Goal: Task Accomplishment & Management: Complete application form

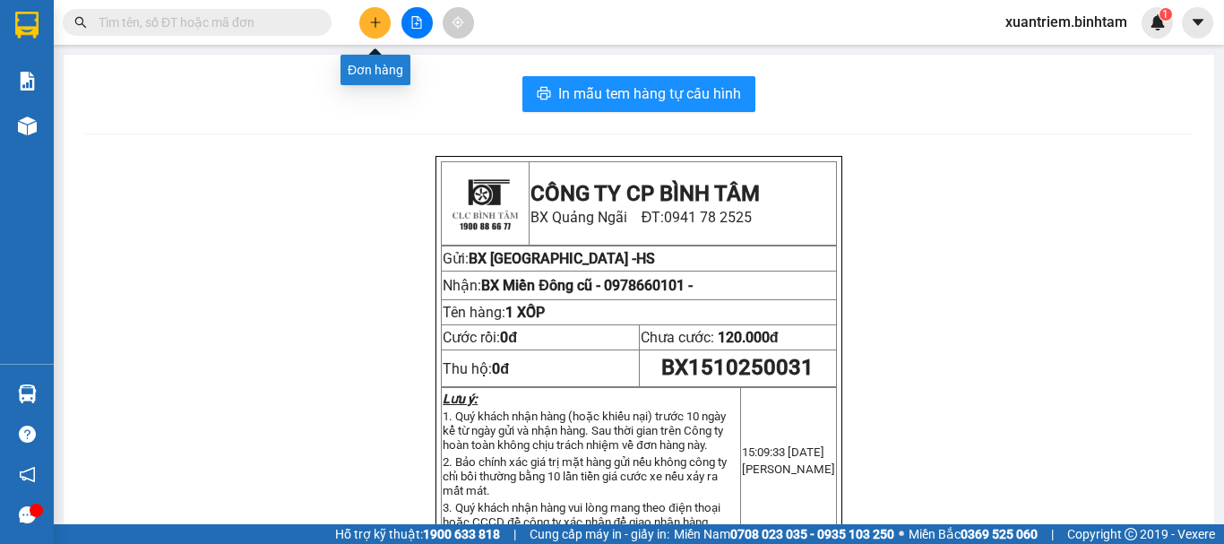
click at [382, 22] on button at bounding box center [374, 22] width 31 height 31
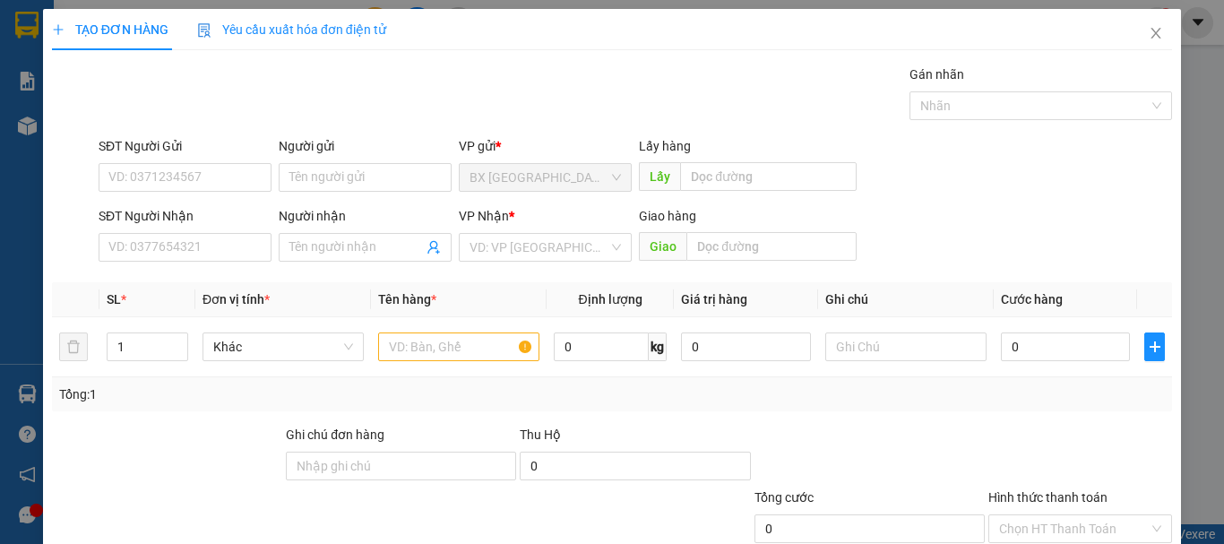
click at [236, 262] on div "SĐT Người Nhận VD: 0377654321" at bounding box center [185, 237] width 173 height 63
click at [241, 176] on input "SĐT Người Gửi" at bounding box center [185, 177] width 173 height 29
click at [213, 180] on input "03388999382" at bounding box center [185, 177] width 173 height 29
click at [158, 176] on input "03388999382" at bounding box center [185, 177] width 173 height 29
click at [199, 173] on input "0338899382" at bounding box center [185, 177] width 173 height 29
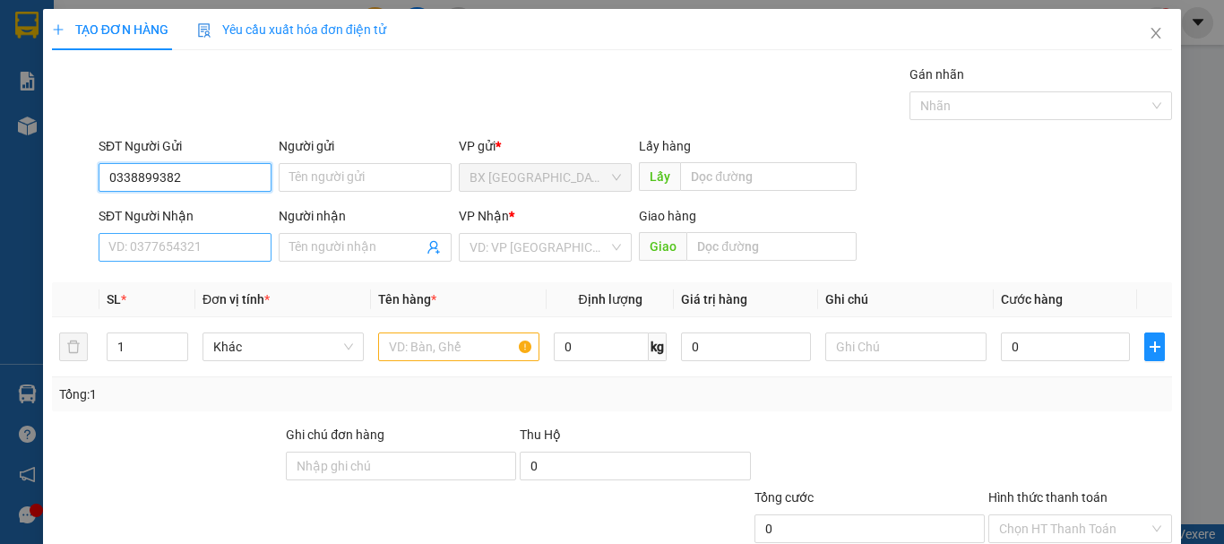
type input "0338899382"
click at [192, 250] on input "SĐT Người Nhận" at bounding box center [185, 247] width 173 height 29
type input "0965077002"
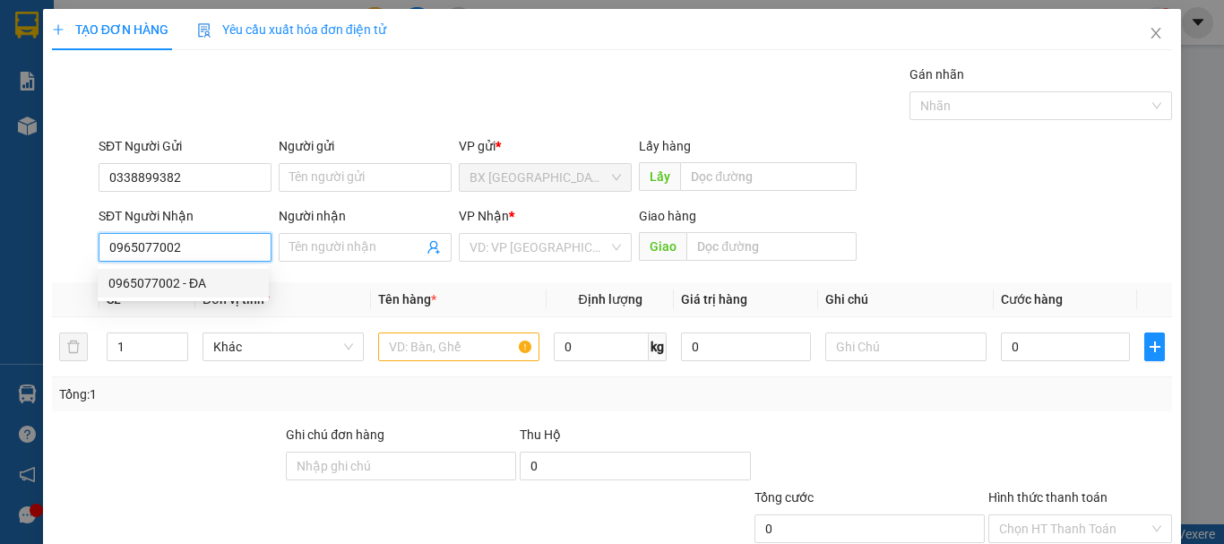
click at [185, 279] on div "0965077002 - ĐA" at bounding box center [183, 283] width 150 height 20
type input "ĐA"
type input "100.000"
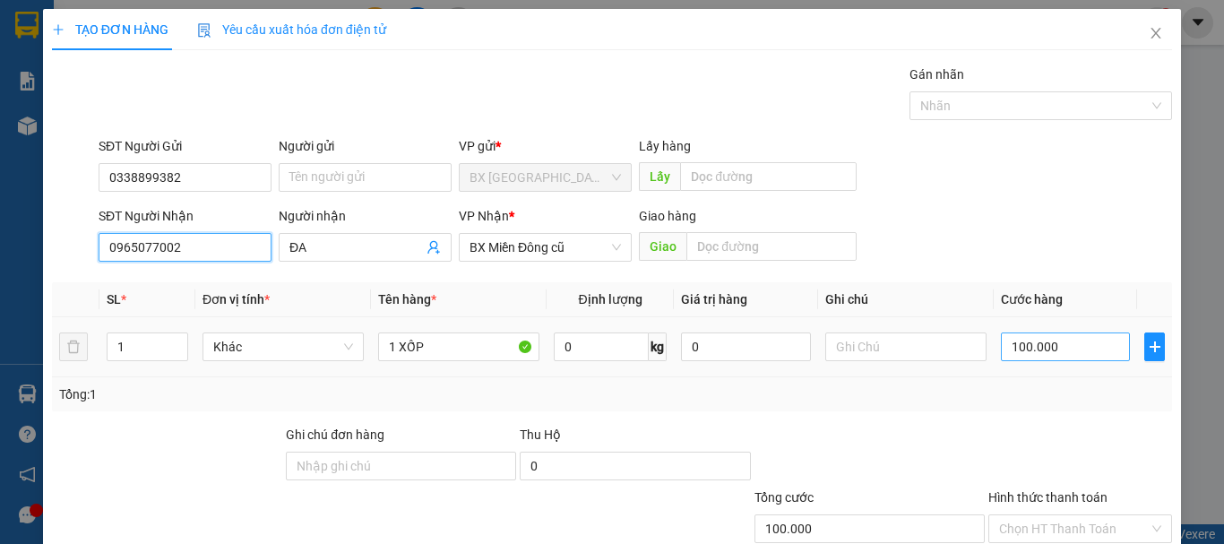
type input "0965077002"
click at [1090, 348] on input "100.000" at bounding box center [1065, 346] width 129 height 29
type input "5"
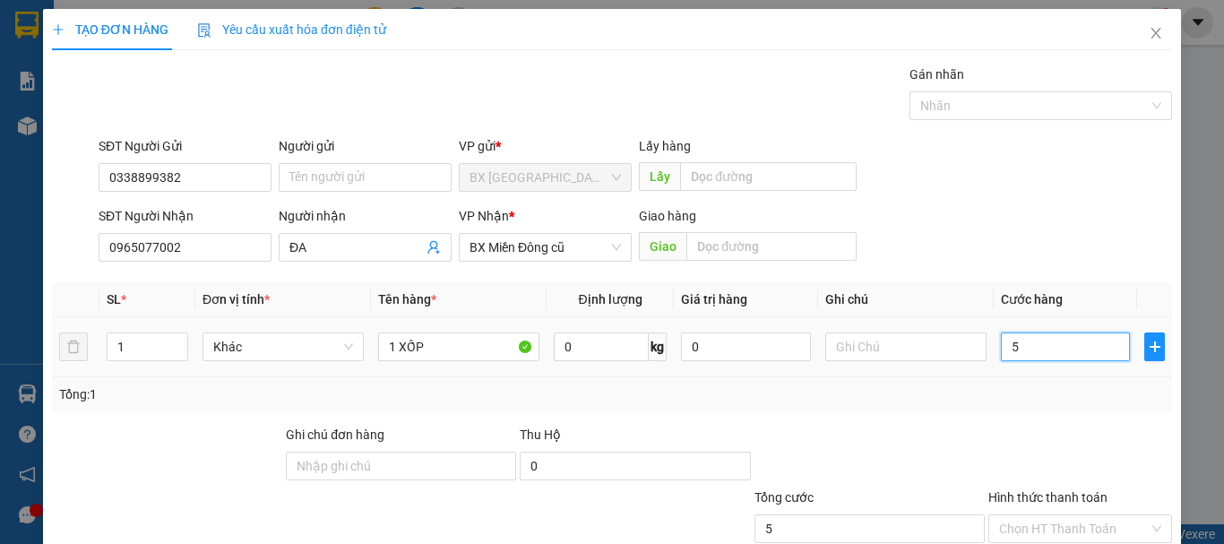
type input "50"
type input "500"
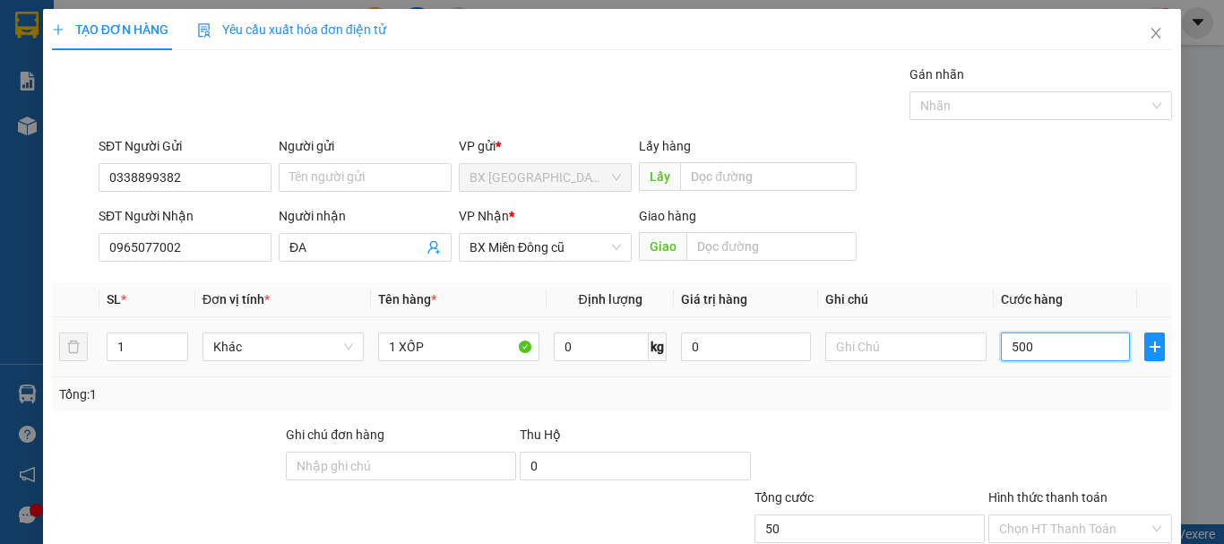
type input "500"
type input "5.000"
type input "50.000"
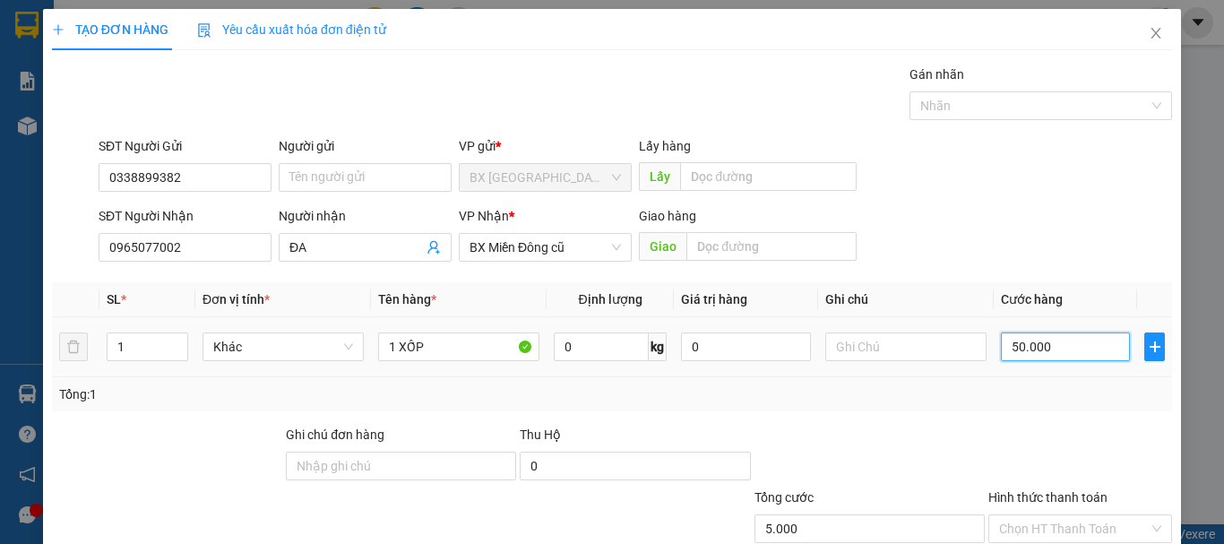
type input "50.000"
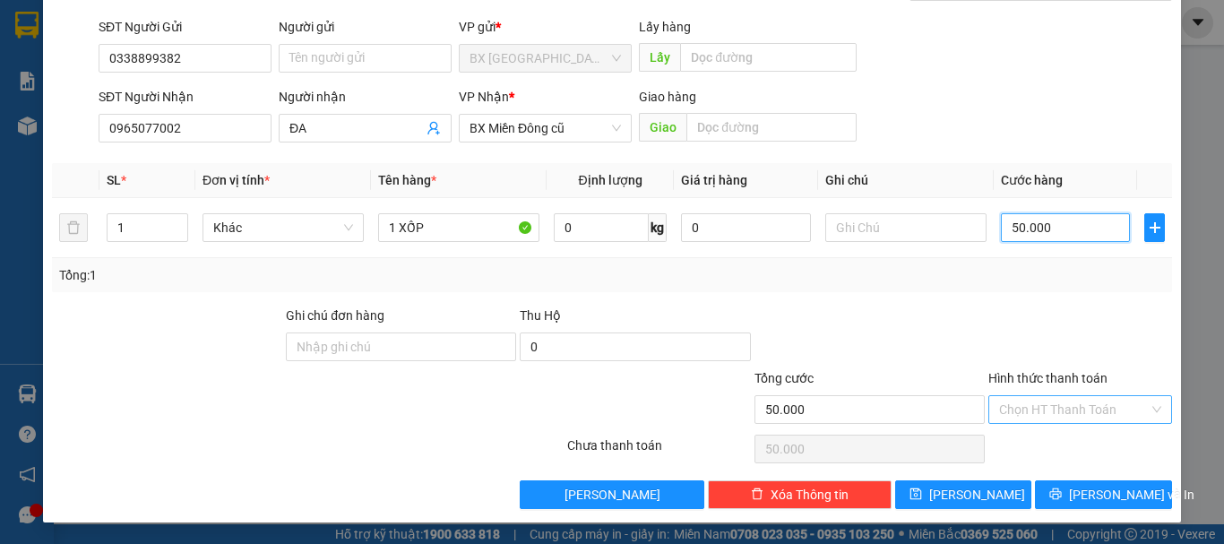
type input "50.000"
click at [1017, 408] on input "Hình thức thanh toán" at bounding box center [1074, 409] width 150 height 27
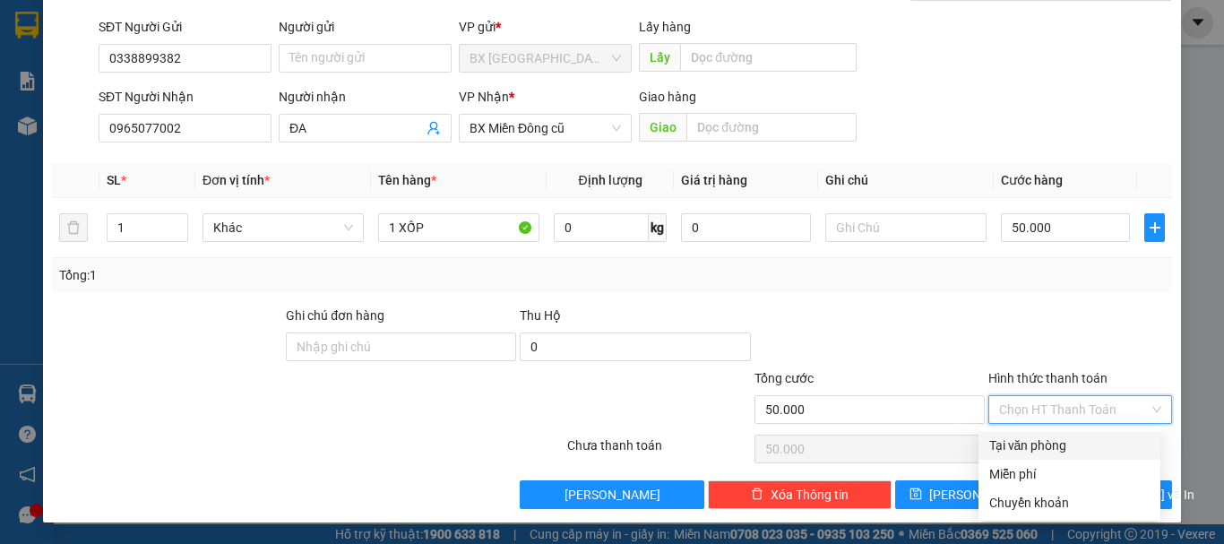
drag, startPoint x: 1025, startPoint y: 437, endPoint x: 1045, endPoint y: 489, distance: 55.6
click at [1025, 438] on div "Tại văn phòng" at bounding box center [1069, 445] width 160 height 20
type input "0"
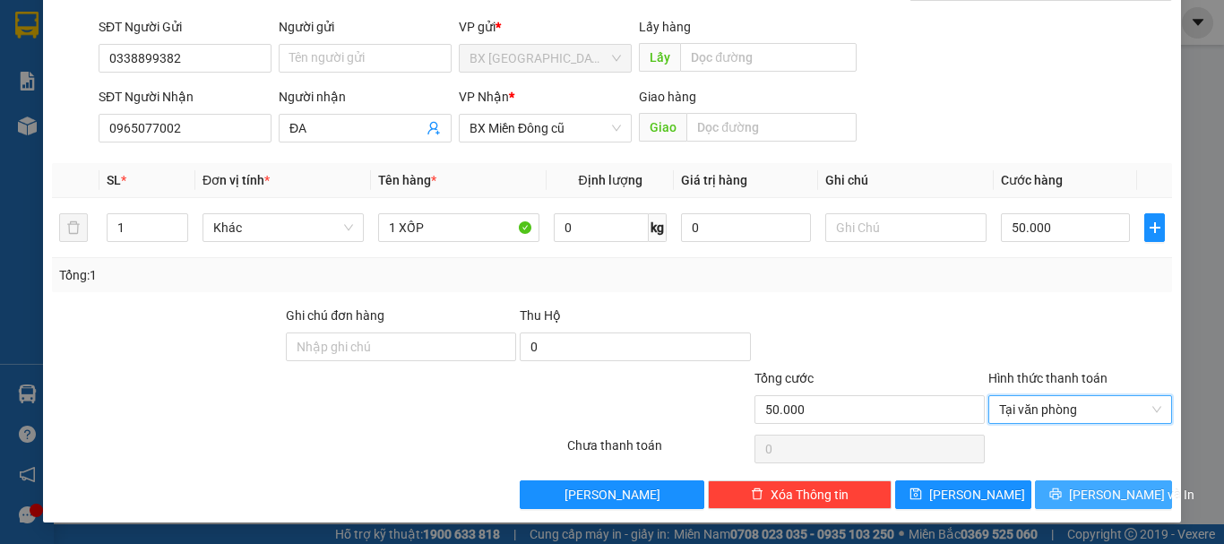
click at [1077, 495] on span "[PERSON_NAME] và In" at bounding box center [1131, 495] width 125 height 20
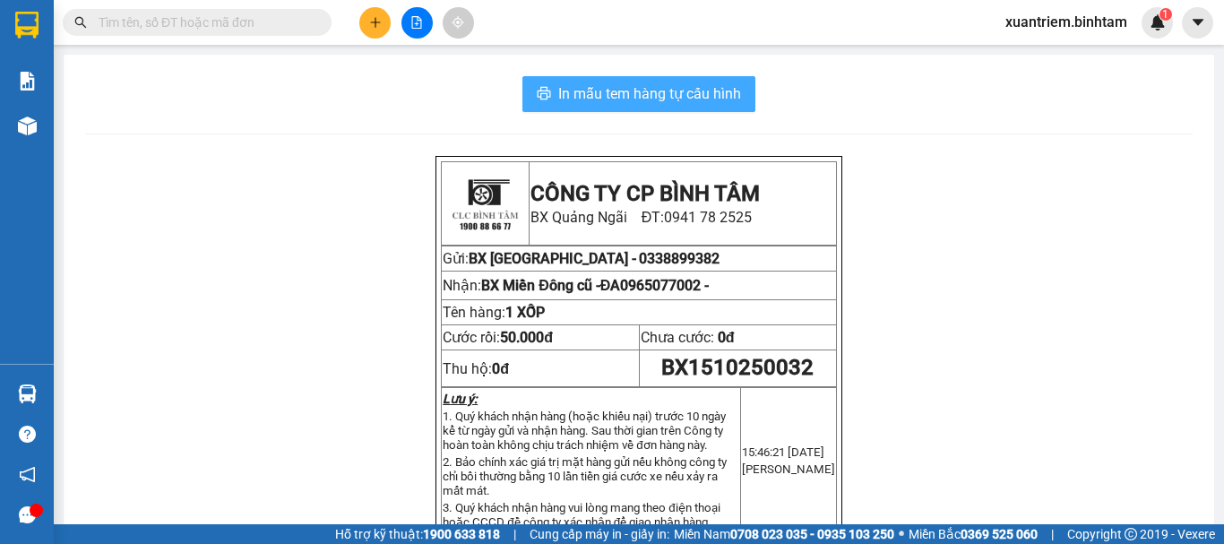
click at [674, 85] on span "In mẫu tem hàng tự cấu hình" at bounding box center [649, 93] width 183 height 22
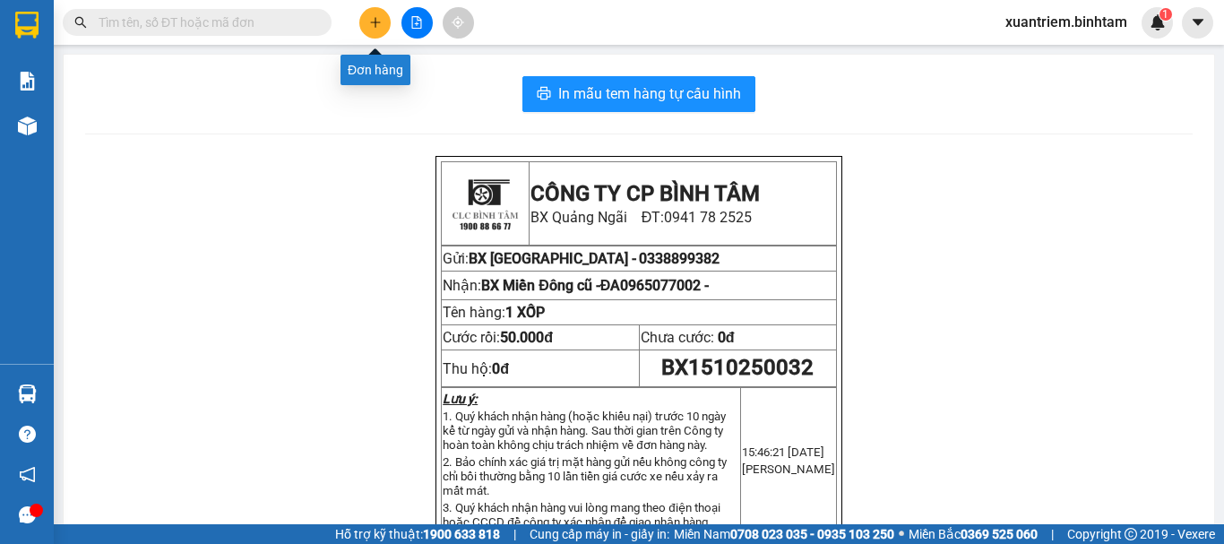
click at [374, 18] on icon "plus" at bounding box center [375, 22] width 13 height 13
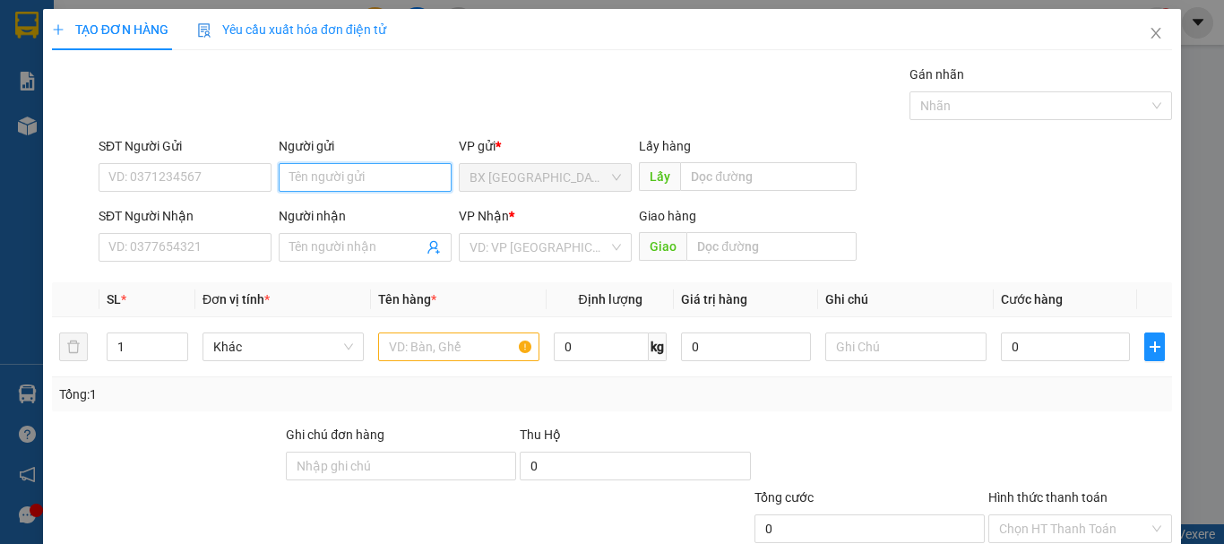
click at [366, 183] on input "Người gửi" at bounding box center [365, 177] width 173 height 29
type input "TL"
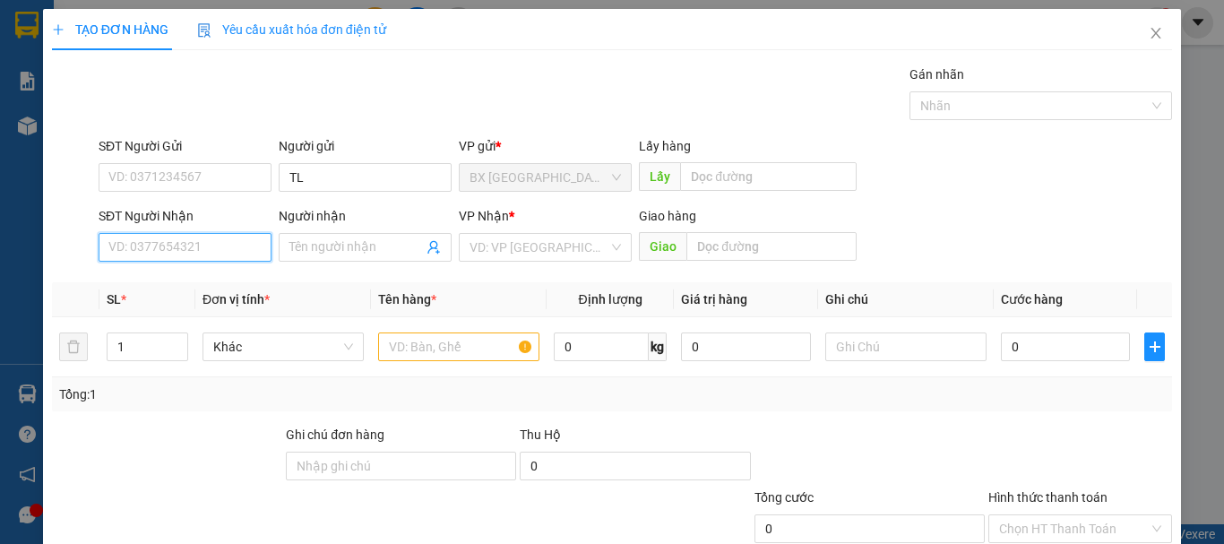
click at [255, 257] on input "SĐT Người Nhận" at bounding box center [185, 247] width 173 height 29
click at [343, 260] on span at bounding box center [365, 247] width 173 height 29
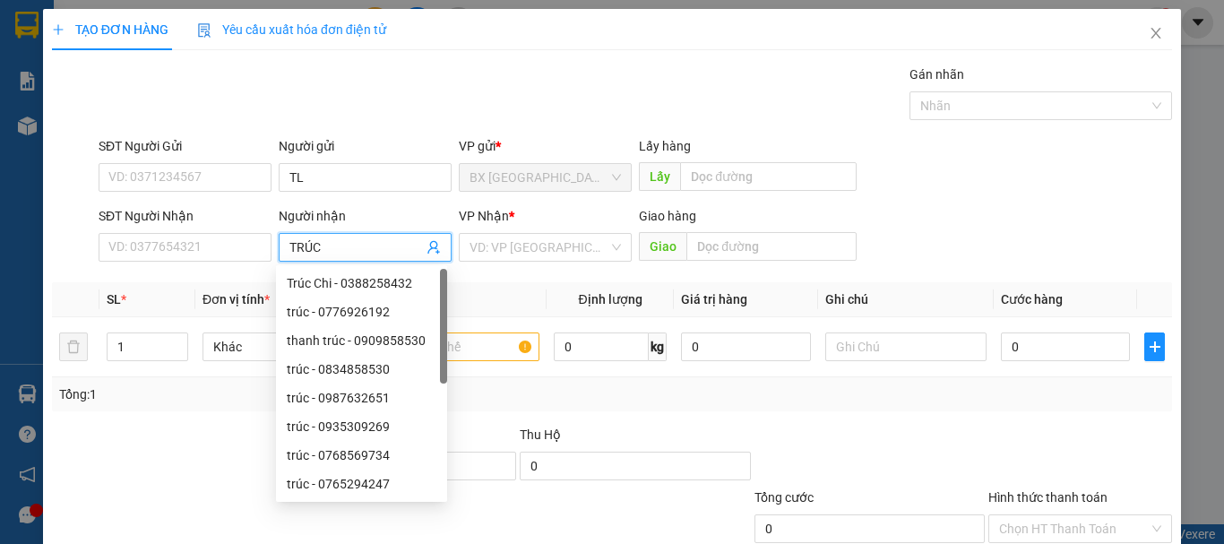
type input "TRÚC"
click at [532, 230] on div "VP Nhận *" at bounding box center [545, 219] width 173 height 27
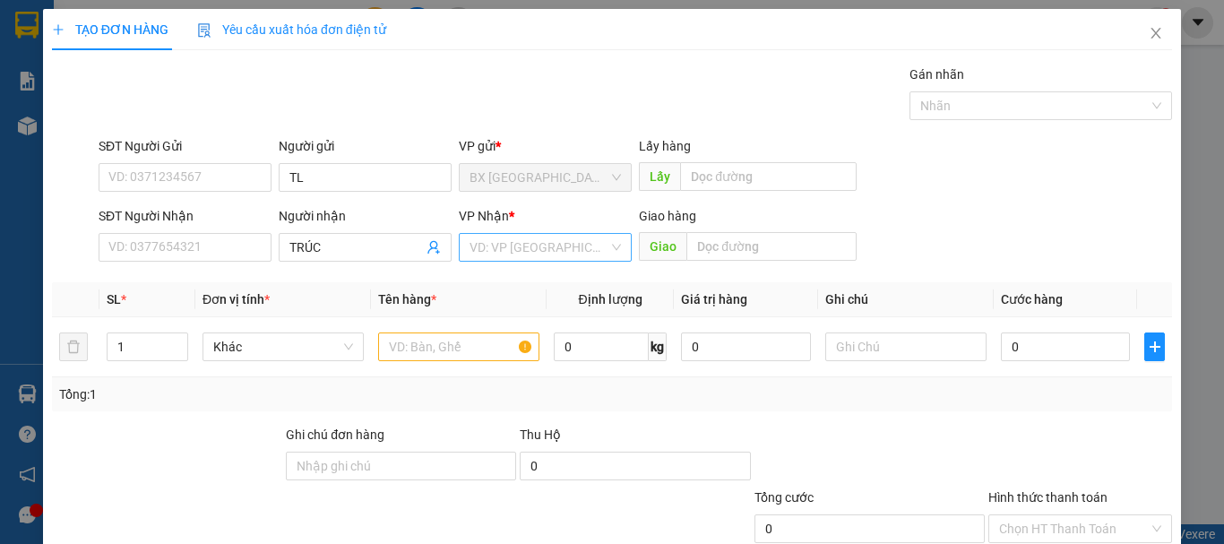
click at [548, 238] on input "search" at bounding box center [538, 247] width 139 height 27
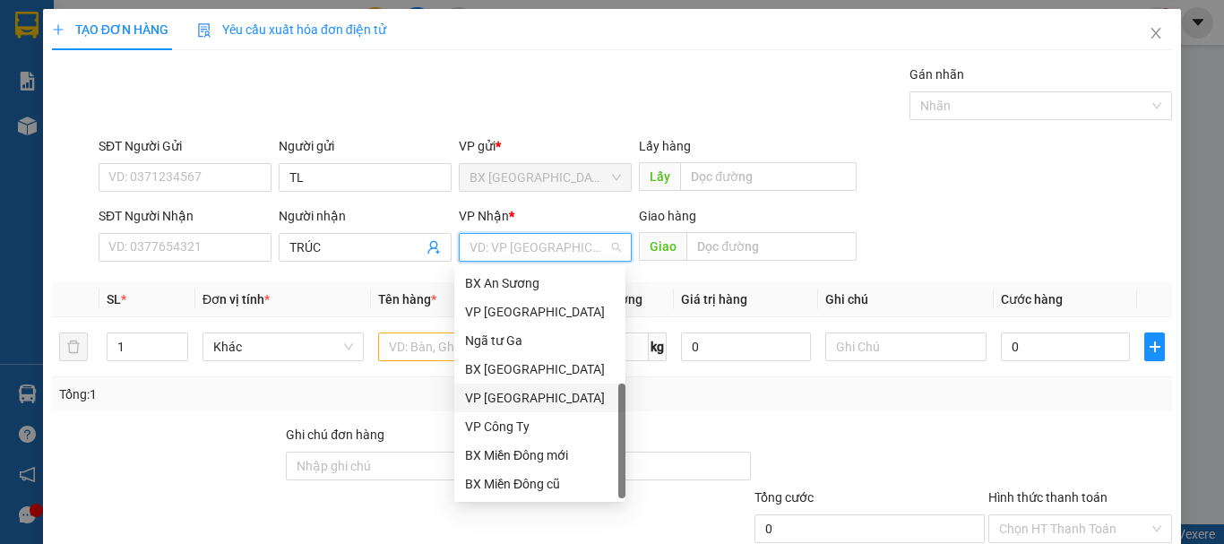
scroll to position [57, 0]
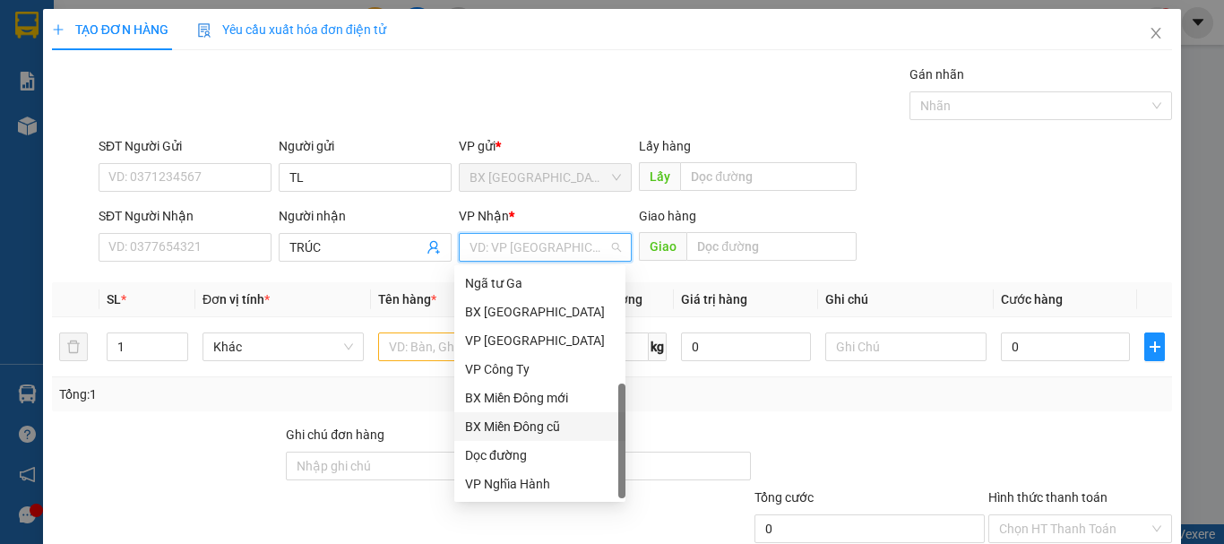
click at [541, 439] on div "BX Miền Đông cũ" at bounding box center [539, 426] width 171 height 29
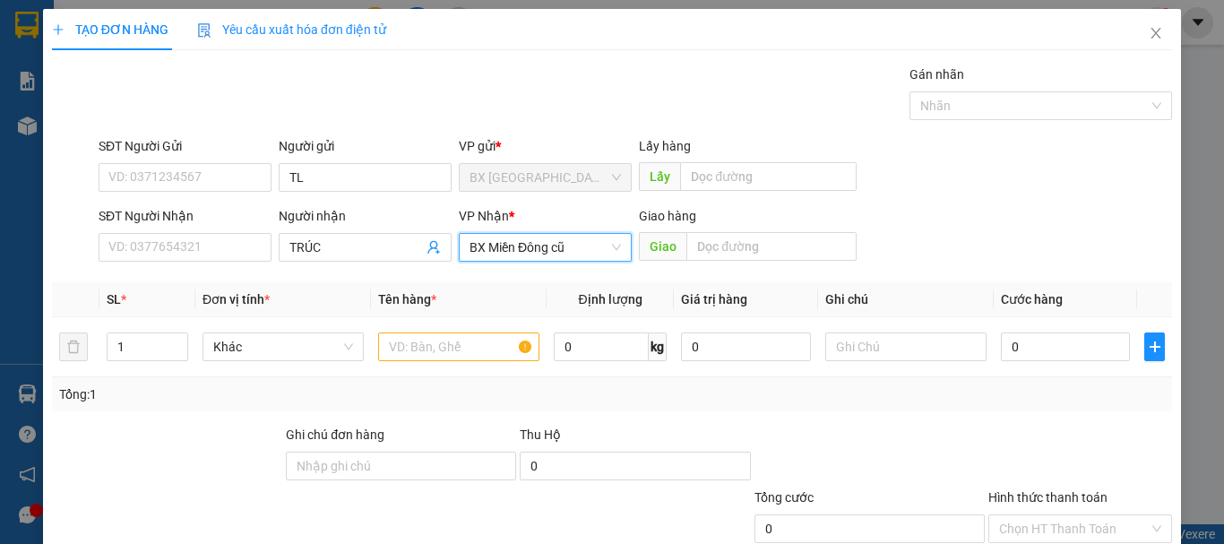
click at [555, 249] on span "BX Miền Đông cũ" at bounding box center [544, 247] width 151 height 27
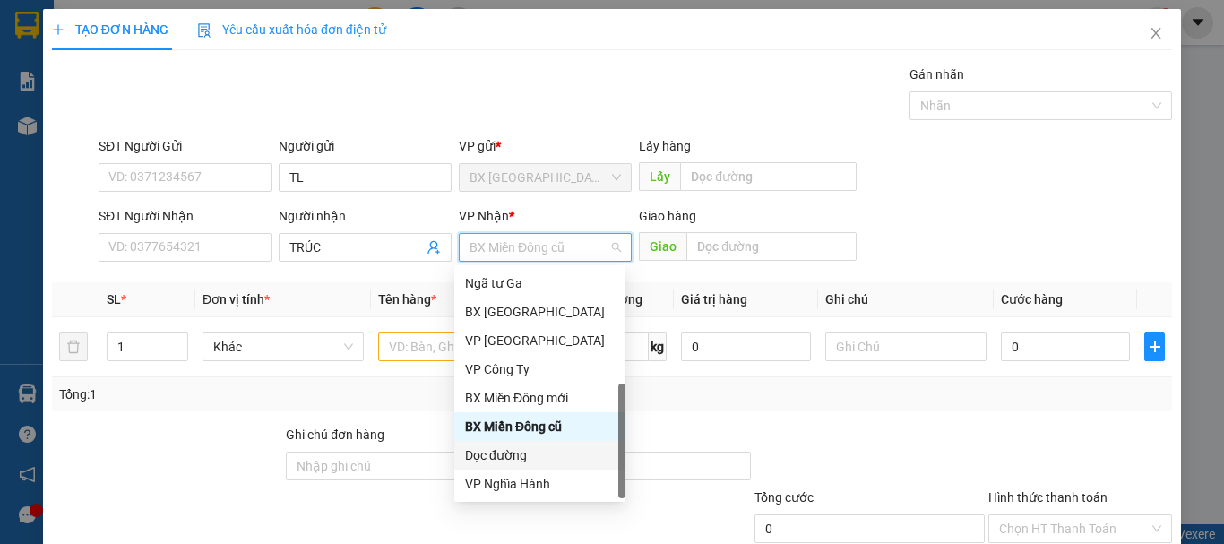
click at [563, 459] on div "Dọc đường" at bounding box center [540, 455] width 150 height 20
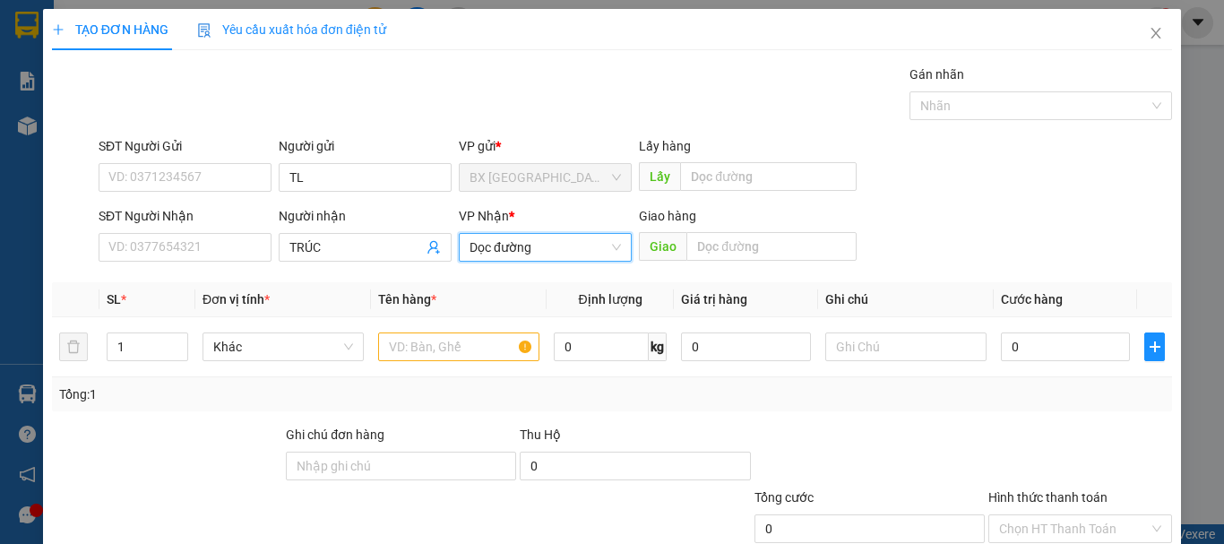
click at [588, 244] on span "Dọc đường" at bounding box center [544, 247] width 151 height 27
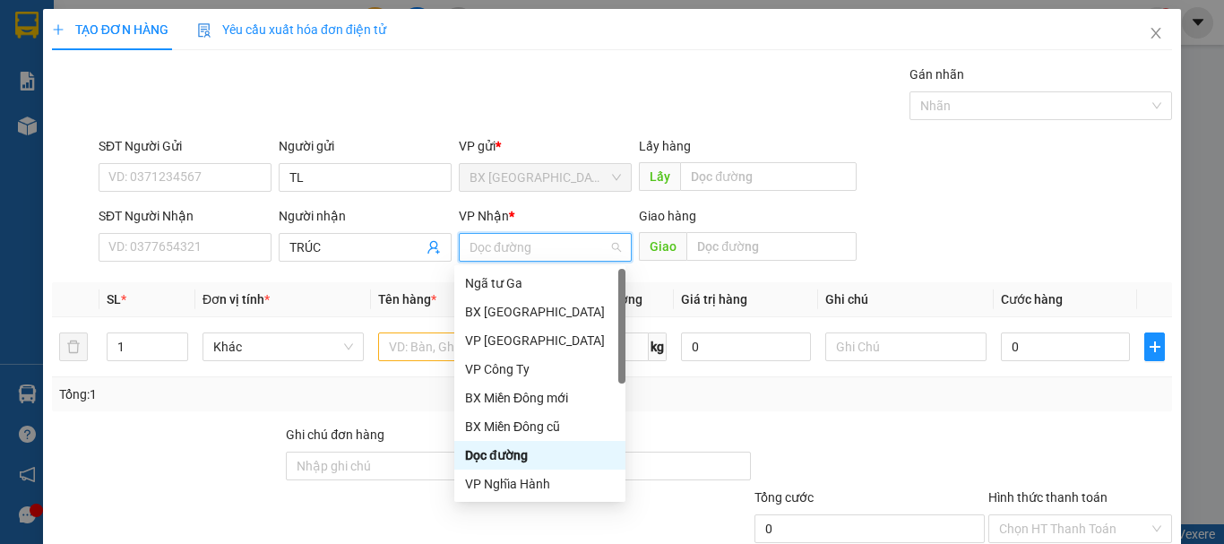
scroll to position [0, 0]
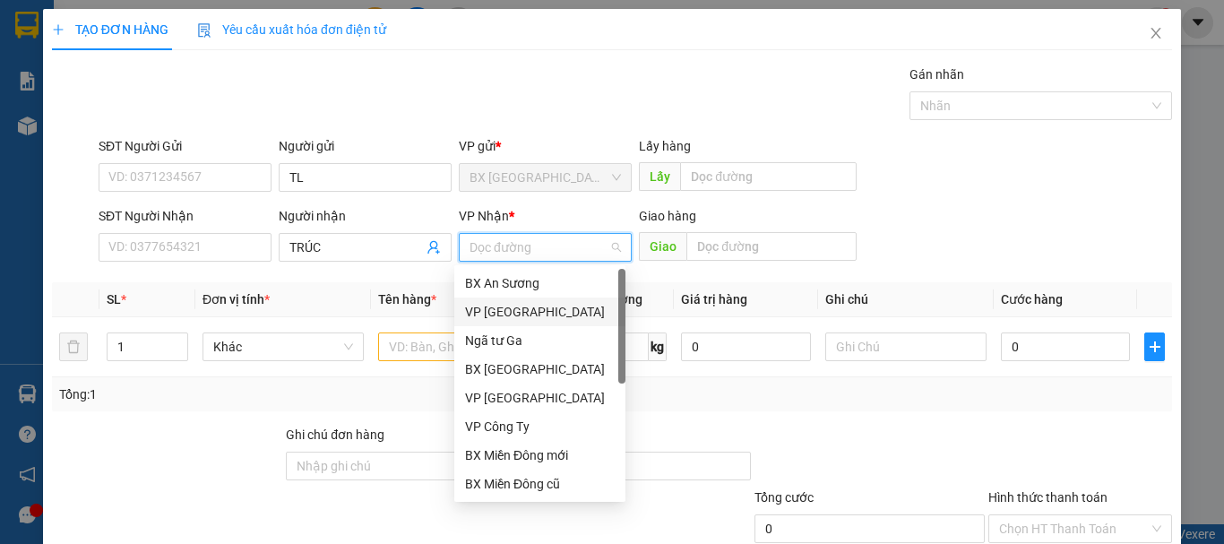
click at [513, 319] on div "VP [GEOGRAPHIC_DATA]" at bounding box center [540, 312] width 150 height 20
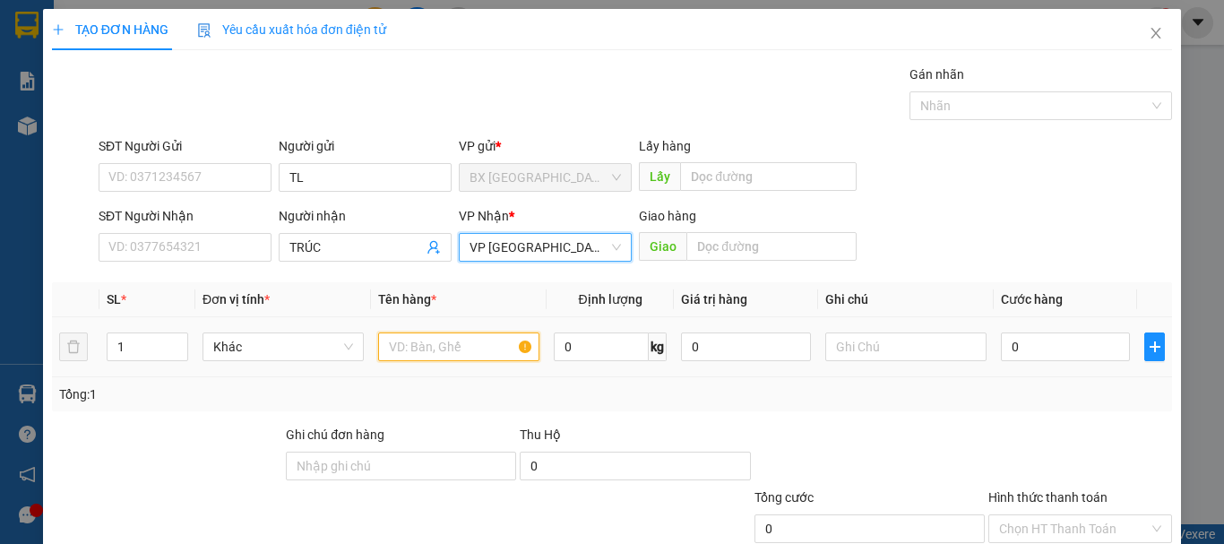
click at [491, 336] on input "text" at bounding box center [458, 346] width 161 height 29
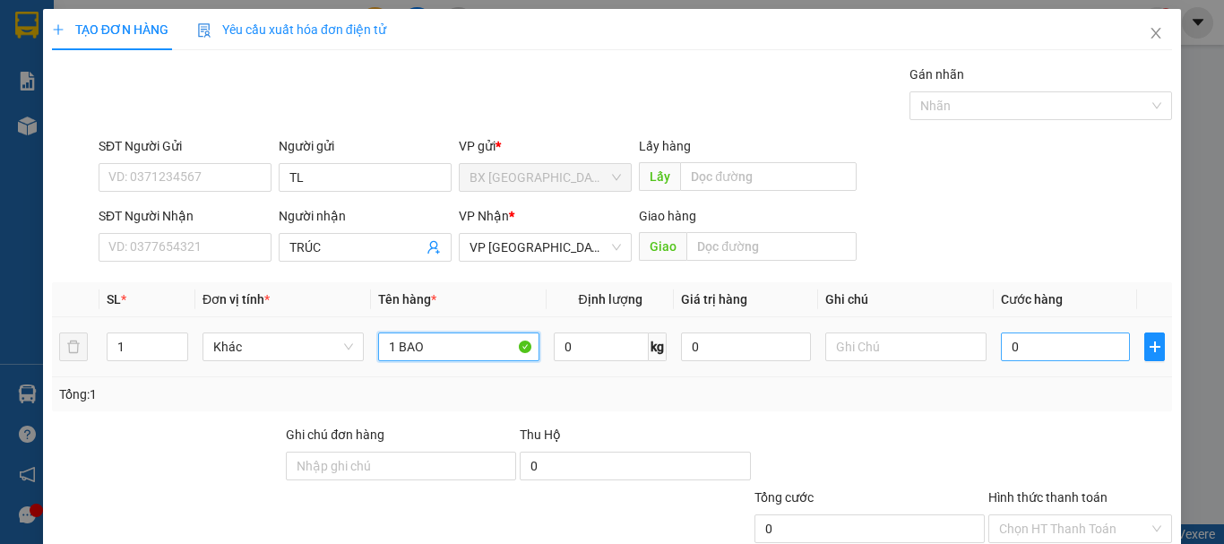
type input "1 BAO"
click at [1054, 350] on input "0" at bounding box center [1065, 346] width 129 height 29
type input "8"
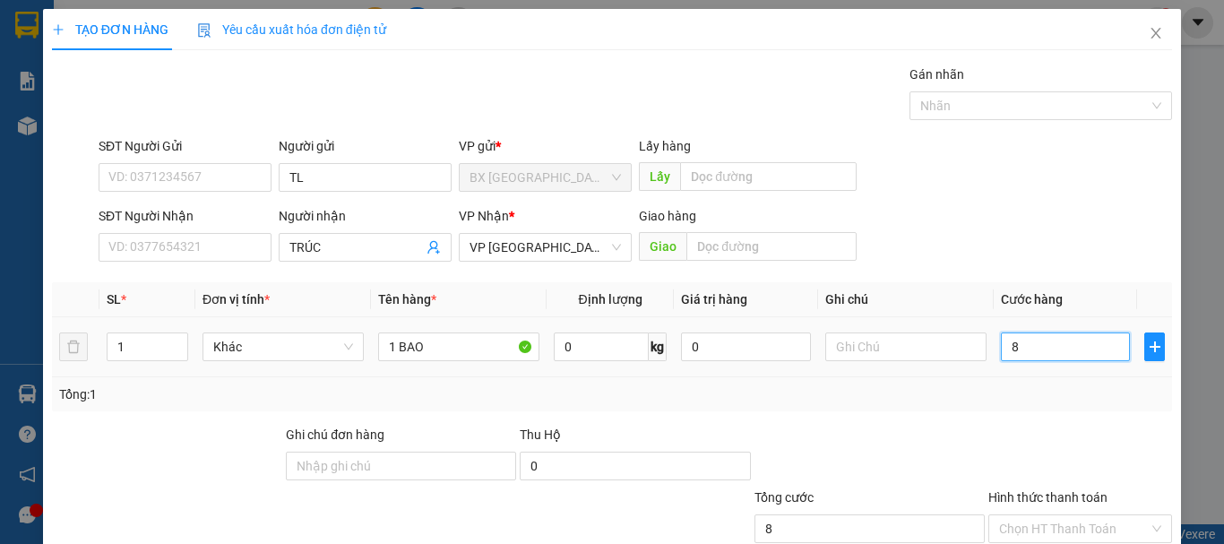
type input "80"
type input "800"
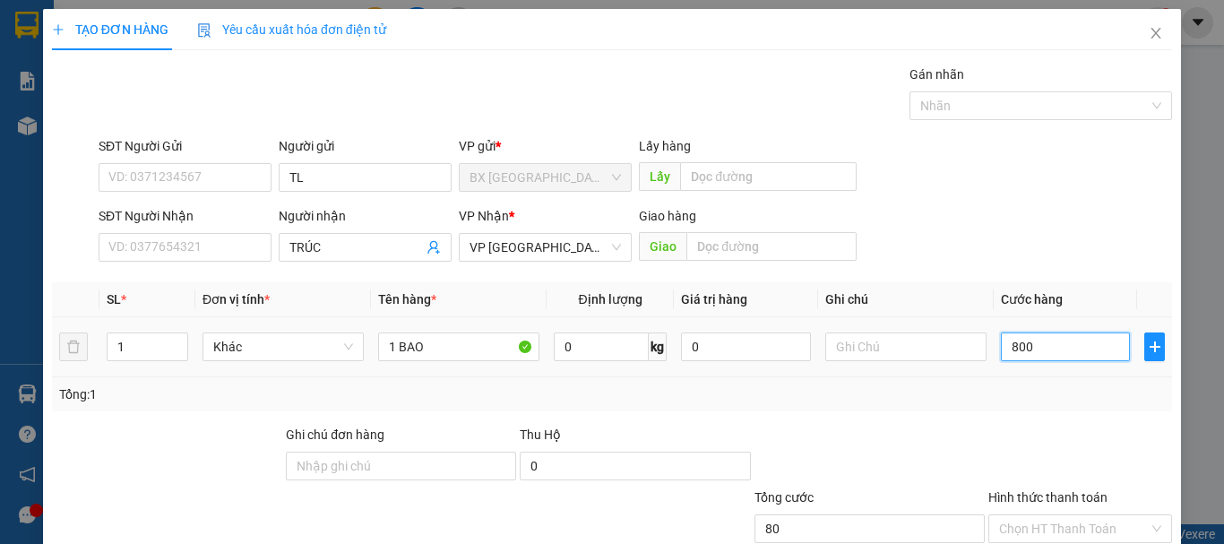
type input "800"
type input "8.000"
type input "80.000"
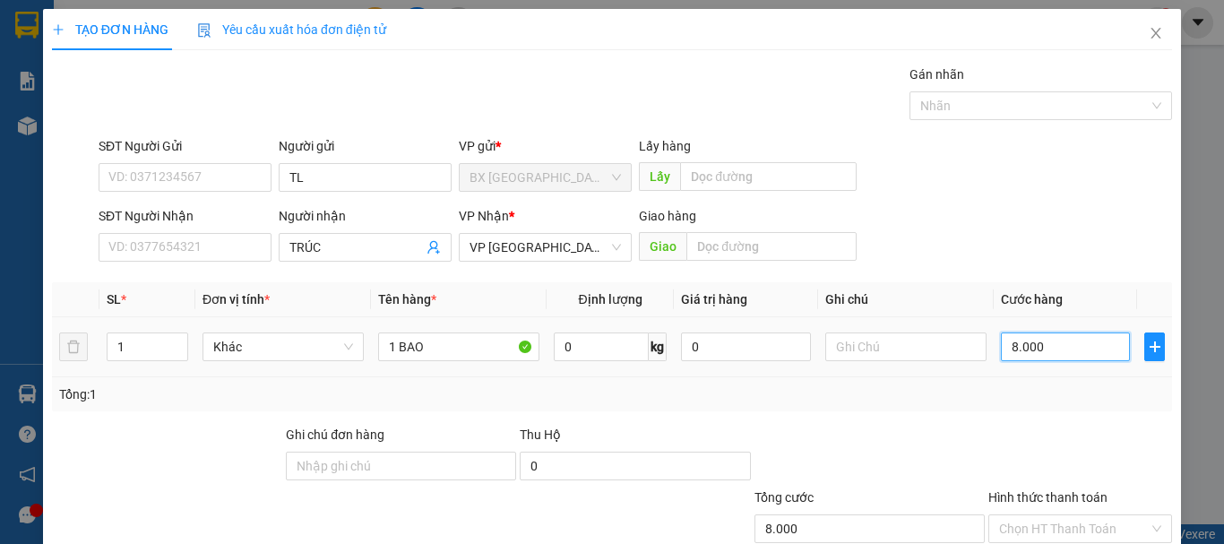
type input "80.000"
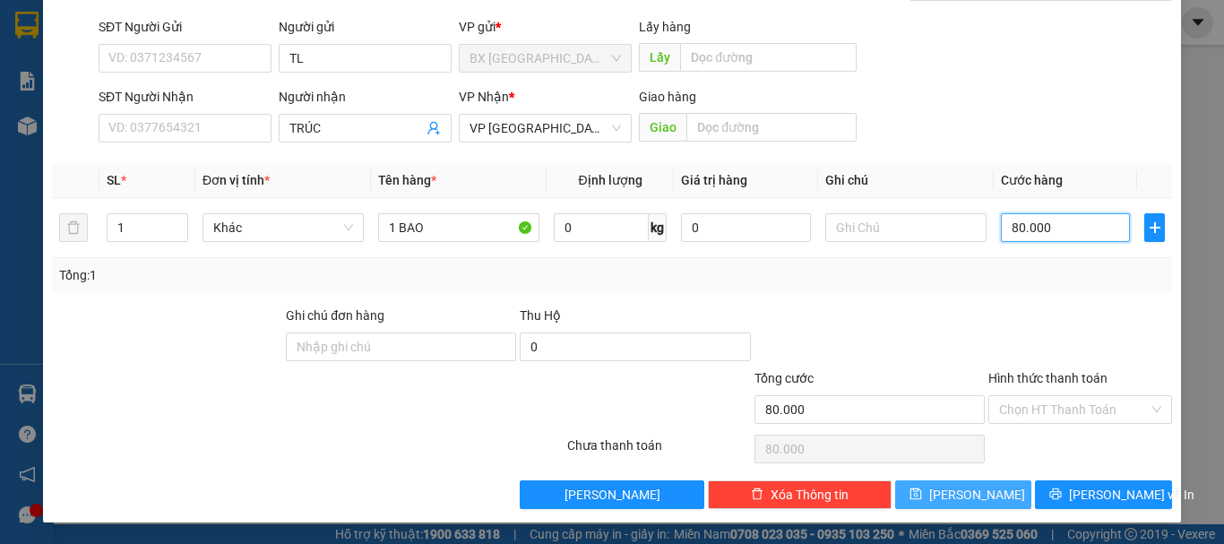
type input "80.000"
click at [947, 490] on button "[PERSON_NAME]" at bounding box center [963, 494] width 137 height 29
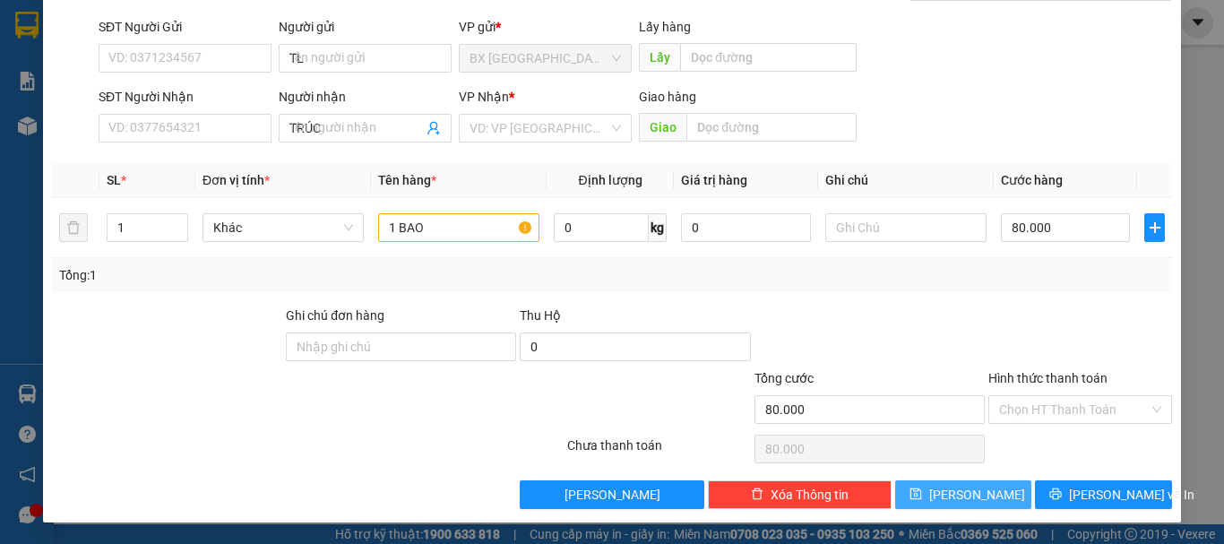
type input "0"
click at [561, 122] on input "search" at bounding box center [538, 128] width 139 height 27
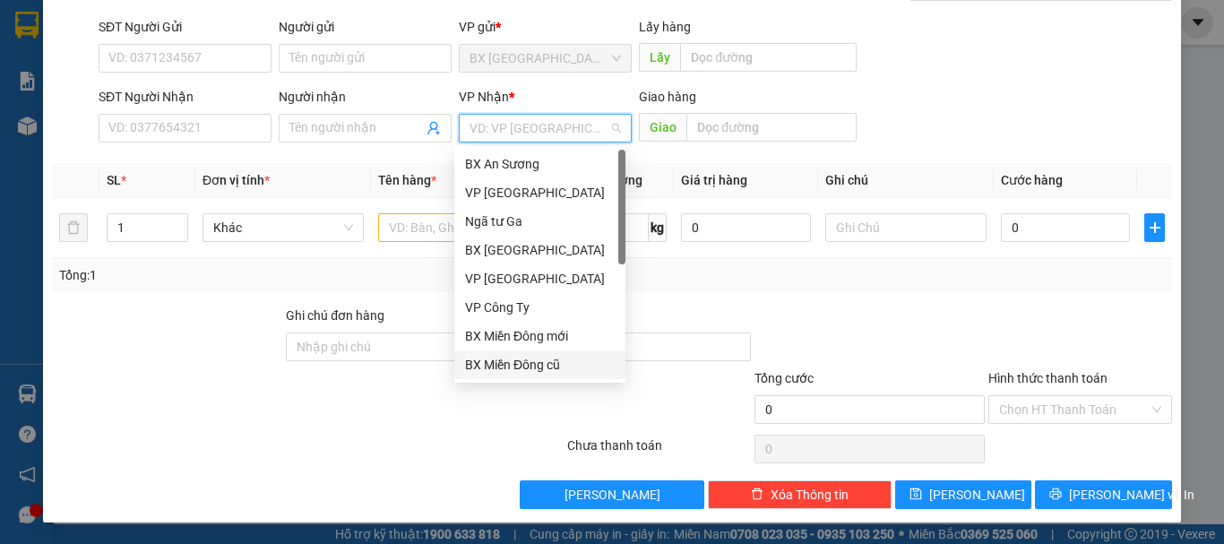
click at [544, 364] on div "BX Miền Đông cũ" at bounding box center [540, 365] width 150 height 20
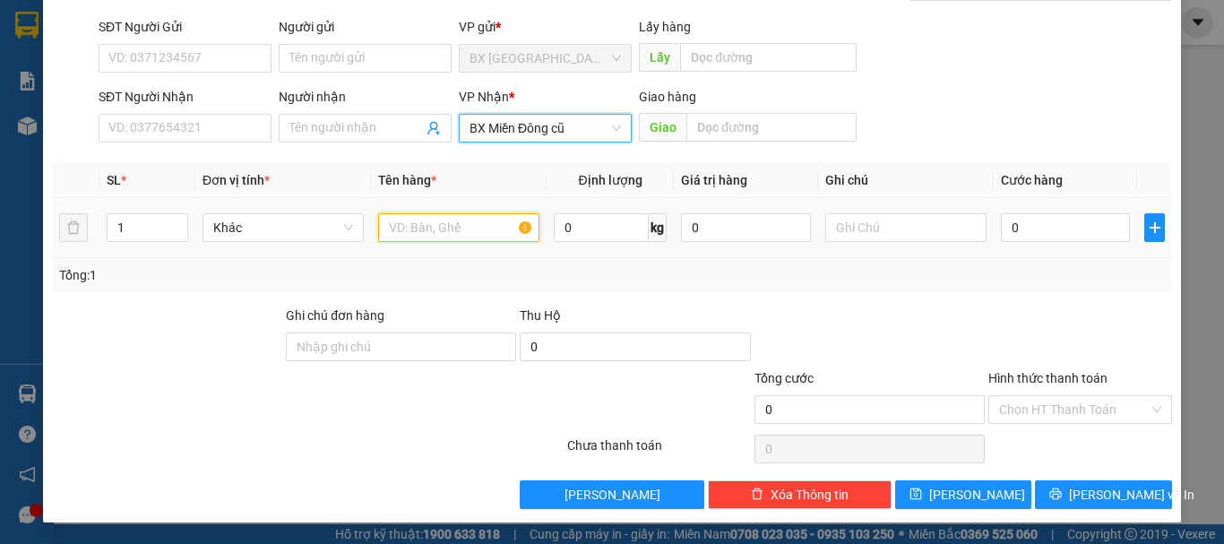
click at [422, 229] on input "text" at bounding box center [458, 227] width 161 height 29
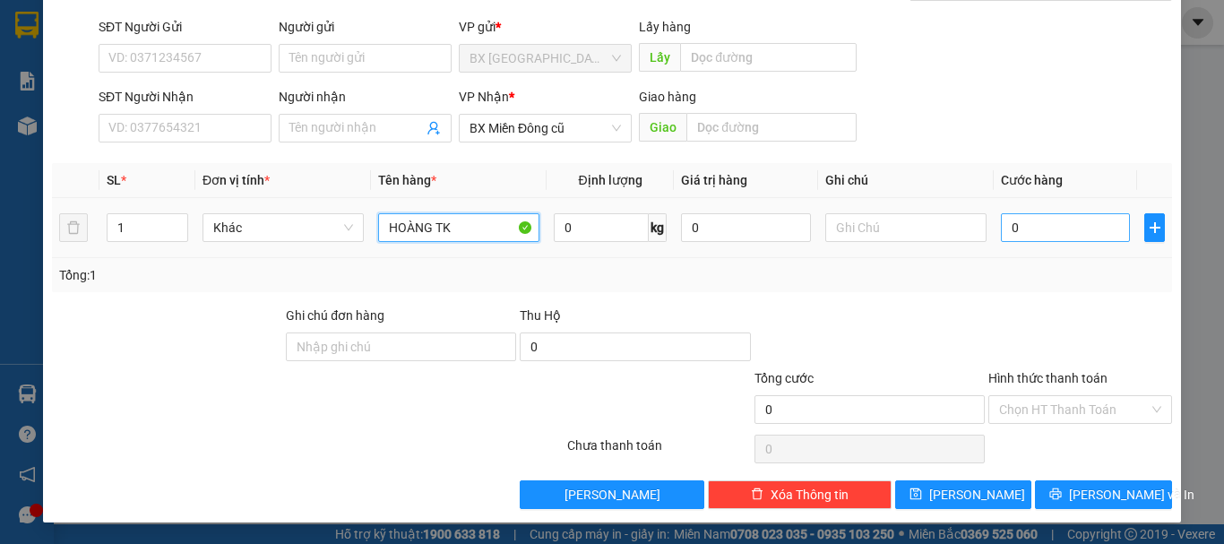
type input "HOÀNG TK"
click at [1037, 222] on input "0" at bounding box center [1065, 227] width 129 height 29
type input "5"
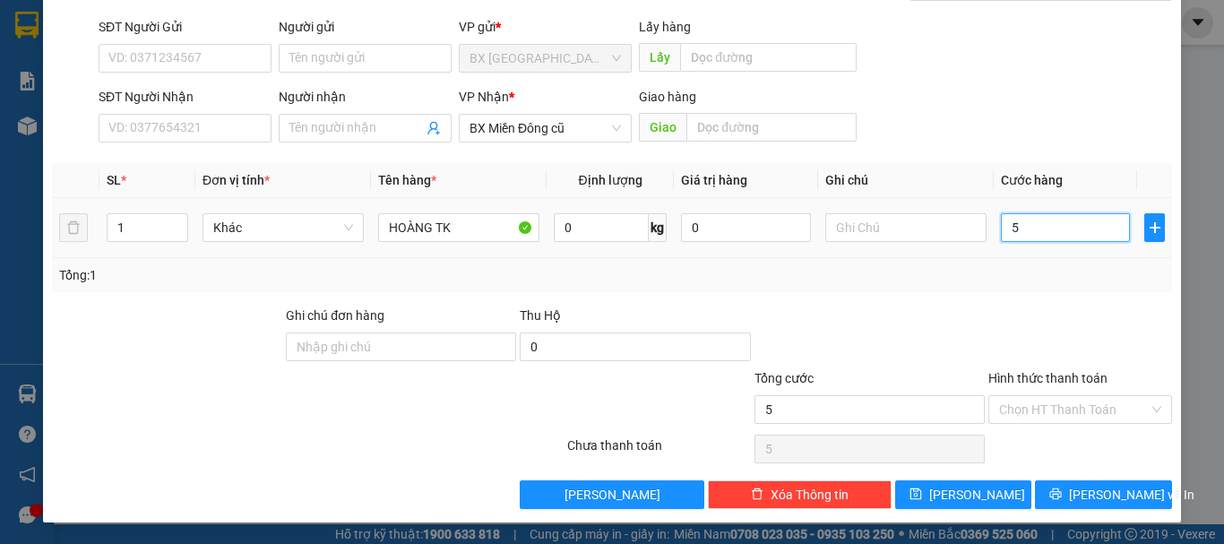
type input "56"
type input "560"
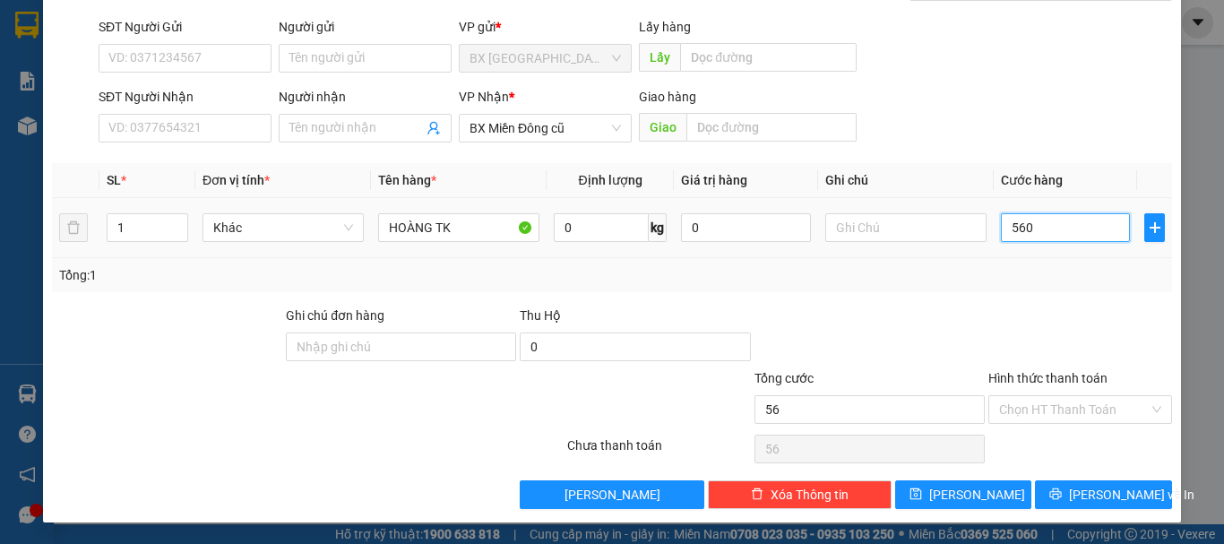
type input "560"
type input "5.600"
type input "56.000"
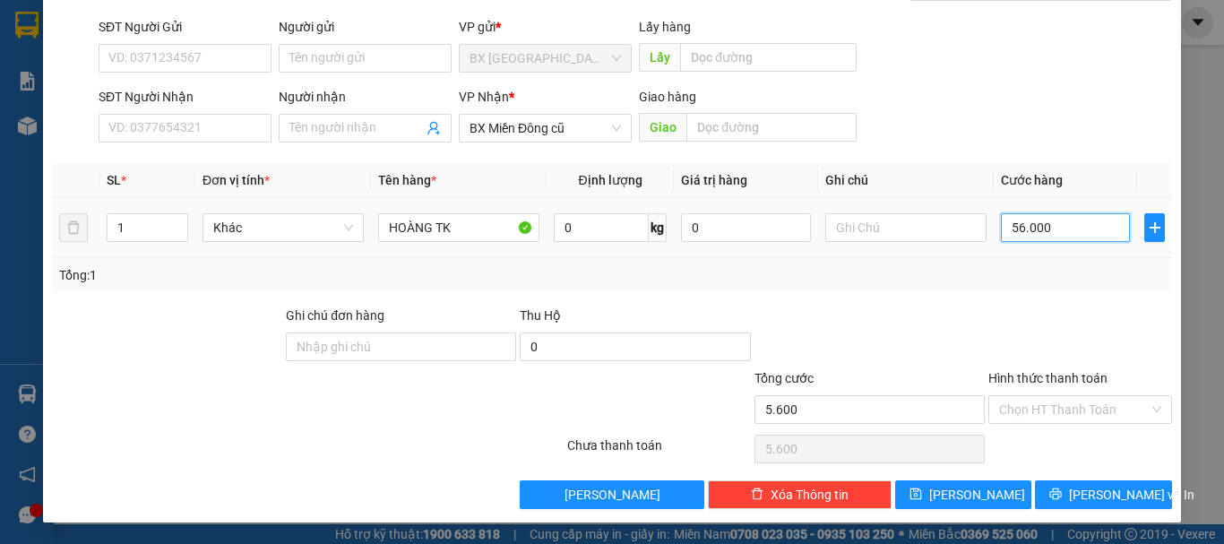
type input "56.000"
type input "560.000"
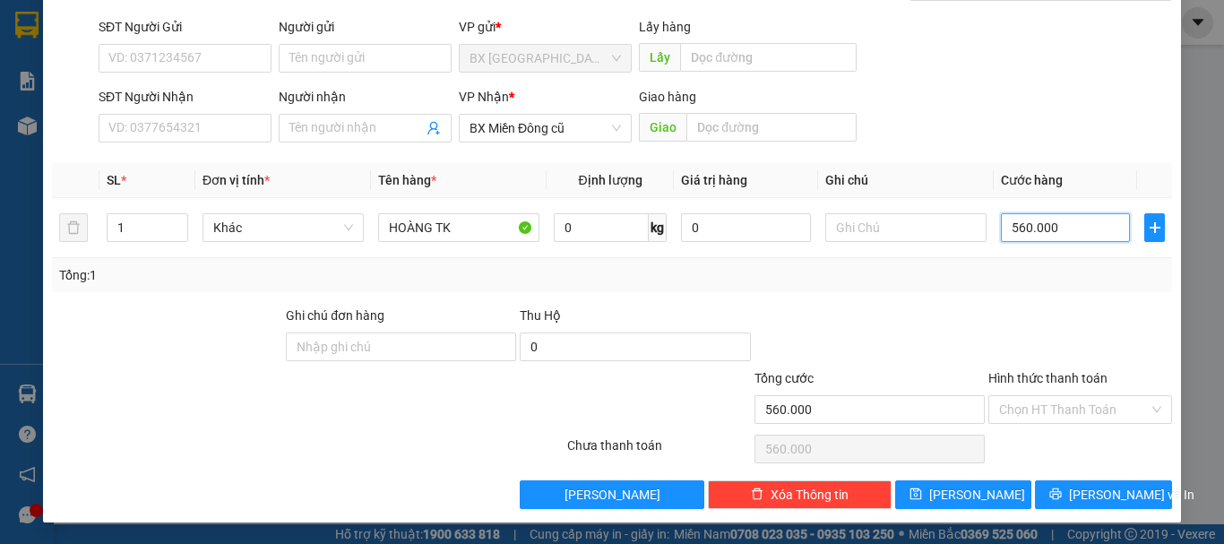
type input "560.000"
click at [1067, 415] on input "Hình thức thanh toán" at bounding box center [1074, 409] width 150 height 27
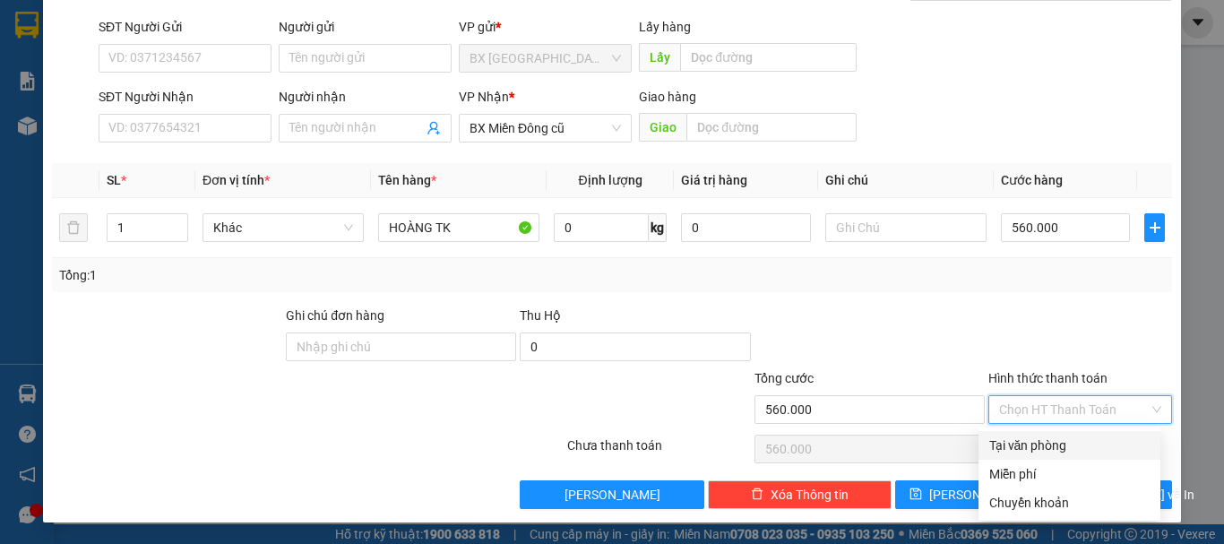
click at [1043, 446] on div "Tại văn phòng" at bounding box center [1069, 445] width 160 height 20
type input "0"
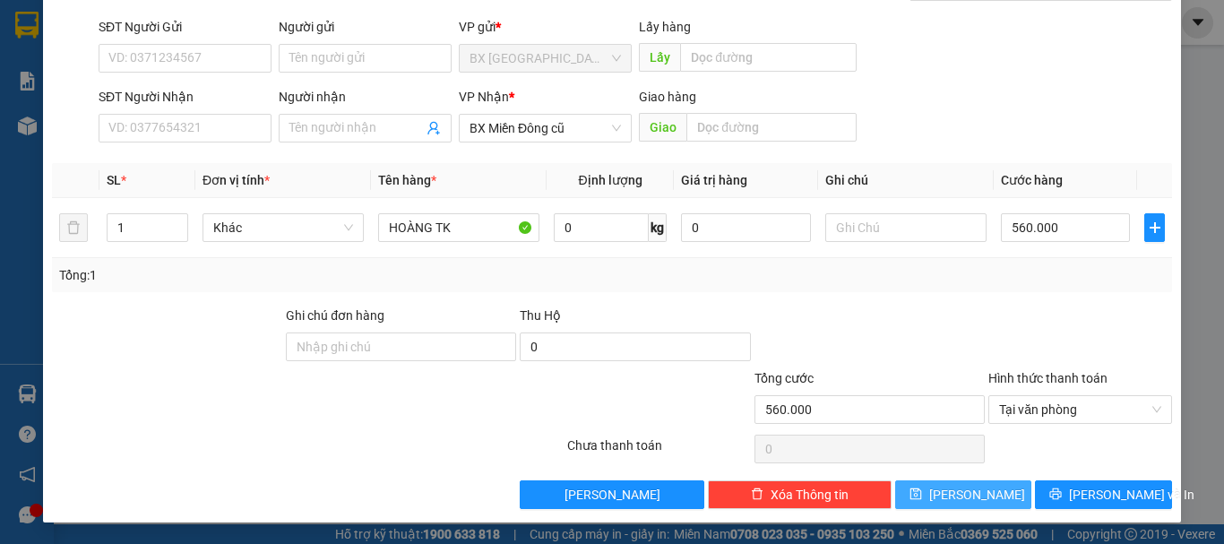
click at [921, 489] on icon "save" at bounding box center [915, 494] width 12 height 12
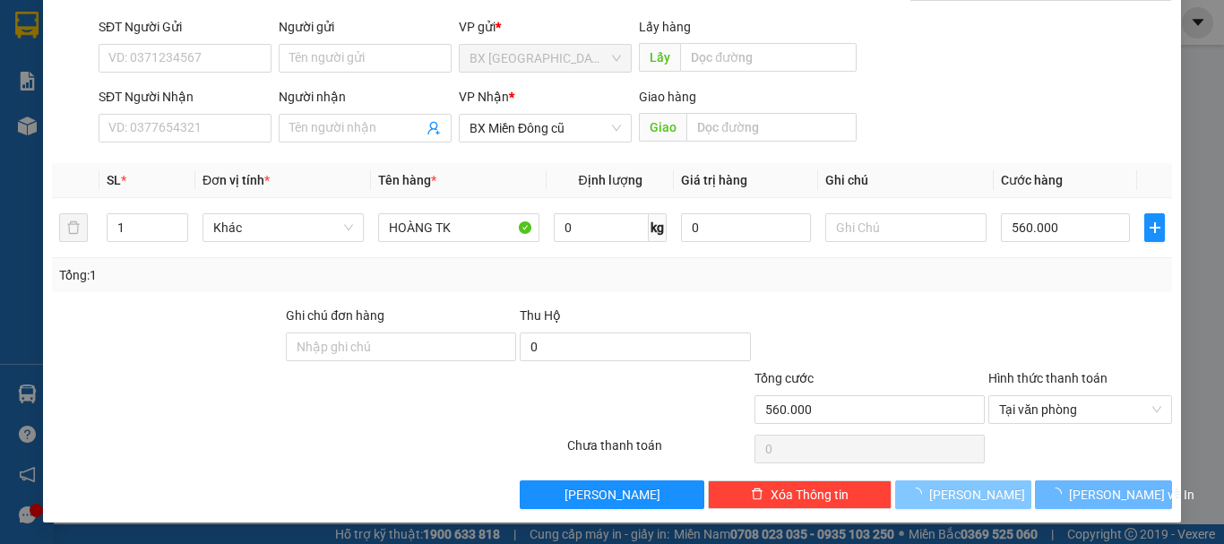
type input "0"
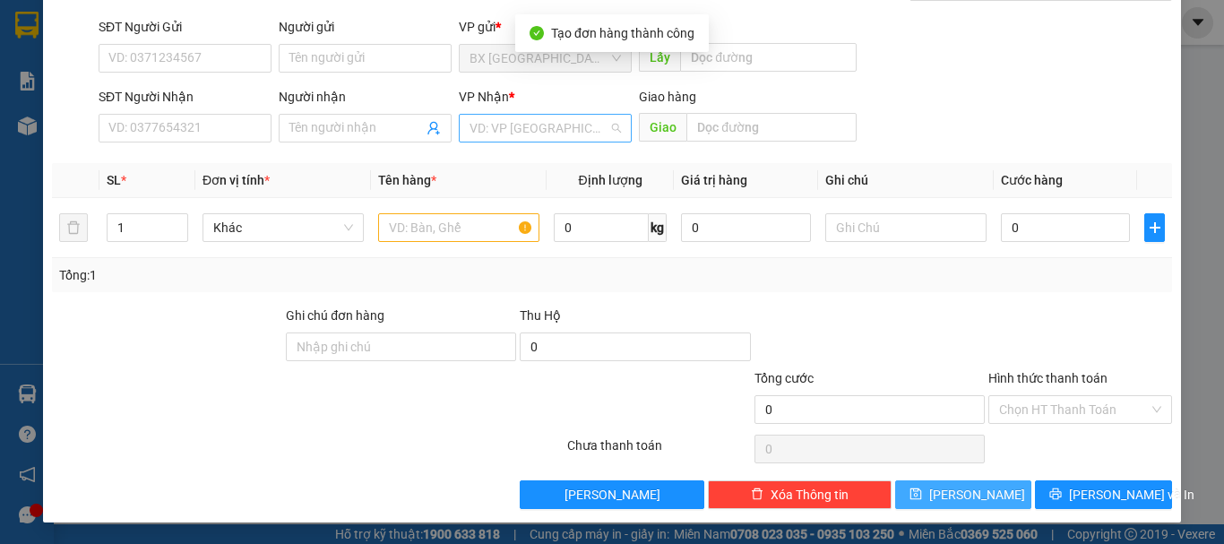
click at [499, 126] on input "search" at bounding box center [538, 128] width 139 height 27
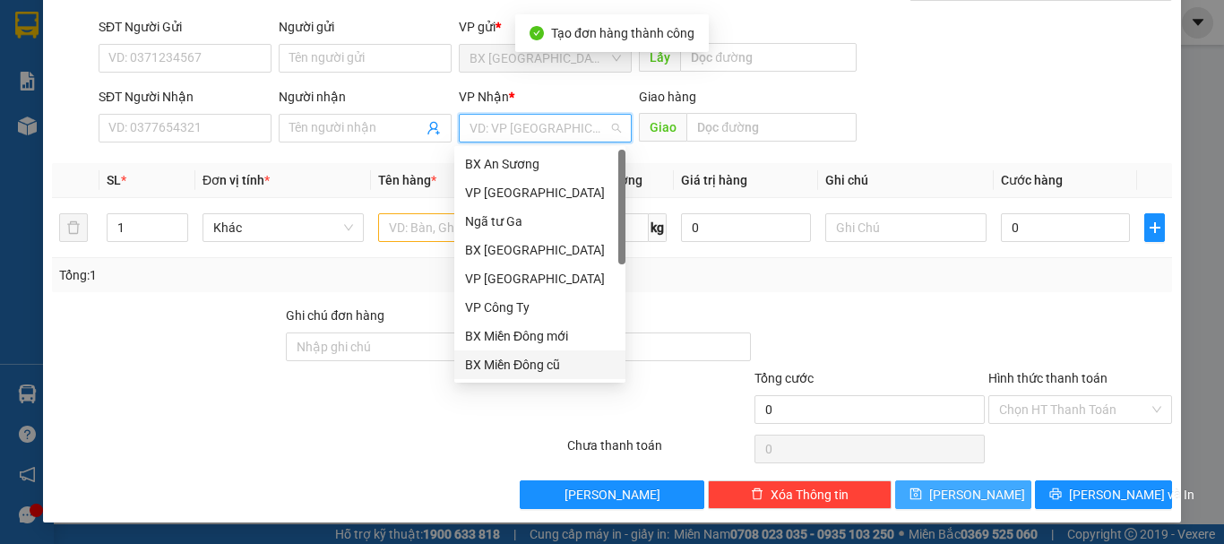
click at [509, 357] on div "BX Miền Đông cũ" at bounding box center [540, 365] width 150 height 20
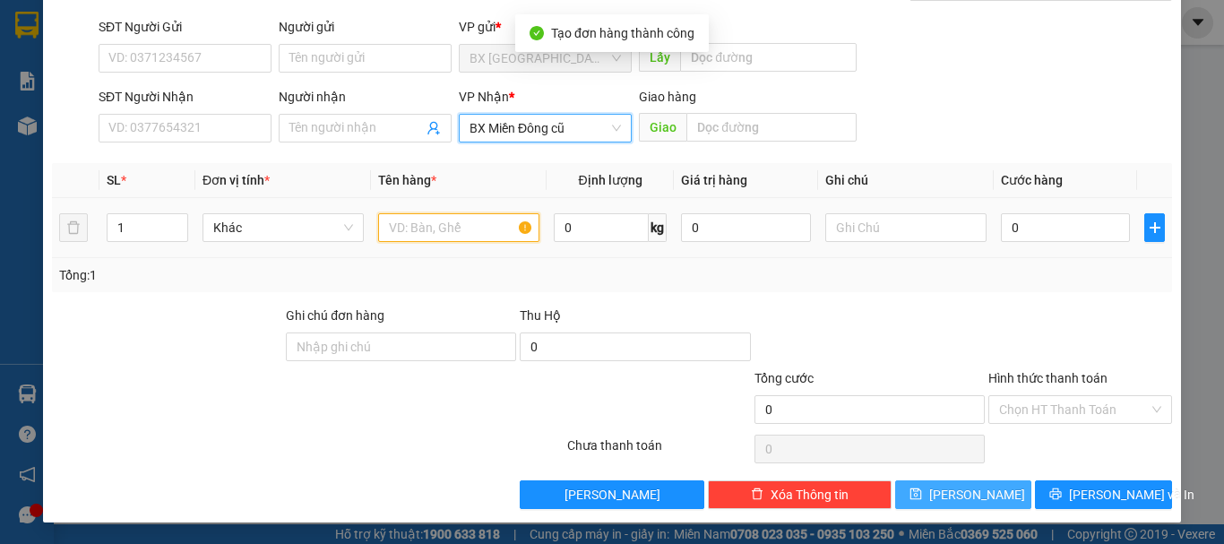
click at [453, 232] on input "text" at bounding box center [458, 227] width 161 height 29
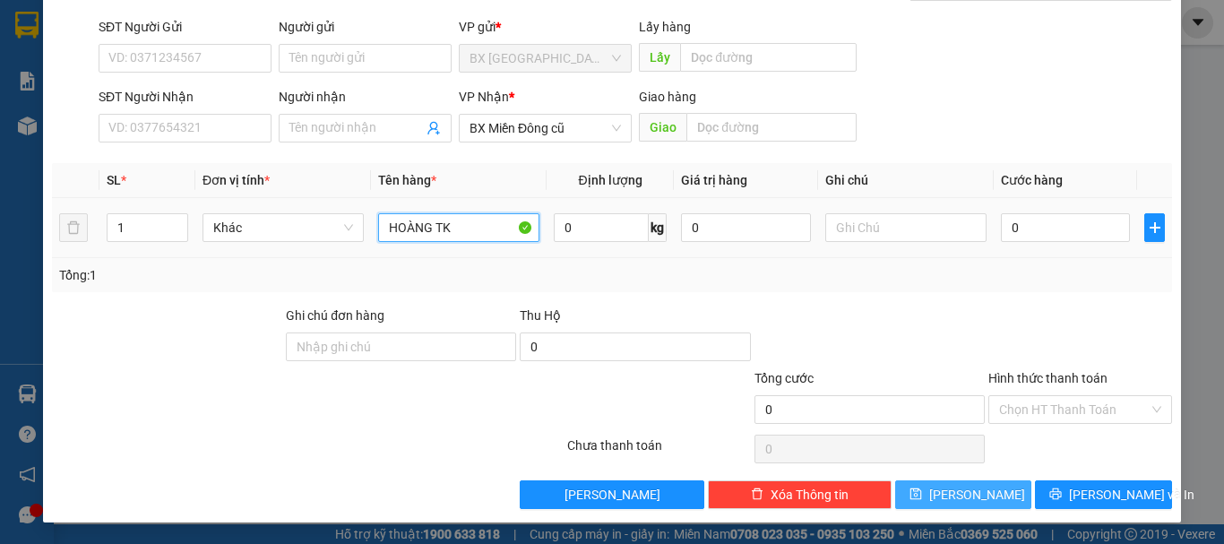
type input "HOÀNG TK"
click at [1079, 242] on div "0" at bounding box center [1065, 228] width 129 height 36
click at [1071, 245] on td "0" at bounding box center [1065, 228] width 143 height 60
click at [1054, 232] on input "0" at bounding box center [1065, 227] width 129 height 29
type input "7"
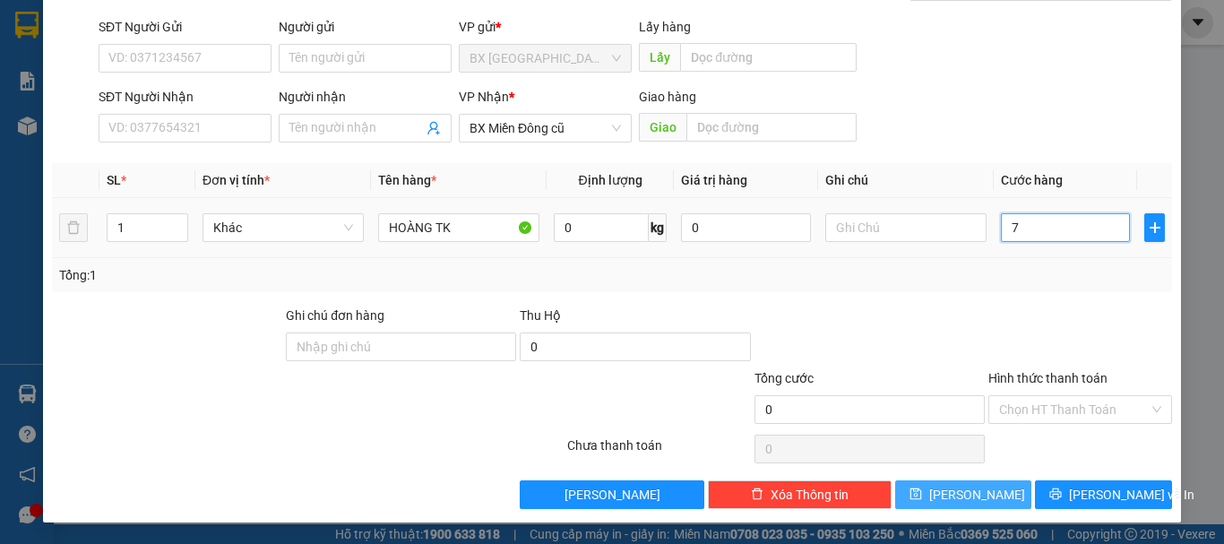
type input "7"
type input "70"
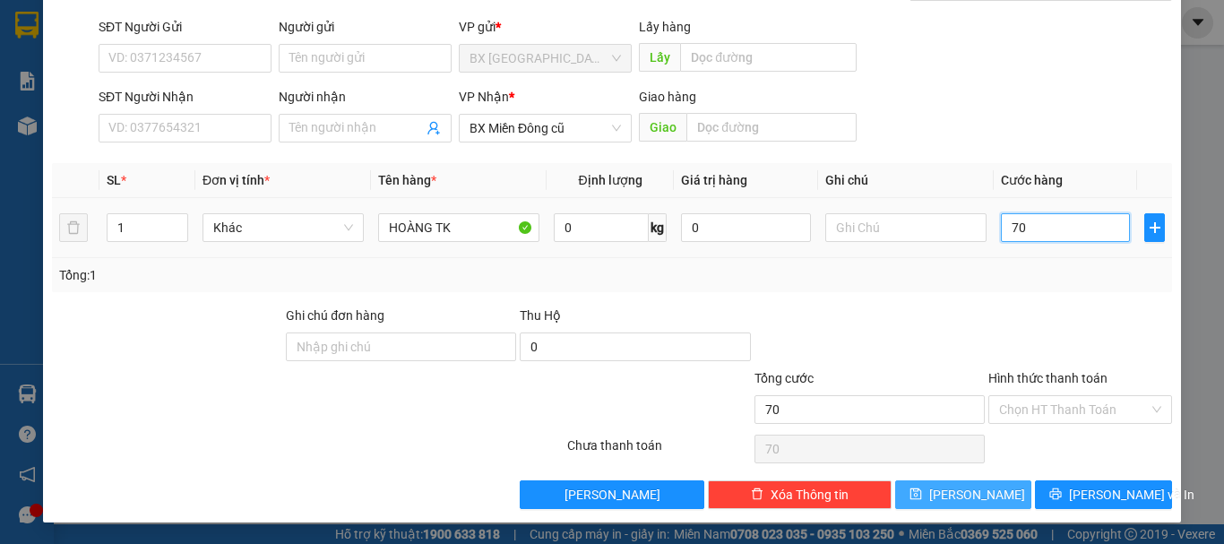
type input "700"
type input "7.000"
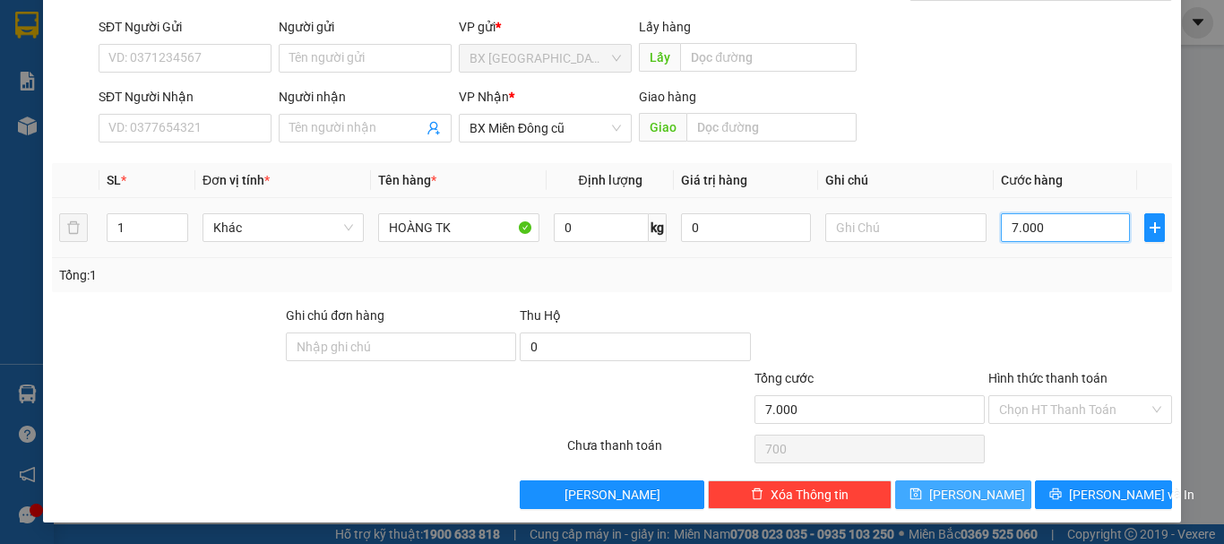
type input "7.000"
type input "70.000"
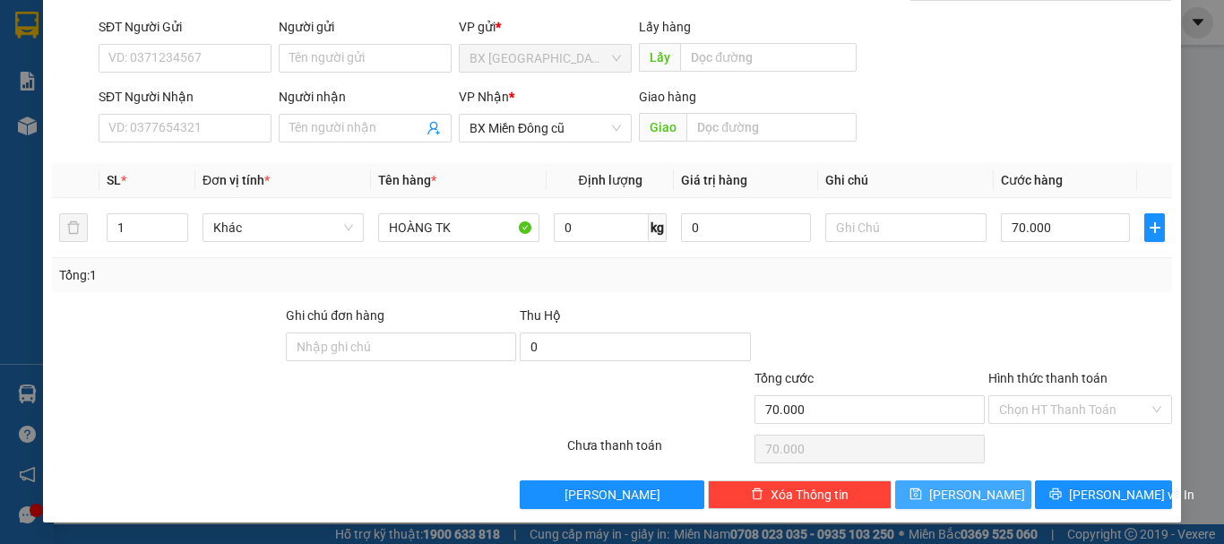
click at [983, 494] on button "[PERSON_NAME]" at bounding box center [963, 494] width 137 height 29
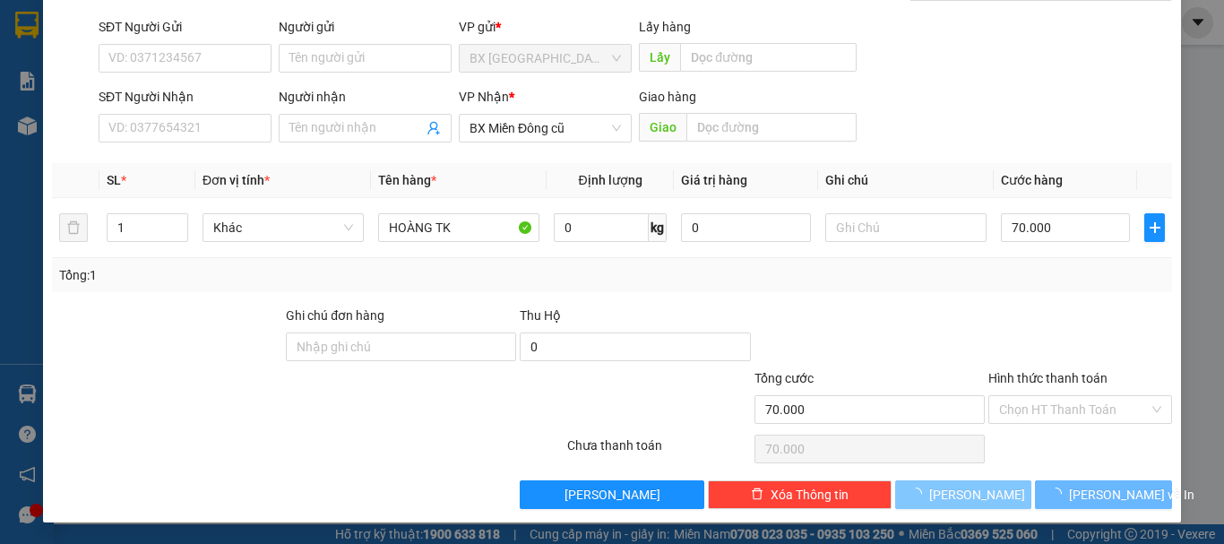
type input "0"
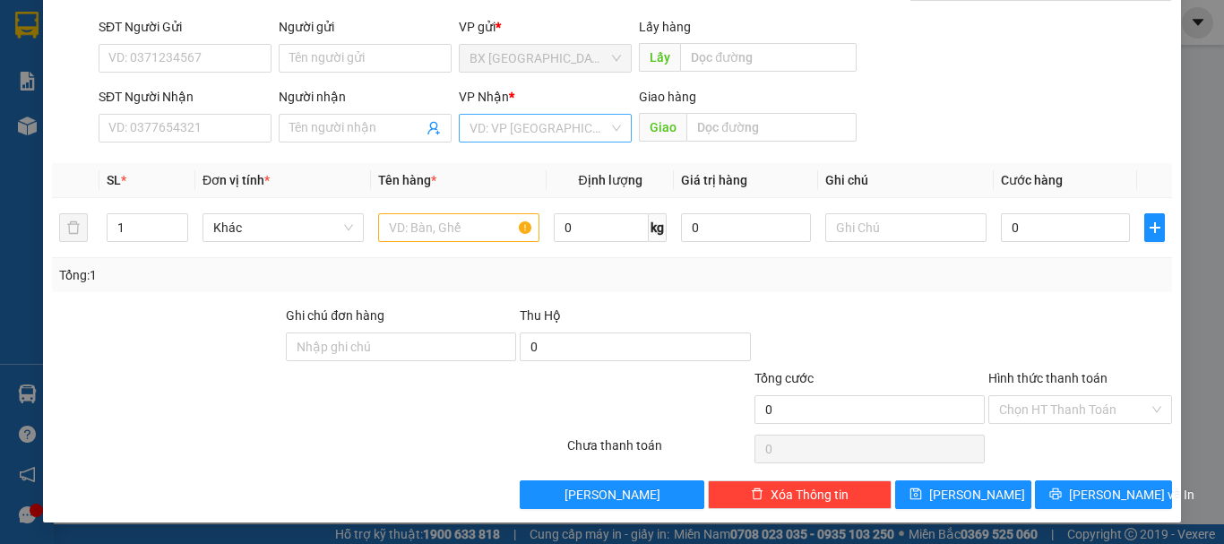
click at [587, 117] on input "search" at bounding box center [538, 128] width 139 height 27
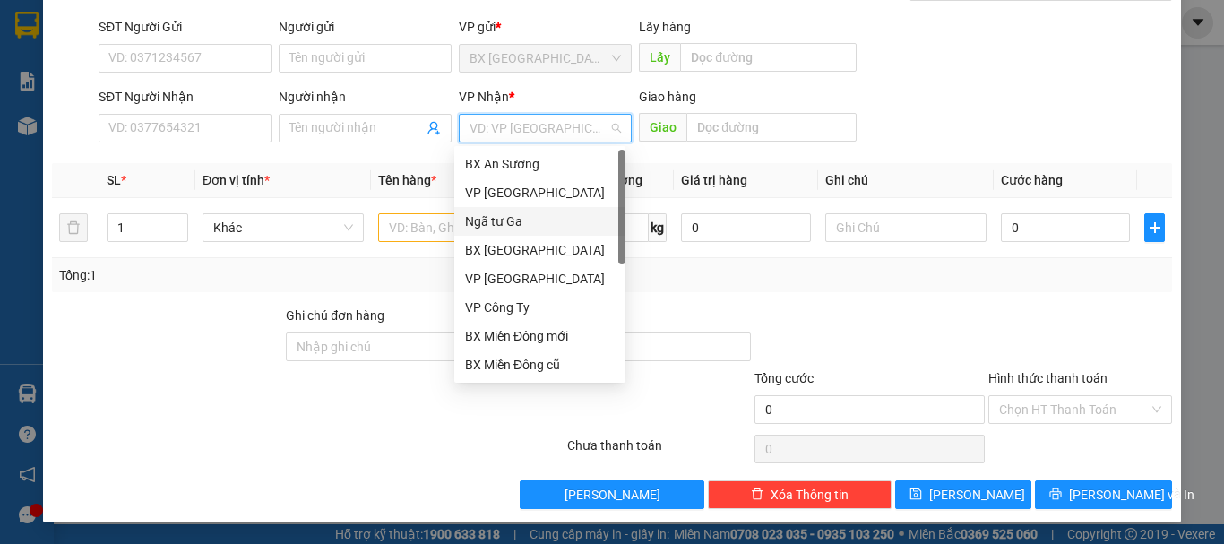
click at [526, 216] on div "Ngã tư Ga" at bounding box center [540, 221] width 150 height 20
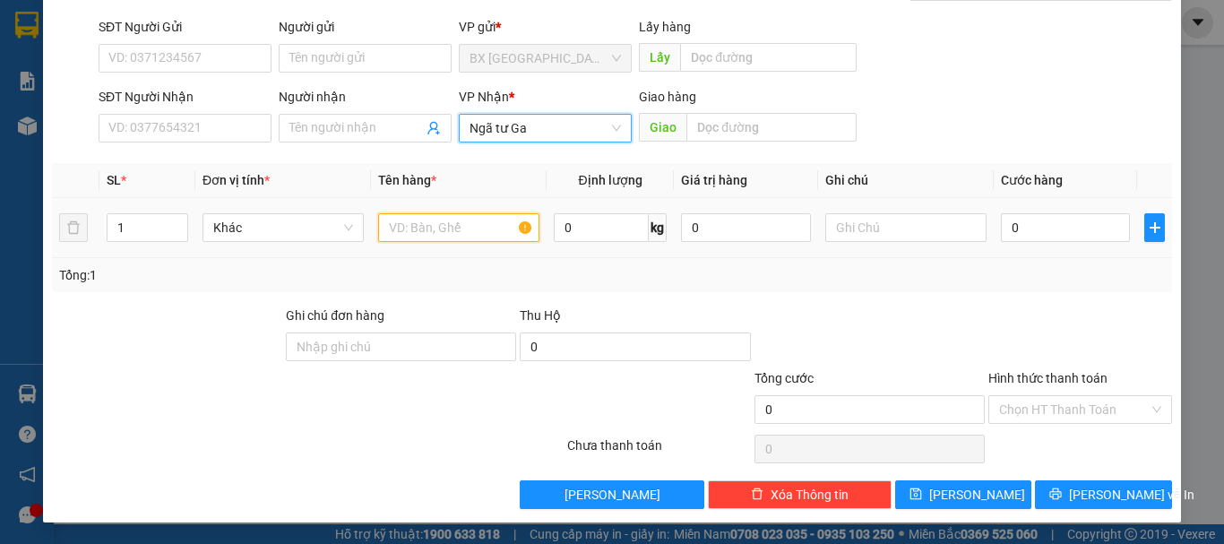
click at [495, 239] on input "text" at bounding box center [458, 227] width 161 height 29
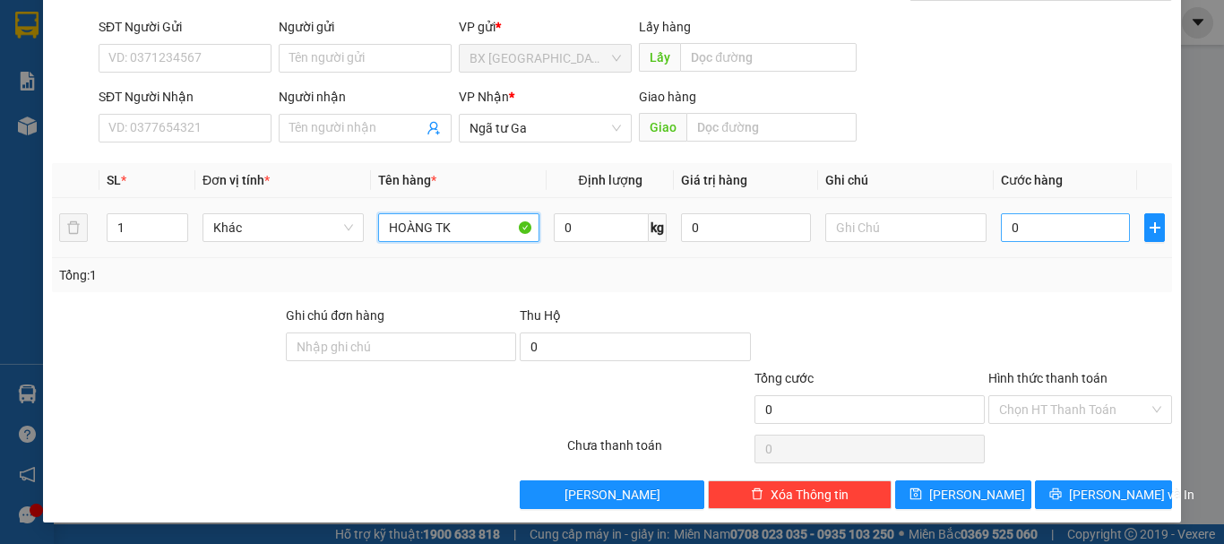
type input "HOÀNG TK"
click at [1064, 228] on input "0" at bounding box center [1065, 227] width 129 height 29
type input "1"
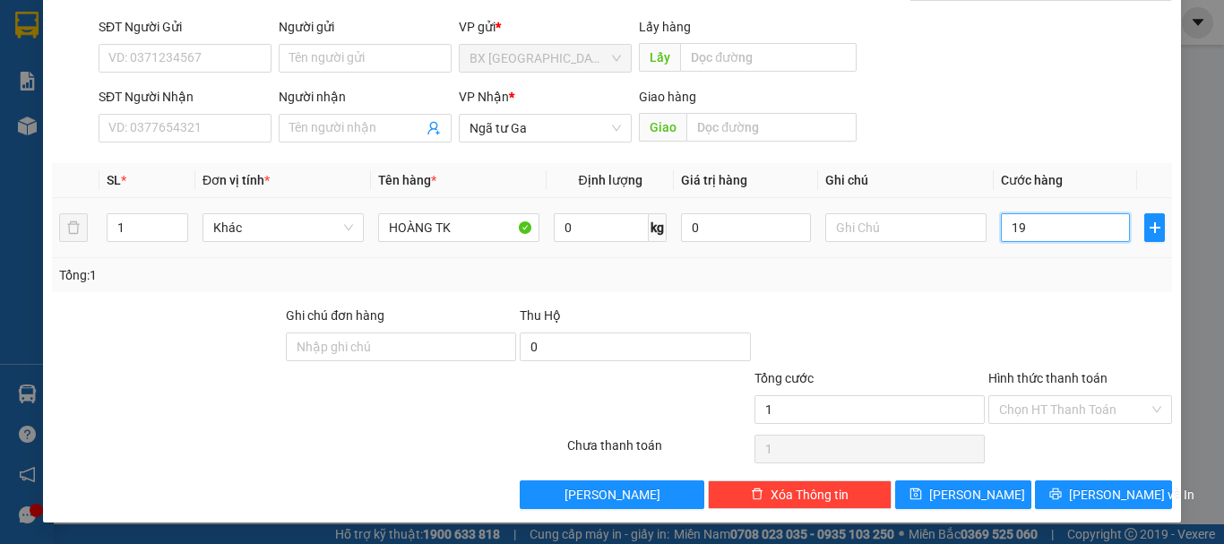
type input "190"
type input "1.900"
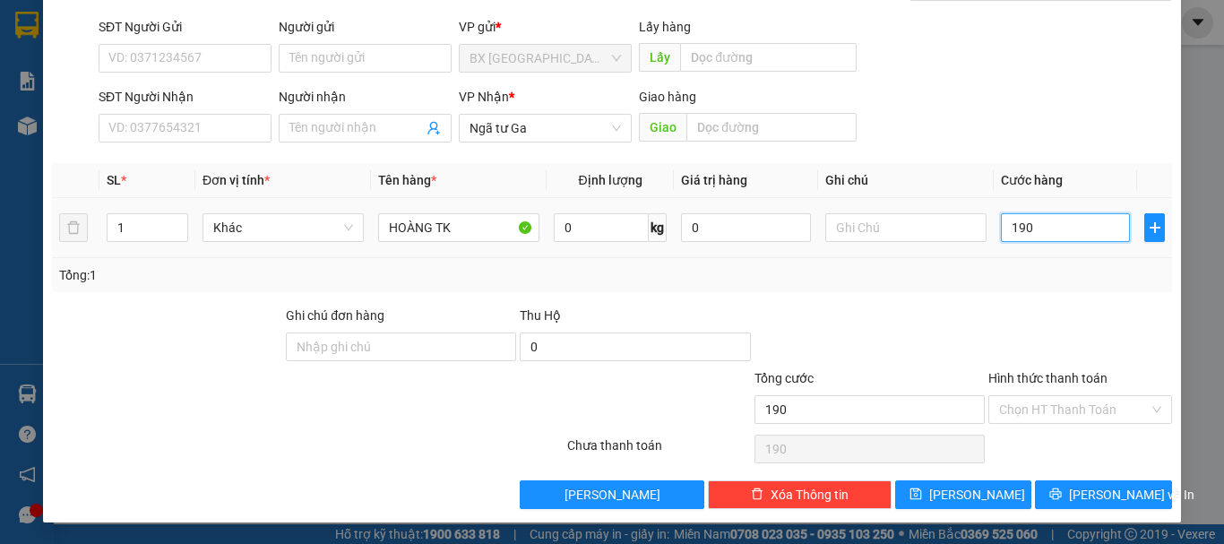
type input "1.900"
type input "19.000"
type input "190.000"
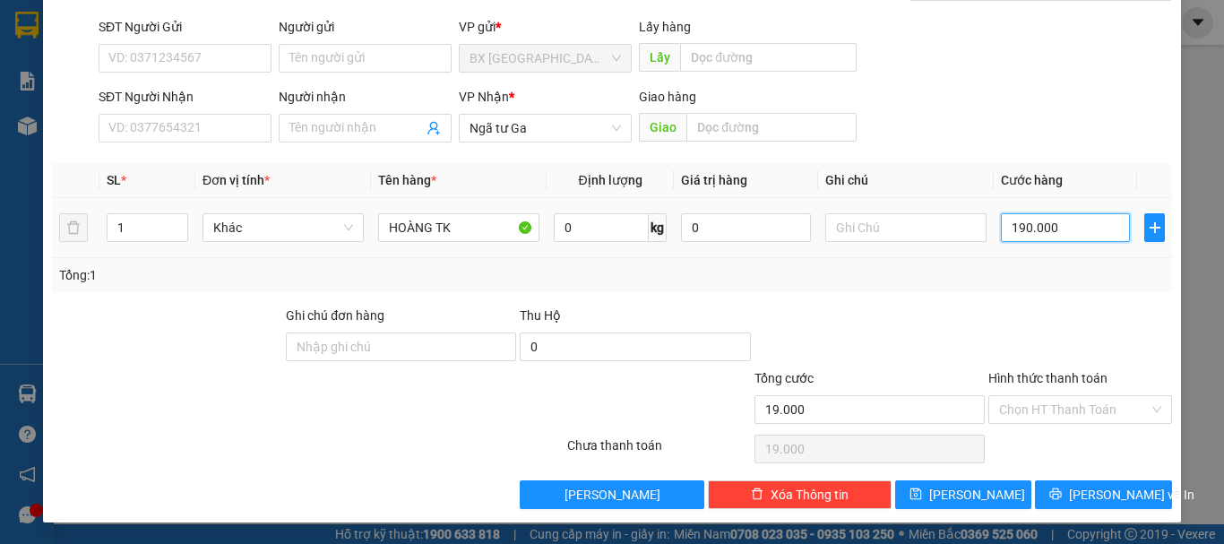
type input "190.000"
click at [1082, 396] on input "Hình thức thanh toán" at bounding box center [1074, 409] width 150 height 27
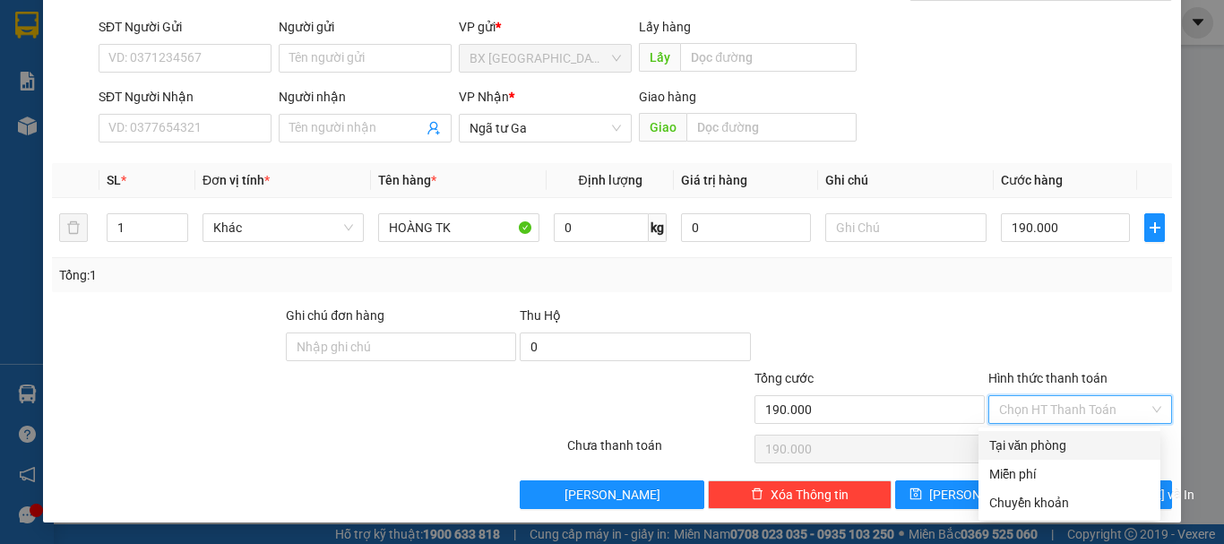
click at [1024, 450] on div "Transit Pickup Surcharge Ids Transit Deliver Surcharge Ids Transit Deliver Surc…" at bounding box center [612, 226] width 1120 height 563
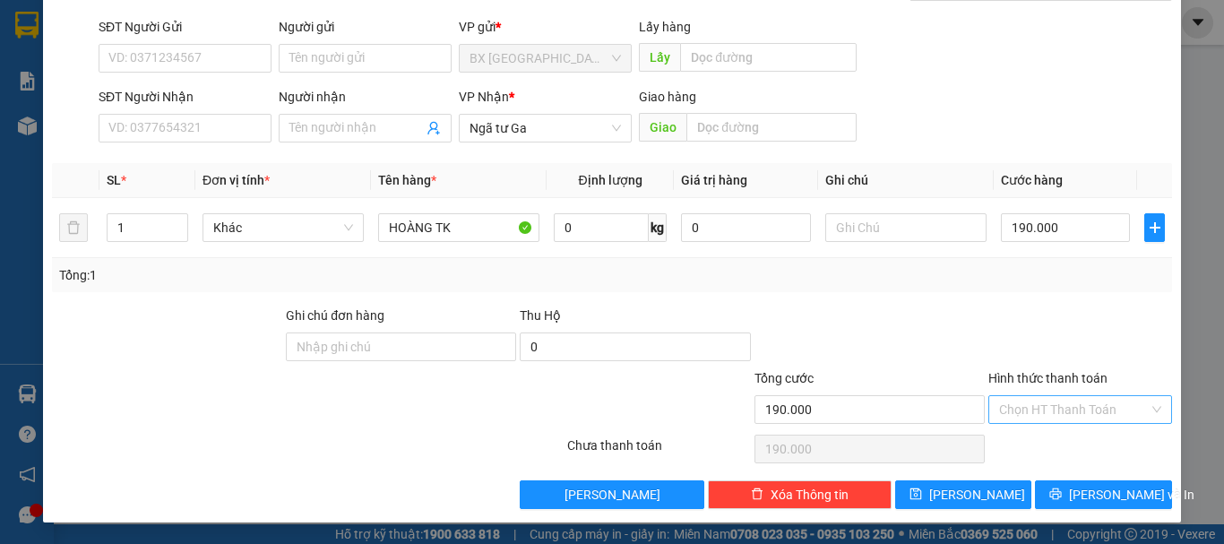
drag, startPoint x: 1017, startPoint y: 387, endPoint x: 1017, endPoint y: 400, distance: 12.5
click at [1017, 400] on div "Hình thức thanh toán Chọn HT Thanh Toán" at bounding box center [1080, 399] width 184 height 63
click at [1017, 400] on input "Hình thức thanh toán" at bounding box center [1074, 409] width 150 height 27
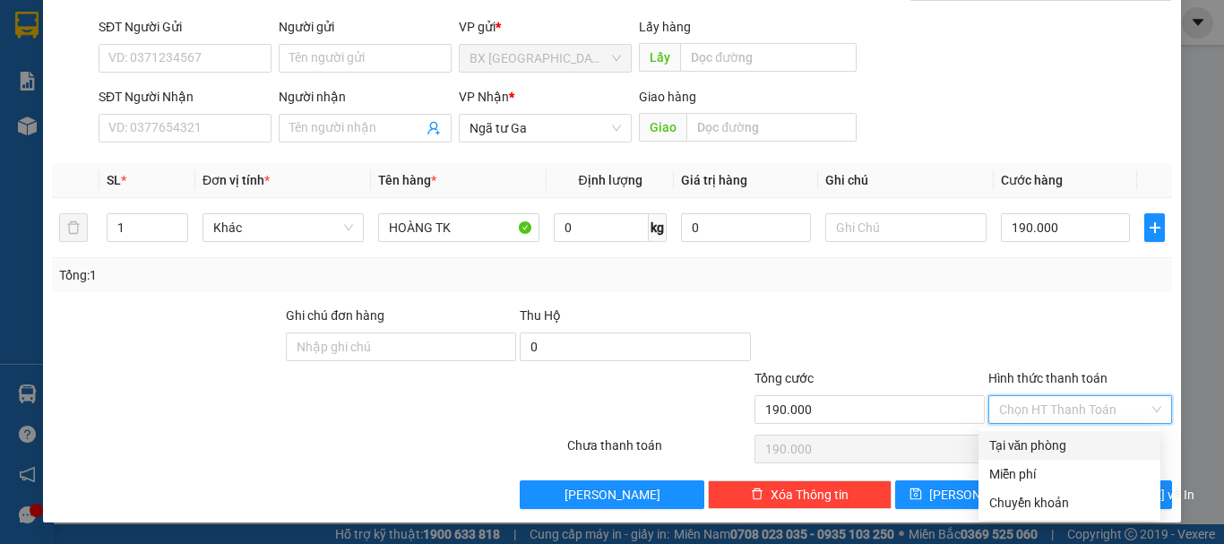
drag, startPoint x: 1021, startPoint y: 439, endPoint x: 1000, endPoint y: 472, distance: 39.5
click at [1019, 443] on div "Tại văn phòng" at bounding box center [1069, 445] width 160 height 20
type input "0"
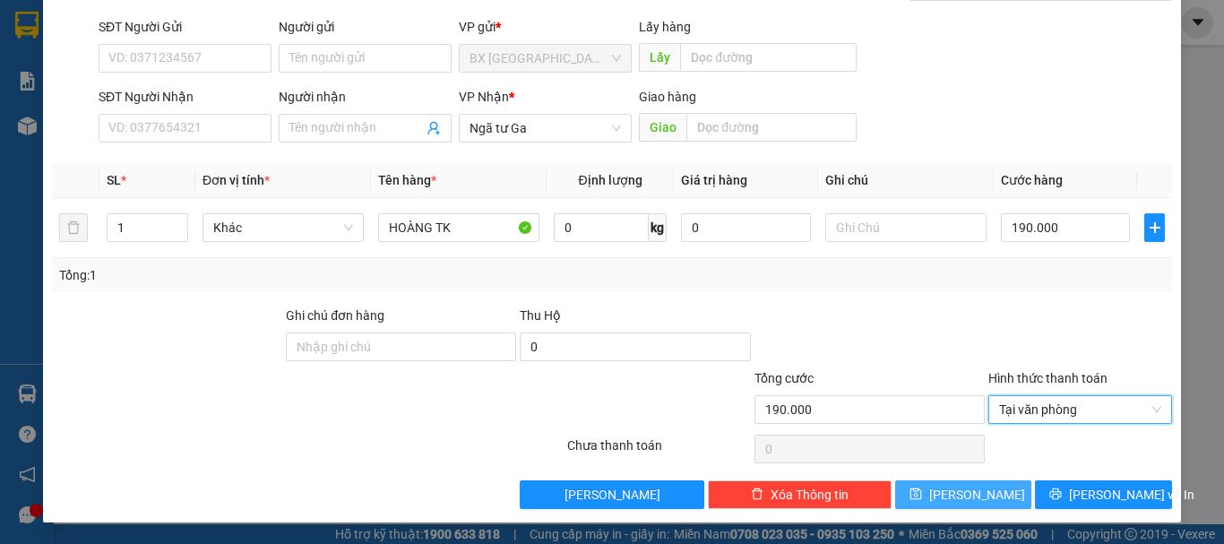
click at [974, 486] on button "[PERSON_NAME]" at bounding box center [963, 494] width 137 height 29
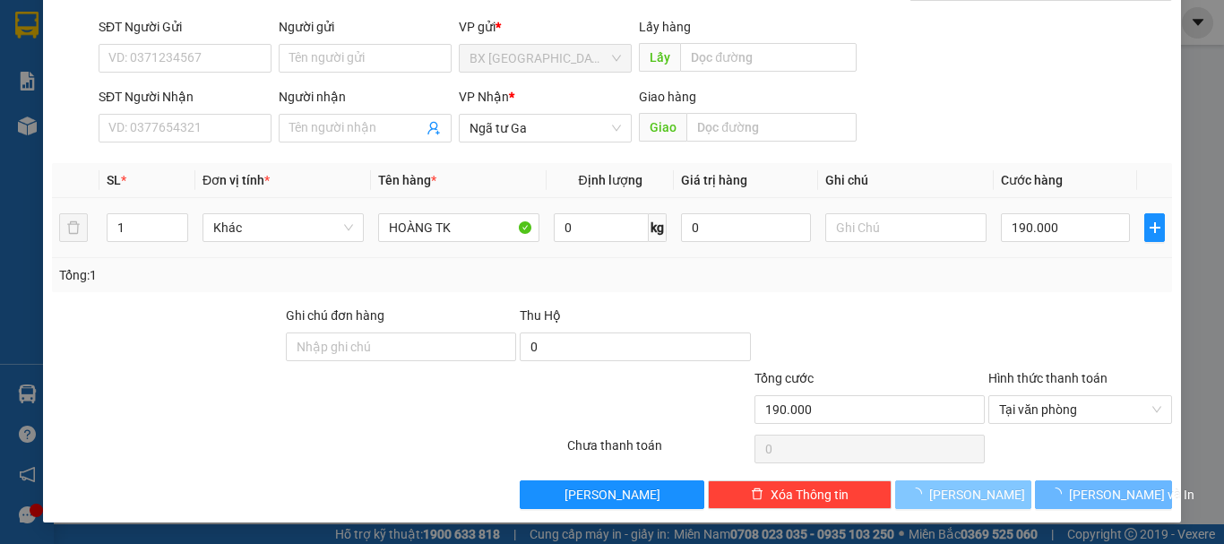
type input "0"
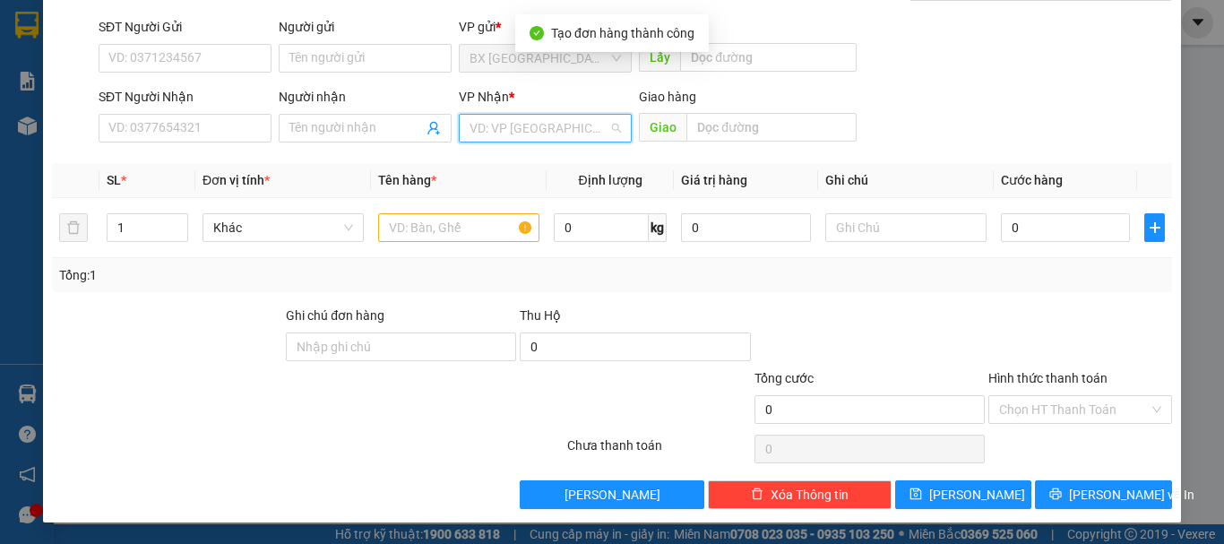
click at [542, 134] on input "search" at bounding box center [538, 128] width 139 height 27
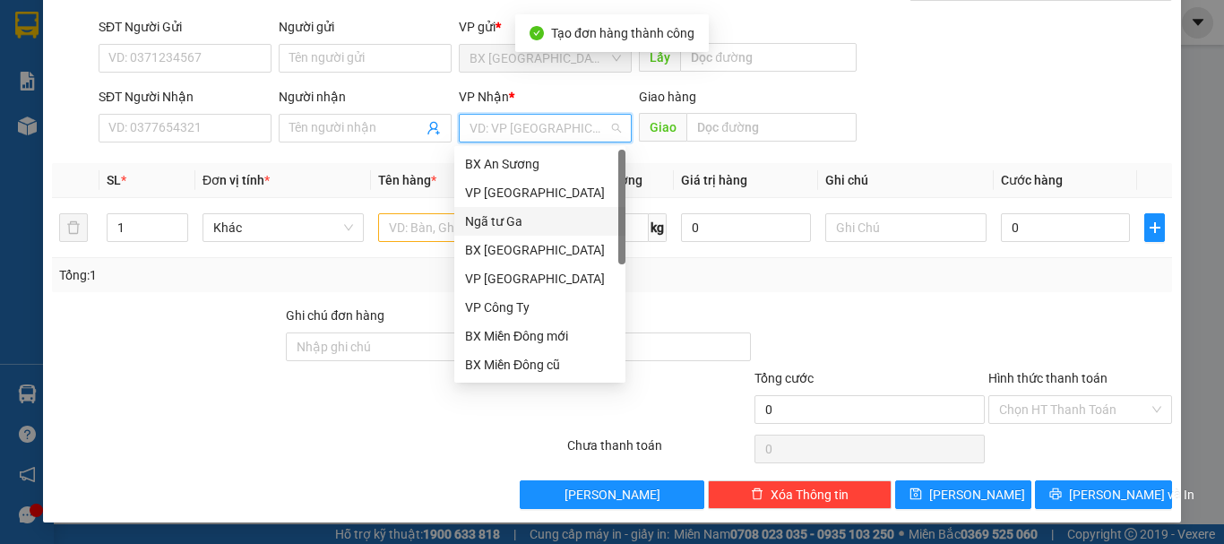
click at [521, 211] on div "Ngã tư Ga" at bounding box center [540, 221] width 150 height 20
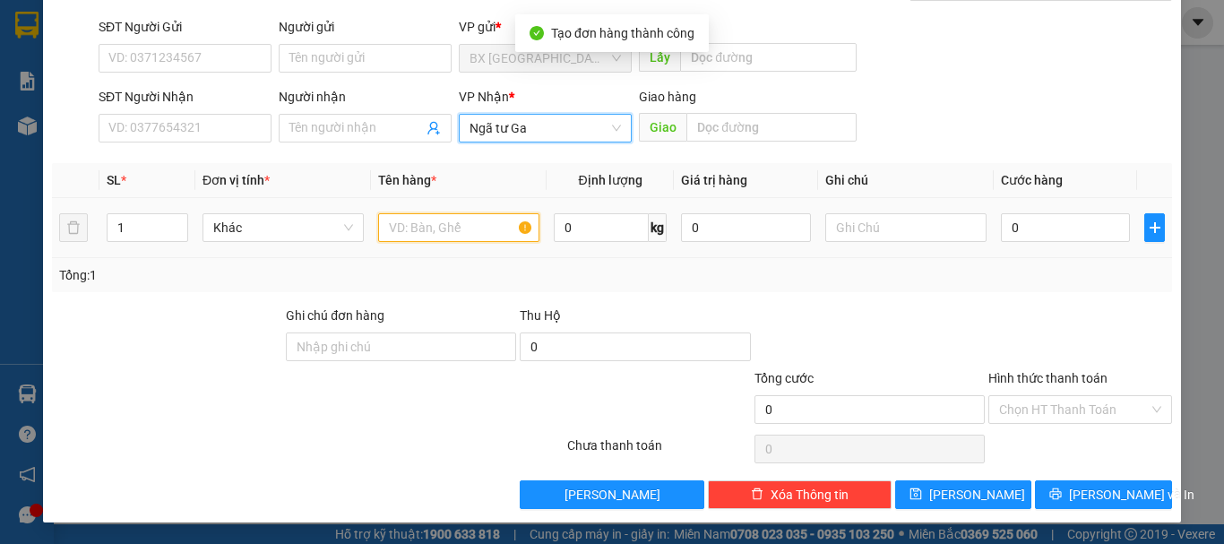
click at [467, 232] on input "text" at bounding box center [458, 227] width 161 height 29
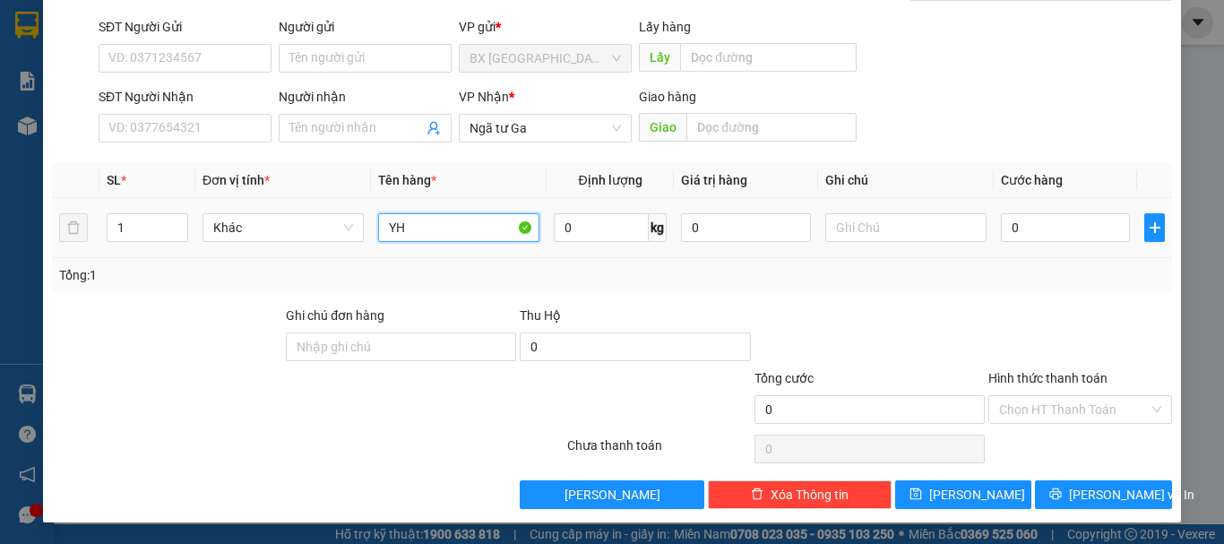
type input "Y"
type input "HOÀNG TK"
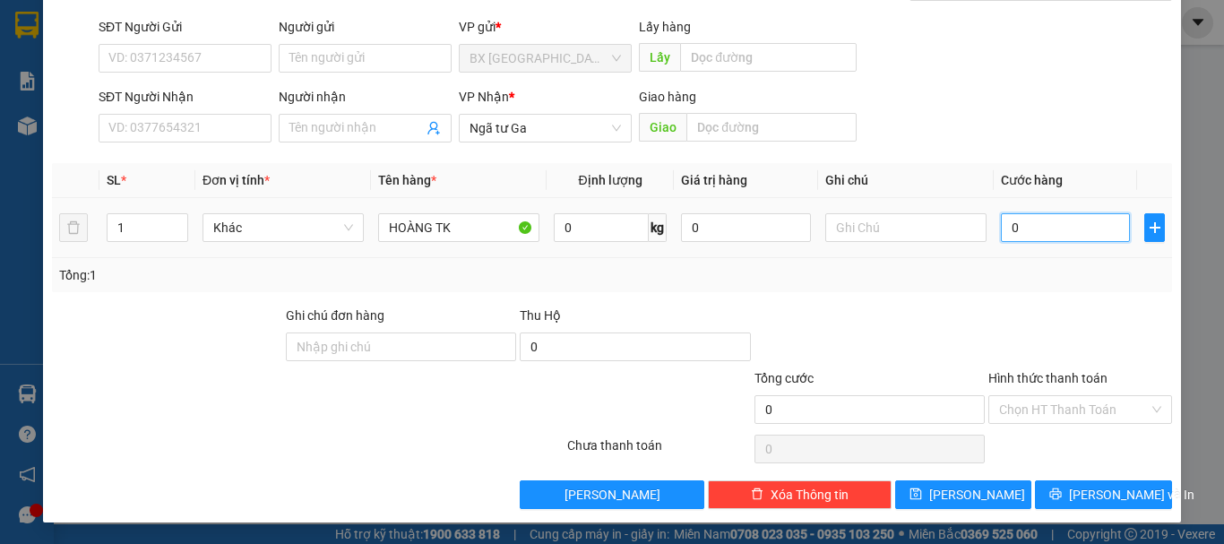
click at [1041, 234] on input "0" at bounding box center [1065, 227] width 129 height 29
type input "4"
type input "43"
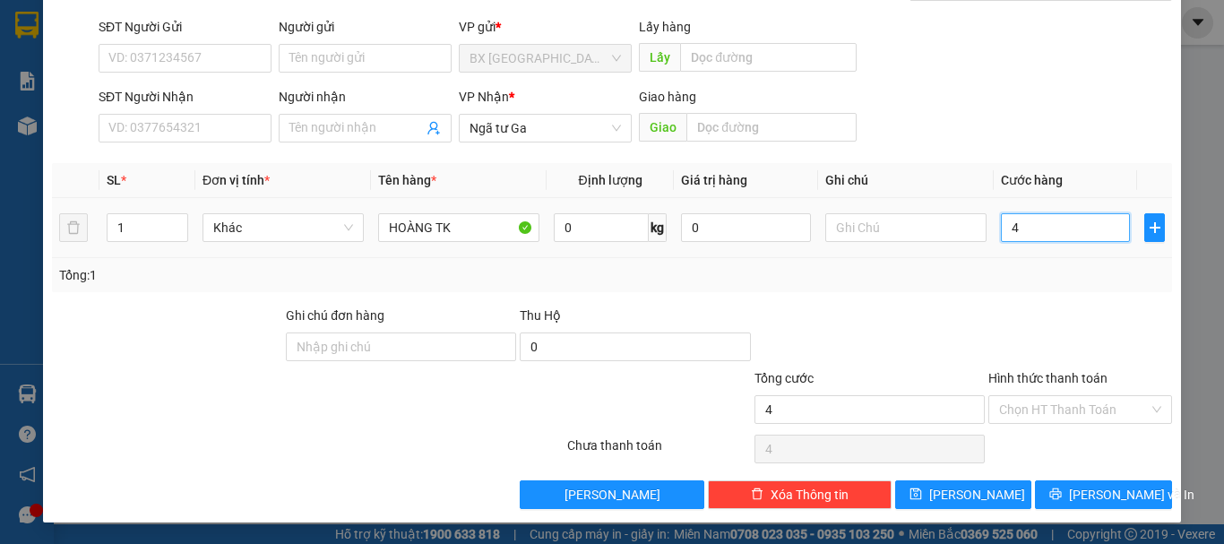
type input "43"
type input "430"
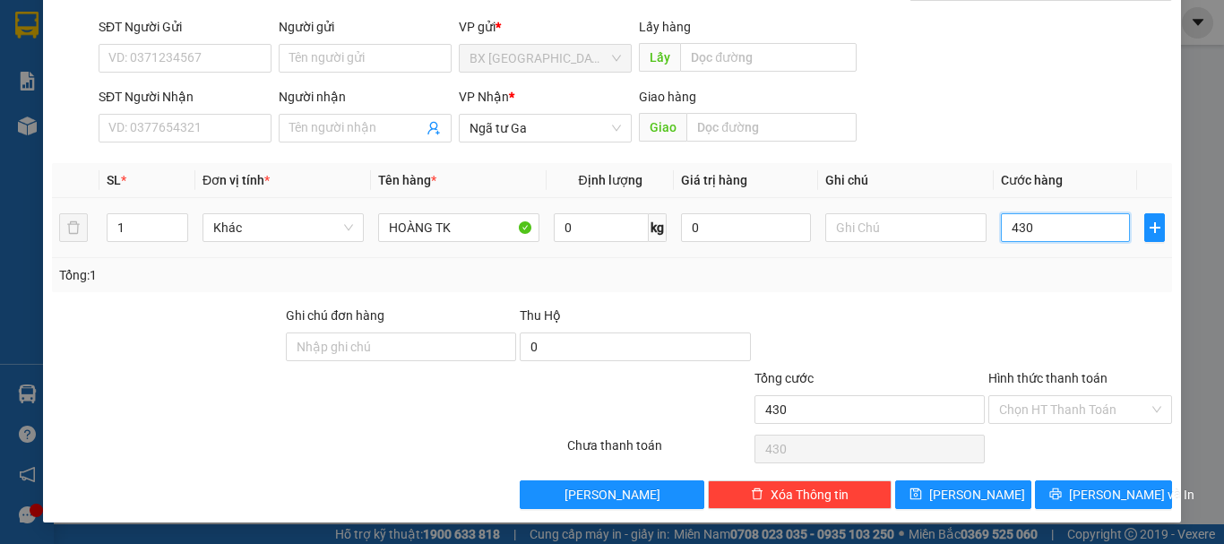
type input "4.300"
type input "43.000"
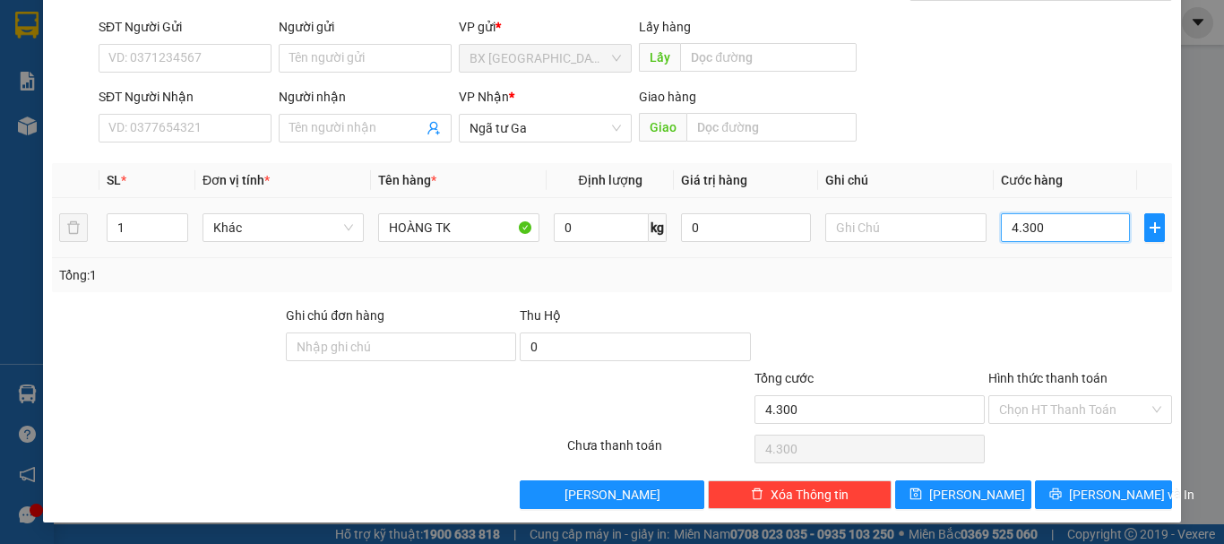
type input "43.000"
type input "430.000"
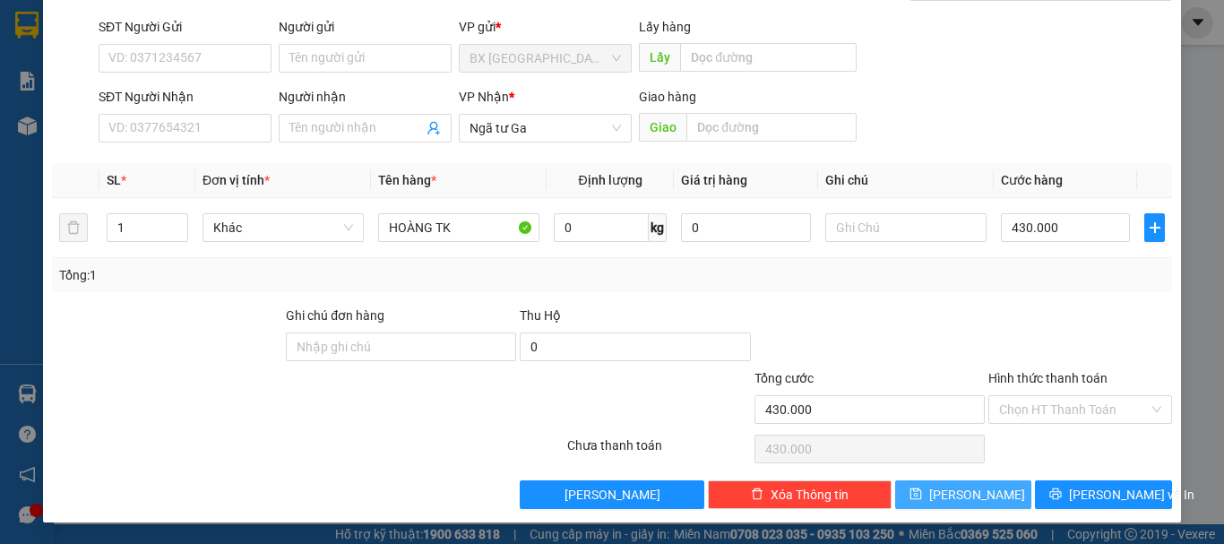
click at [989, 487] on button "[PERSON_NAME]" at bounding box center [963, 494] width 137 height 29
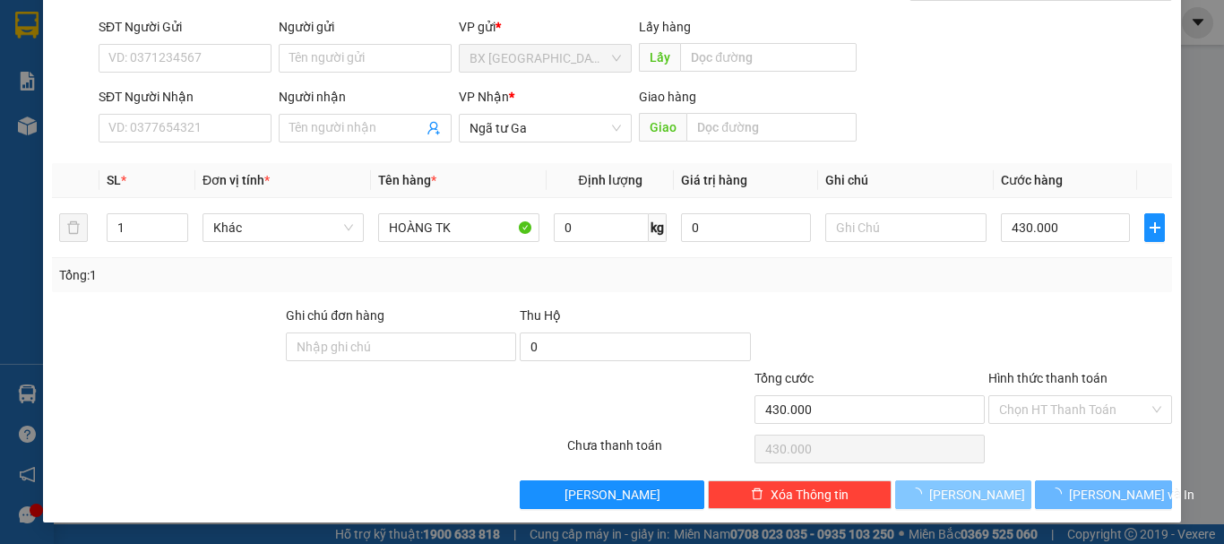
type input "0"
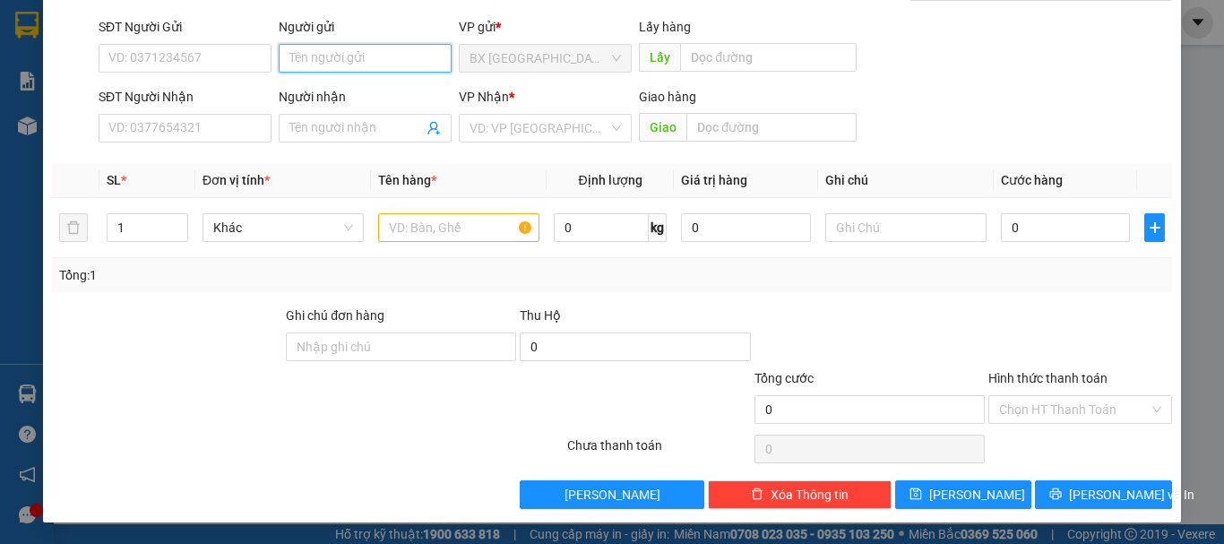
click at [398, 61] on input "Người gửi" at bounding box center [365, 58] width 173 height 29
type input "HOÀNG TK"
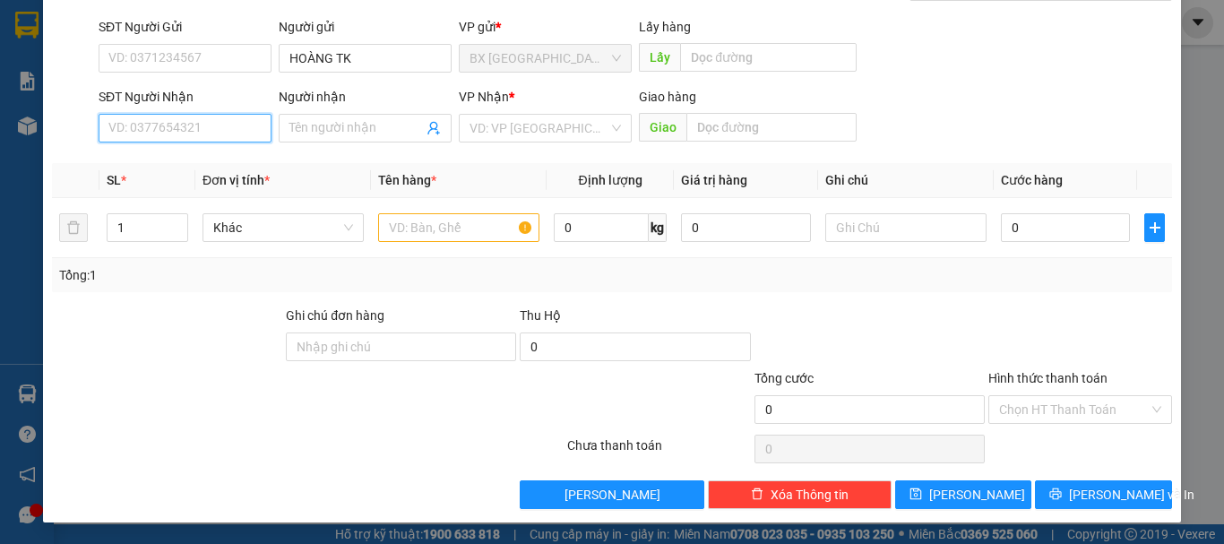
click at [169, 131] on input "SĐT Người Nhận" at bounding box center [185, 128] width 173 height 29
type input "0907166257"
click at [217, 135] on input "0907166257" at bounding box center [185, 128] width 173 height 29
click at [204, 159] on div "0907166257" at bounding box center [183, 164] width 150 height 20
type input "AN SƯƠNG"
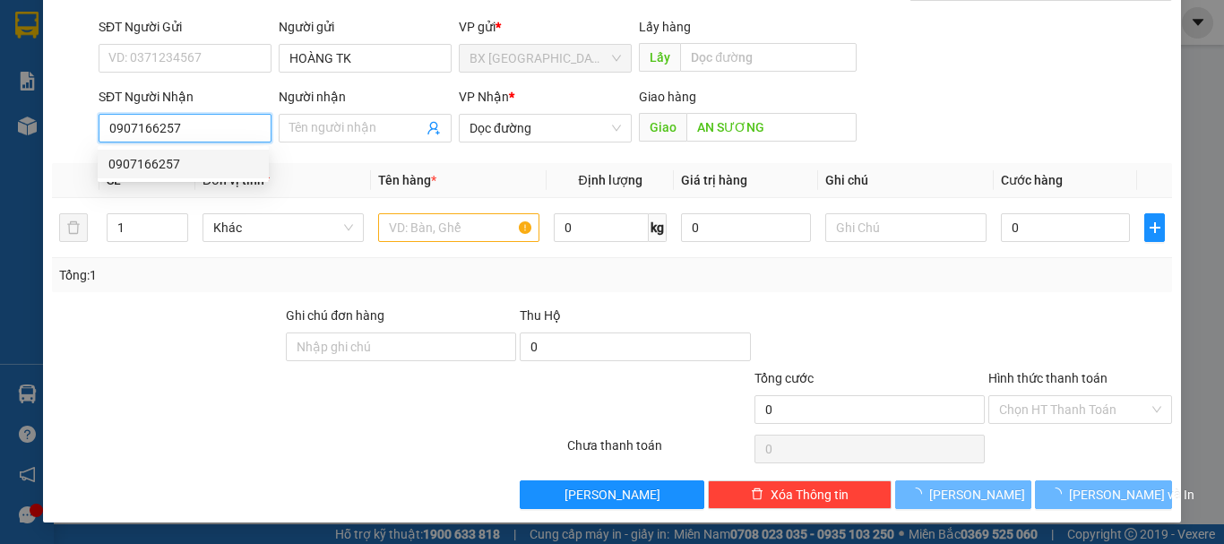
type input "50.000"
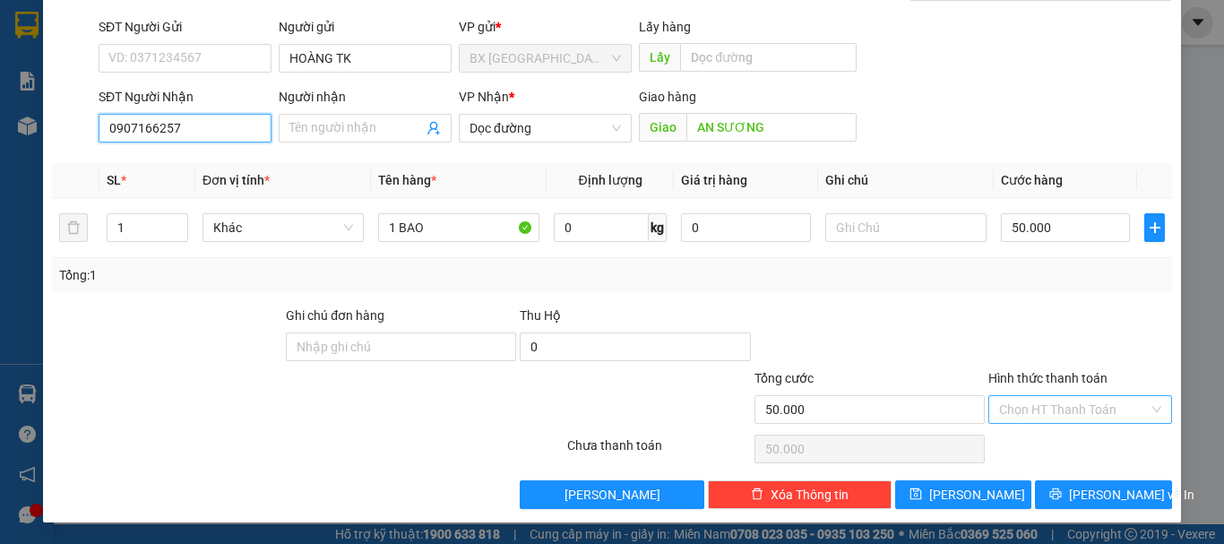
type input "0907166257"
click at [1100, 403] on input "Hình thức thanh toán" at bounding box center [1074, 409] width 150 height 27
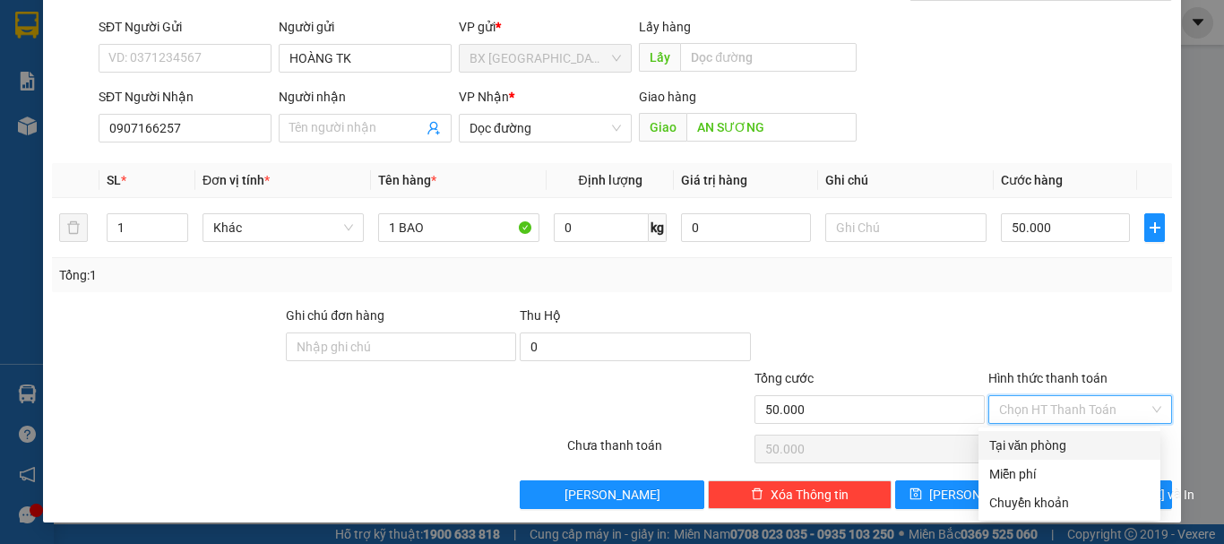
click at [1033, 436] on div "Tại văn phòng" at bounding box center [1069, 445] width 160 height 20
type input "0"
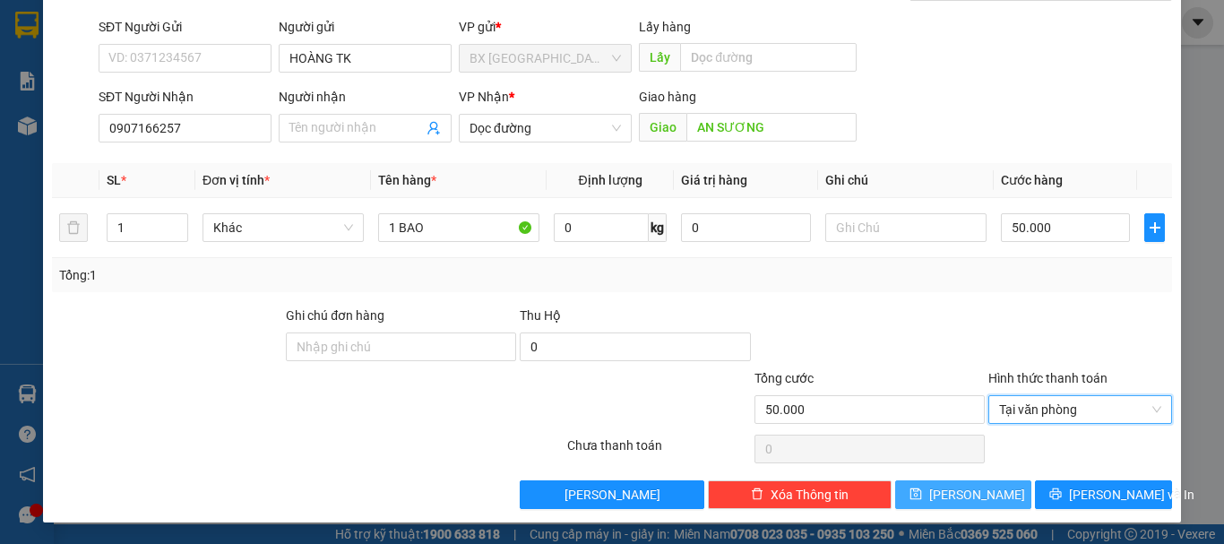
click at [976, 485] on button "[PERSON_NAME]" at bounding box center [963, 494] width 137 height 29
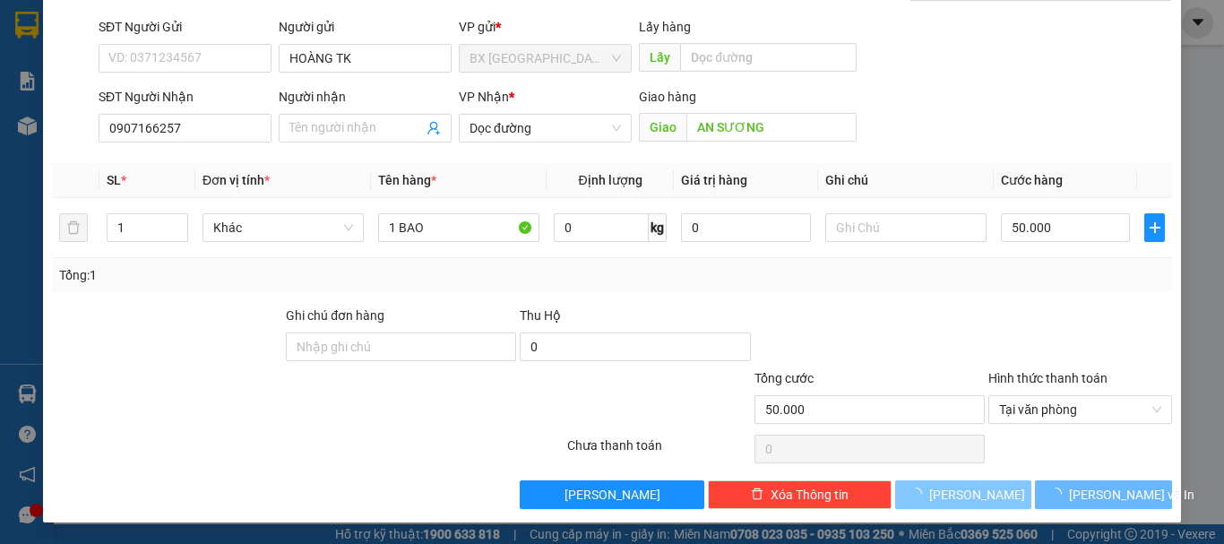
type input "0"
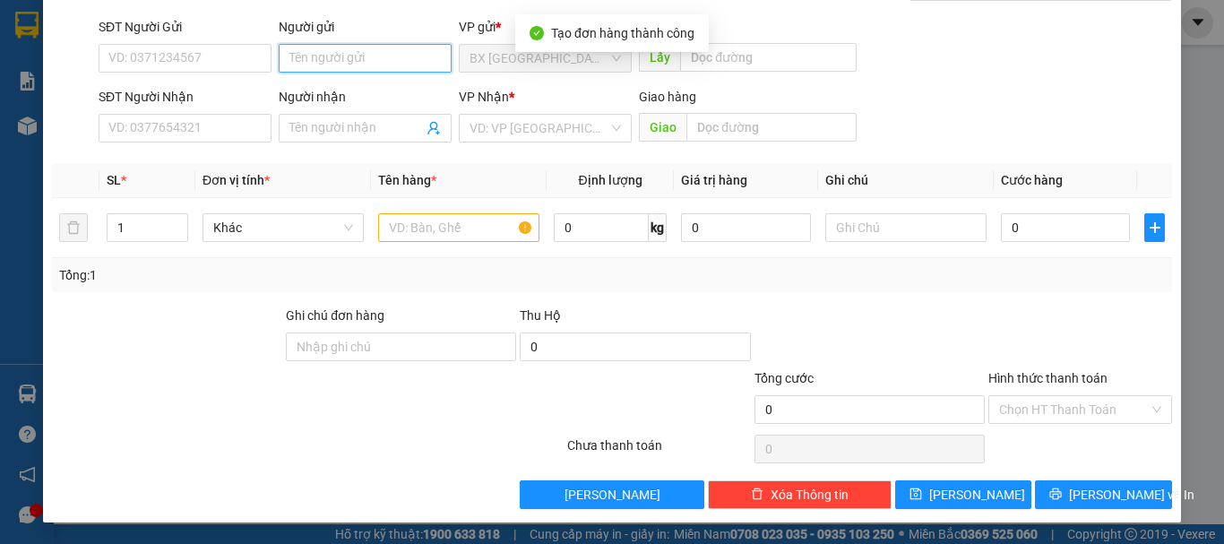
click at [346, 58] on input "Người gửi" at bounding box center [365, 58] width 173 height 29
type input "HOÀNG TK"
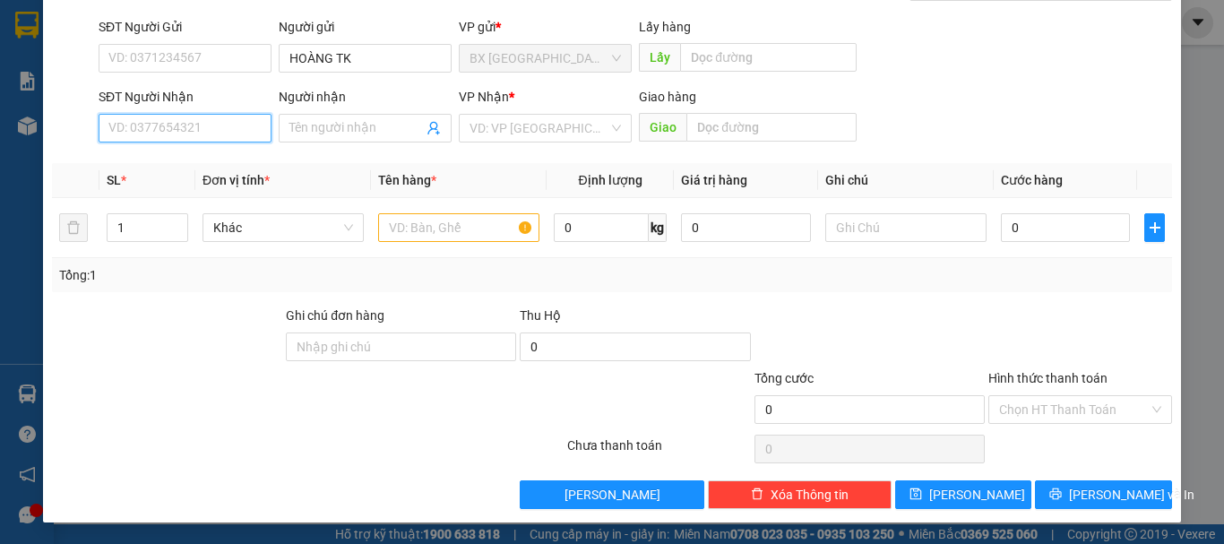
click at [220, 125] on input "SĐT Người Nhận" at bounding box center [185, 128] width 173 height 29
click at [235, 136] on input "03838467896" at bounding box center [185, 128] width 173 height 29
click at [176, 131] on input "03838467896" at bounding box center [185, 128] width 173 height 29
type input "0383846786"
drag, startPoint x: 198, startPoint y: 126, endPoint x: 193, endPoint y: 149, distance: 23.0
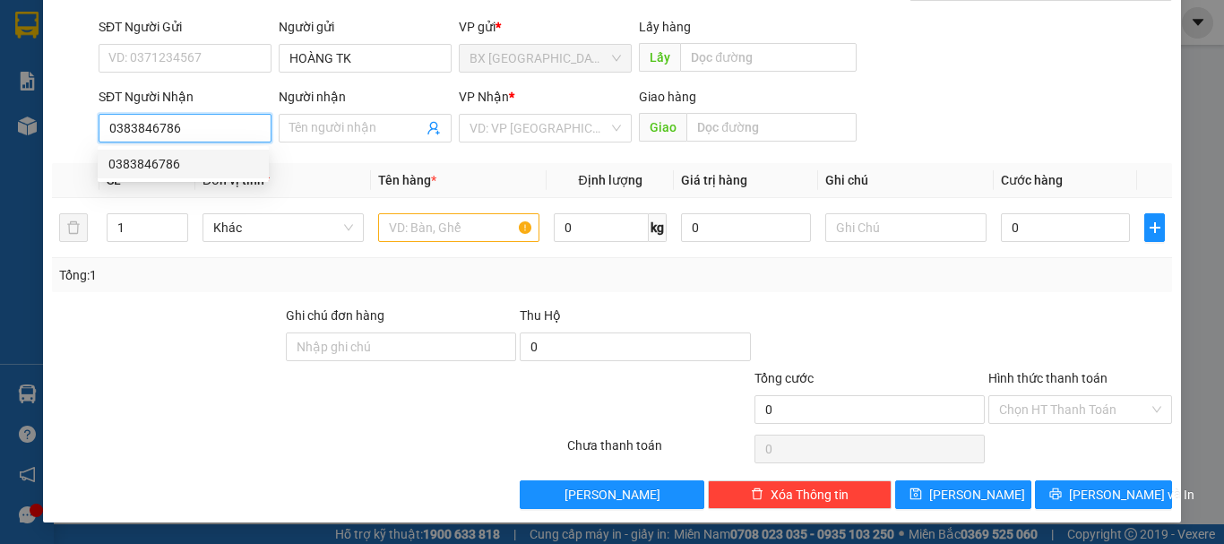
click at [197, 129] on input "0383846786" at bounding box center [185, 128] width 173 height 29
click at [186, 165] on div "0383846786" at bounding box center [183, 164] width 150 height 20
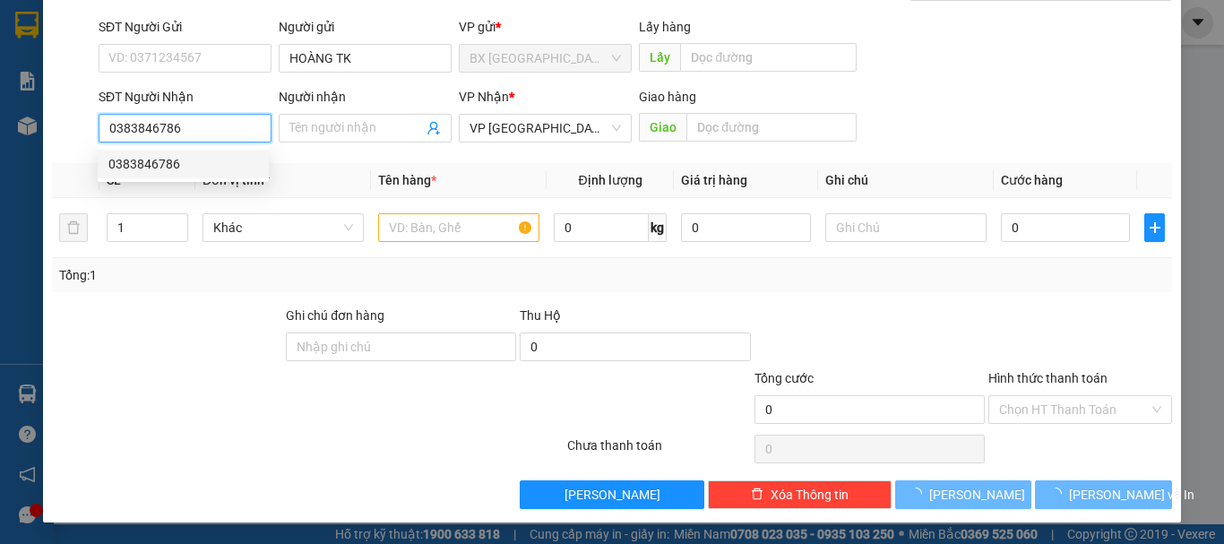
type input "80.000"
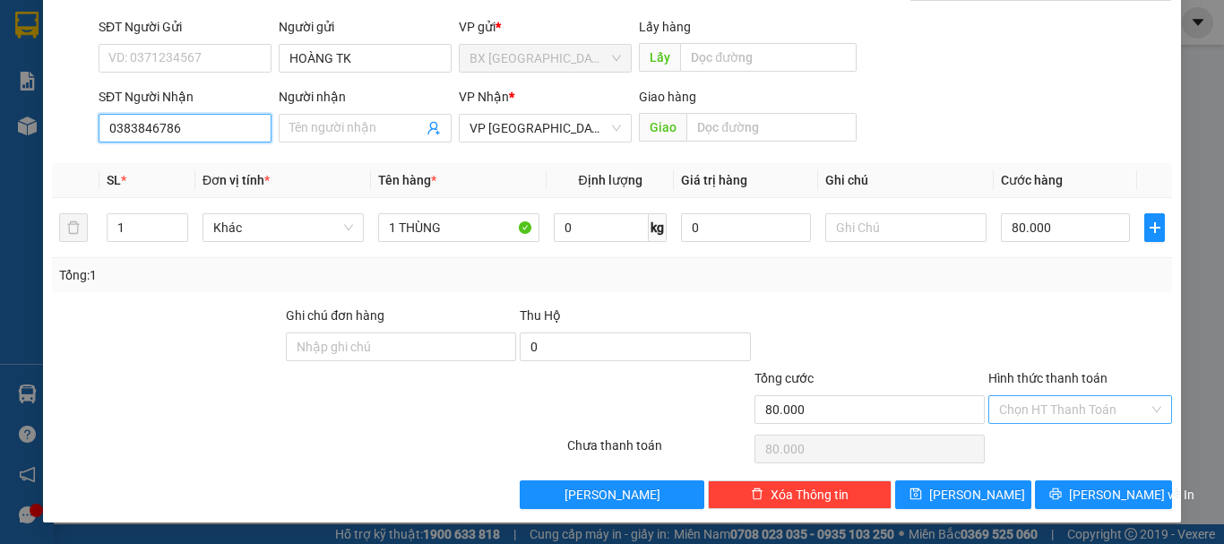
type input "0383846786"
click at [1062, 409] on input "Hình thức thanh toán" at bounding box center [1074, 409] width 150 height 27
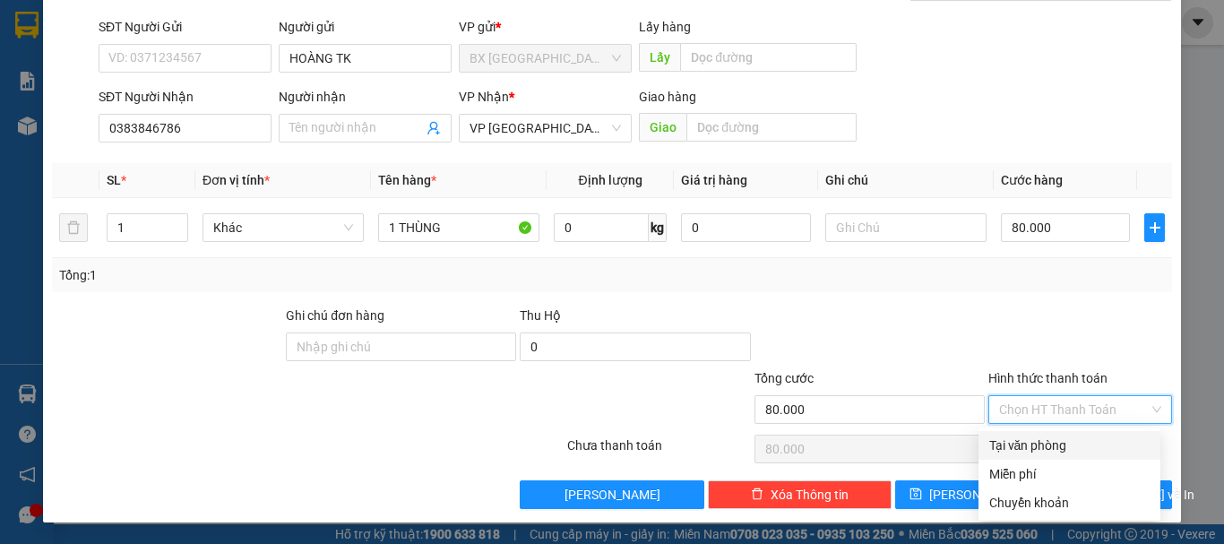
click at [1018, 450] on div "Tại văn phòng" at bounding box center [1069, 445] width 160 height 20
type input "0"
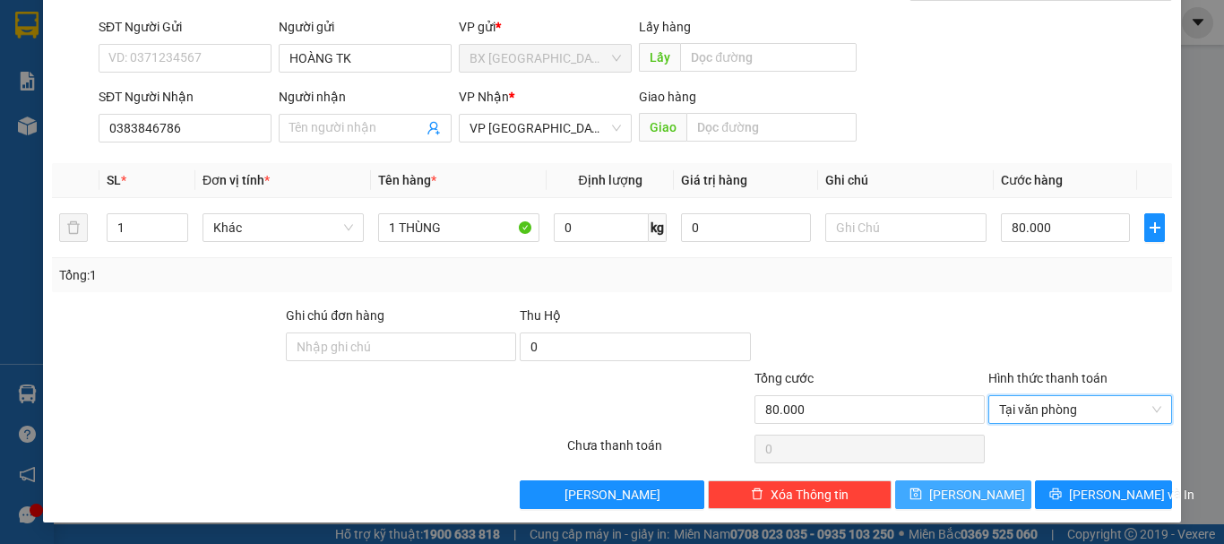
drag, startPoint x: 983, startPoint y: 489, endPoint x: 923, endPoint y: 438, distance: 78.8
click at [983, 490] on button "[PERSON_NAME]" at bounding box center [963, 494] width 137 height 29
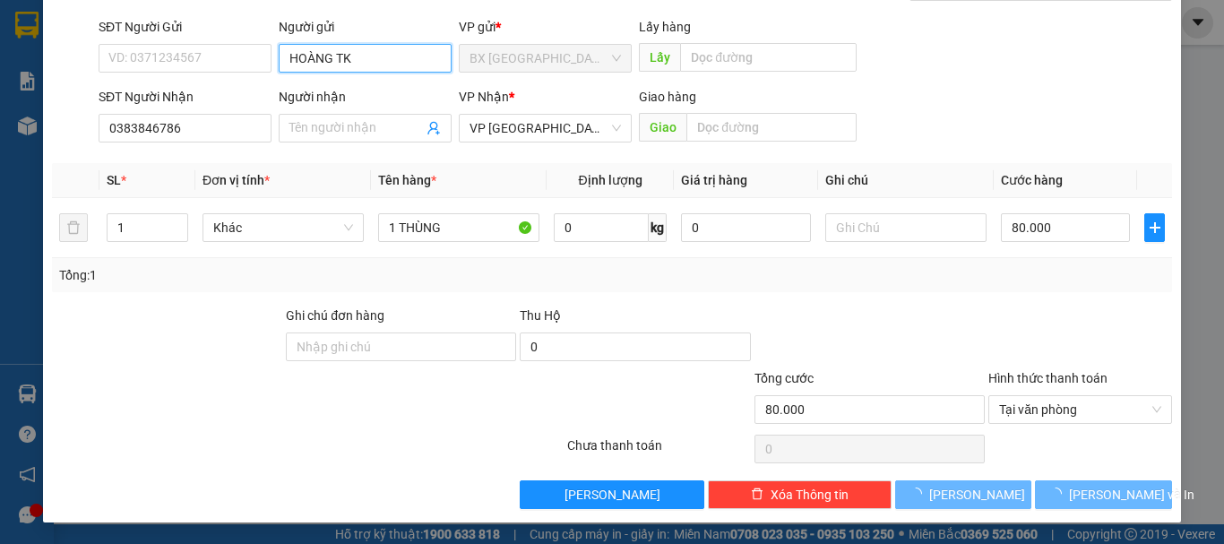
type input "0"
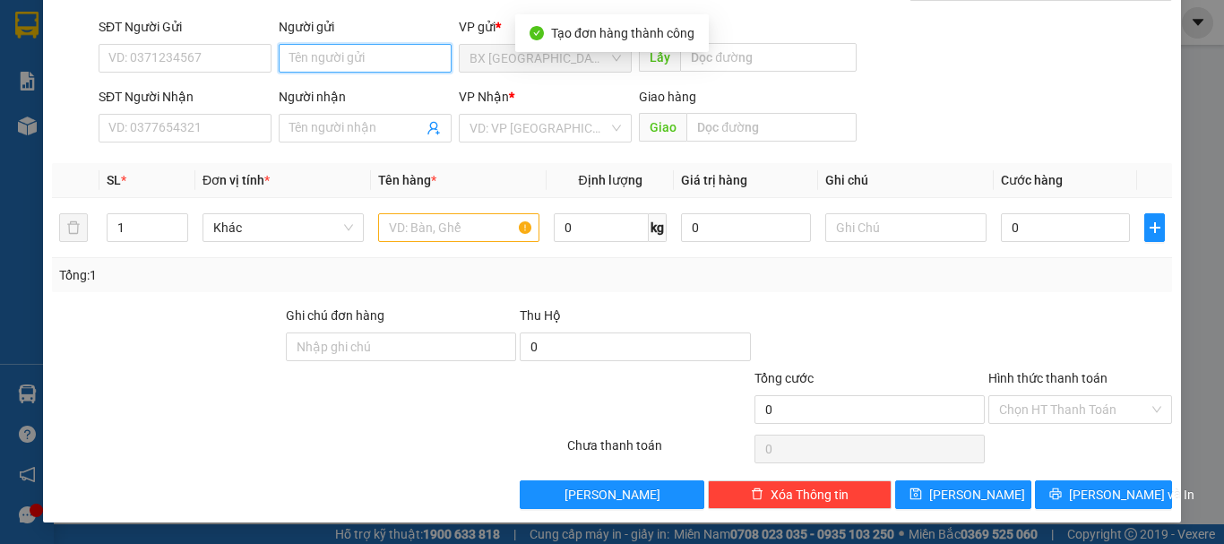
click at [370, 56] on input "Người gửi" at bounding box center [365, 58] width 173 height 29
type input "HOÀNG TK"
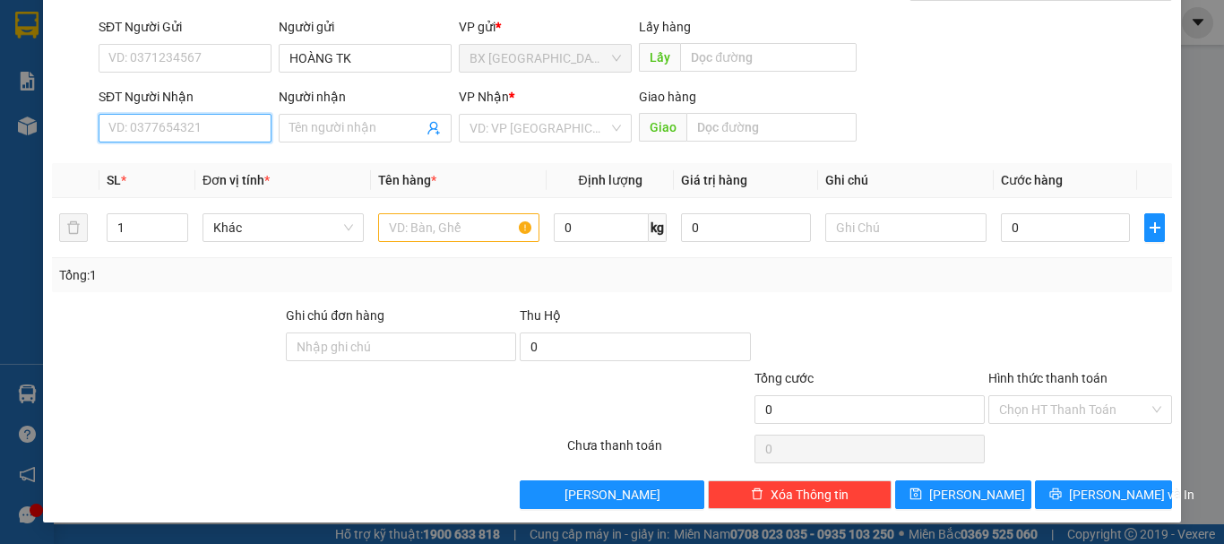
click at [202, 128] on input "SĐT Người Nhận" at bounding box center [185, 128] width 173 height 29
click at [201, 134] on input "0396905371" at bounding box center [185, 128] width 173 height 29
click at [181, 121] on input "0396905371" at bounding box center [185, 128] width 173 height 29
type input "0396905371"
click at [518, 140] on input "search" at bounding box center [538, 128] width 139 height 27
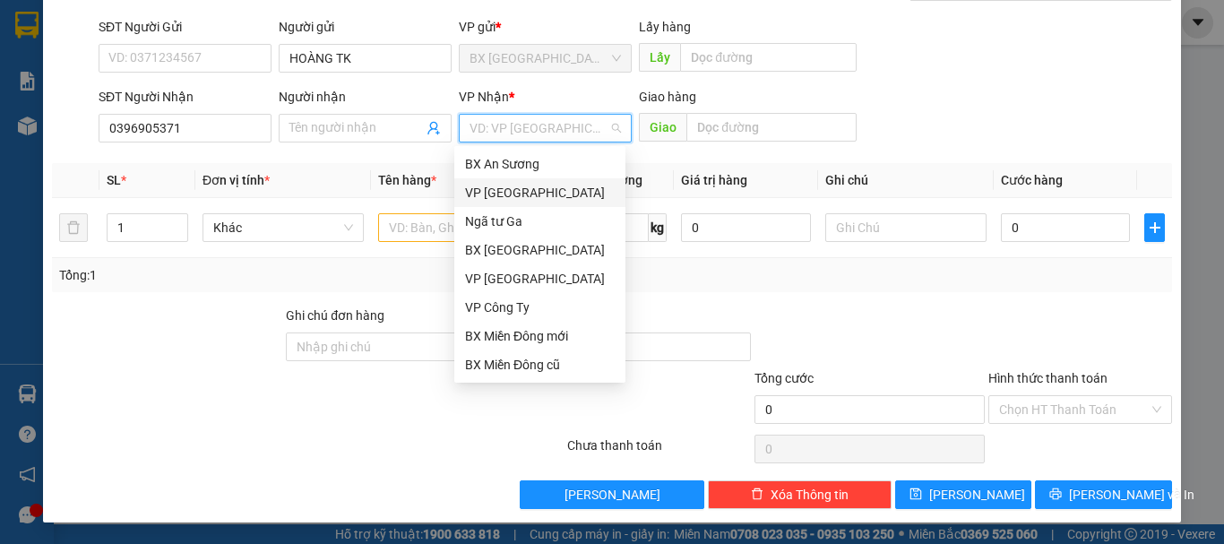
click at [507, 194] on div "VP [GEOGRAPHIC_DATA]" at bounding box center [540, 193] width 150 height 20
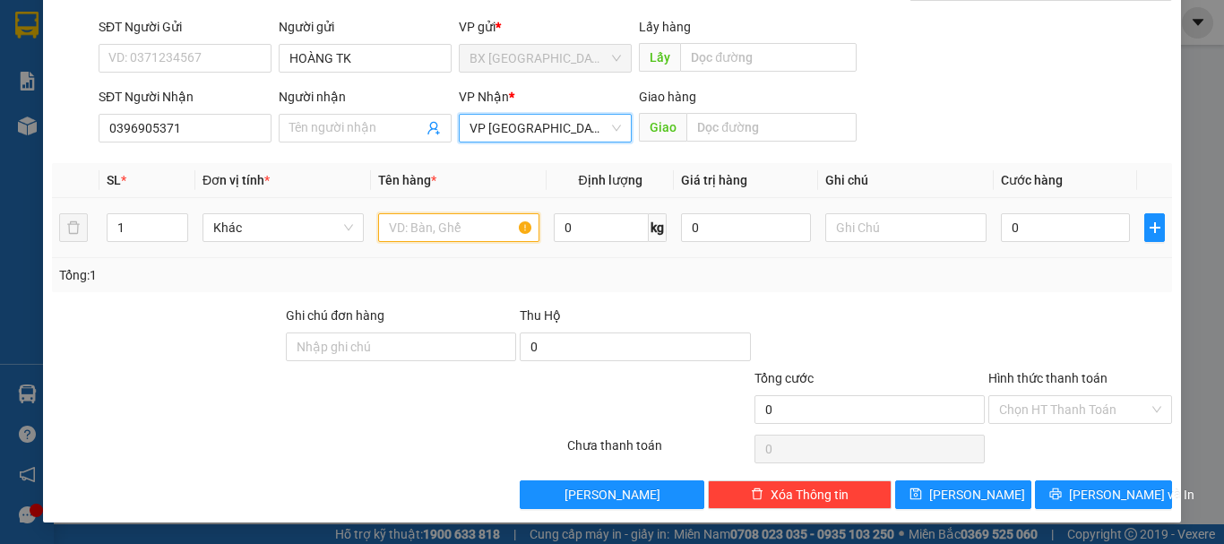
click at [465, 223] on input "text" at bounding box center [458, 227] width 161 height 29
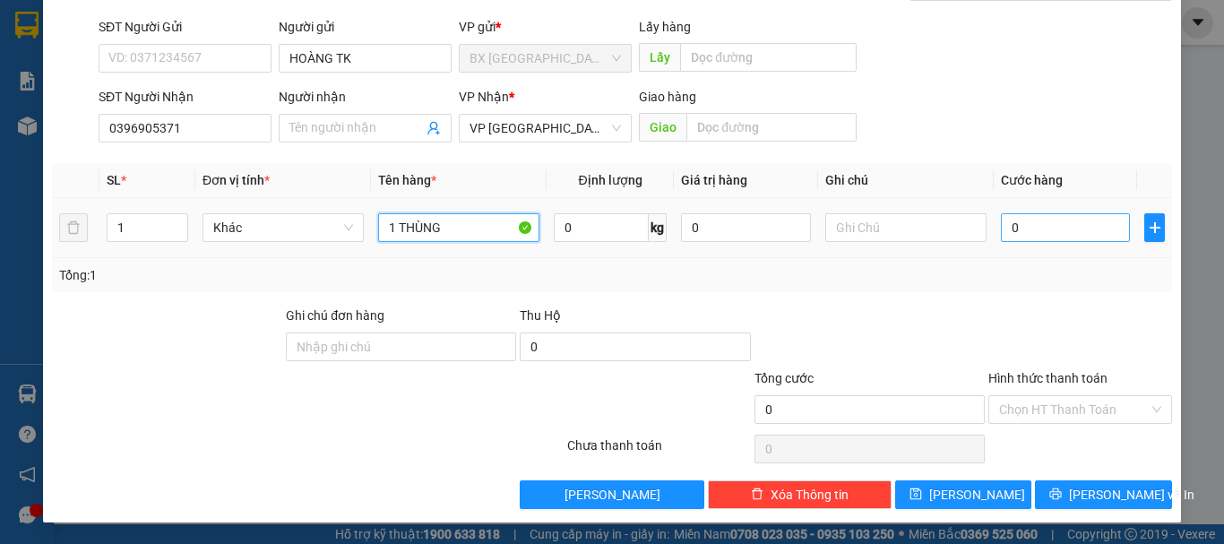
type input "1 THÙNG"
click at [1066, 222] on input "0" at bounding box center [1065, 227] width 129 height 29
type input "4"
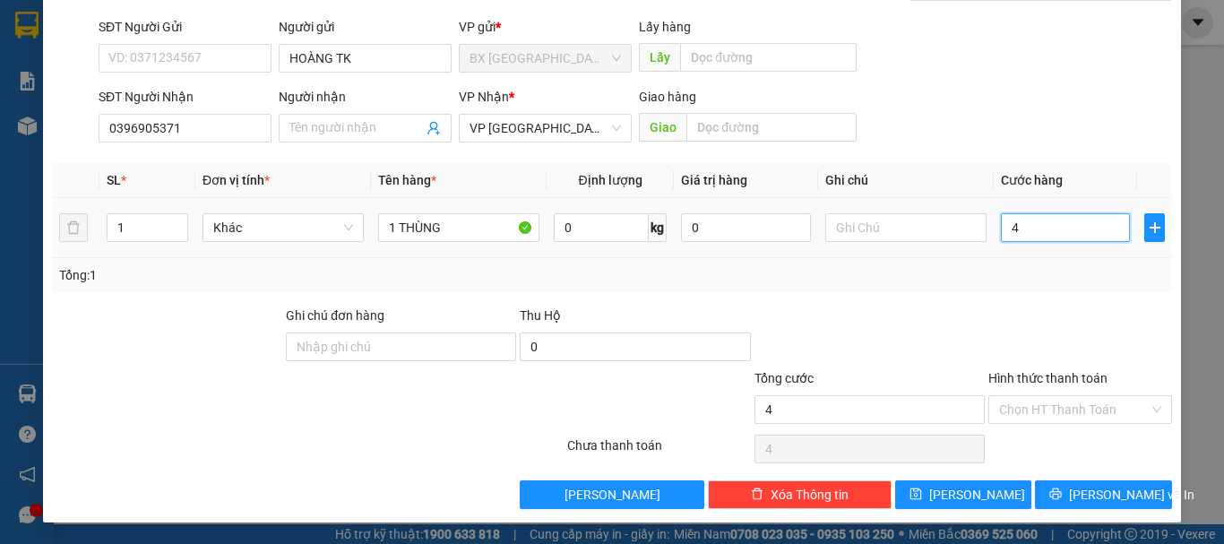
type input "40"
type input "400"
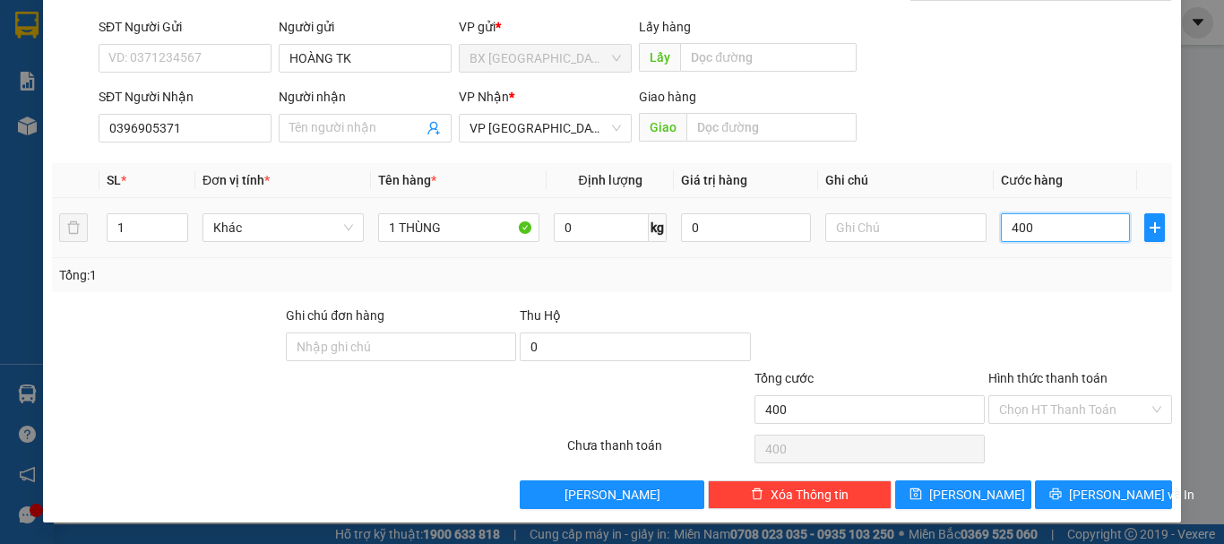
type input "4.000"
type input "40.000"
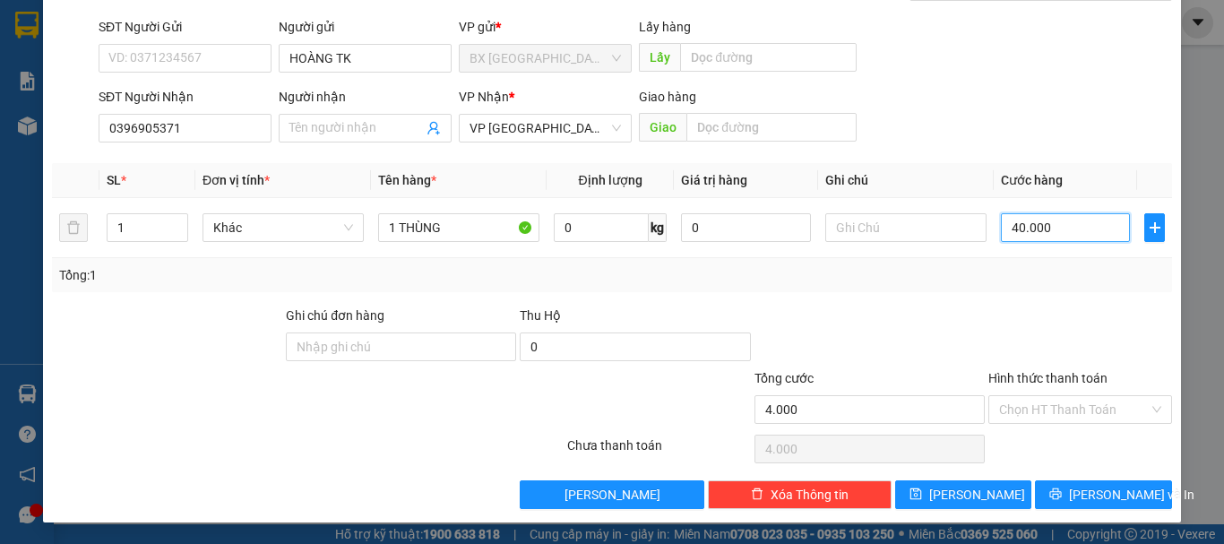
type input "40.000"
drag, startPoint x: 1016, startPoint y: 407, endPoint x: 1034, endPoint y: 432, distance: 30.8
click at [1019, 410] on input "Hình thức thanh toán" at bounding box center [1074, 409] width 150 height 27
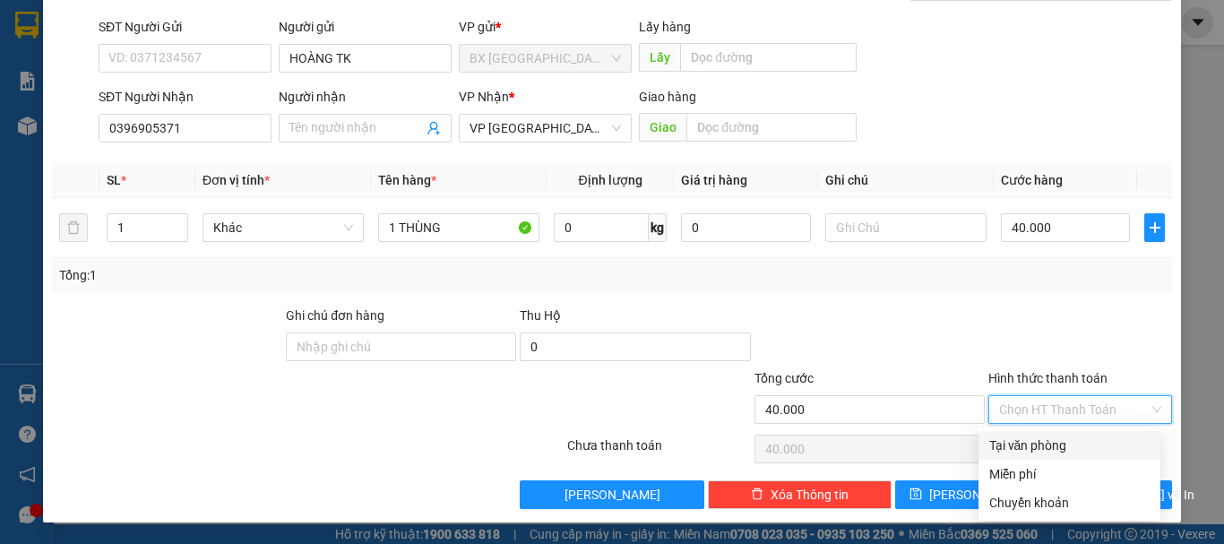
drag, startPoint x: 1044, startPoint y: 443, endPoint x: 1025, endPoint y: 462, distance: 27.2
click at [1040, 446] on div "Tại văn phòng" at bounding box center [1069, 445] width 182 height 29
type input "0"
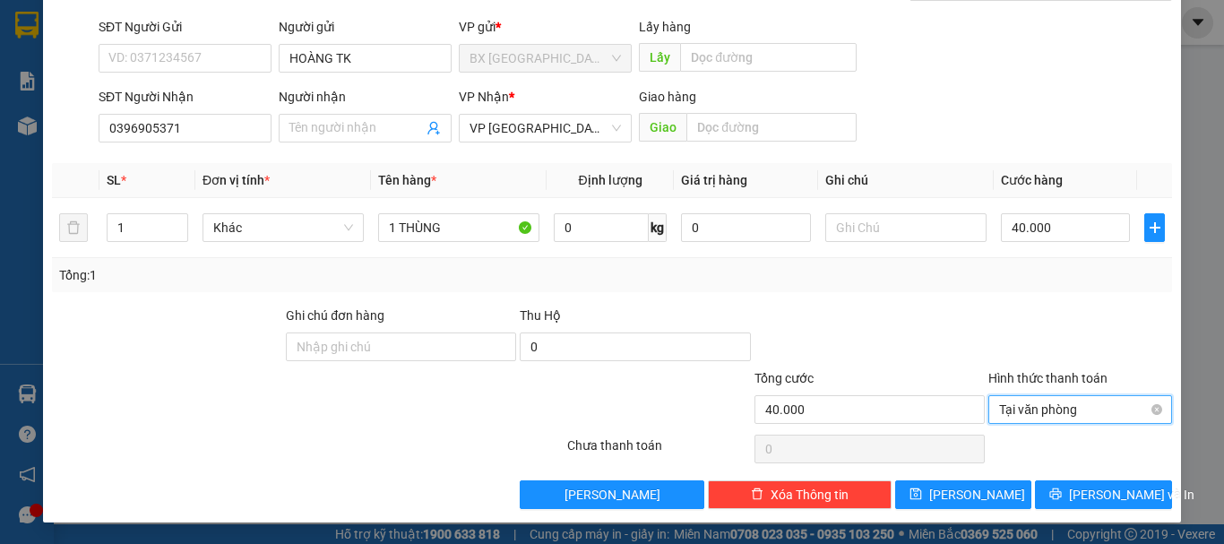
click at [1035, 419] on span "Tại văn phòng" at bounding box center [1080, 409] width 162 height 27
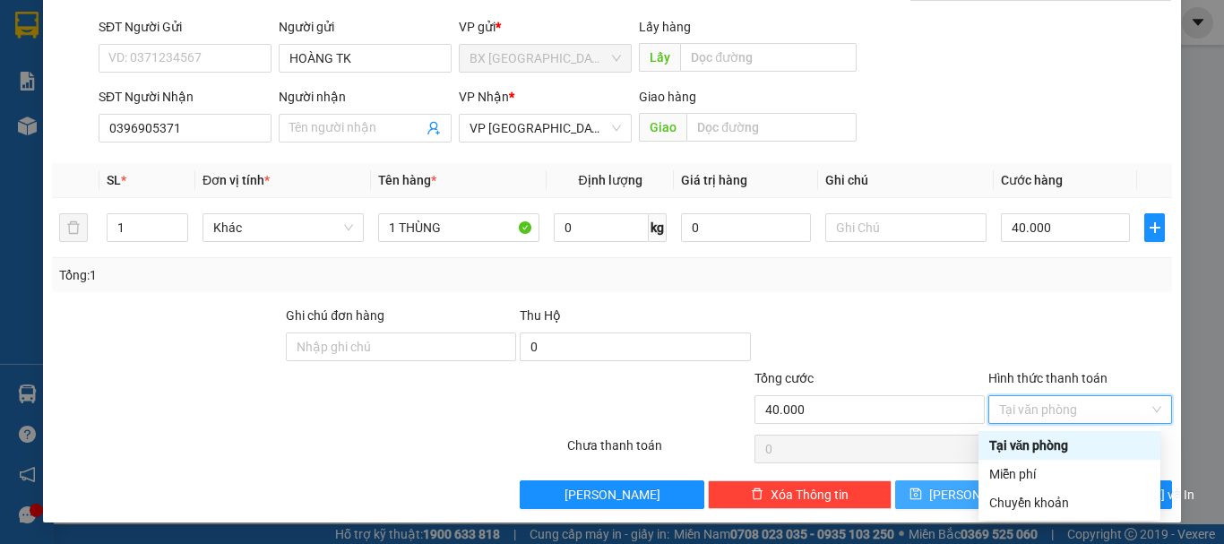
drag, startPoint x: 1028, startPoint y: 456, endPoint x: 1000, endPoint y: 479, distance: 36.2
click at [1028, 455] on div "Tại văn phòng" at bounding box center [1069, 445] width 182 height 29
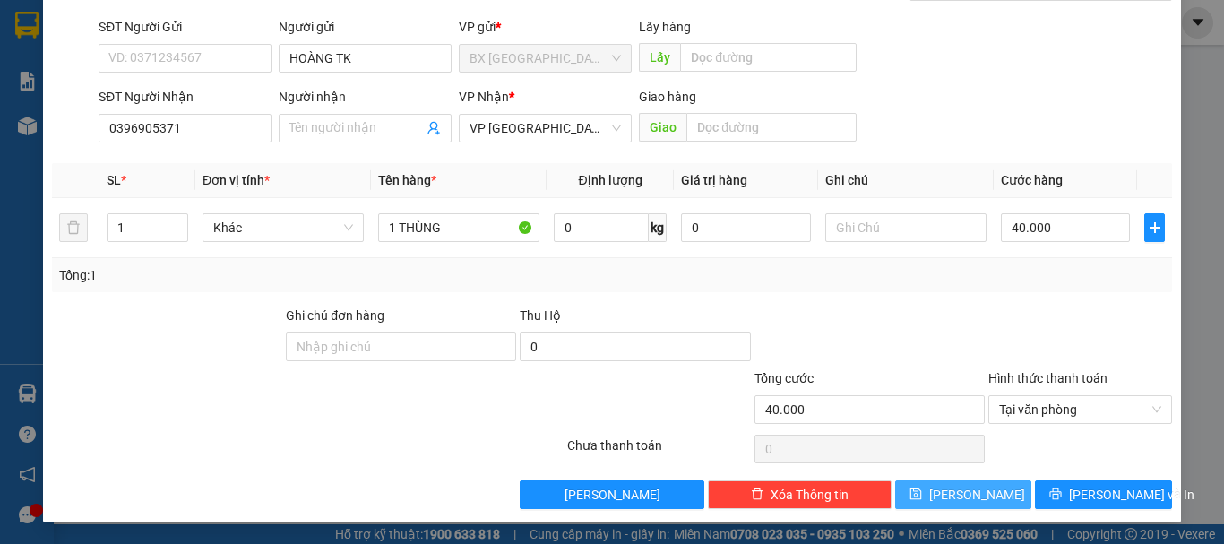
click at [977, 486] on button "[PERSON_NAME]" at bounding box center [963, 494] width 137 height 29
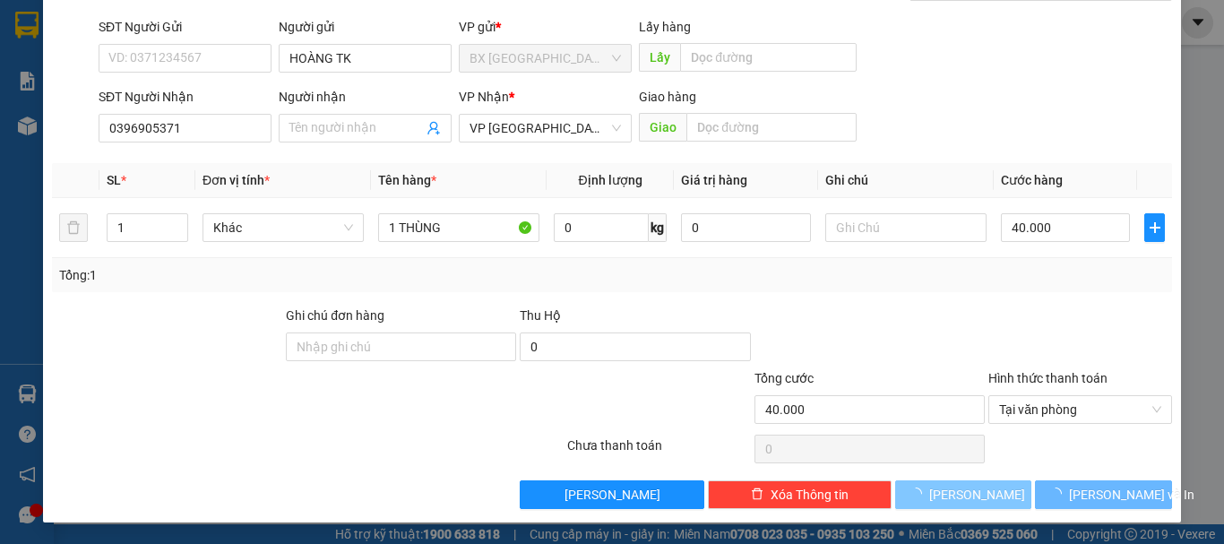
type input "0"
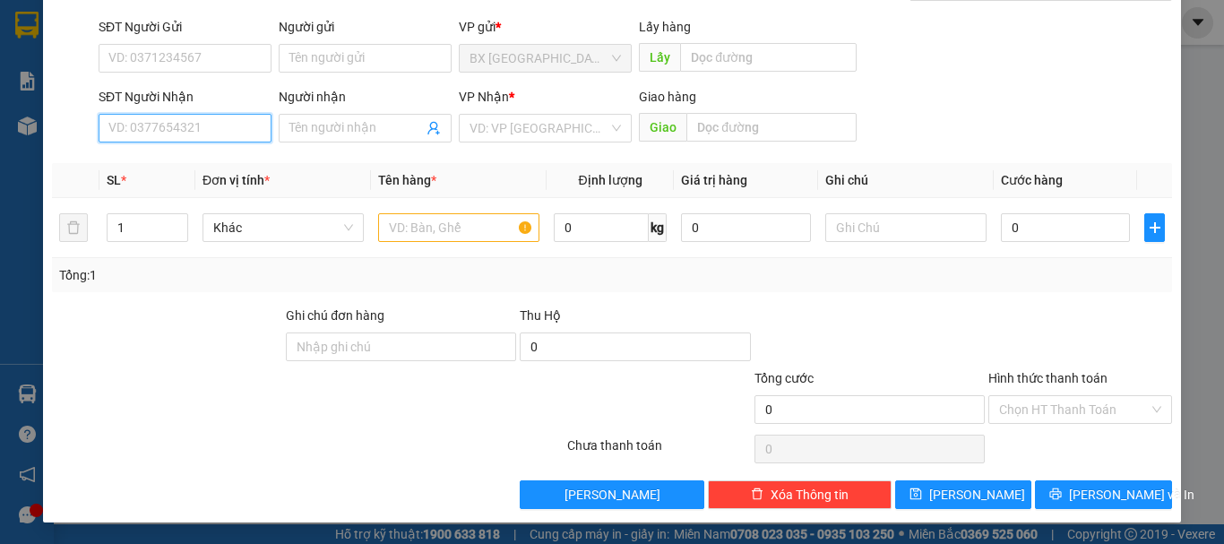
click at [180, 133] on input "SĐT Người Nhận" at bounding box center [185, 128] width 173 height 29
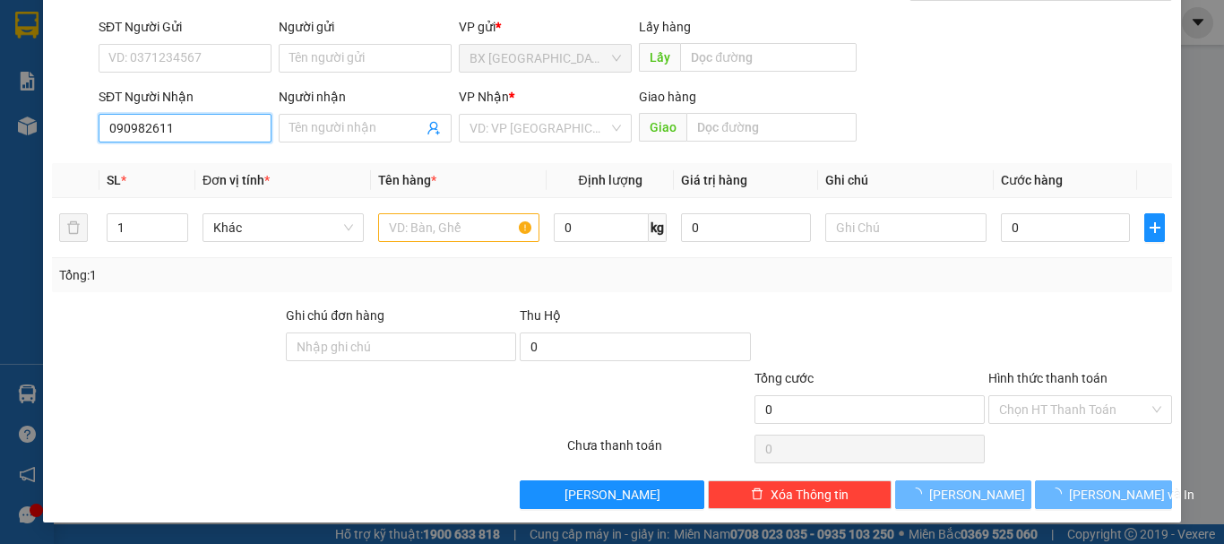
type input "0909826116"
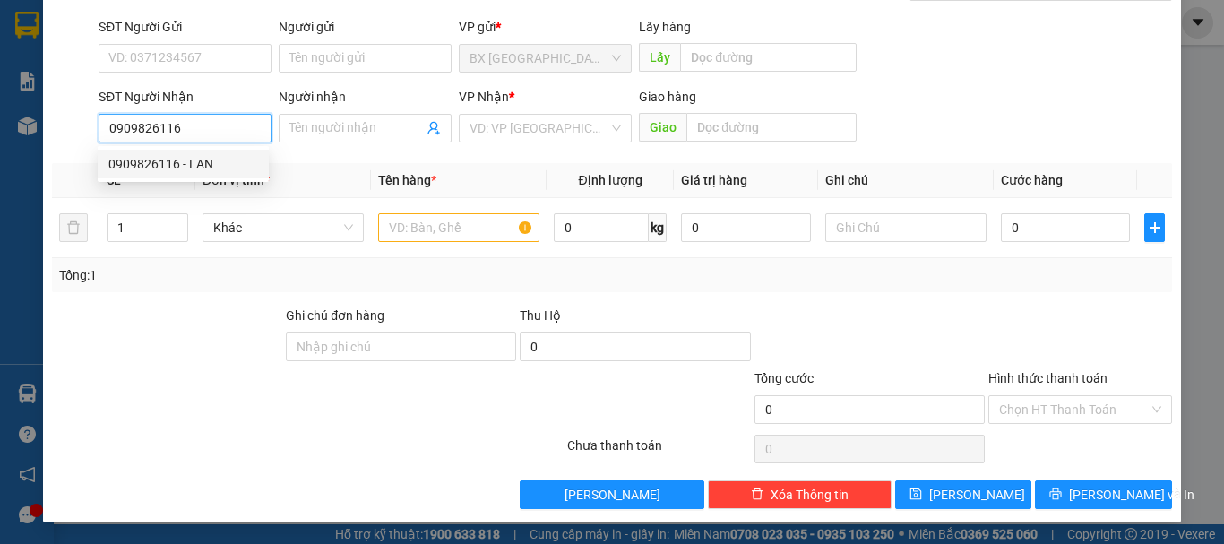
click at [189, 164] on div "0909826116 - LAN" at bounding box center [183, 164] width 150 height 20
type input "LAN"
type input "LONG K"
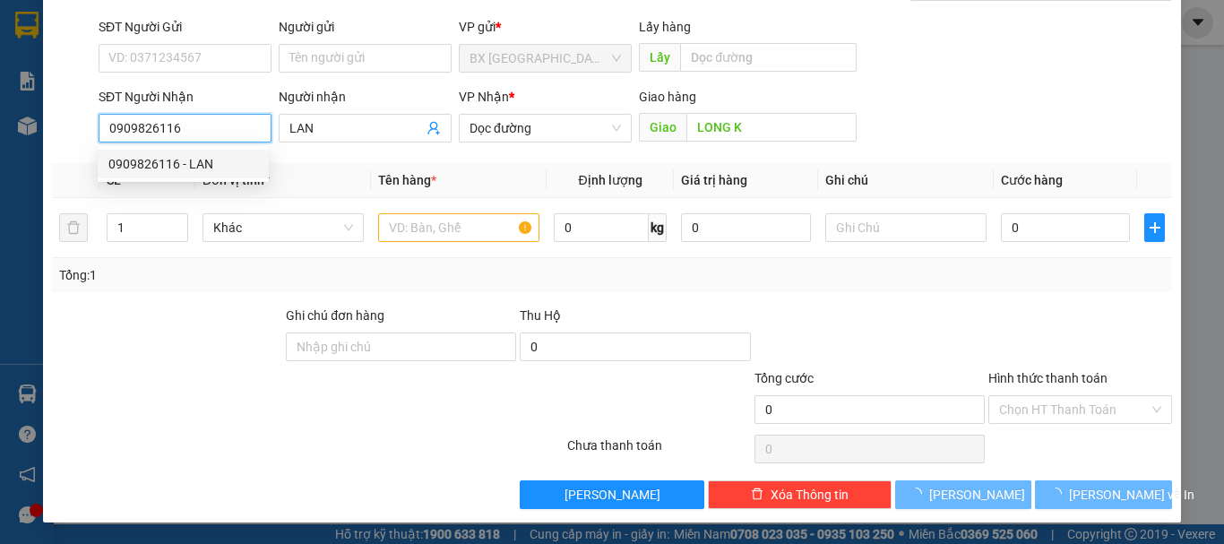
type input "50.000"
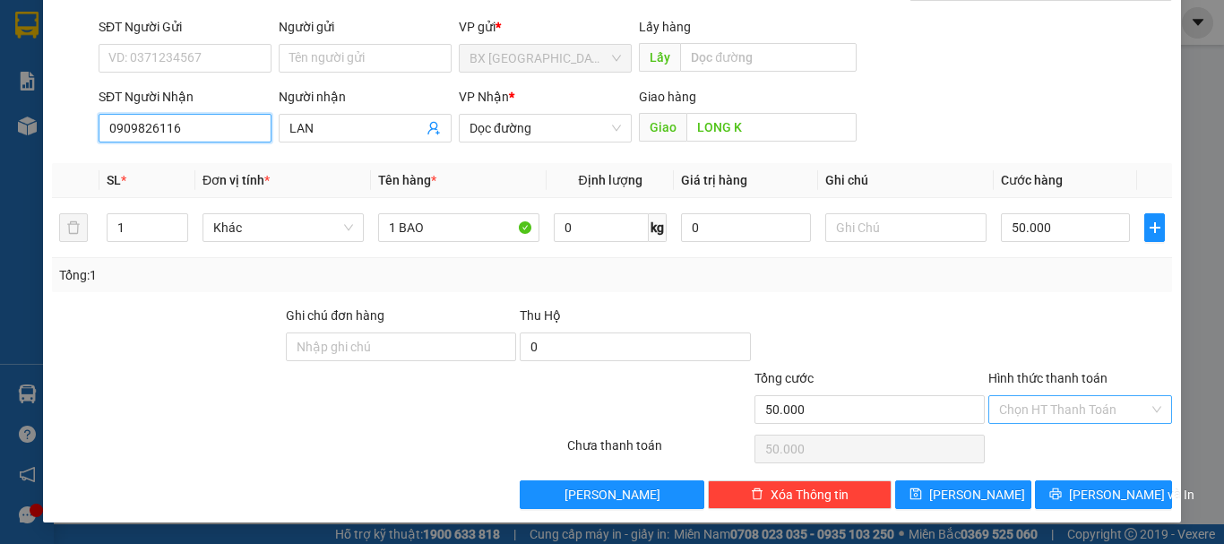
type input "0909826116"
click at [1054, 407] on input "Hình thức thanh toán" at bounding box center [1074, 409] width 150 height 27
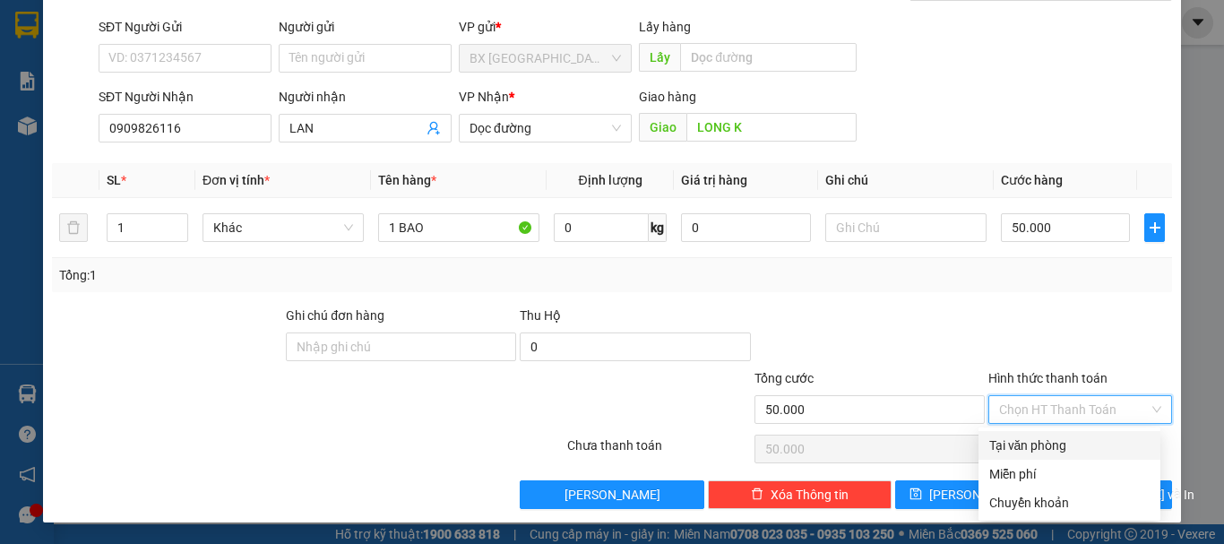
click at [1022, 444] on div "Tại văn phòng" at bounding box center [1069, 445] width 160 height 20
type input "0"
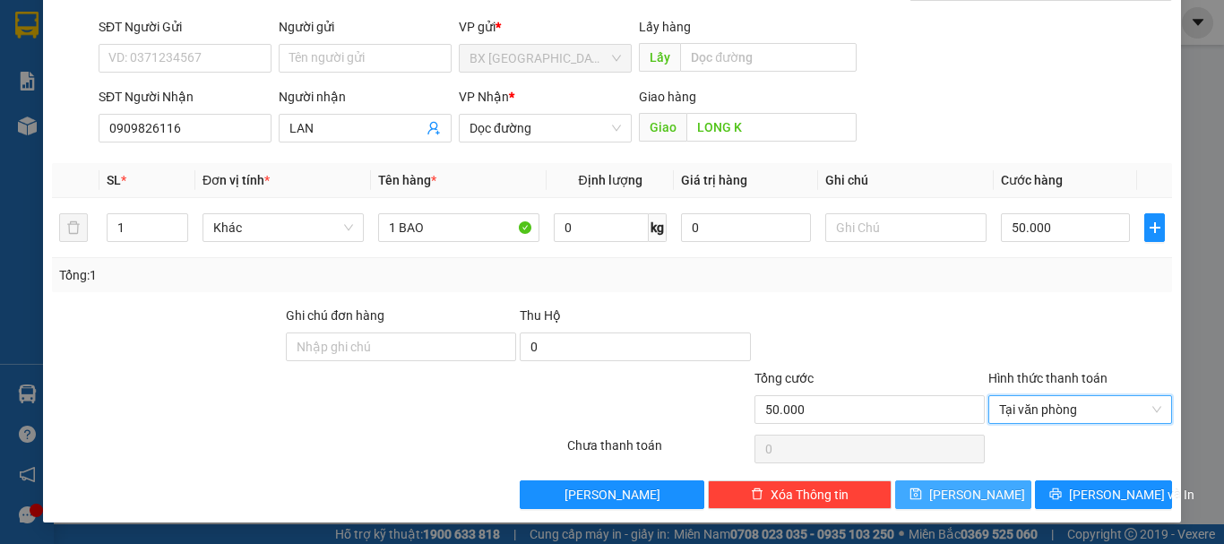
click at [964, 493] on span "[PERSON_NAME]" at bounding box center [977, 495] width 96 height 20
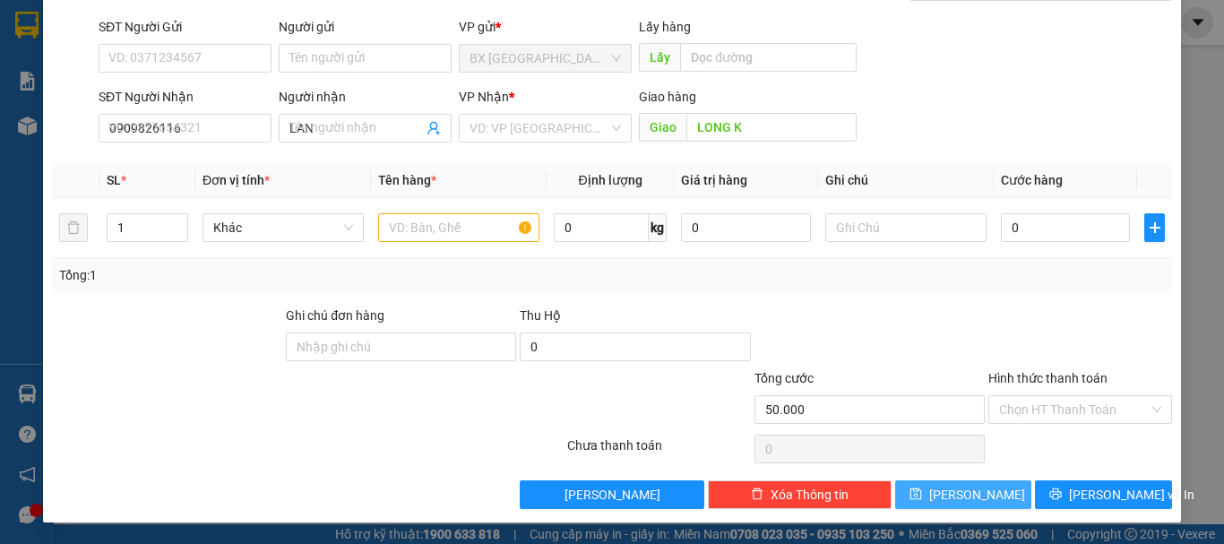
type input "0"
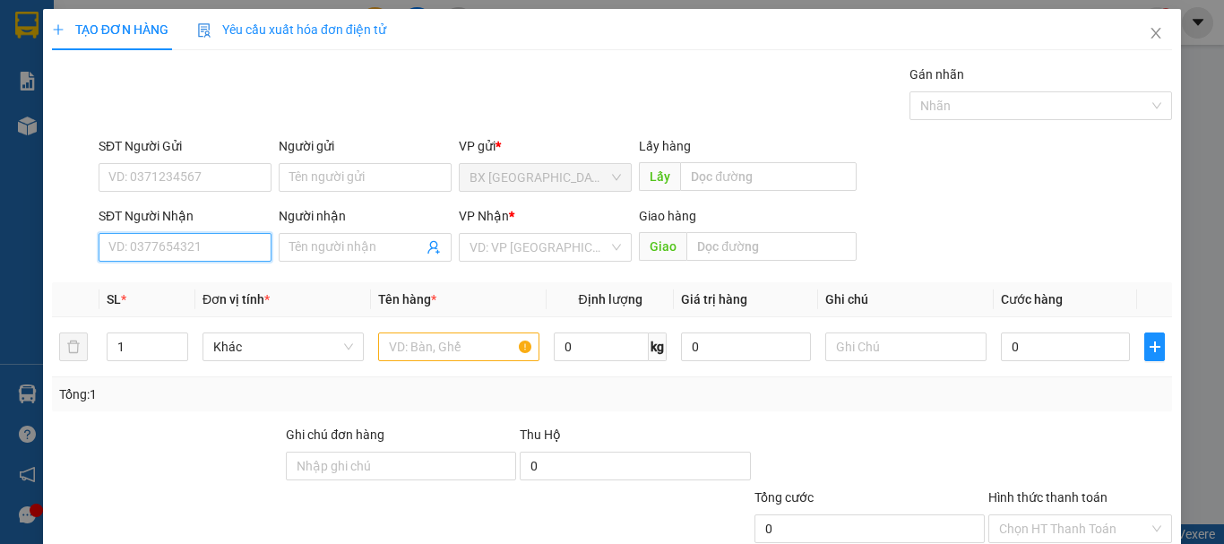
click at [226, 259] on input "SĐT Người Nhận" at bounding box center [185, 247] width 173 height 29
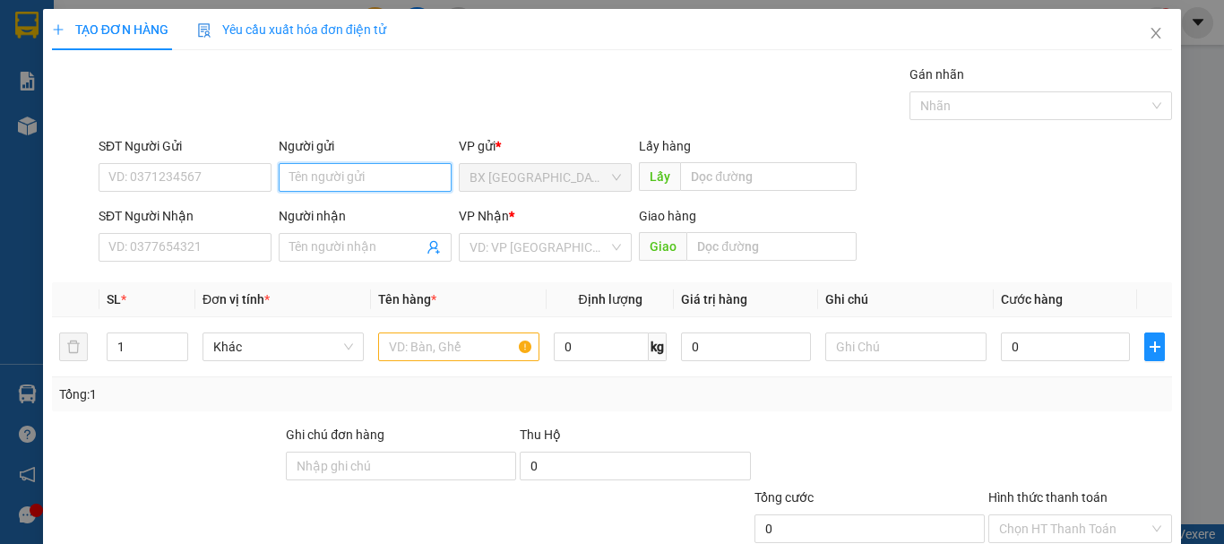
click at [311, 175] on input "Người gửi" at bounding box center [365, 177] width 173 height 29
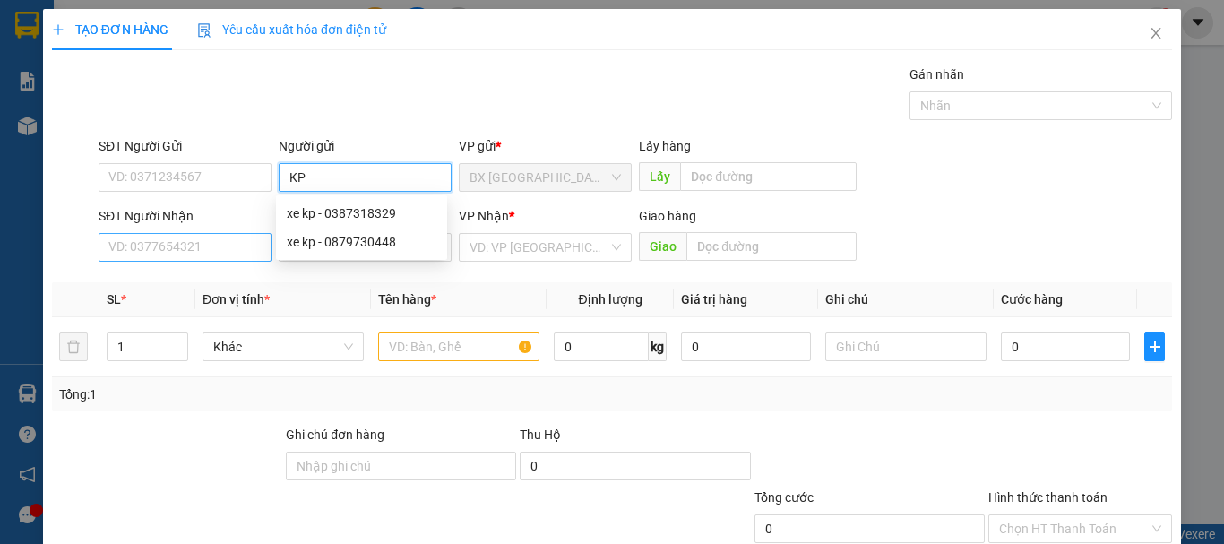
type input "KP"
click at [228, 241] on input "SĐT Người Nhận" at bounding box center [185, 247] width 173 height 29
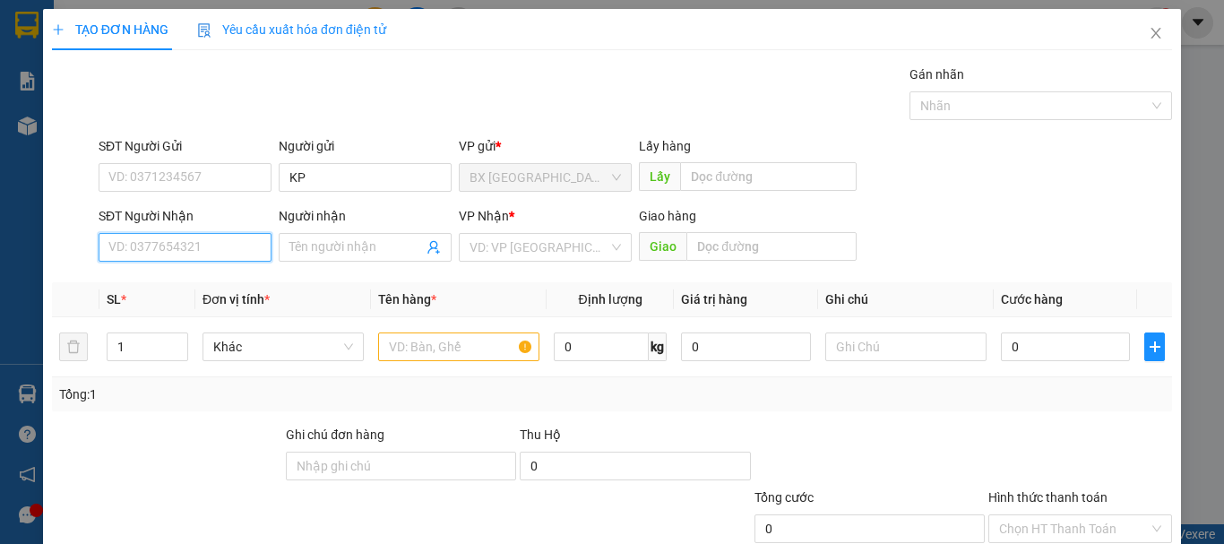
click at [183, 254] on input "SĐT Người Nhận" at bounding box center [185, 247] width 173 height 29
type input "0977949051"
click at [182, 254] on input "0977949051" at bounding box center [185, 247] width 173 height 29
click at [181, 276] on div "0977949051" at bounding box center [183, 283] width 150 height 20
type input "50.000"
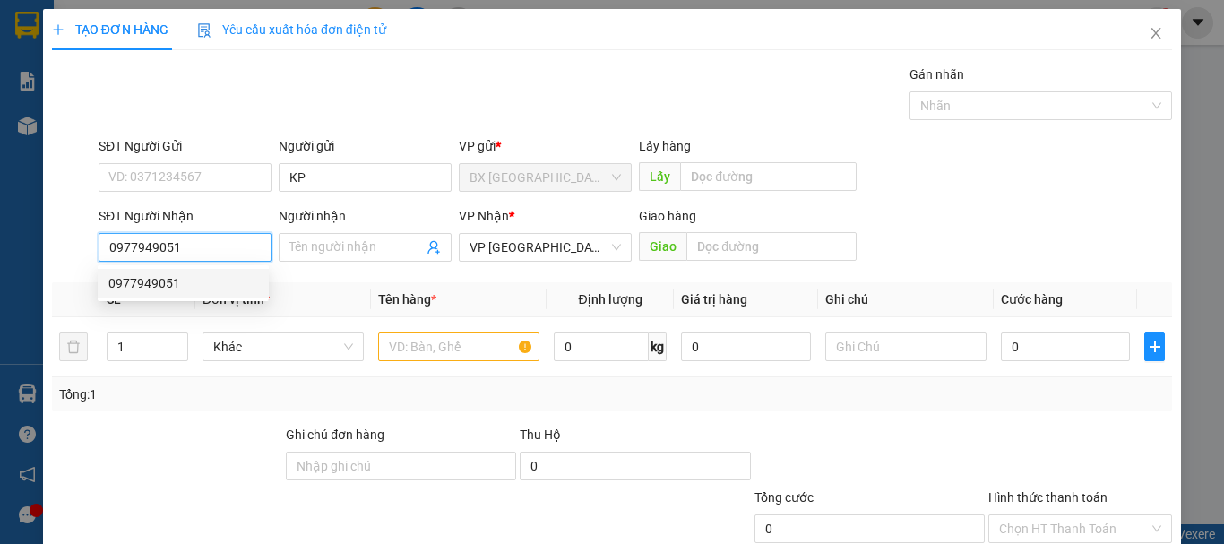
type input "50.000"
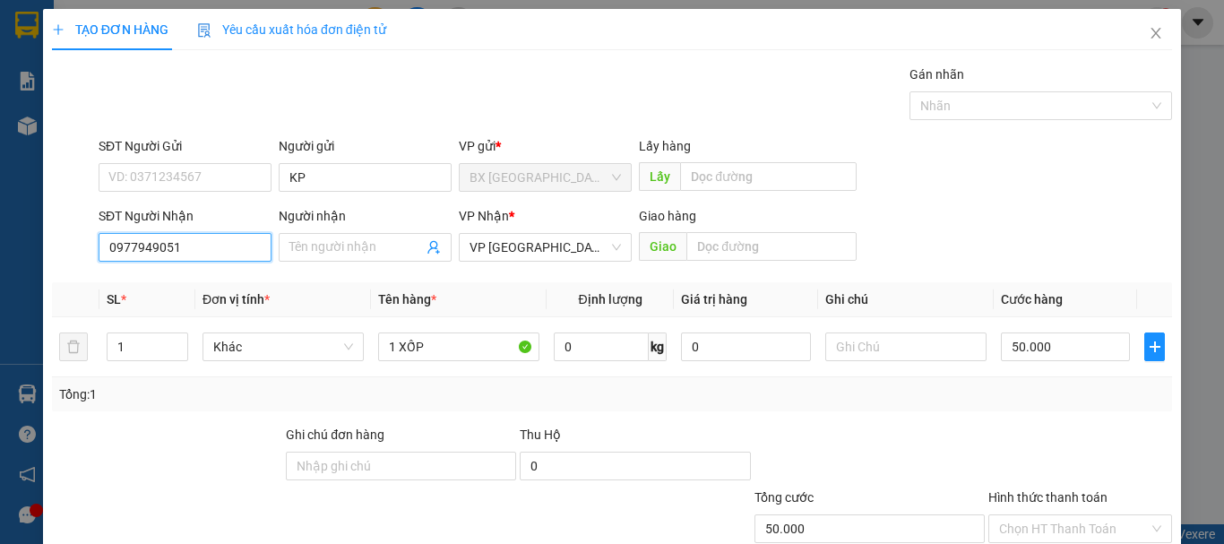
type input "0977949051"
click at [242, 245] on input "0977949051" at bounding box center [185, 247] width 173 height 29
click at [207, 285] on div "0977949051" at bounding box center [183, 283] width 150 height 20
click at [1068, 343] on input "50.000" at bounding box center [1065, 346] width 129 height 29
type input "8"
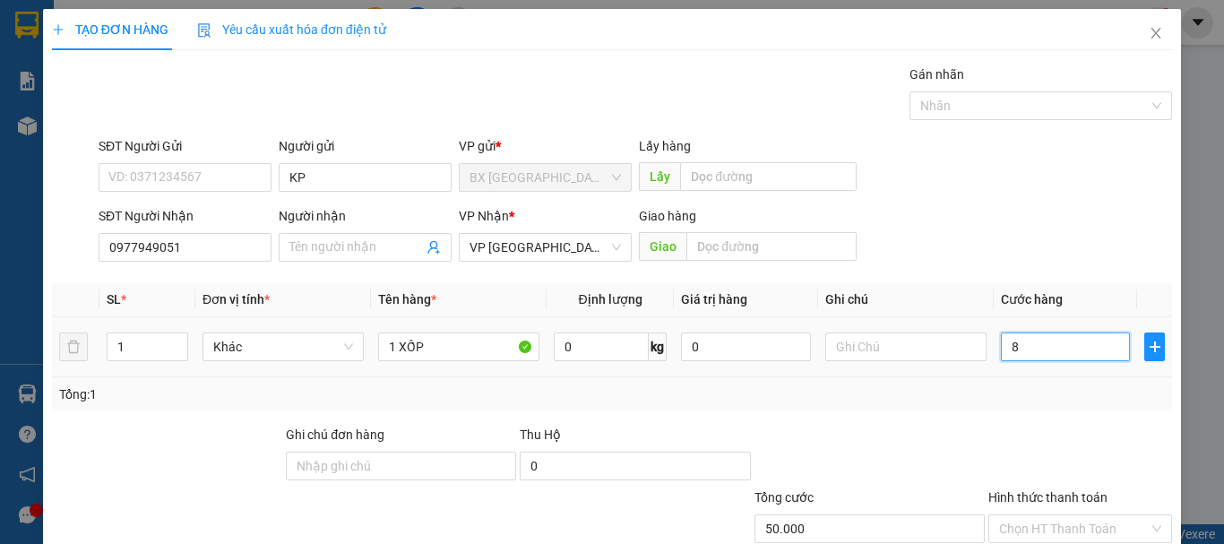
type input "8"
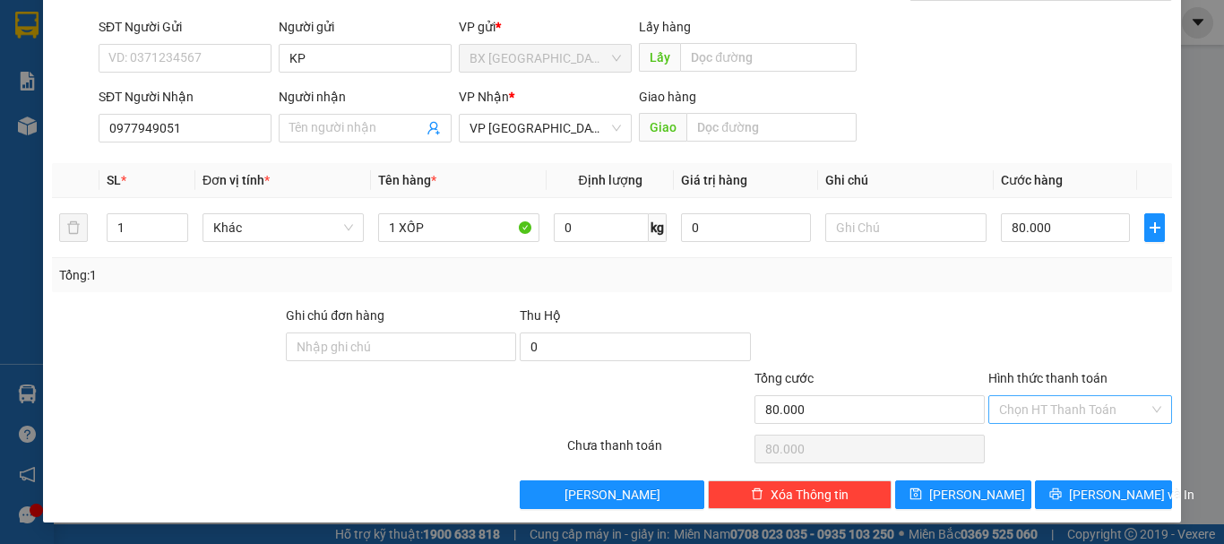
click at [1100, 413] on input "Hình thức thanh toán" at bounding box center [1074, 409] width 150 height 27
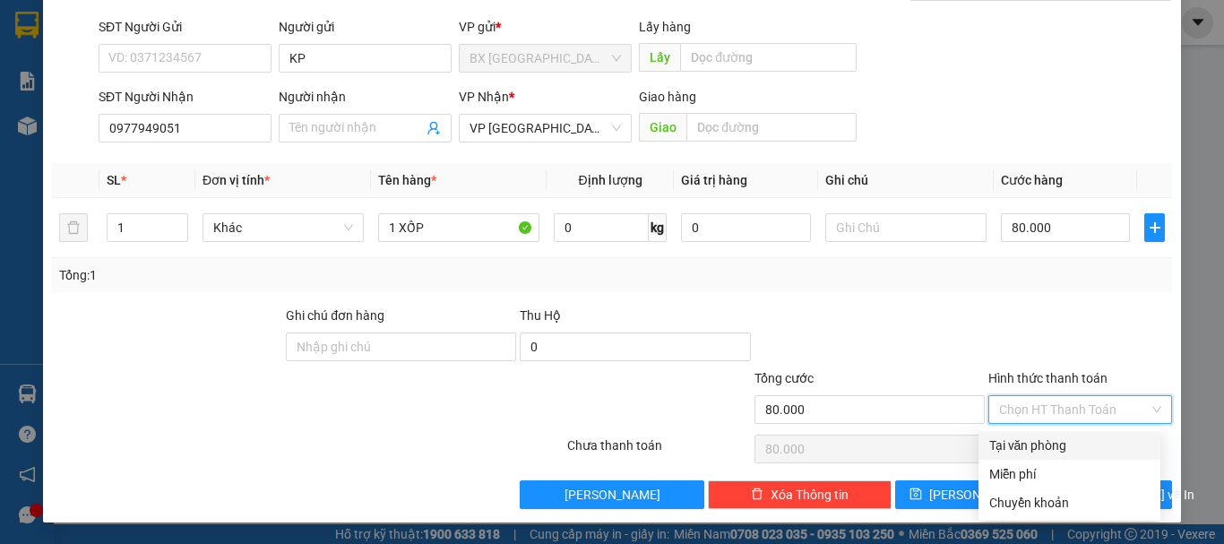
click at [1062, 438] on div "Tại văn phòng" at bounding box center [1069, 445] width 160 height 20
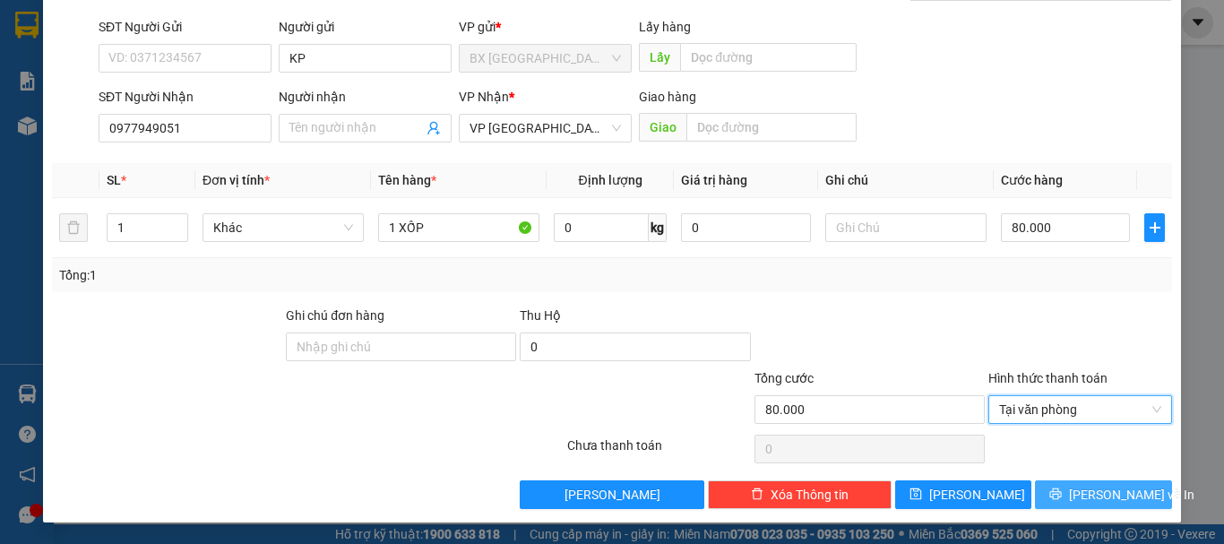
click at [1083, 501] on span "[PERSON_NAME] và In" at bounding box center [1131, 495] width 125 height 20
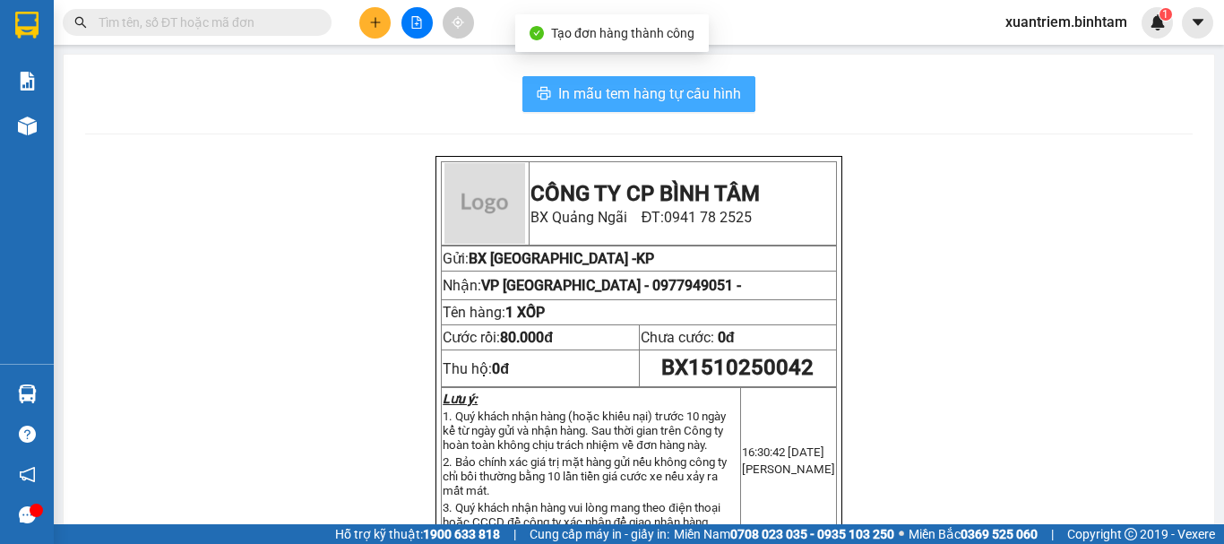
click at [693, 88] on span "In mẫu tem hàng tự cấu hình" at bounding box center [649, 93] width 183 height 22
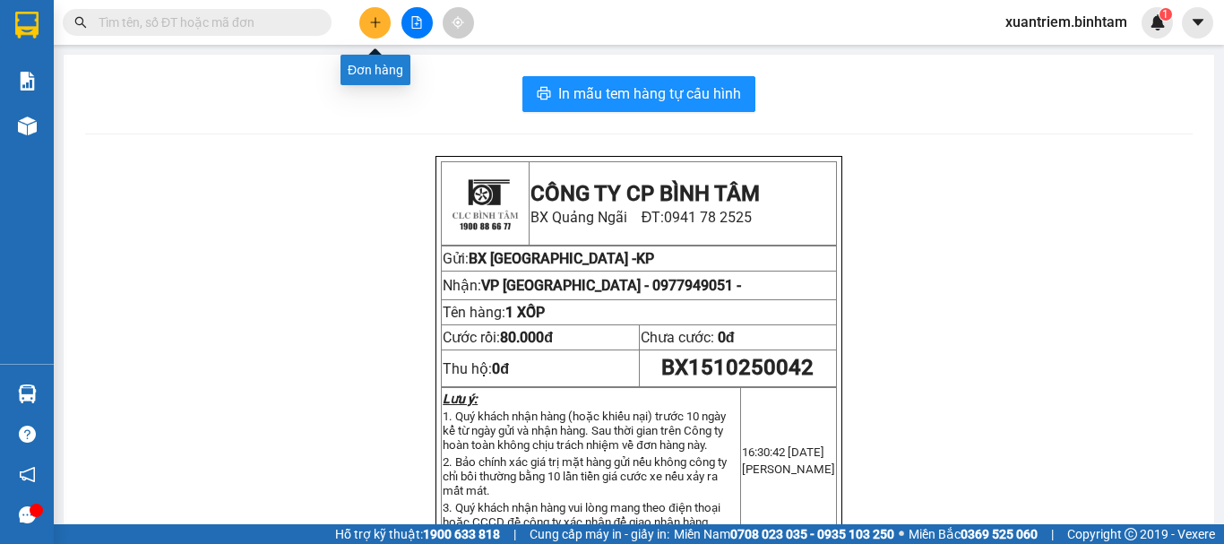
click at [371, 29] on button at bounding box center [374, 22] width 31 height 31
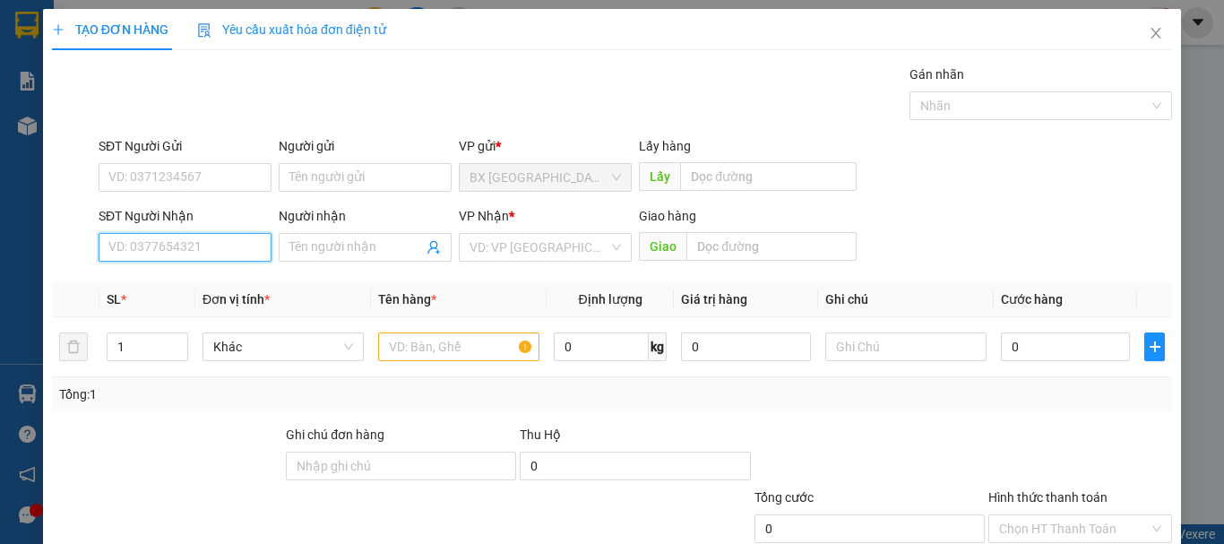
click at [244, 244] on input "SĐT Người Nhận" at bounding box center [185, 247] width 173 height 29
click at [184, 273] on div "0978211349" at bounding box center [183, 283] width 150 height 20
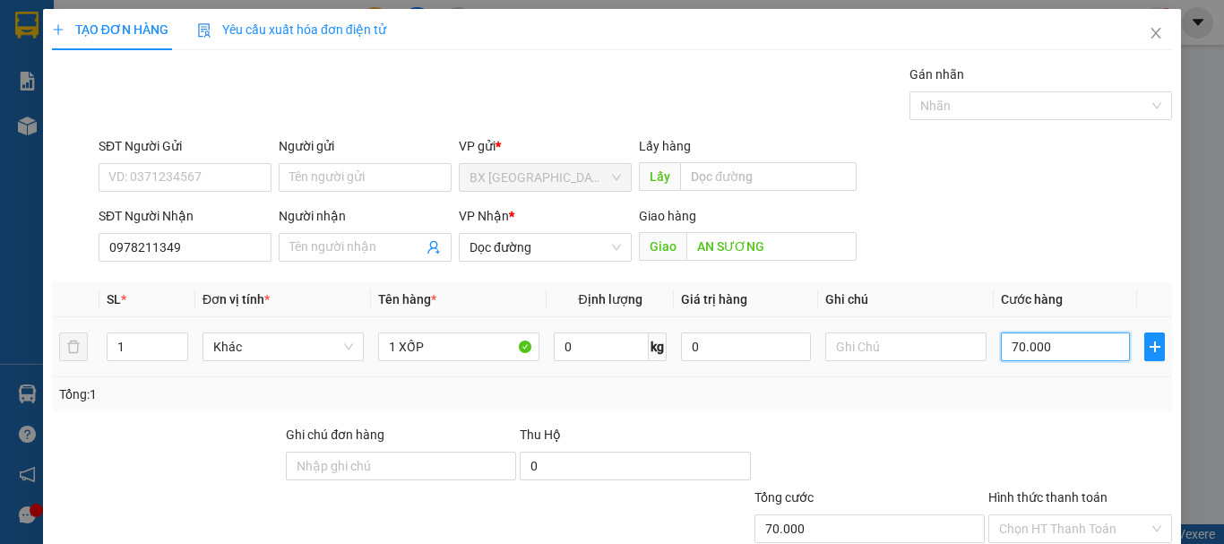
click at [1041, 352] on input "70.000" at bounding box center [1065, 346] width 129 height 29
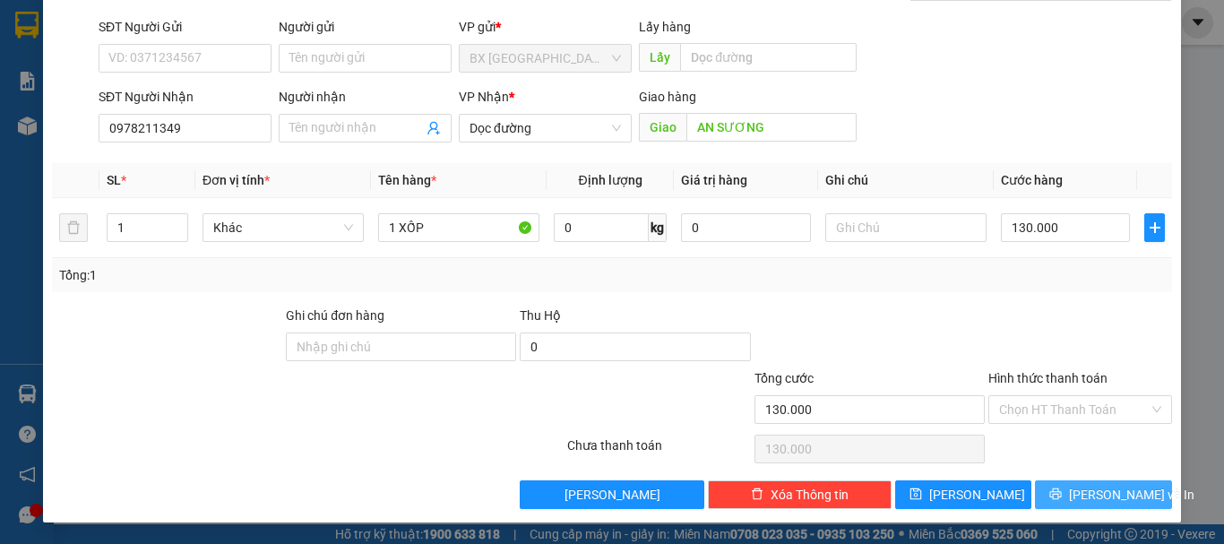
click at [1071, 486] on button "[PERSON_NAME] và In" at bounding box center [1103, 494] width 137 height 29
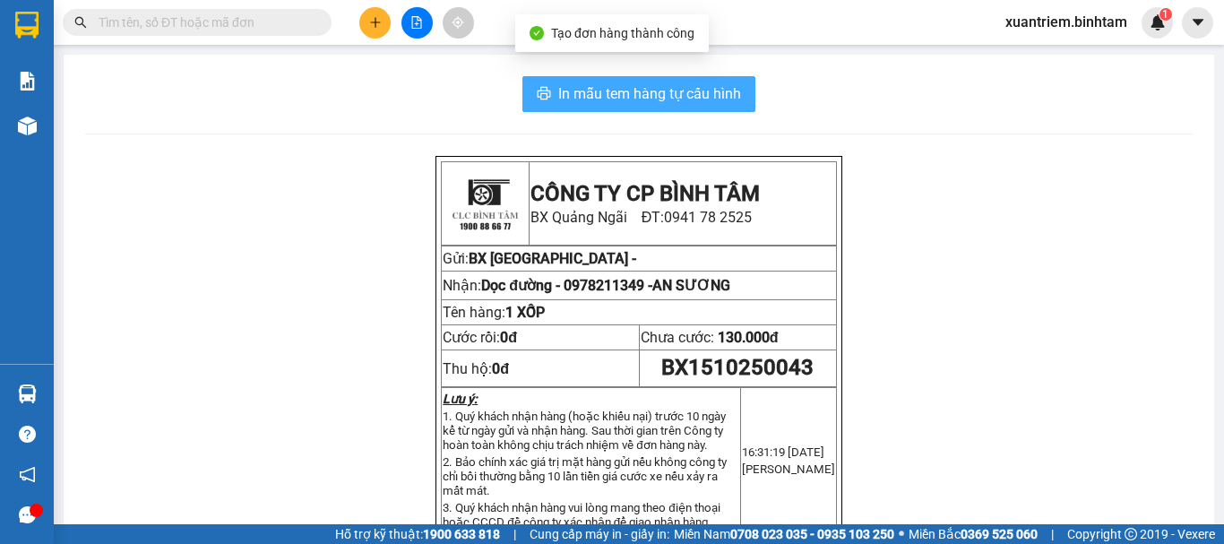
drag, startPoint x: 615, startPoint y: 100, endPoint x: 669, endPoint y: 129, distance: 60.9
click at [616, 100] on span "In mẫu tem hàng tự cấu hình" at bounding box center [649, 93] width 183 height 22
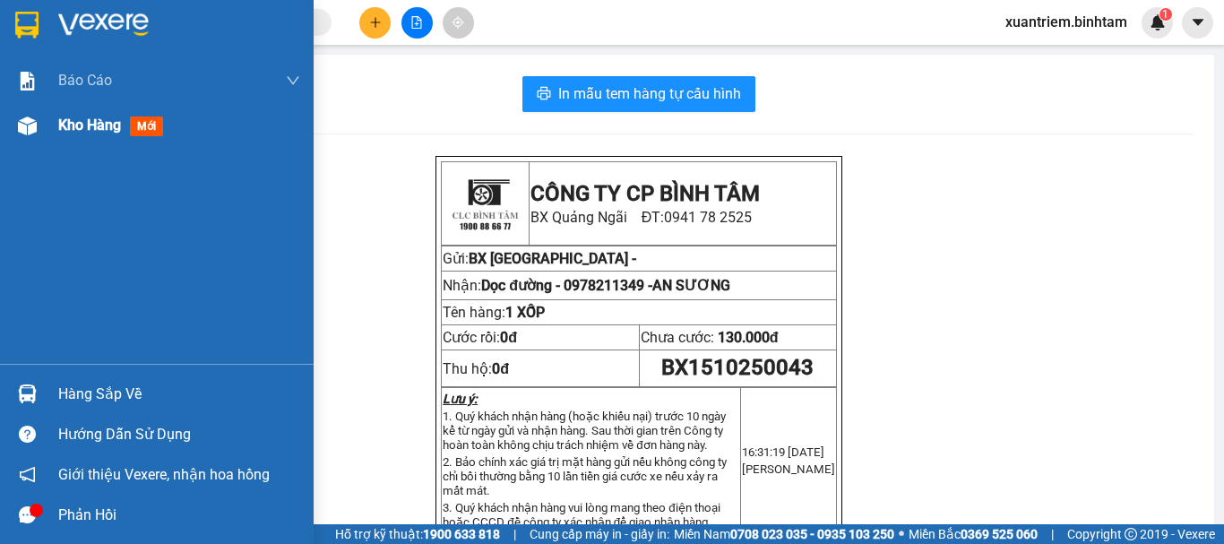
click at [95, 125] on span "Kho hàng" at bounding box center [89, 124] width 63 height 17
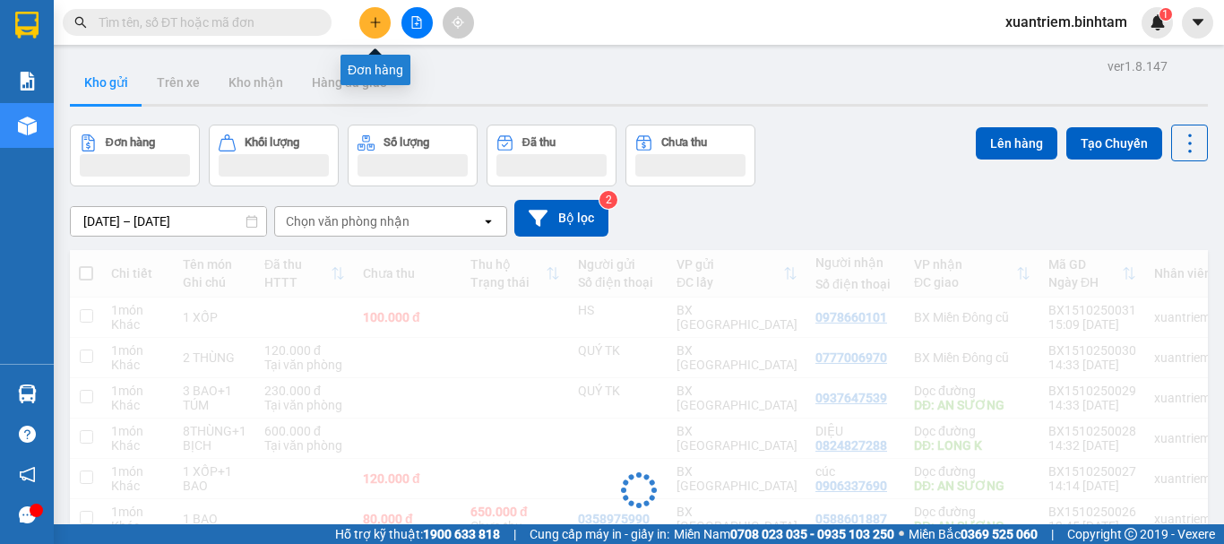
click at [379, 20] on icon "plus" at bounding box center [375, 22] width 13 height 13
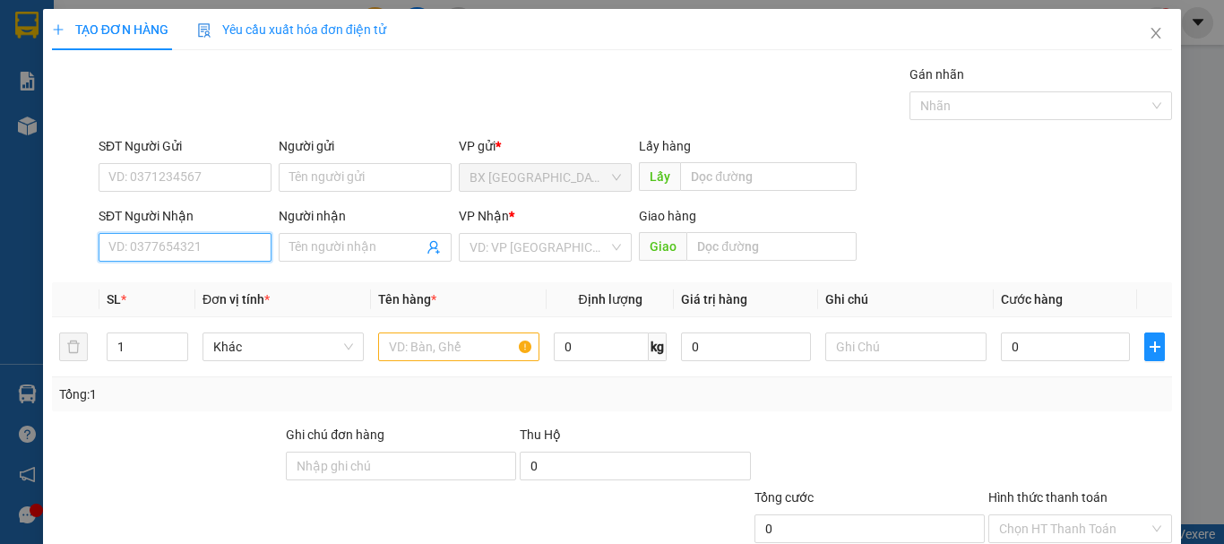
click at [207, 256] on input "SĐT Người Nhận" at bounding box center [185, 247] width 173 height 29
click at [207, 256] on input "0972341904" at bounding box center [185, 247] width 173 height 29
click at [200, 254] on input "0972341904" at bounding box center [185, 247] width 173 height 29
click at [173, 283] on div "0972341904" at bounding box center [183, 283] width 150 height 20
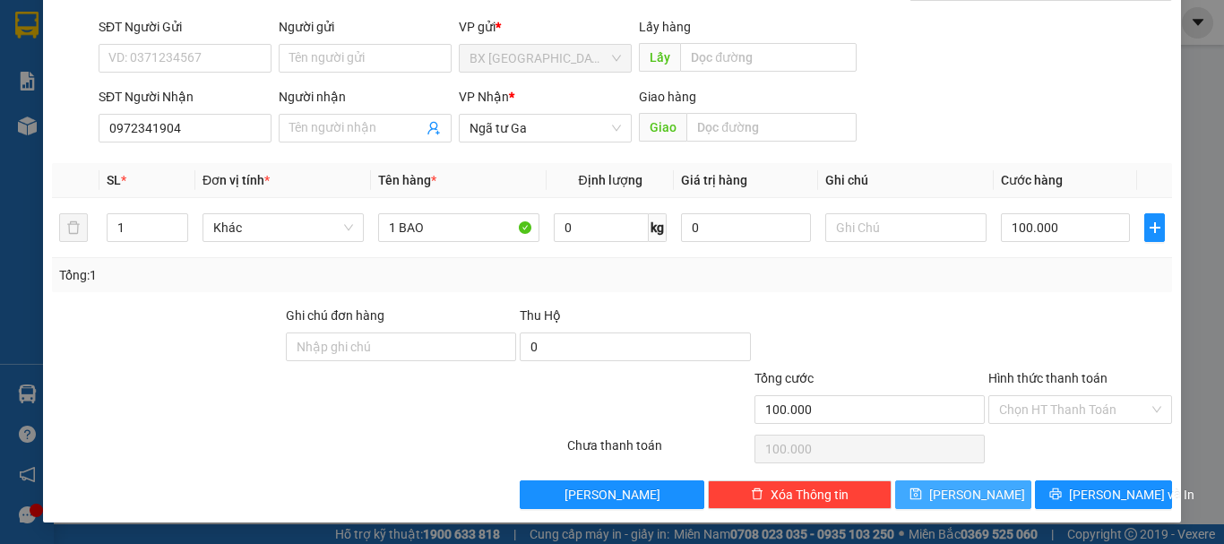
click at [984, 484] on button "[PERSON_NAME]" at bounding box center [963, 494] width 137 height 29
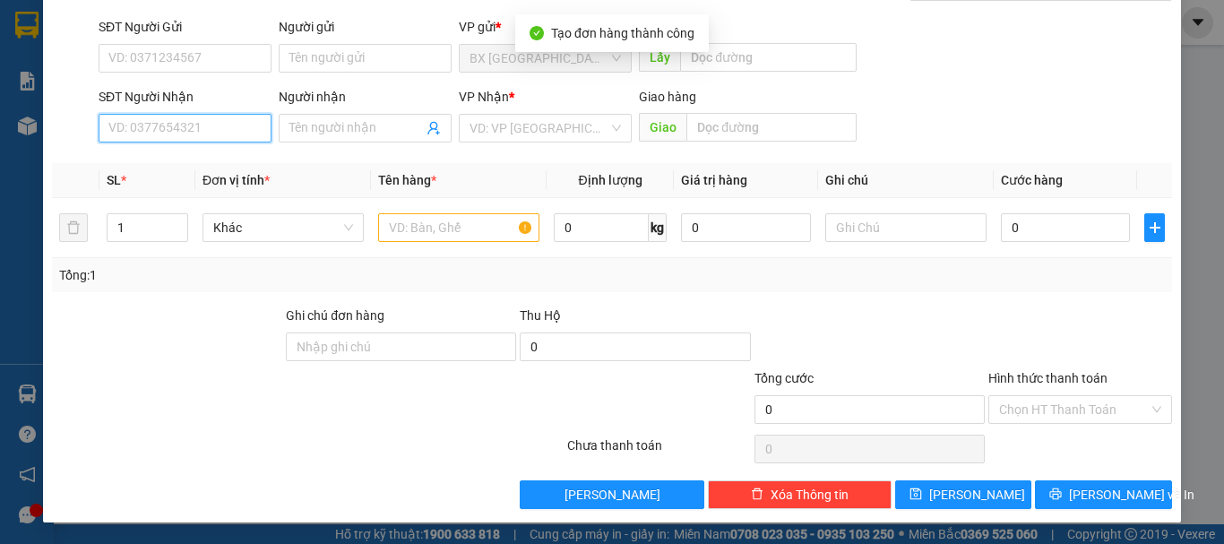
click at [187, 131] on input "SĐT Người Nhận" at bounding box center [185, 128] width 173 height 29
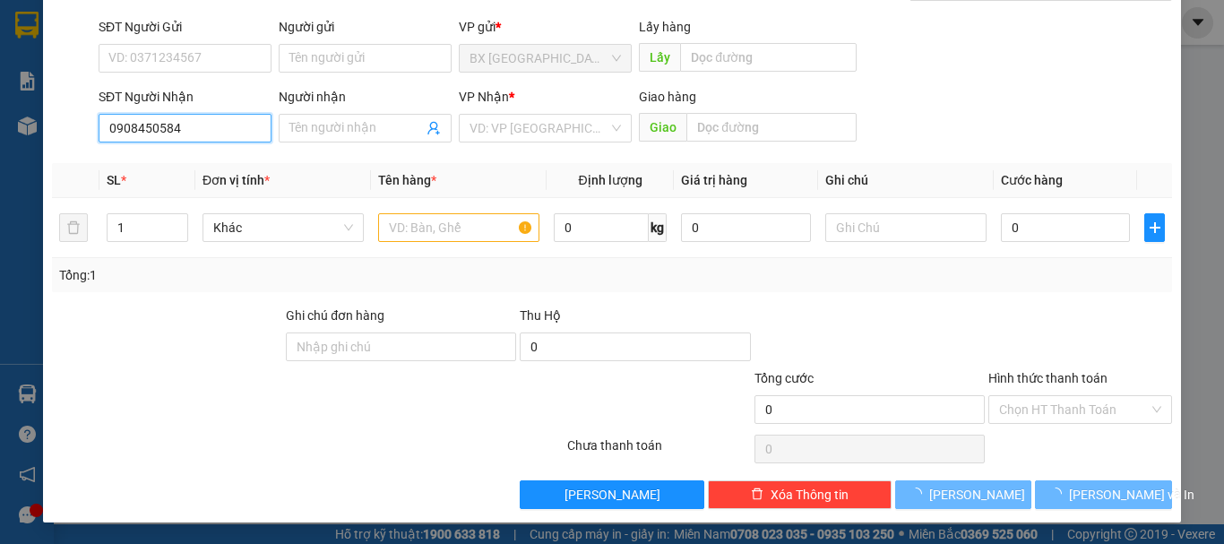
click at [187, 131] on input "0908450584" at bounding box center [185, 128] width 173 height 29
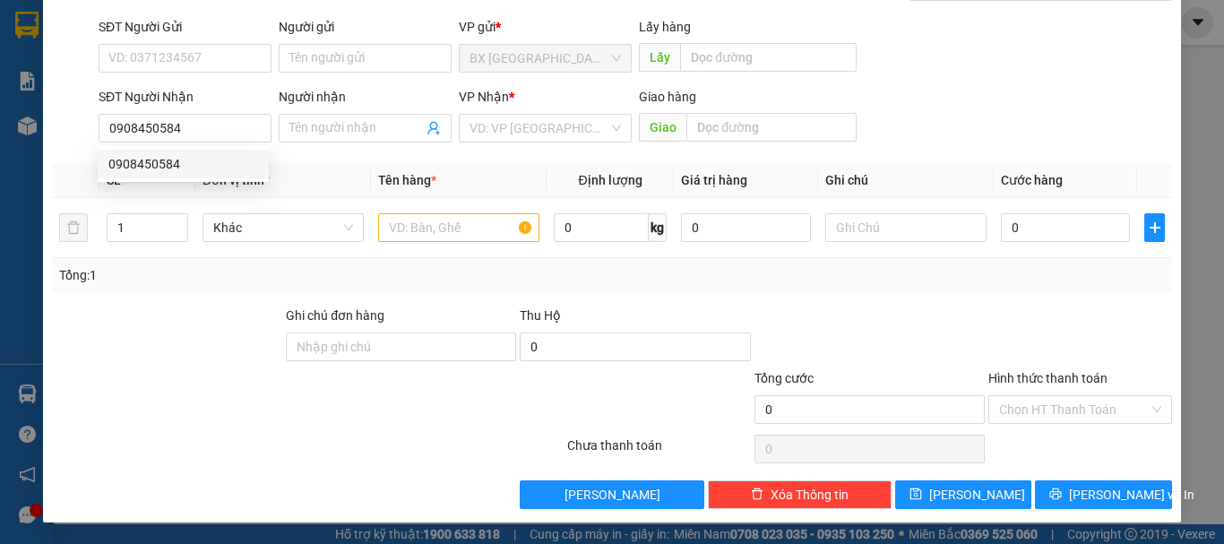
drag, startPoint x: 180, startPoint y: 178, endPoint x: 197, endPoint y: 159, distance: 25.4
click at [181, 178] on div "0908450584 0908450584" at bounding box center [183, 164] width 171 height 36
click at [199, 156] on div "Transit Pickup Surcharge Ids Transit Deliver Surcharge Ids Transit Deliver Surc…" at bounding box center [612, 226] width 1120 height 563
click at [208, 133] on input "0908450584" at bounding box center [185, 128] width 173 height 29
click at [189, 168] on div "0908450584" at bounding box center [183, 164] width 150 height 20
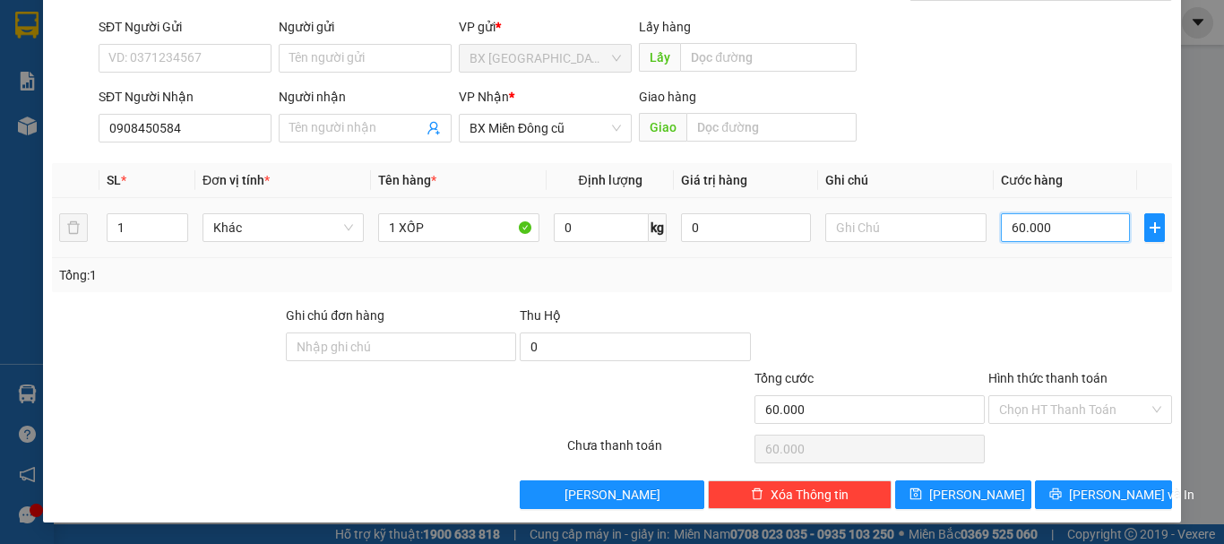
click at [1012, 216] on input "60.000" at bounding box center [1065, 227] width 129 height 29
click at [981, 495] on button "[PERSON_NAME]" at bounding box center [963, 494] width 137 height 29
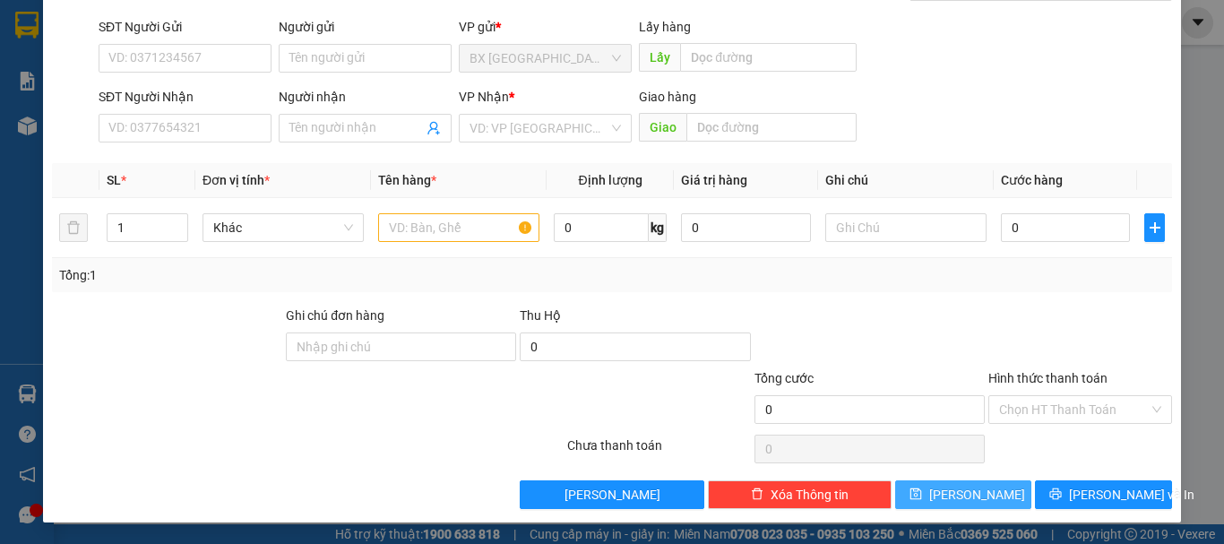
scroll to position [0, 0]
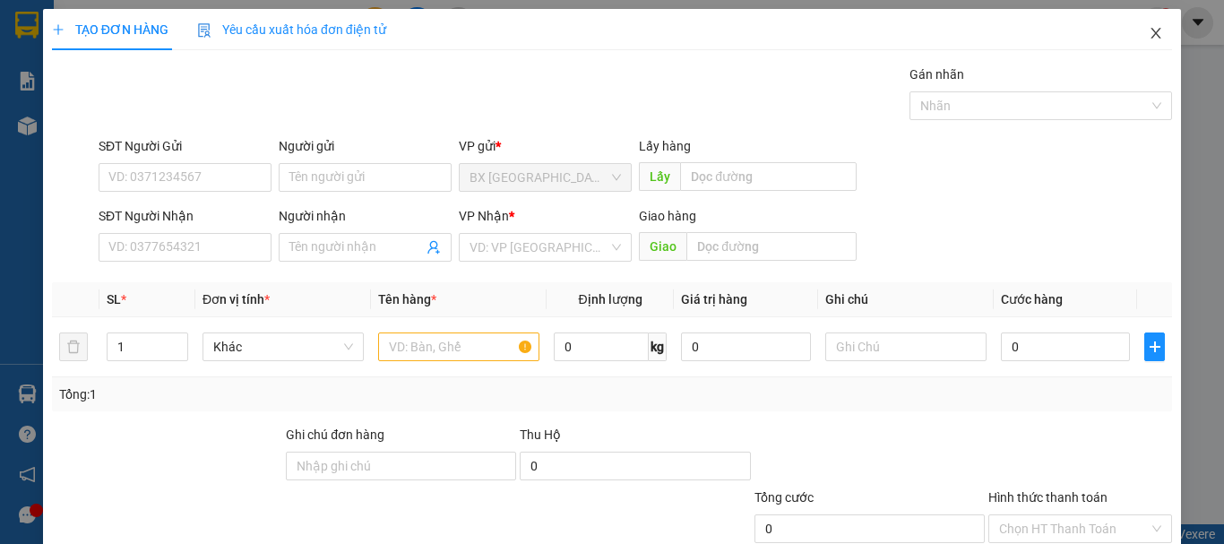
click at [1148, 29] on icon "close" at bounding box center [1155, 33] width 14 height 14
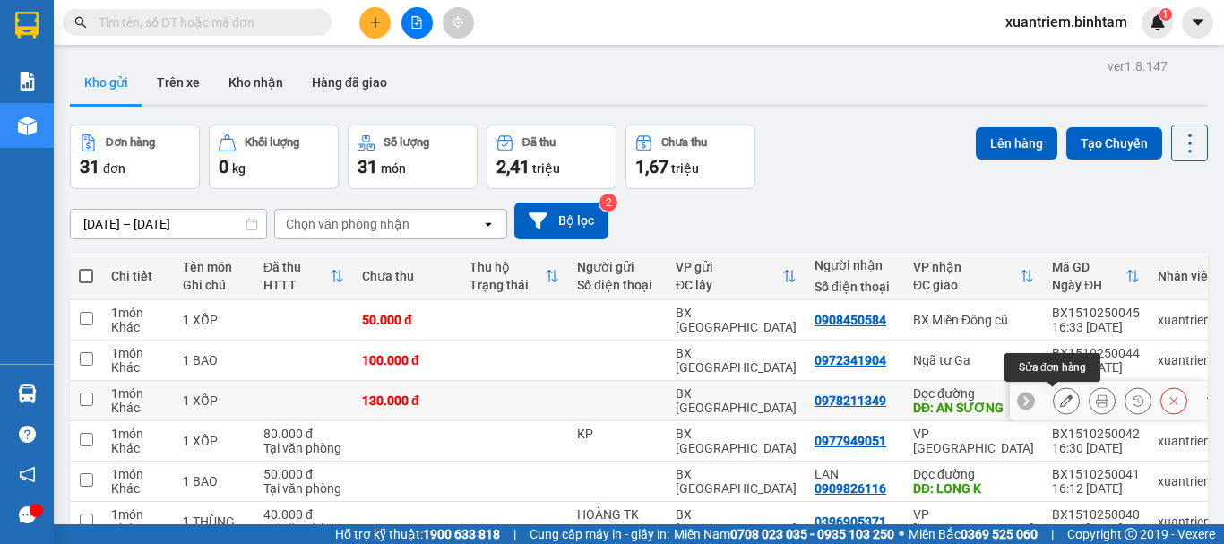
click at [1060, 401] on icon at bounding box center [1066, 400] width 13 height 13
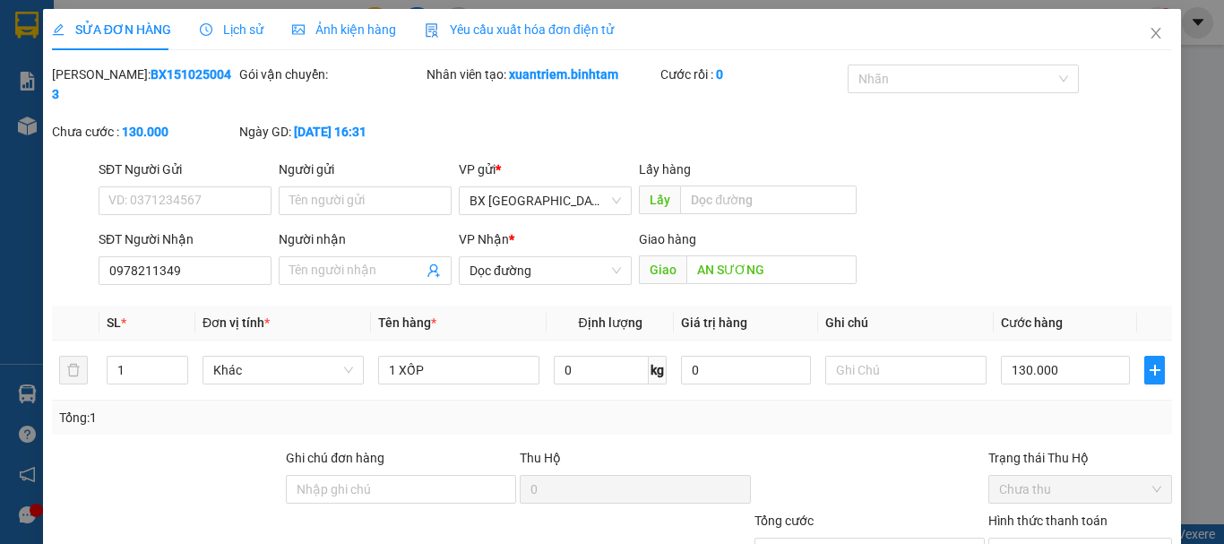
click at [1051, 513] on label "Hình thức thanh toán" at bounding box center [1047, 520] width 119 height 14
click at [1051, 538] on input "Hình thức thanh toán" at bounding box center [1074, 551] width 150 height 27
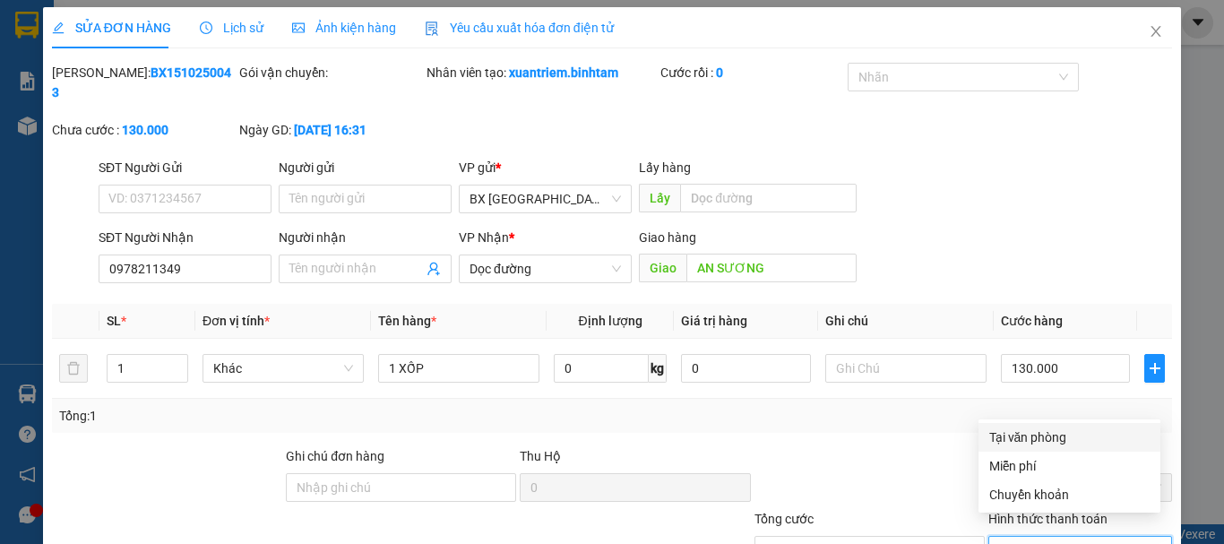
click at [1039, 436] on div "Tại văn phòng" at bounding box center [1069, 437] width 160 height 20
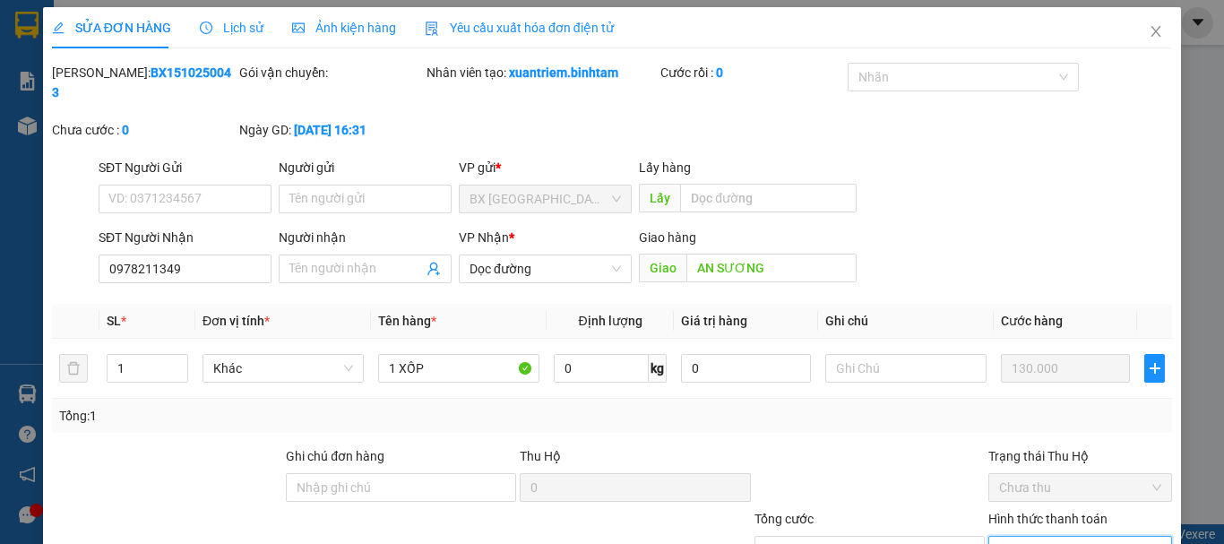
scroll to position [123, 0]
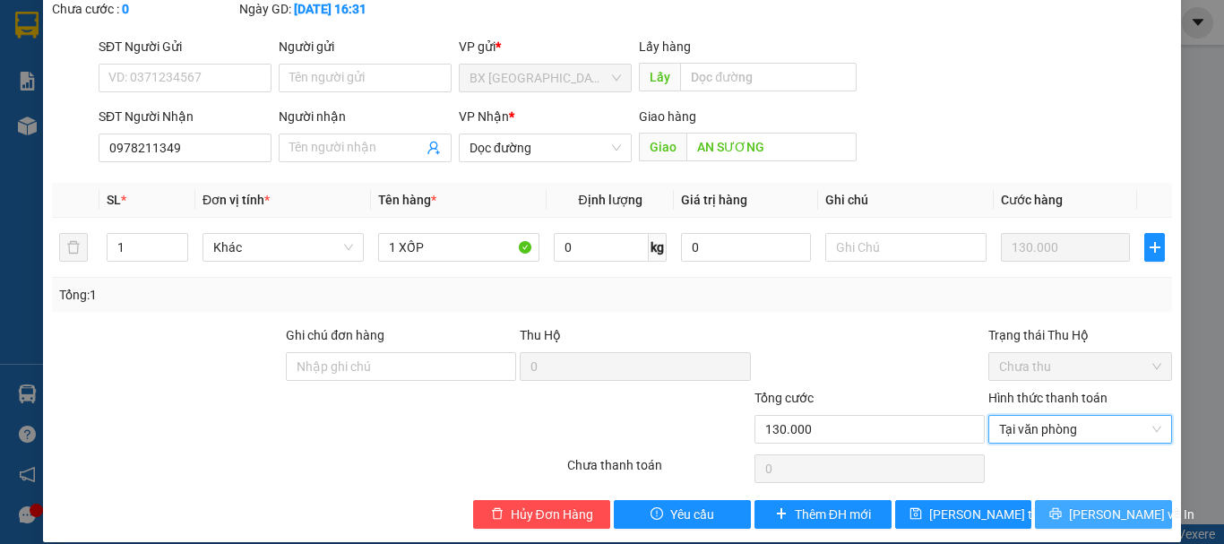
click at [1132, 500] on button "[PERSON_NAME] và In" at bounding box center [1103, 514] width 137 height 29
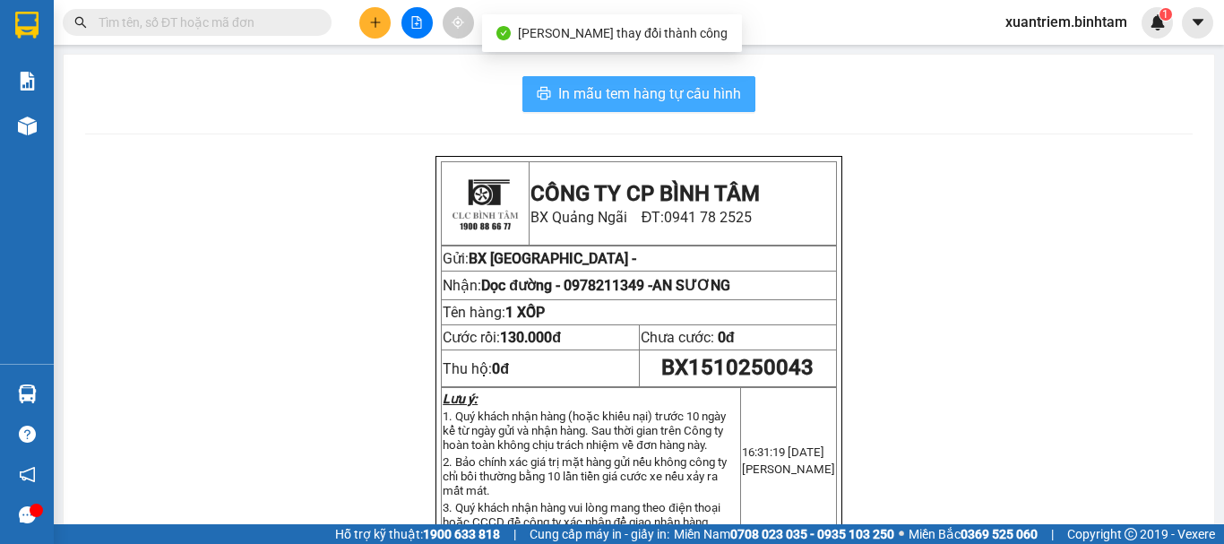
click at [719, 108] on button "In mẫu tem hàng tự cấu hình" at bounding box center [638, 94] width 233 height 36
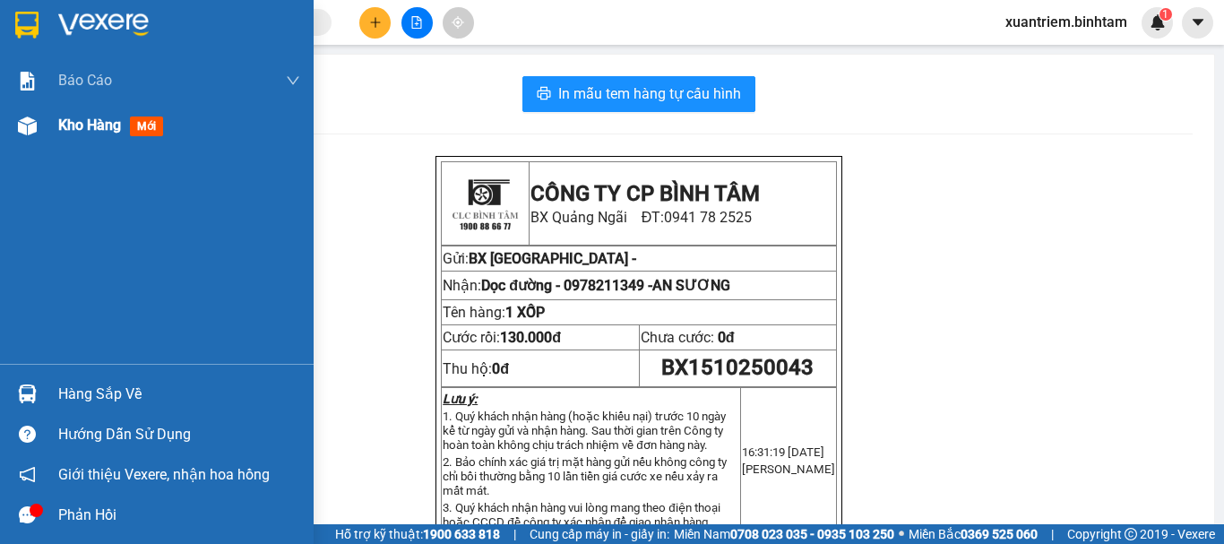
click at [37, 125] on div at bounding box center [27, 125] width 31 height 31
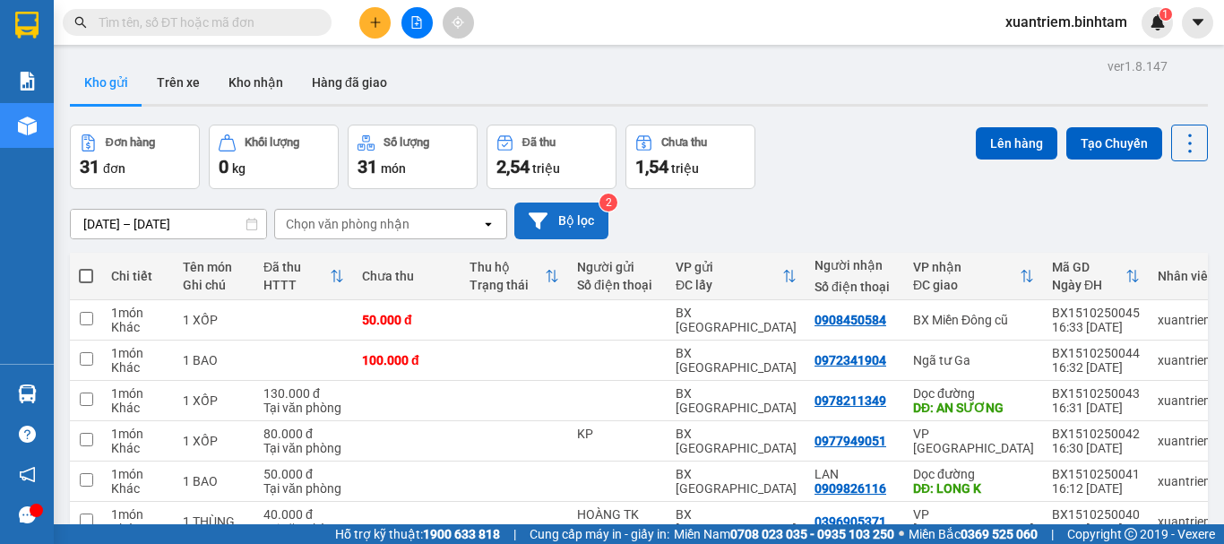
click at [557, 231] on button "Bộ lọc" at bounding box center [561, 220] width 94 height 37
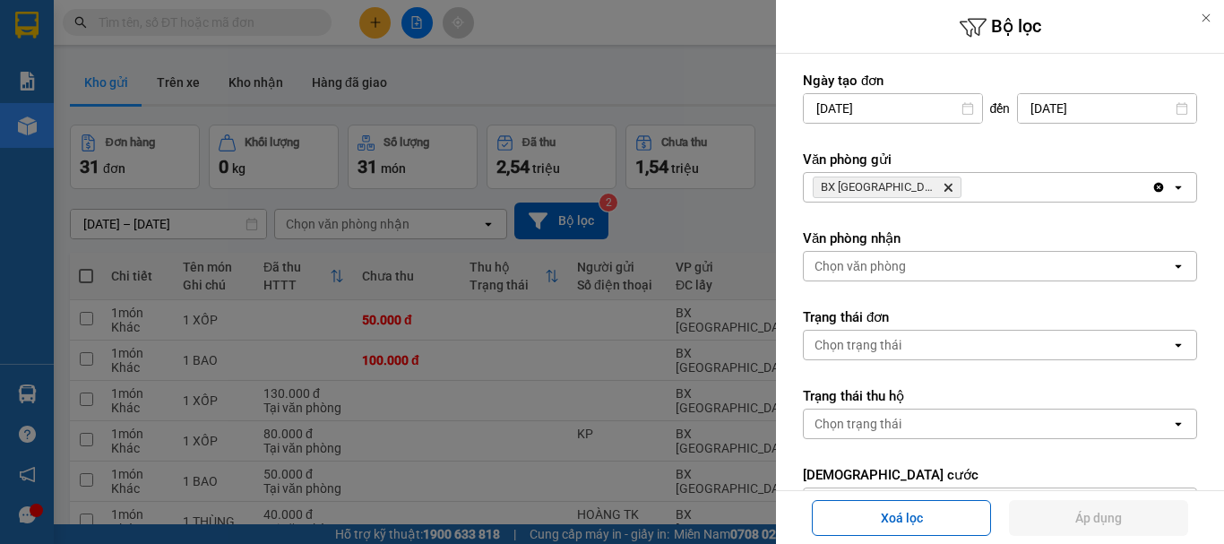
click at [994, 186] on div "BX Quảng Ngãi Delete" at bounding box center [978, 187] width 348 height 29
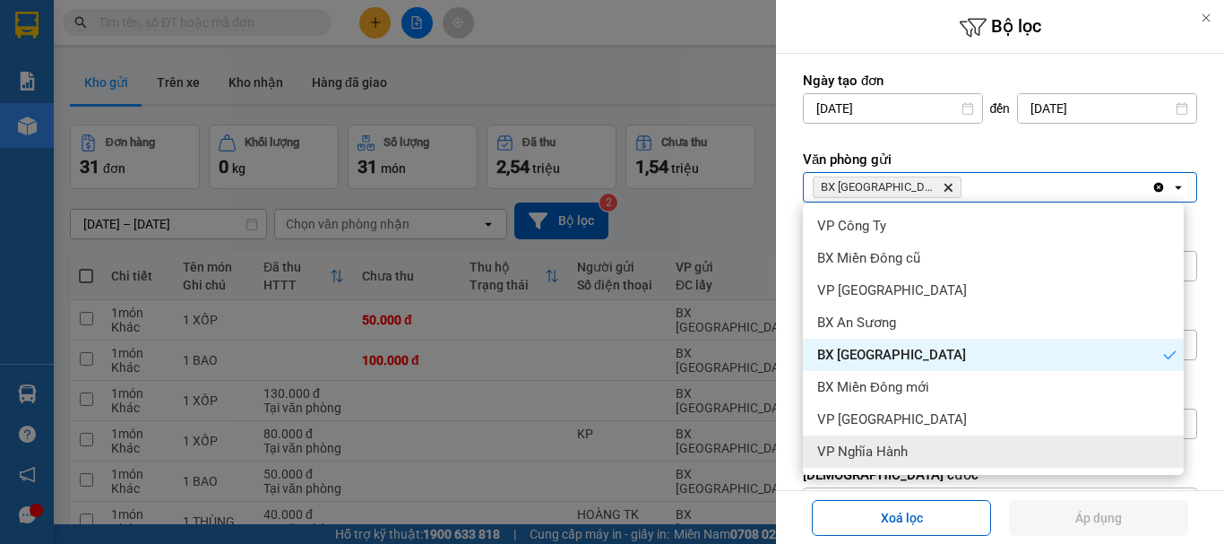
click at [916, 445] on div "VP Nghĩa Hành" at bounding box center [993, 451] width 381 height 32
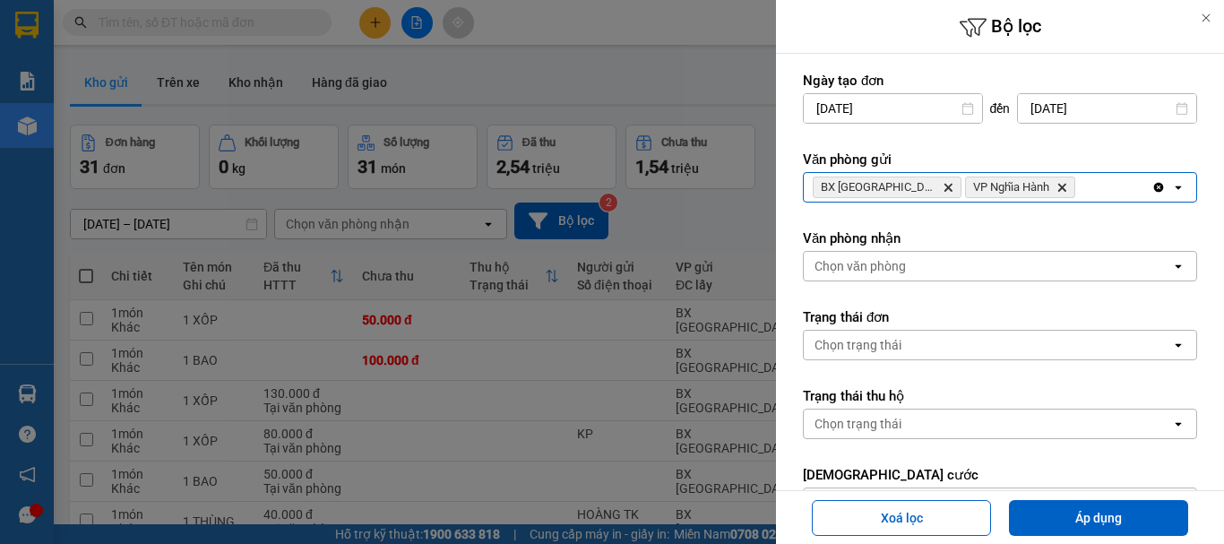
click at [942, 183] on icon "Delete" at bounding box center [947, 187] width 11 height 11
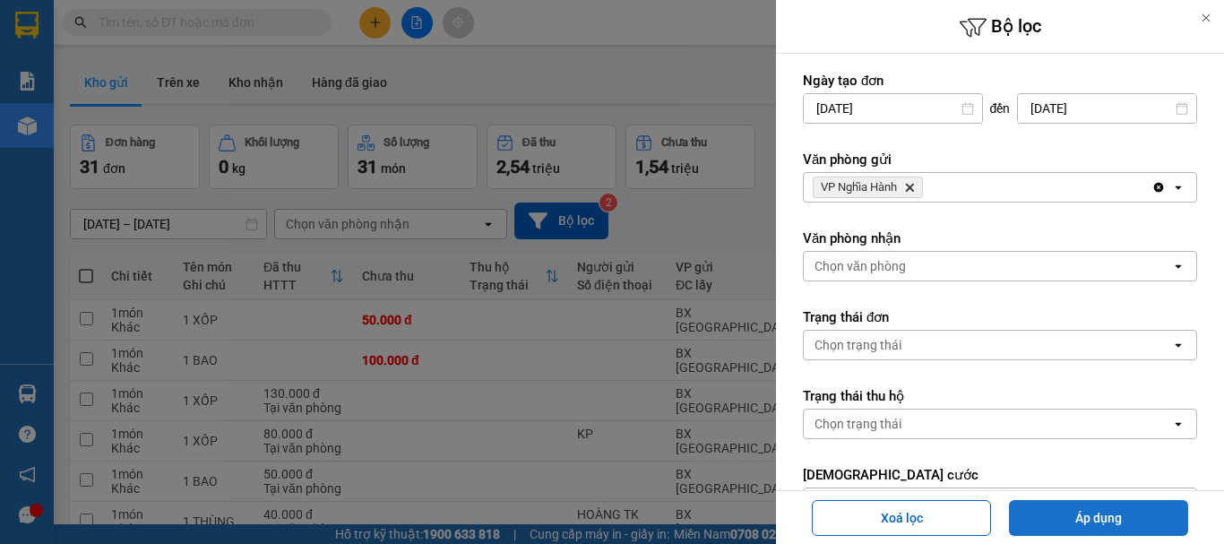
click at [1047, 520] on button "Áp dụng" at bounding box center [1098, 518] width 179 height 36
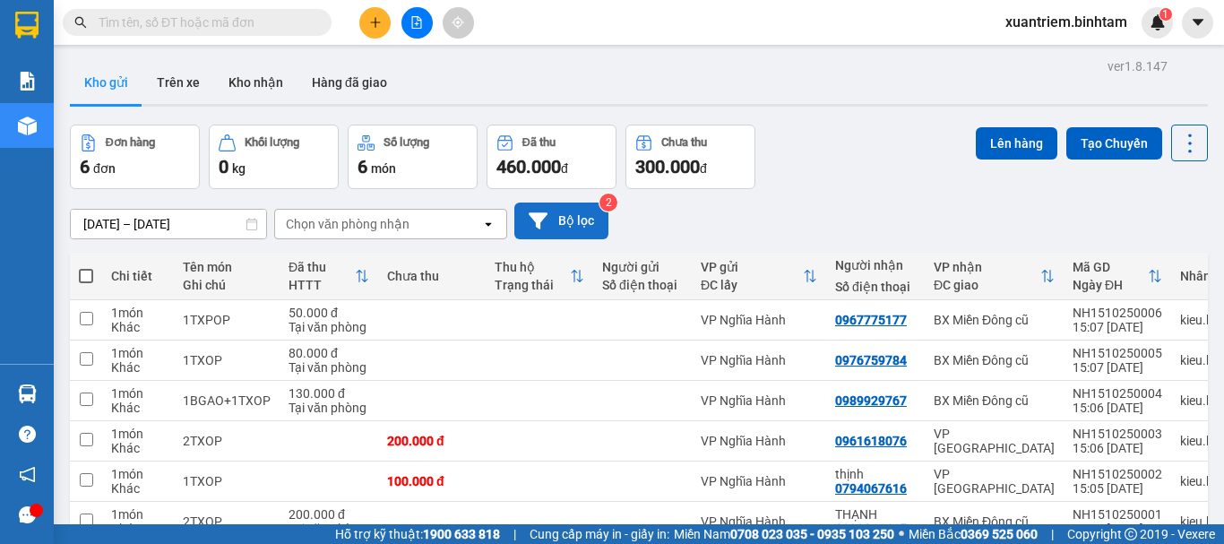
click at [571, 203] on button "Bộ lọc" at bounding box center [561, 220] width 94 height 37
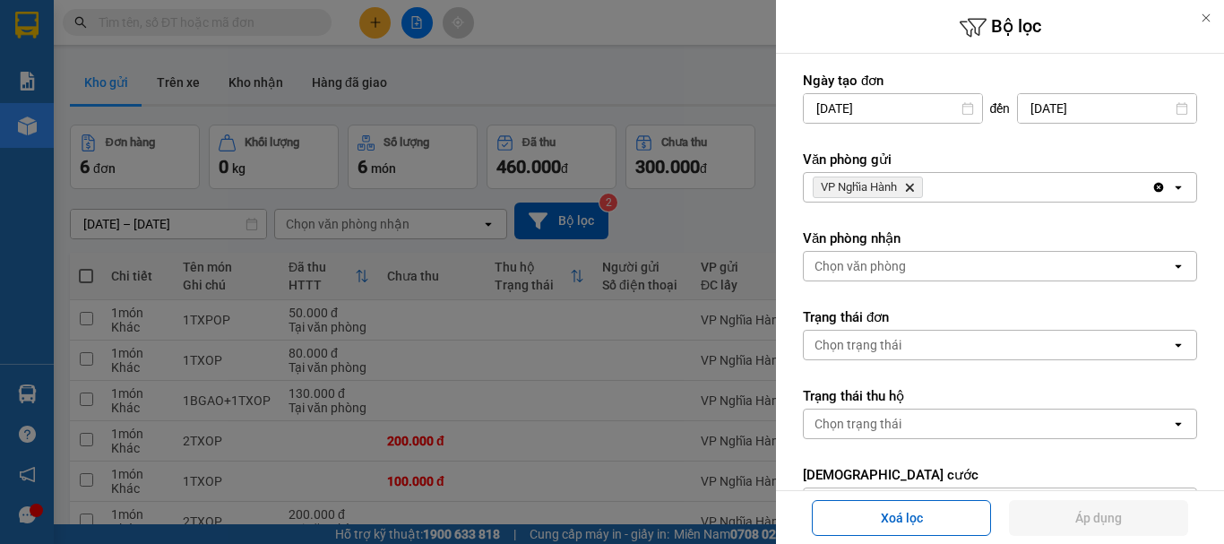
click at [933, 175] on div "VP Nghĩa Hành Delete" at bounding box center [978, 187] width 348 height 29
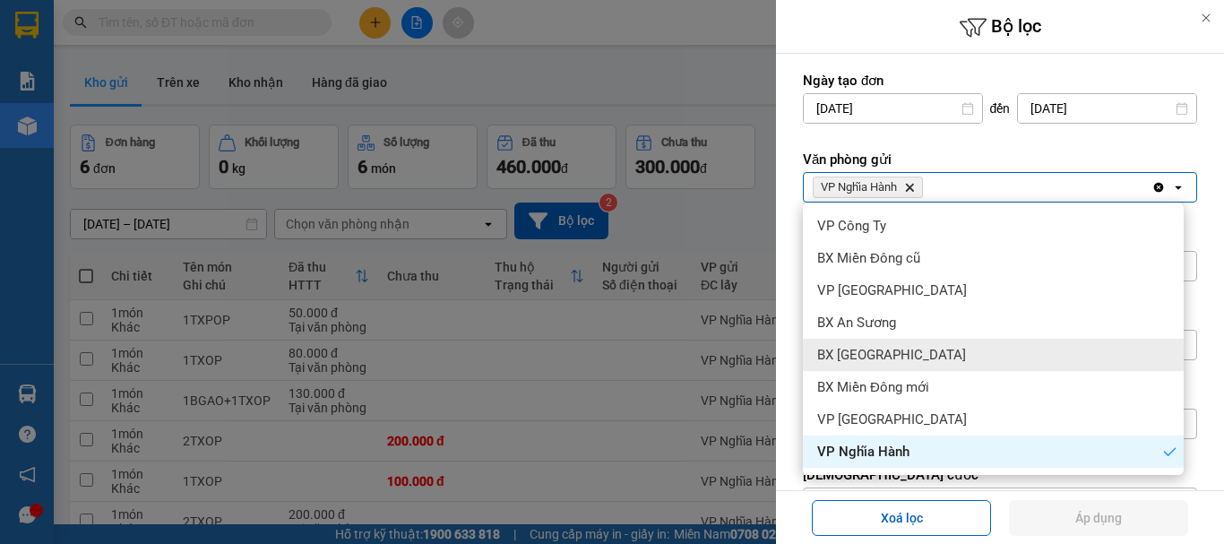
click at [890, 345] on div "BX [GEOGRAPHIC_DATA]" at bounding box center [993, 355] width 381 height 32
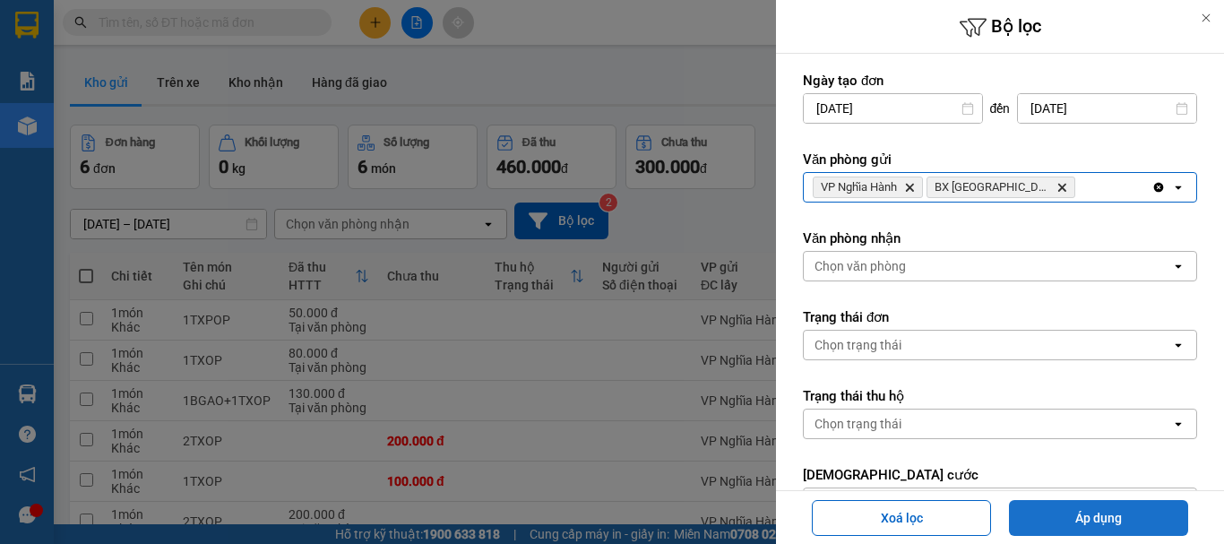
click at [1078, 511] on button "Áp dụng" at bounding box center [1098, 518] width 179 height 36
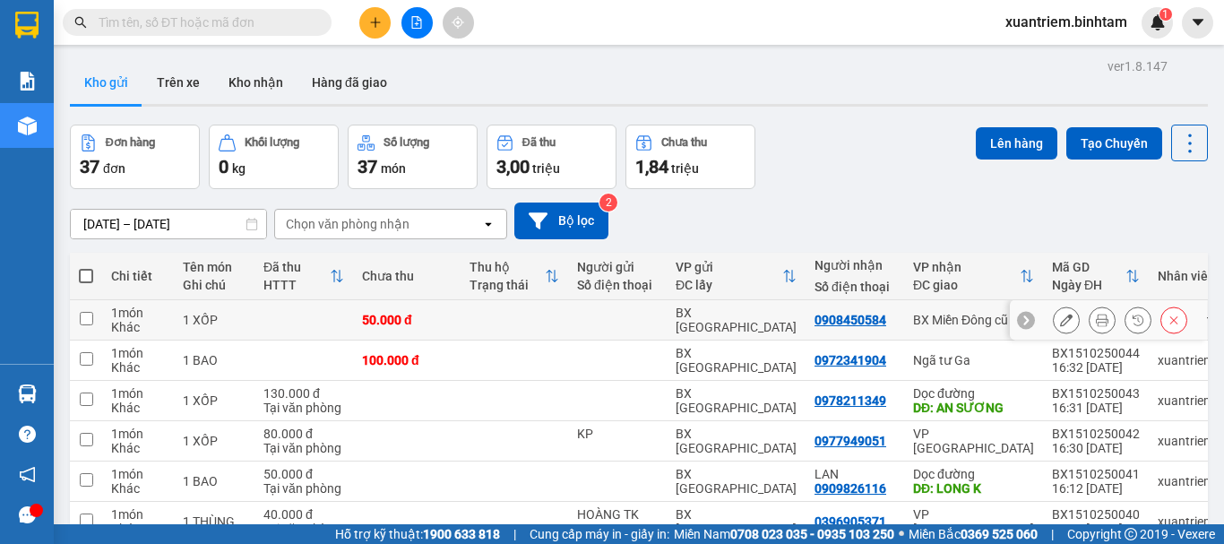
click at [544, 319] on td at bounding box center [514, 320] width 108 height 40
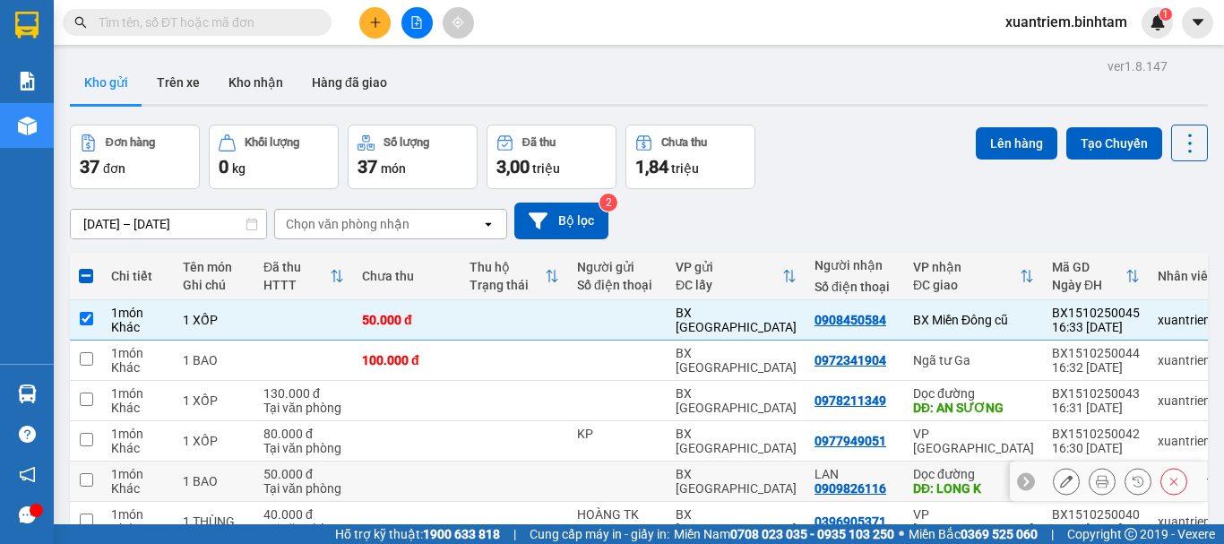
click at [534, 475] on td at bounding box center [514, 481] width 108 height 40
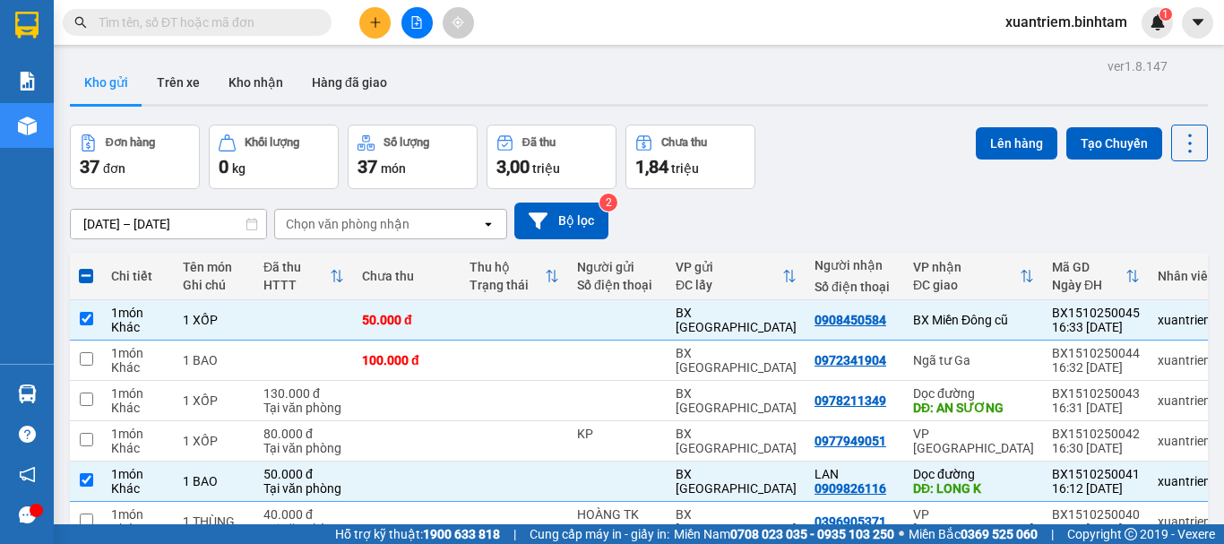
click at [1048, 128] on div "Lên hàng Tạo Chuyến" at bounding box center [1092, 143] width 232 height 37
click at [985, 147] on button "Lên hàng" at bounding box center [1017, 143] width 82 height 32
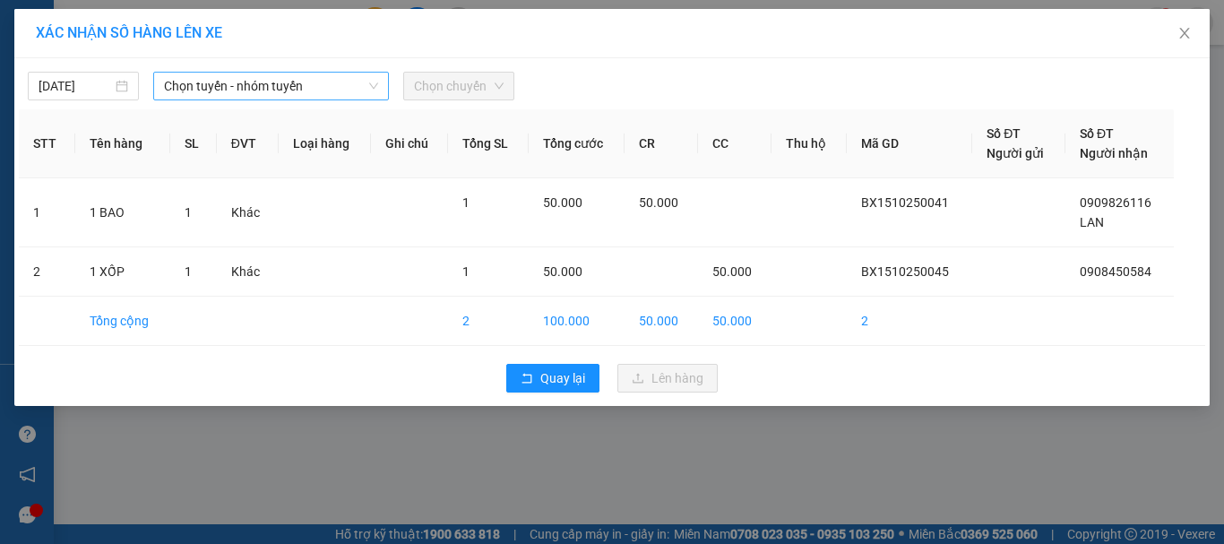
click at [303, 91] on span "Chọn tuyến - nhóm tuyến" at bounding box center [271, 86] width 214 height 27
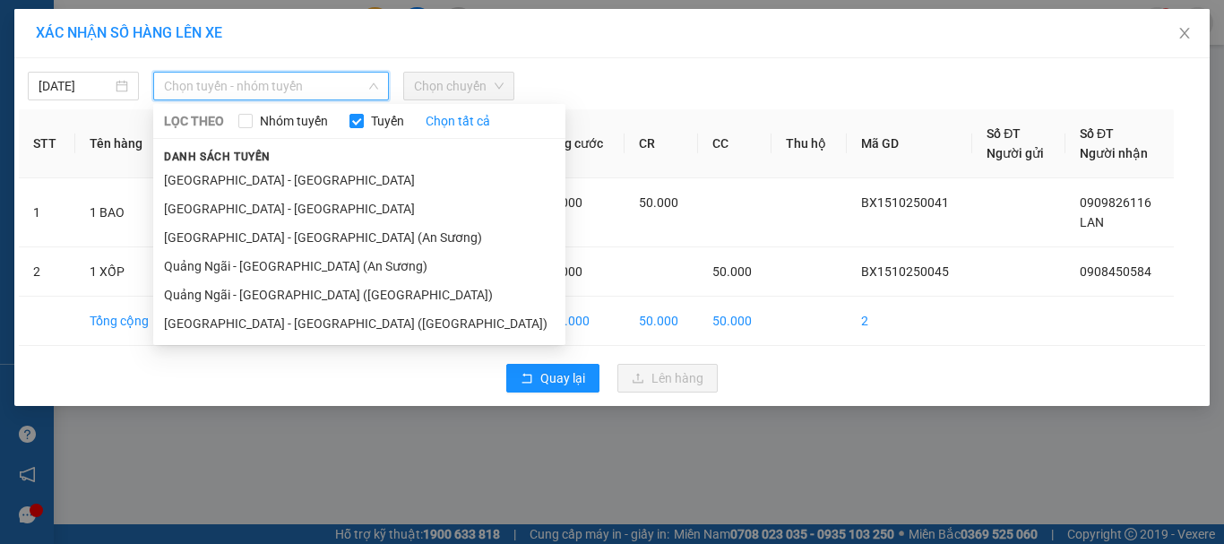
drag, startPoint x: 316, startPoint y: 297, endPoint x: 409, endPoint y: 112, distance: 206.7
click at [318, 296] on li "Quảng Ngãi - [GEOGRAPHIC_DATA] ([GEOGRAPHIC_DATA])" at bounding box center [359, 294] width 412 height 29
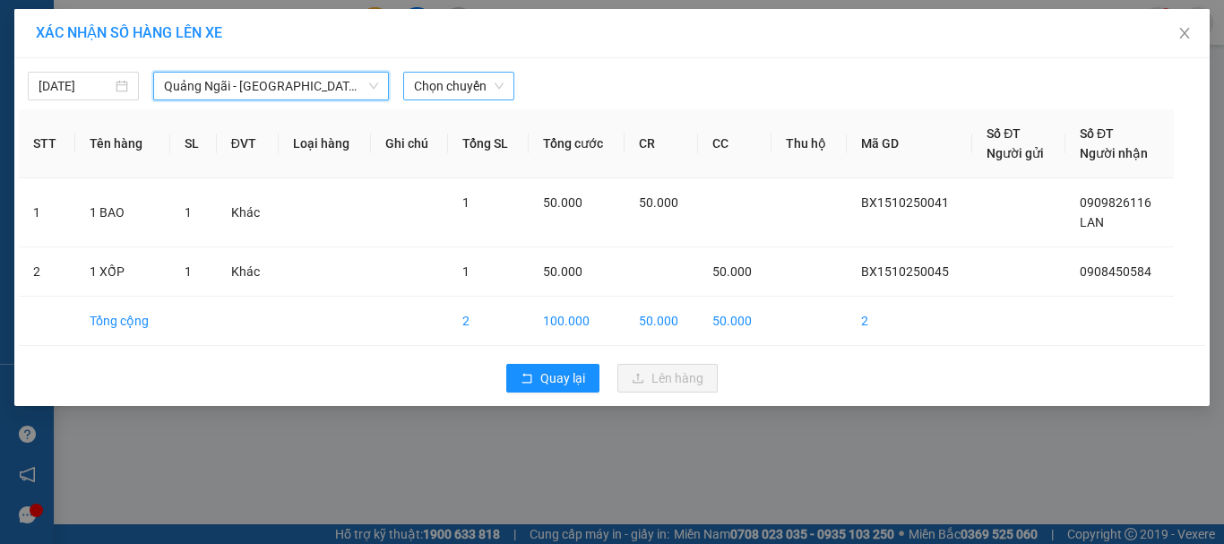
click at [494, 79] on span "Chọn chuyến" at bounding box center [459, 86] width 90 height 27
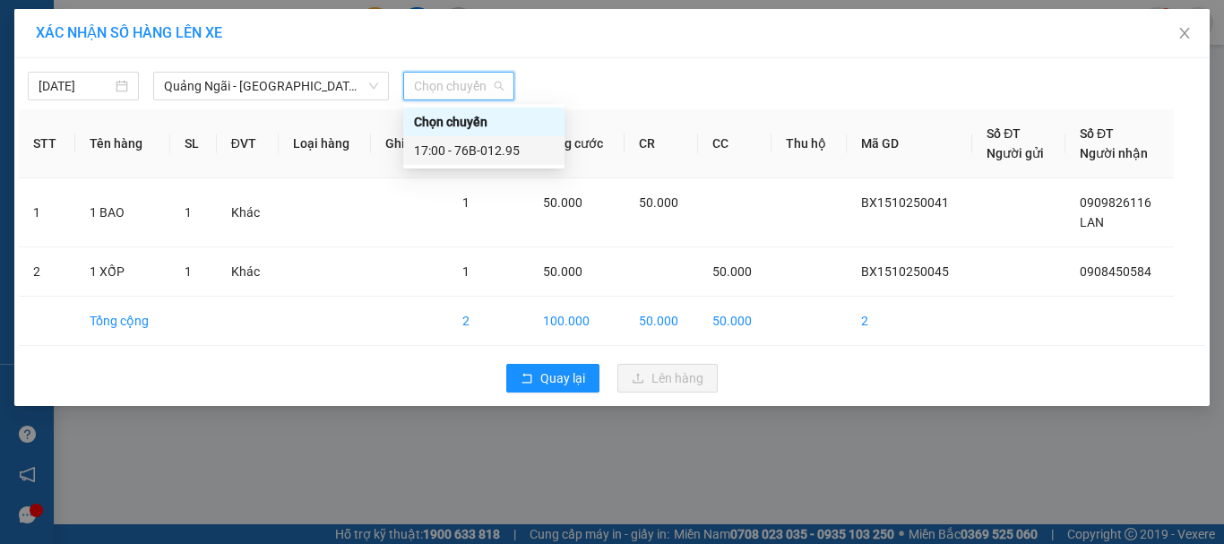
click at [480, 143] on div "17:00 - 76B-012.95" at bounding box center [484, 151] width 140 height 20
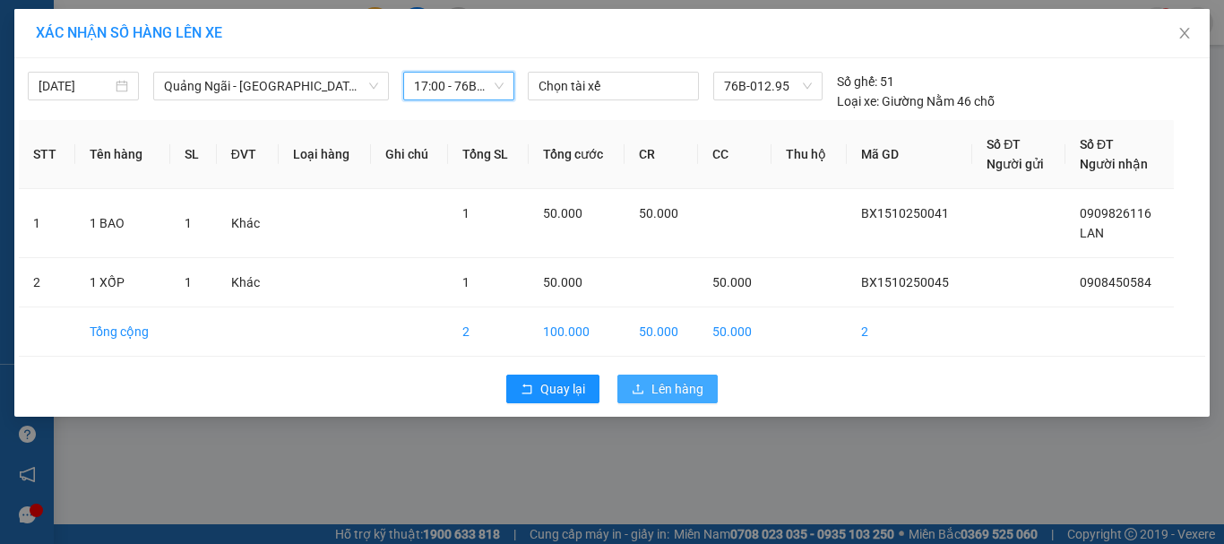
click at [690, 386] on span "Lên hàng" at bounding box center [677, 389] width 52 height 20
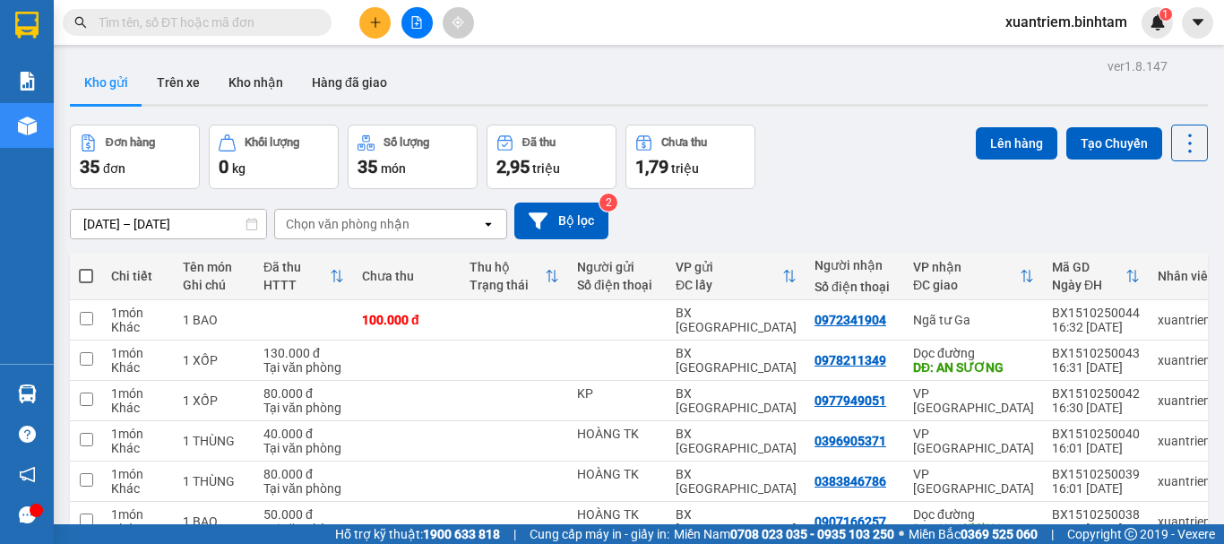
click at [90, 276] on span at bounding box center [86, 276] width 14 height 14
click at [86, 267] on input "checkbox" at bounding box center [86, 267] width 0 height 0
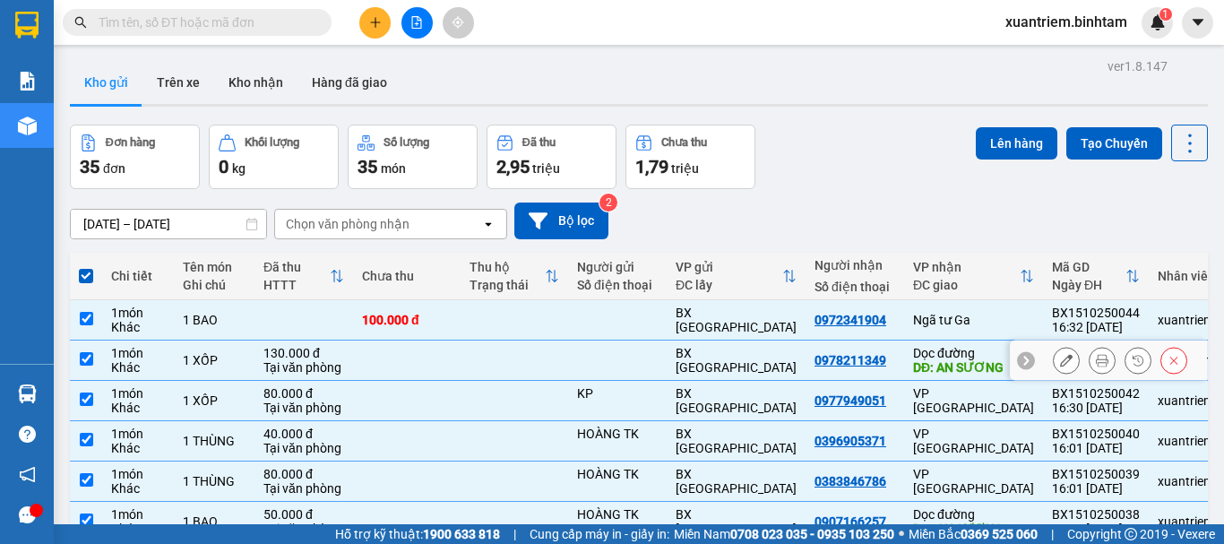
scroll to position [260, 0]
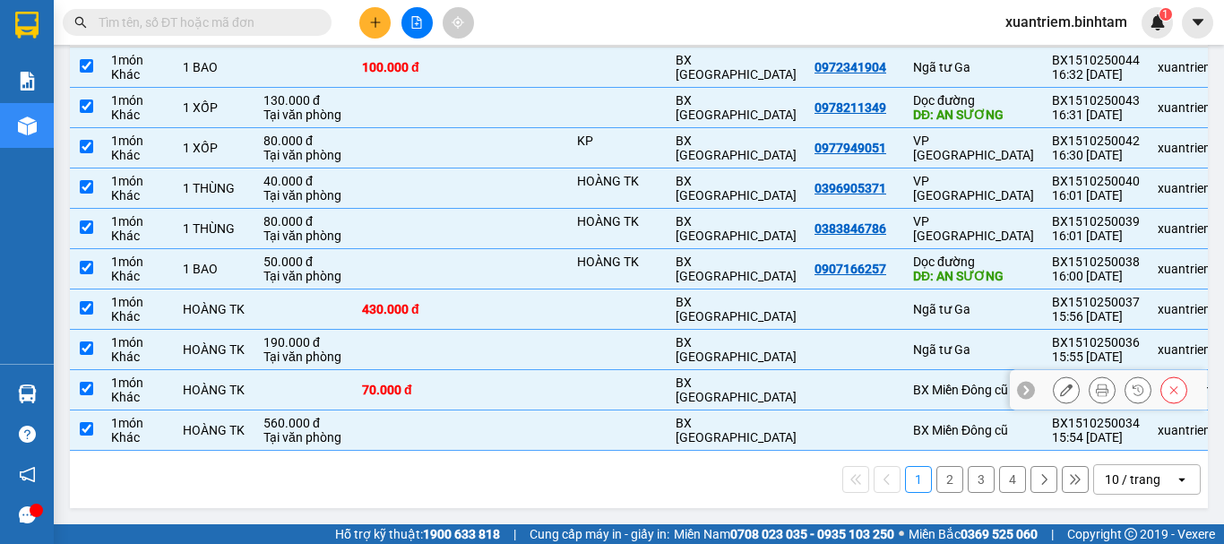
click at [448, 385] on div "70.000 đ" at bounding box center [407, 390] width 90 height 14
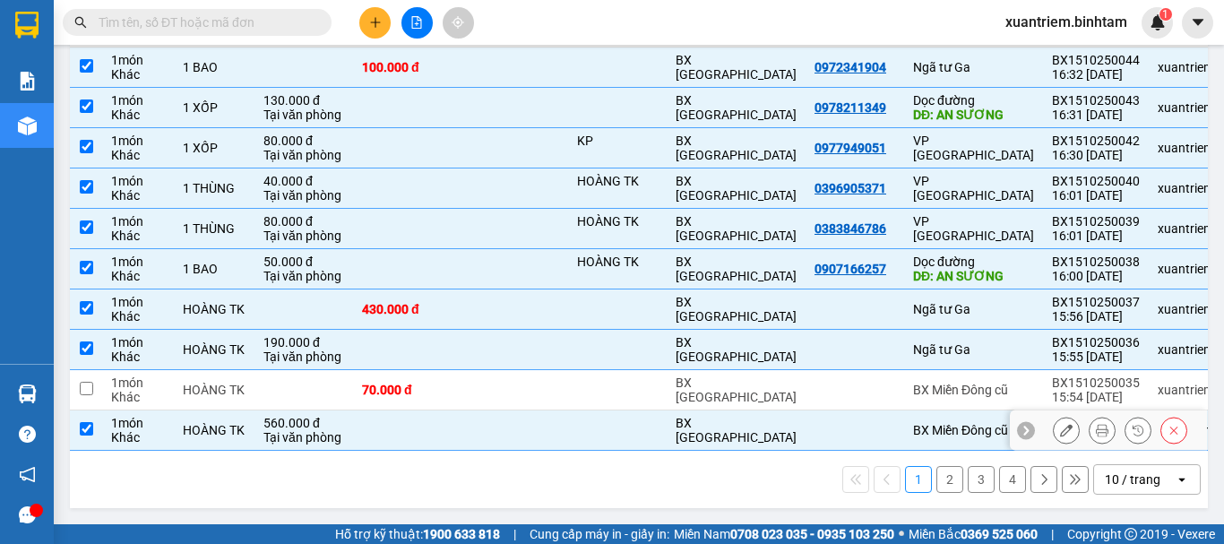
click at [446, 417] on td at bounding box center [407, 430] width 108 height 40
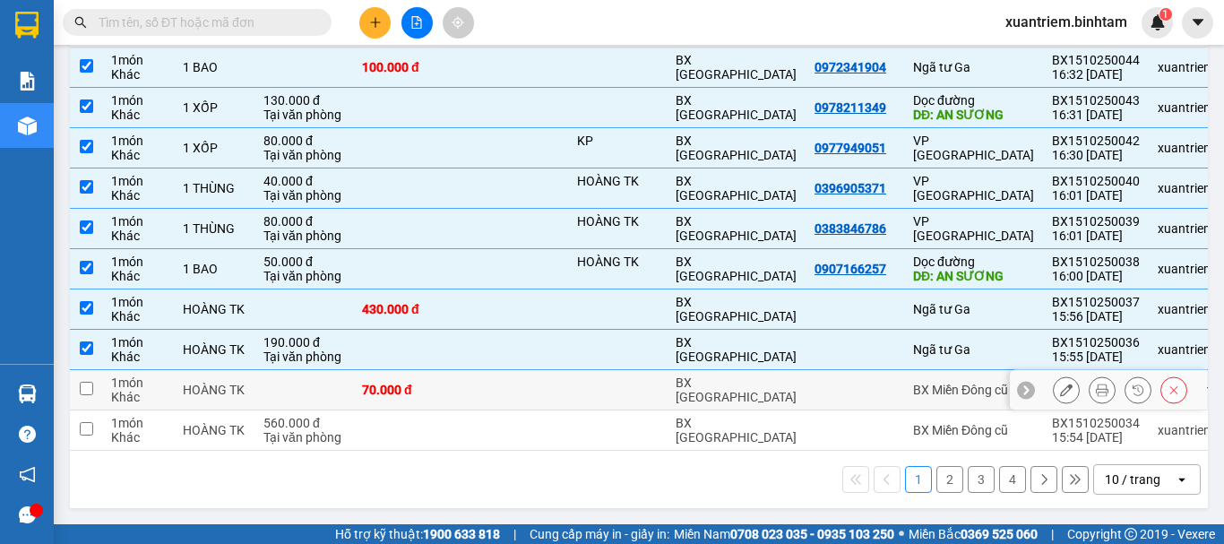
scroll to position [0, 0]
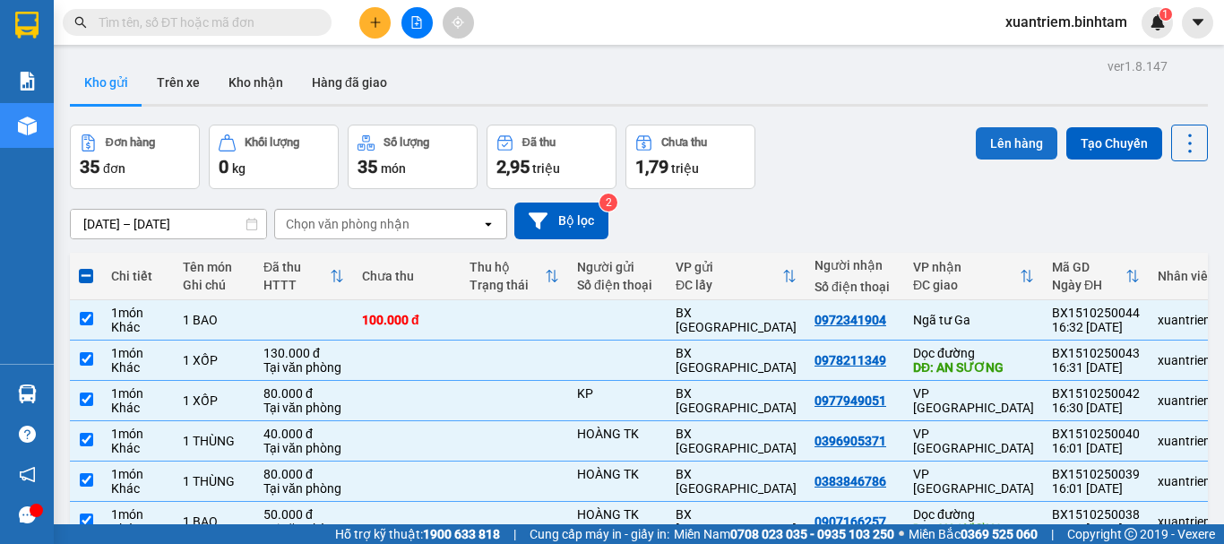
click at [1008, 142] on button "Lên hàng" at bounding box center [1017, 143] width 82 height 32
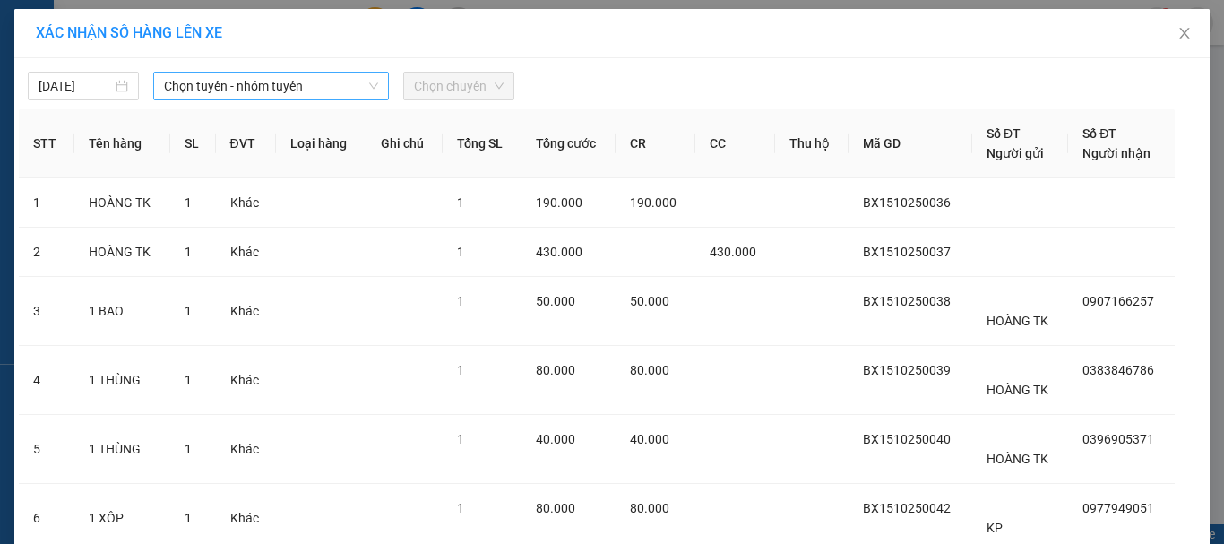
click at [310, 89] on span "Chọn tuyến - nhóm tuyến" at bounding box center [271, 86] width 214 height 27
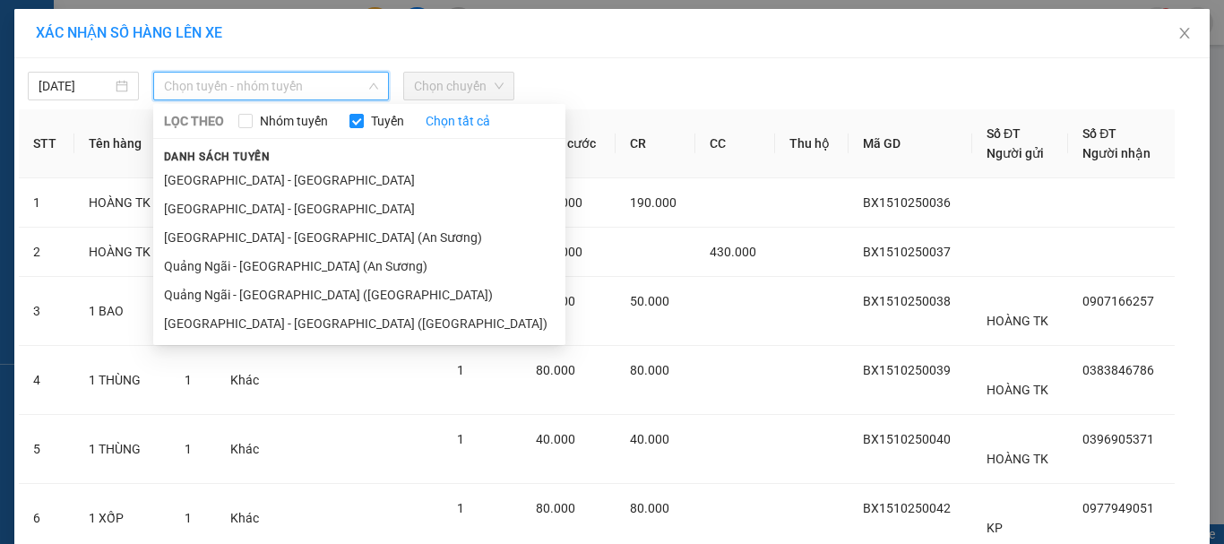
drag, startPoint x: 273, startPoint y: 260, endPoint x: 382, endPoint y: 92, distance: 199.5
click at [275, 261] on li "Quảng Ngãi - [GEOGRAPHIC_DATA] (An Sương)" at bounding box center [359, 266] width 412 height 29
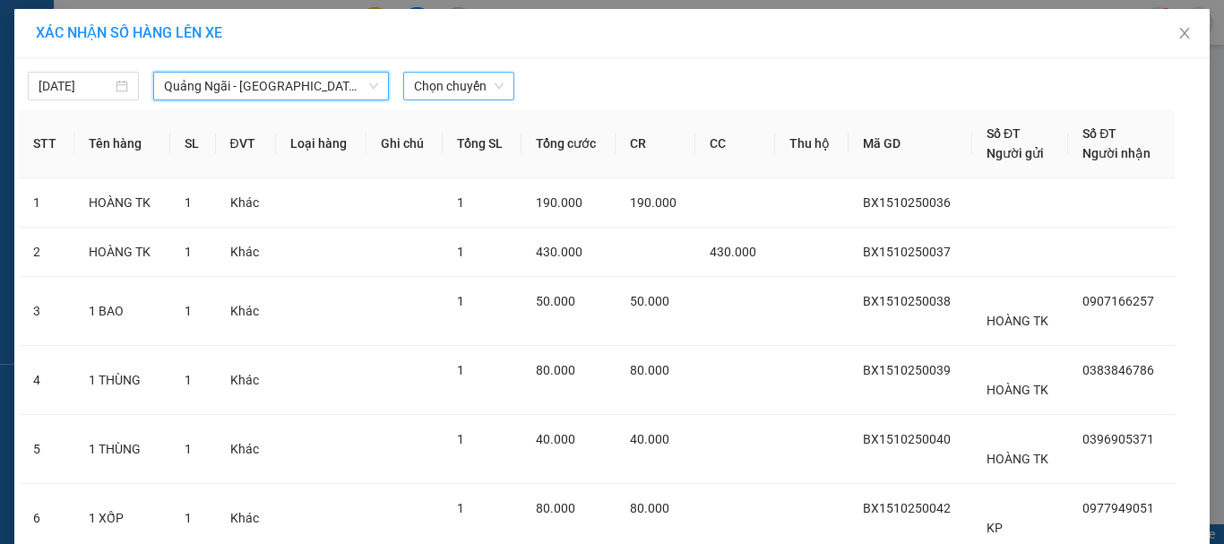
click at [473, 89] on span "Chọn chuyến" at bounding box center [459, 86] width 90 height 27
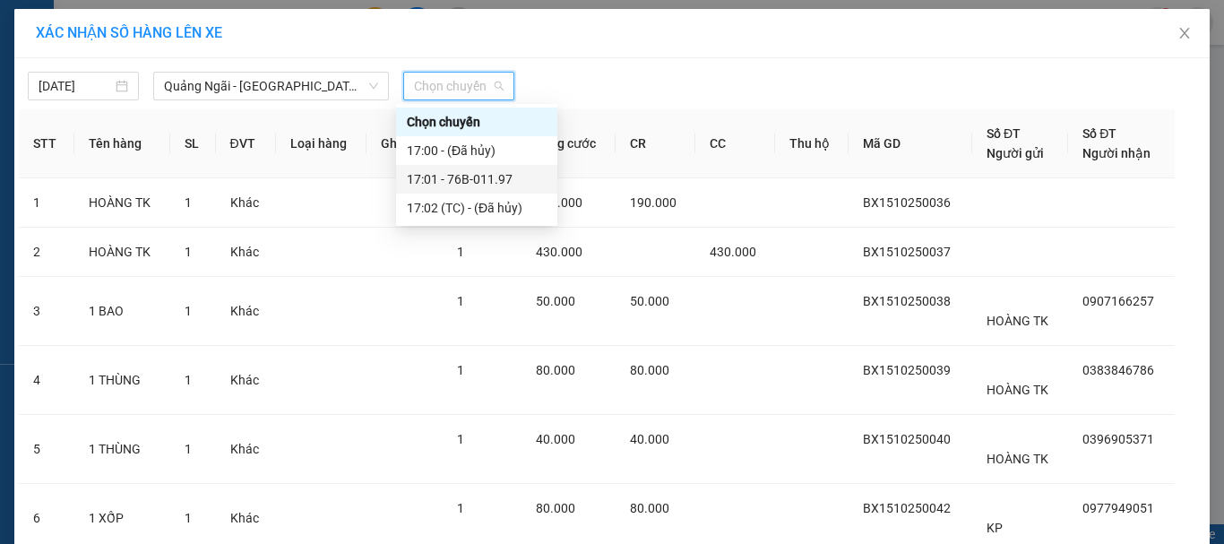
click at [488, 166] on div "17:01 - 76B-011.97" at bounding box center [476, 179] width 161 height 29
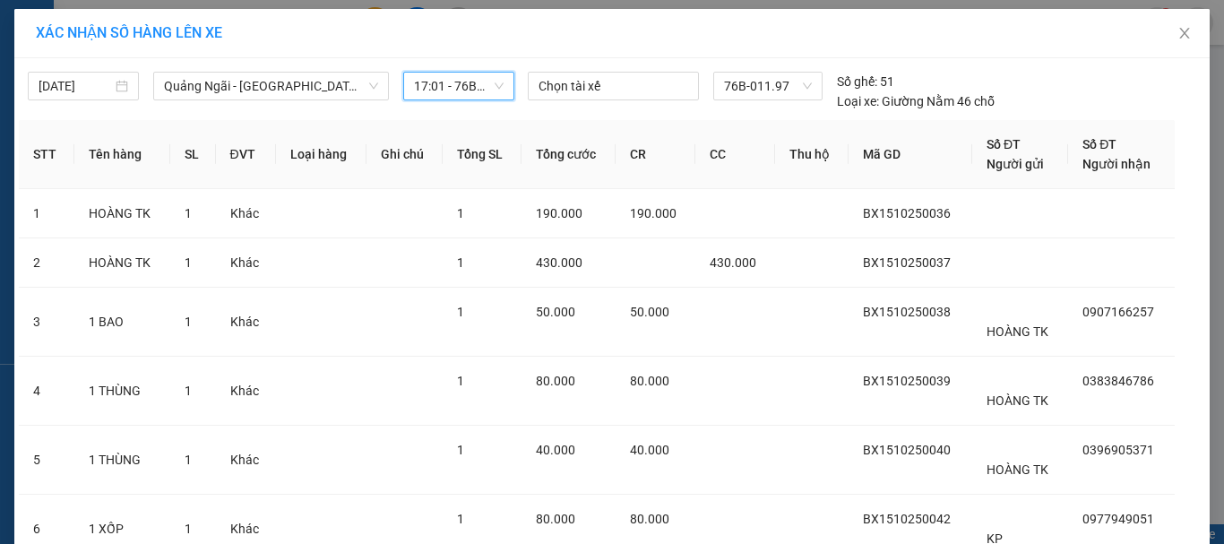
scroll to position [249, 0]
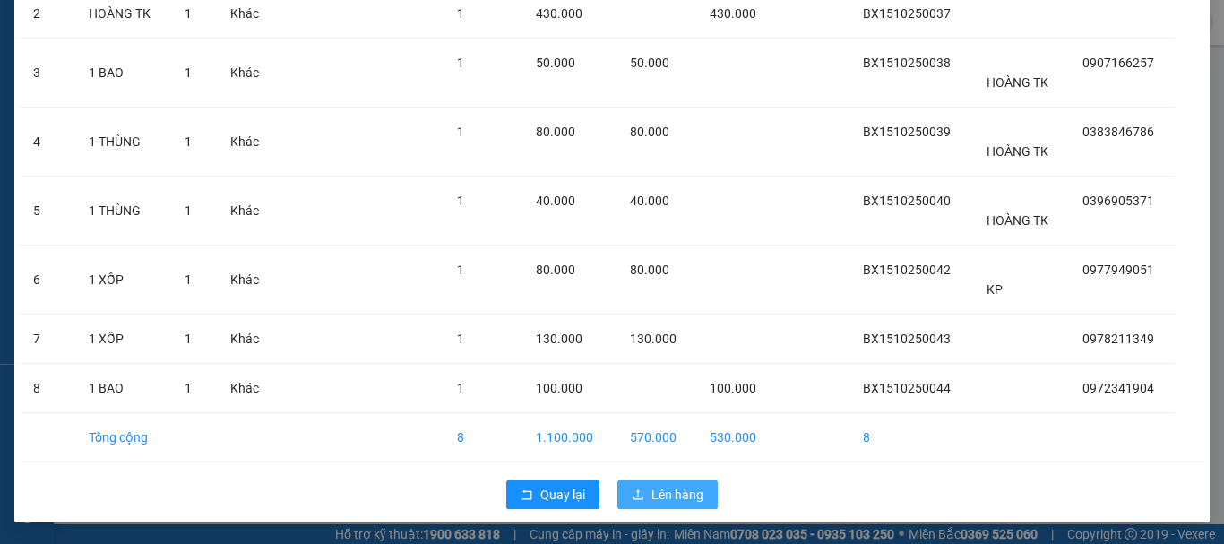
click at [651, 488] on span "Lên hàng" at bounding box center [677, 495] width 52 height 20
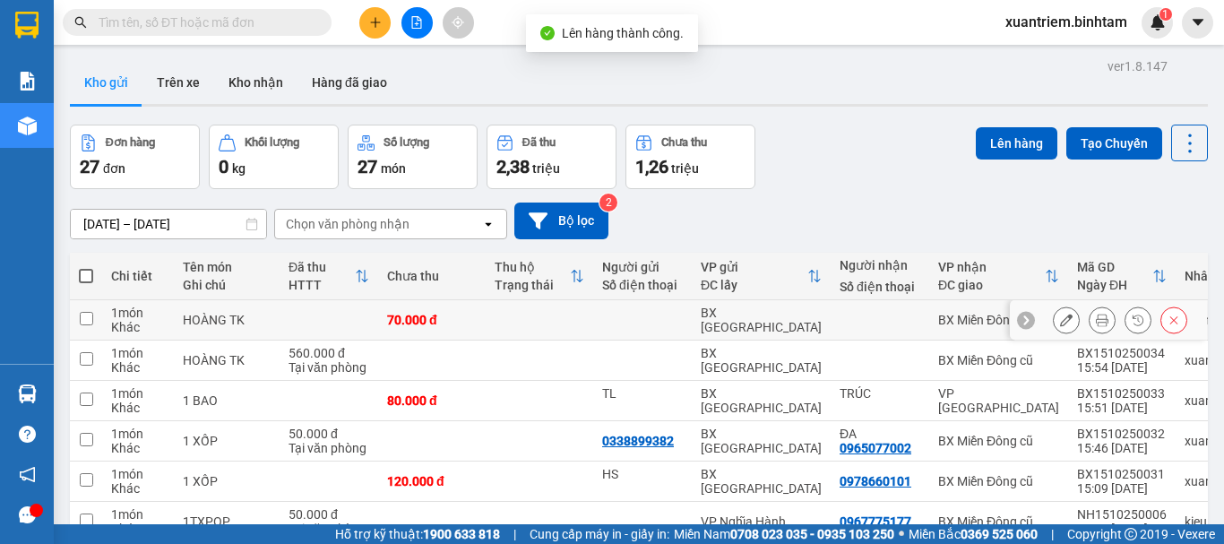
click at [347, 311] on td at bounding box center [329, 320] width 99 height 40
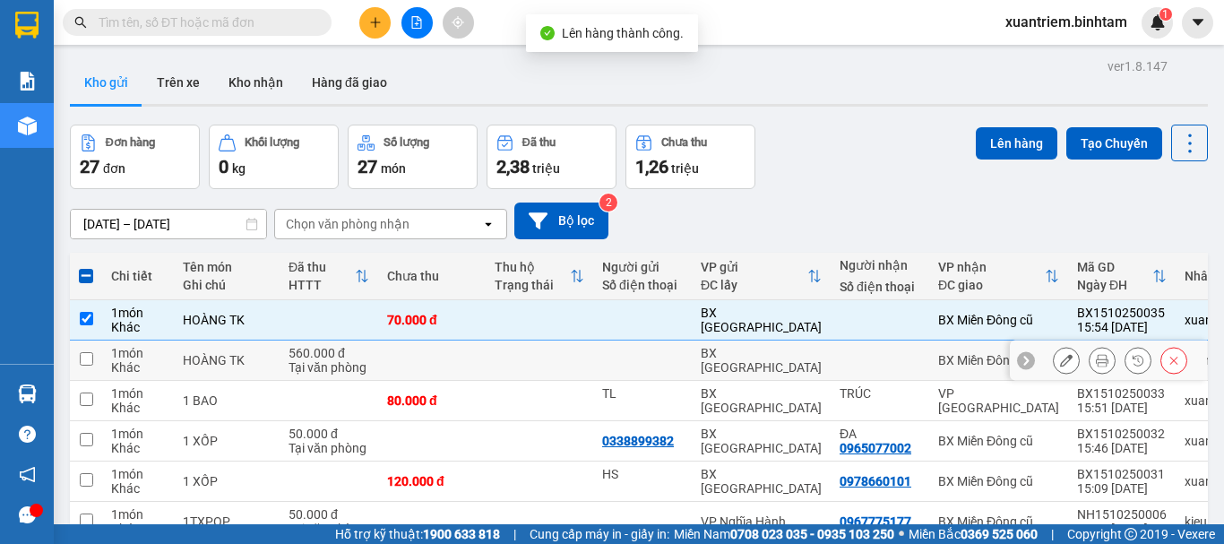
drag, startPoint x: 322, startPoint y: 368, endPoint x: 328, endPoint y: 391, distance: 23.3
click at [323, 368] on div "Tại văn phòng" at bounding box center [328, 367] width 81 height 14
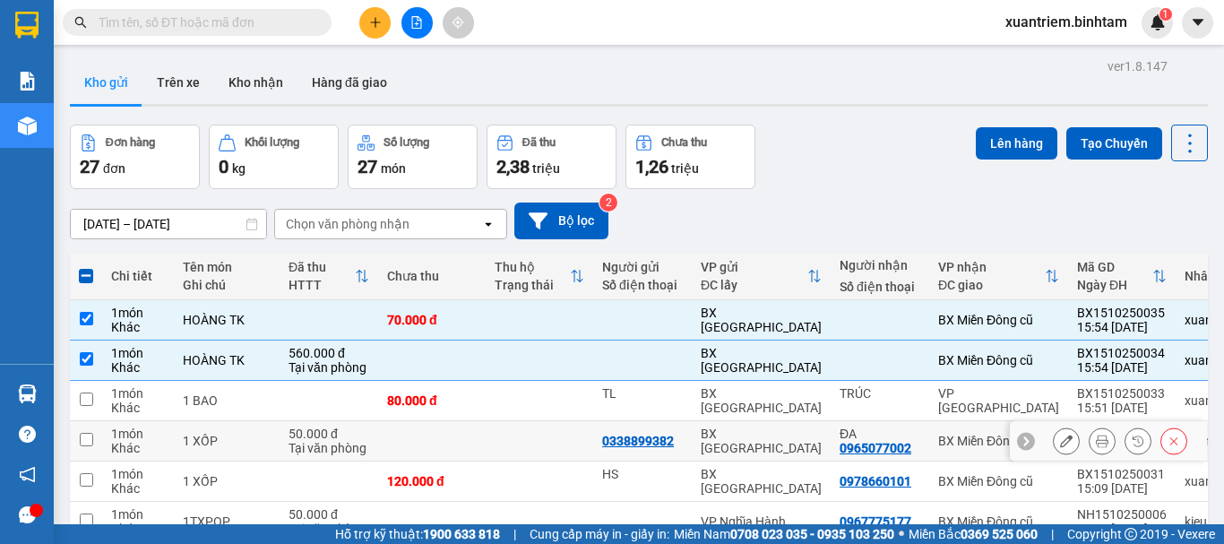
click at [321, 436] on div "50.000 đ" at bounding box center [328, 433] width 81 height 14
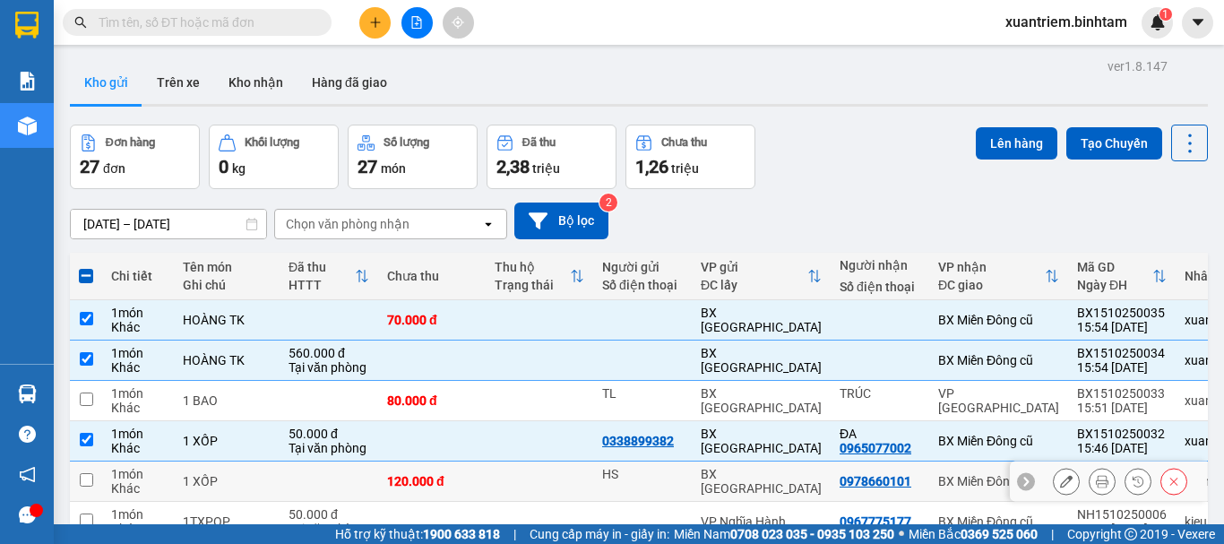
click at [316, 469] on td at bounding box center [329, 481] width 99 height 40
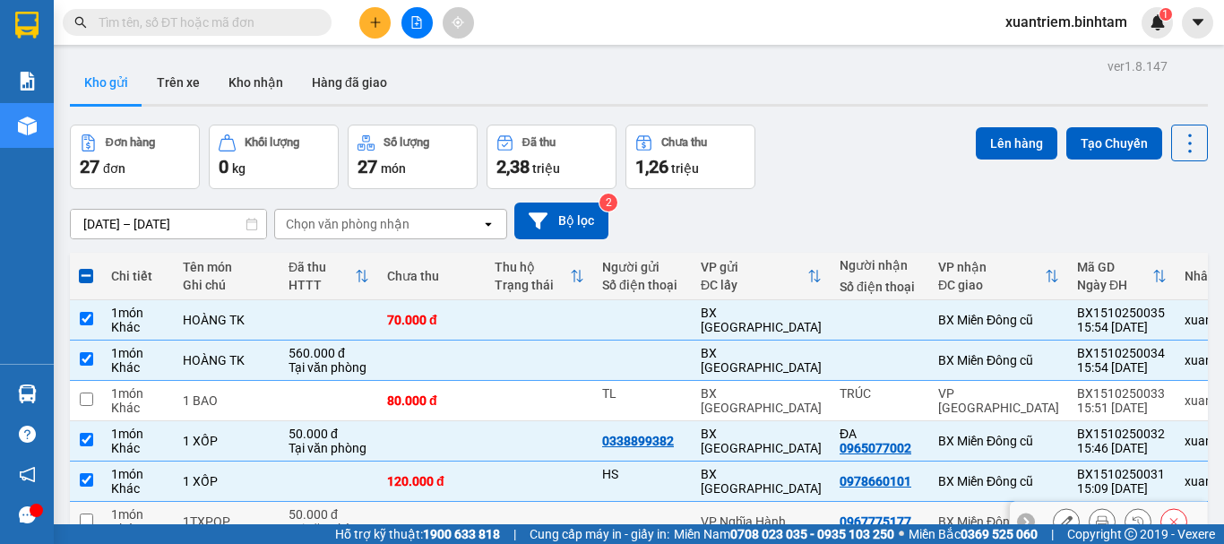
click at [302, 503] on td "50.000 đ Tại văn phòng" at bounding box center [329, 522] width 99 height 40
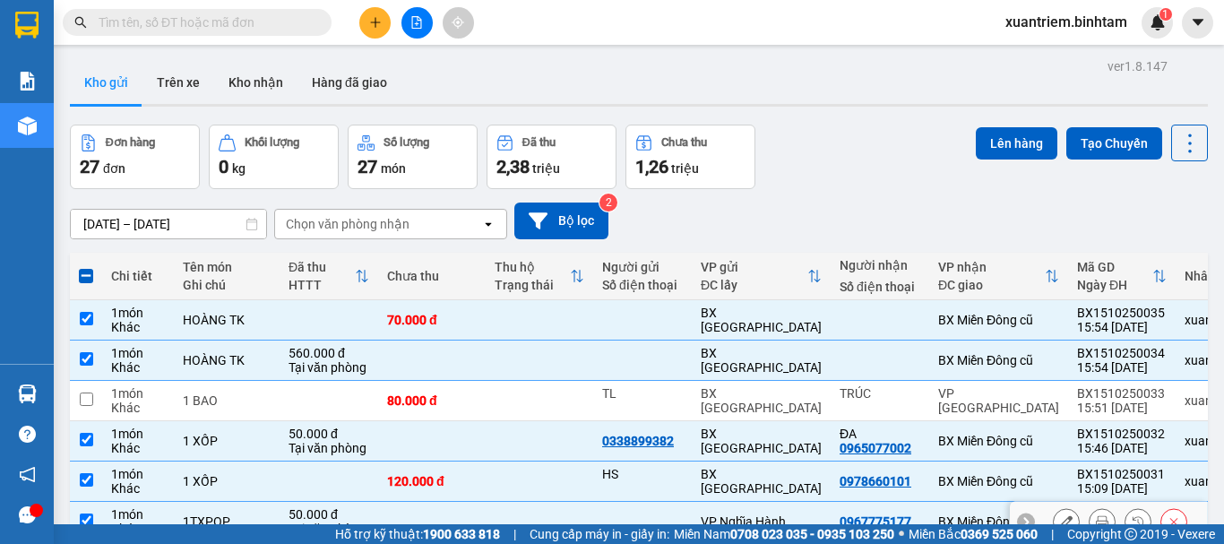
scroll to position [260, 0]
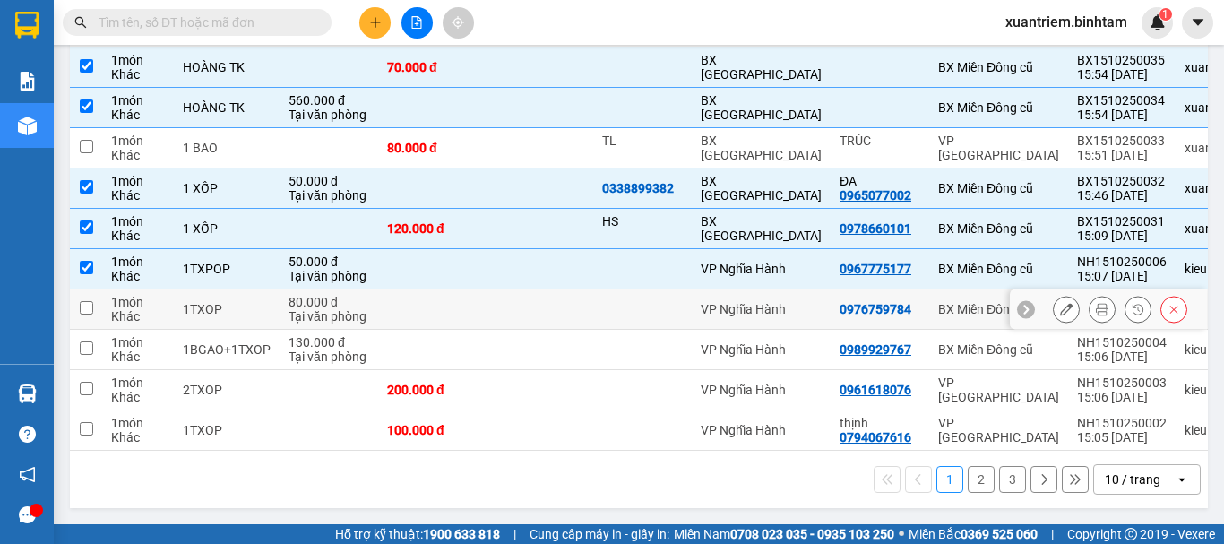
click at [319, 311] on div "Tại văn phòng" at bounding box center [328, 316] width 81 height 14
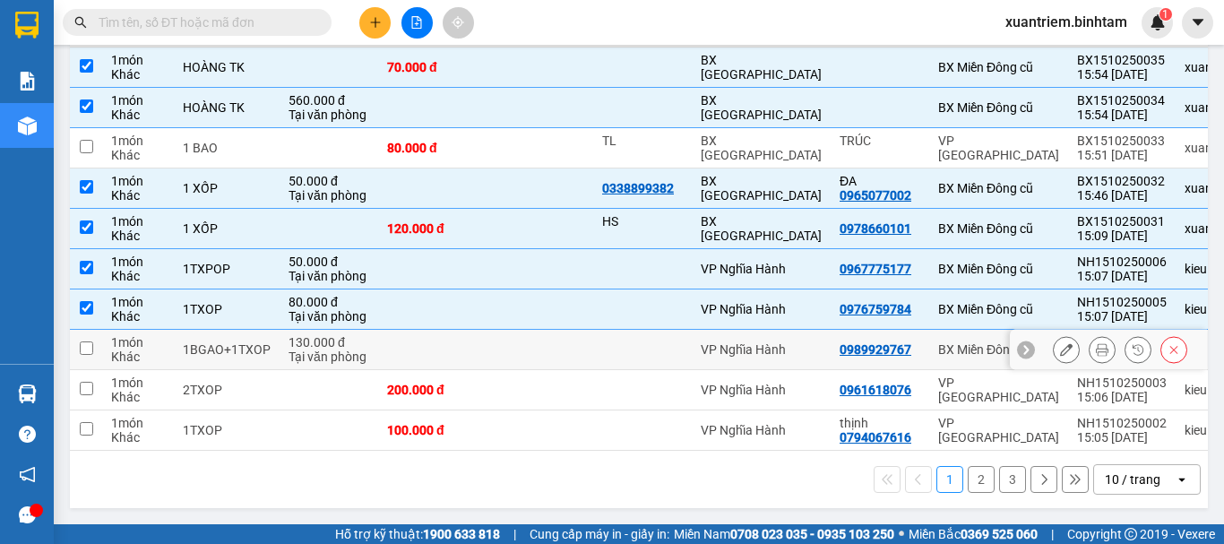
click at [290, 351] on div "Tại văn phòng" at bounding box center [328, 356] width 81 height 14
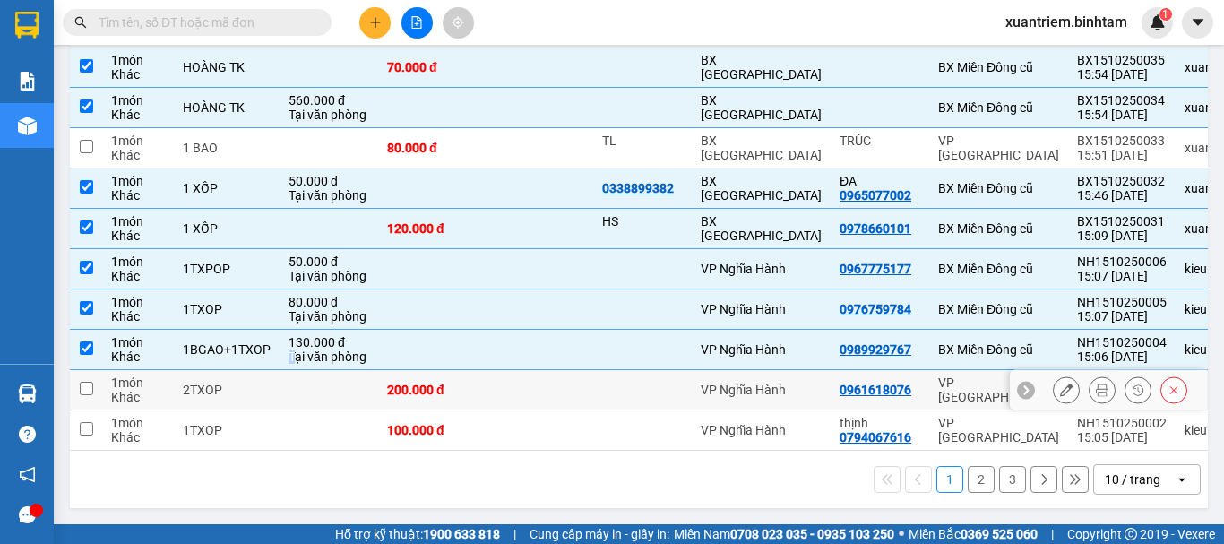
scroll to position [0, 0]
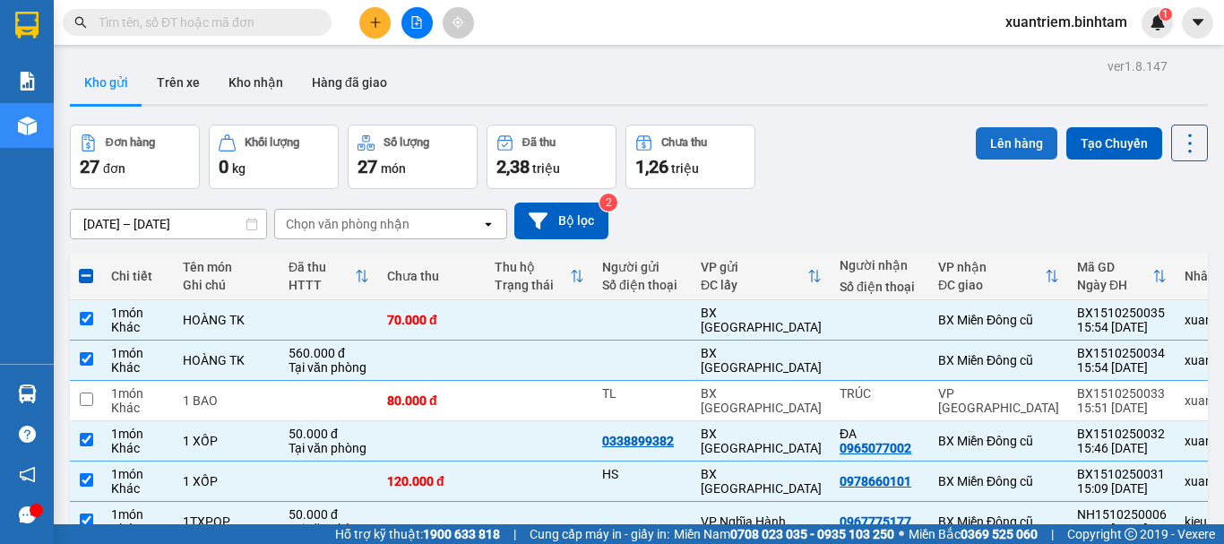
click at [976, 151] on button "Lên hàng" at bounding box center [1017, 143] width 82 height 32
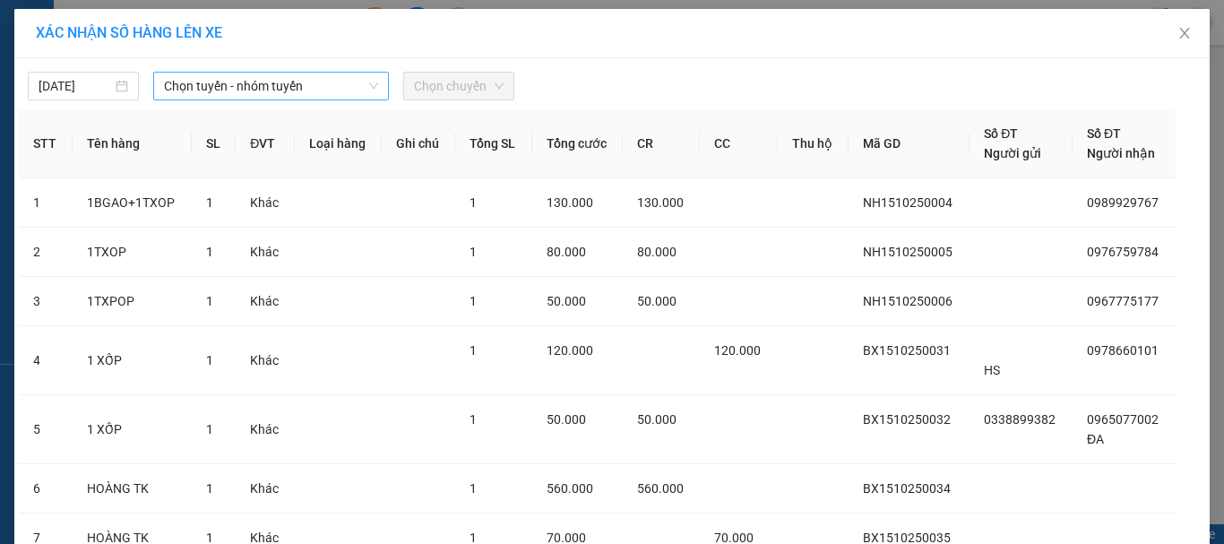
click at [332, 81] on span "Chọn tuyến - nhóm tuyến" at bounding box center [271, 86] width 214 height 27
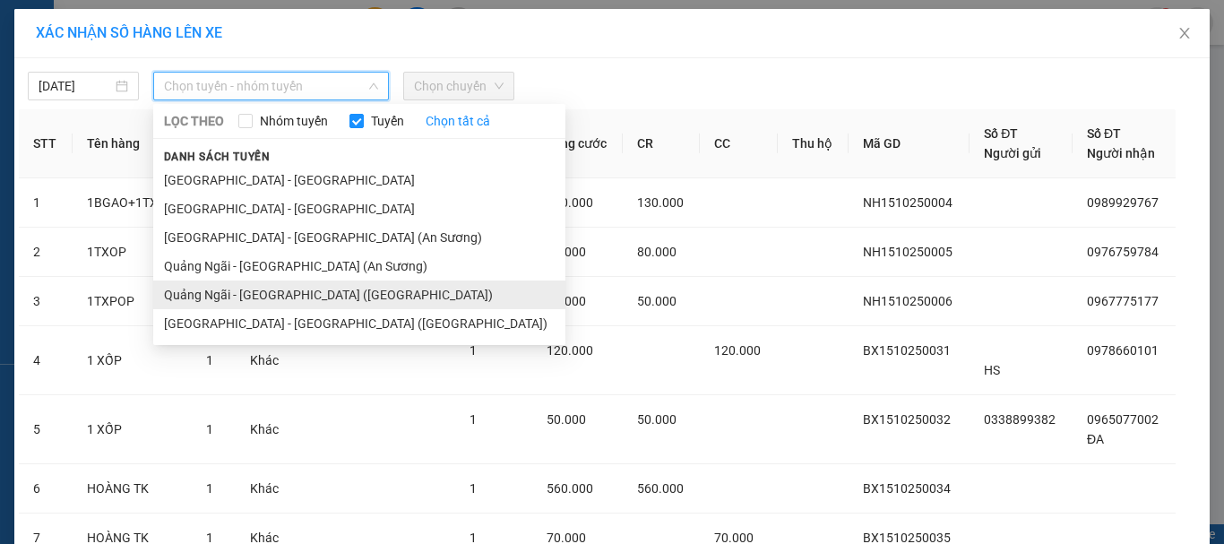
click at [324, 287] on li "Quảng Ngãi - [GEOGRAPHIC_DATA] ([GEOGRAPHIC_DATA])" at bounding box center [359, 294] width 412 height 29
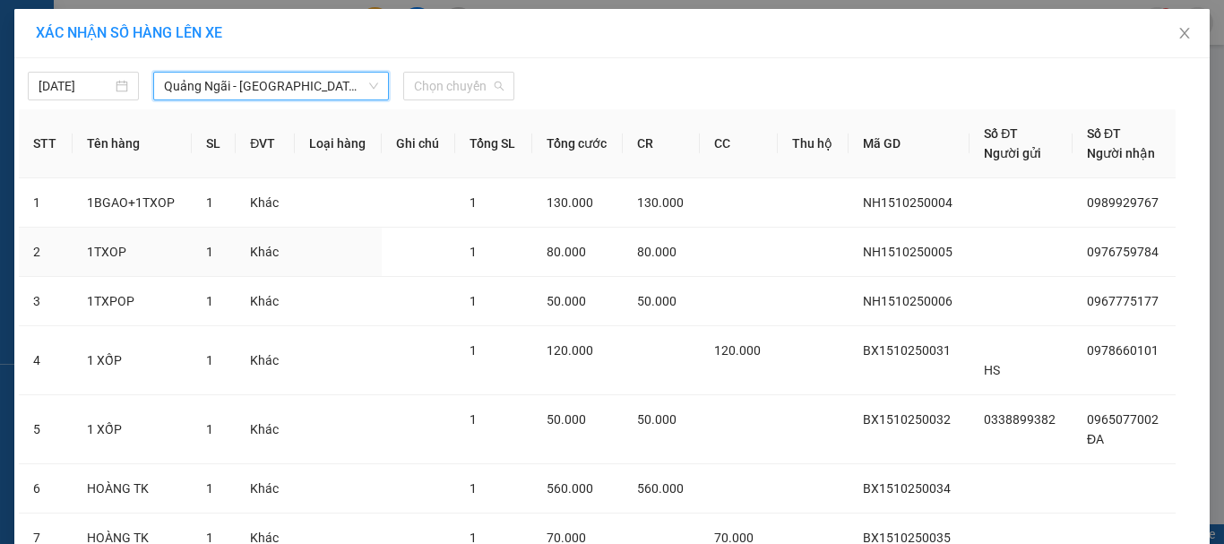
drag, startPoint x: 477, startPoint y: 90, endPoint x: 481, endPoint y: 126, distance: 36.0
click at [479, 91] on span "Chọn chuyến" at bounding box center [459, 86] width 90 height 27
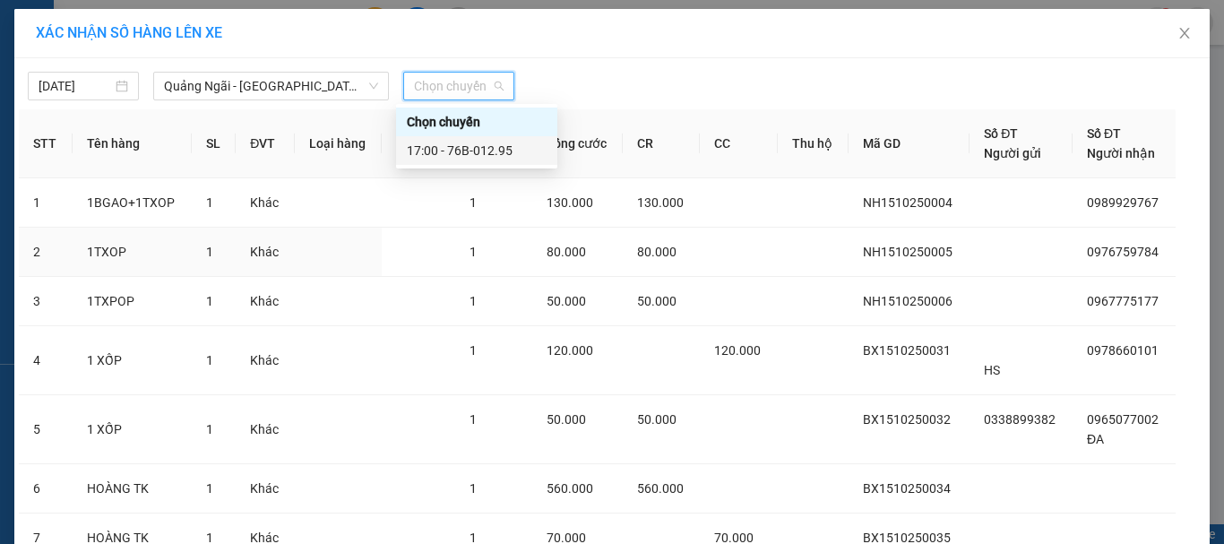
drag, startPoint x: 486, startPoint y: 154, endPoint x: 504, endPoint y: 139, distance: 24.2
click at [488, 153] on div "17:00 - 76B-012.95" at bounding box center [477, 151] width 140 height 20
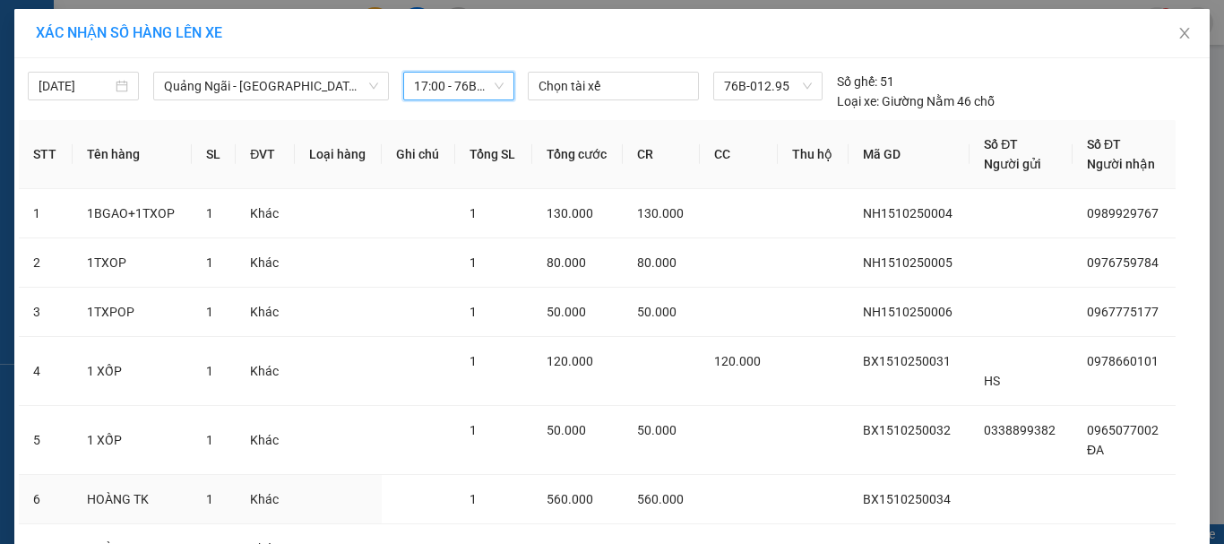
scroll to position [160, 0]
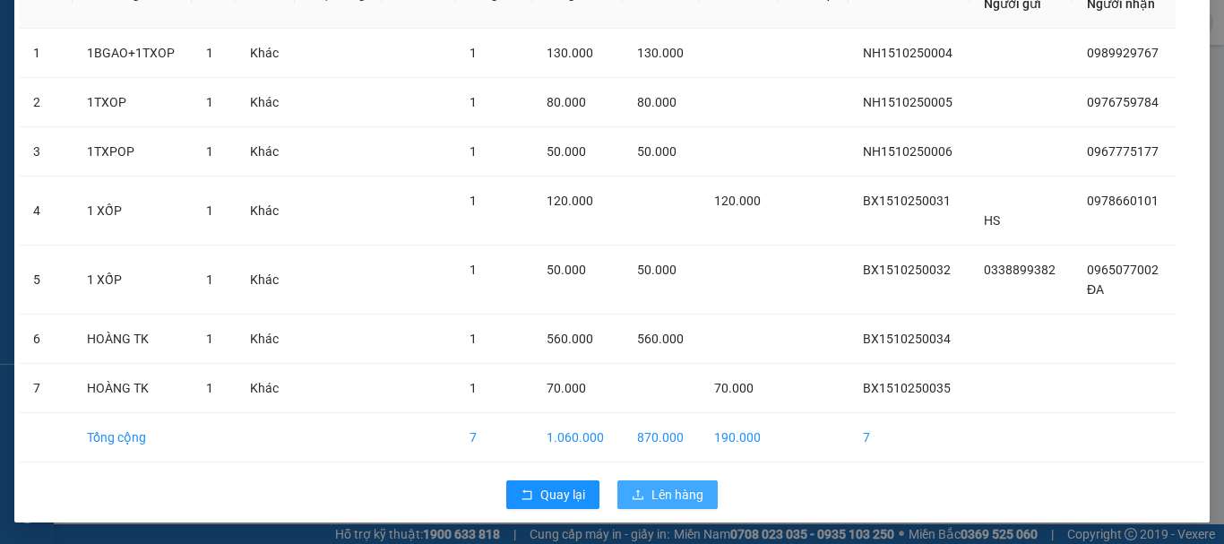
click at [670, 483] on button "Lên hàng" at bounding box center [667, 494] width 100 height 29
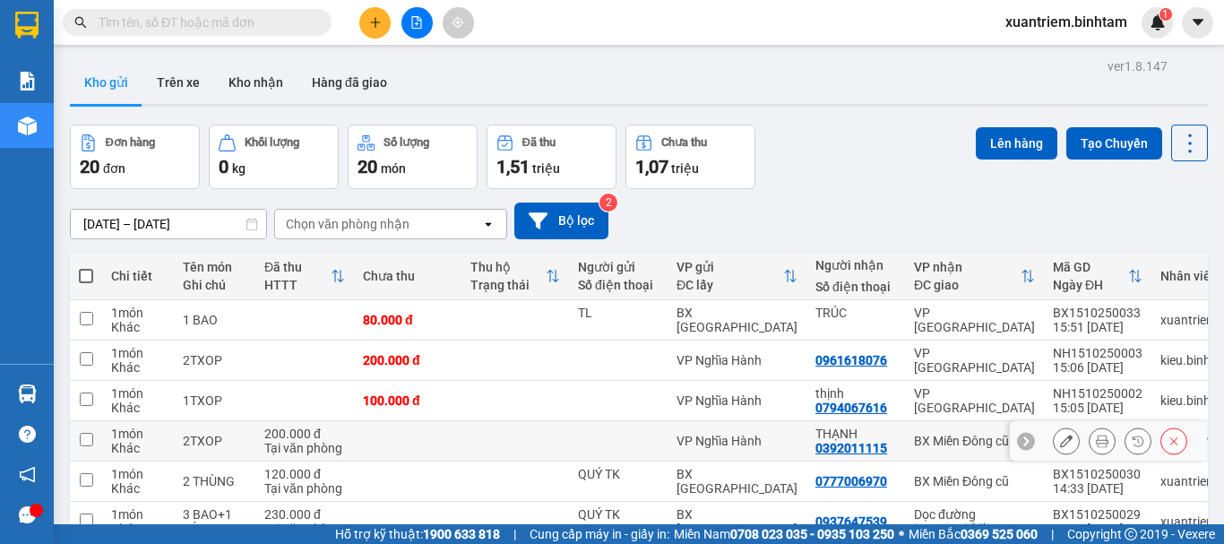
click at [395, 432] on td at bounding box center [408, 441] width 108 height 40
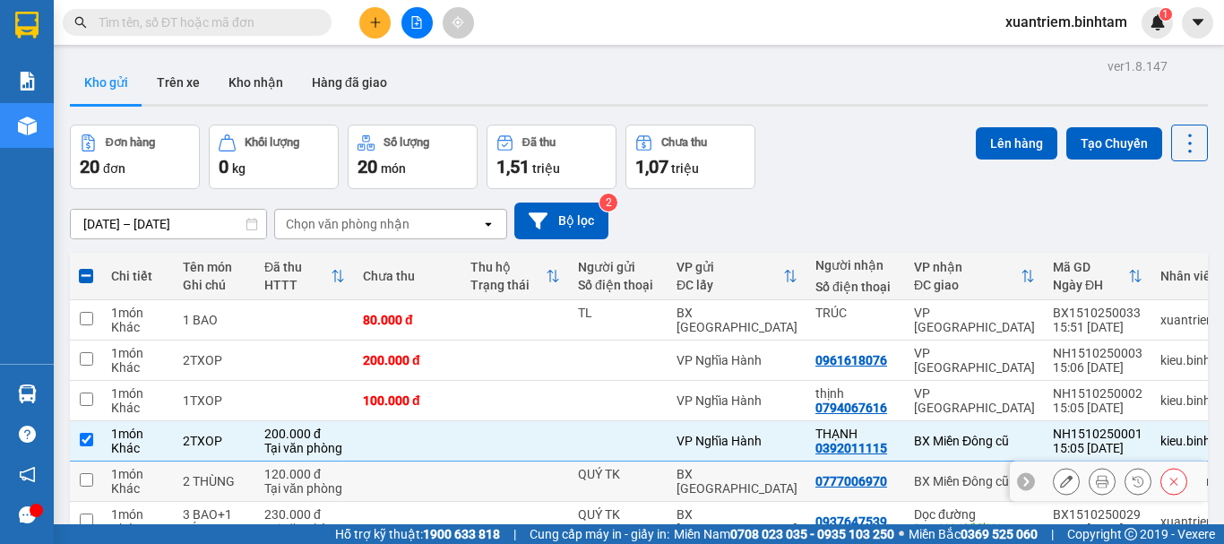
click at [386, 473] on td at bounding box center [408, 481] width 108 height 40
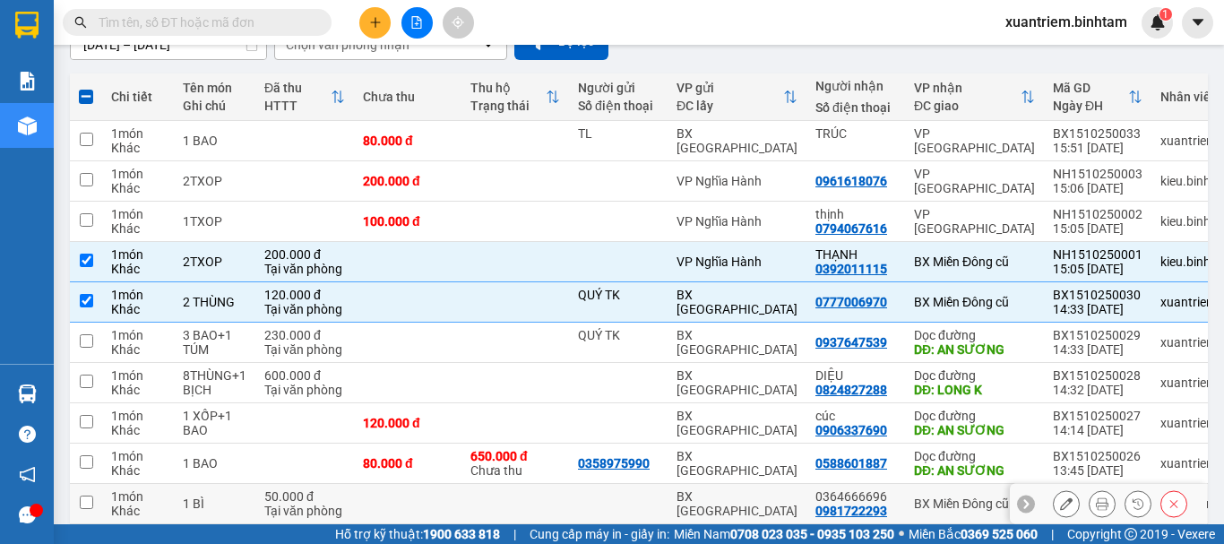
scroll to position [260, 0]
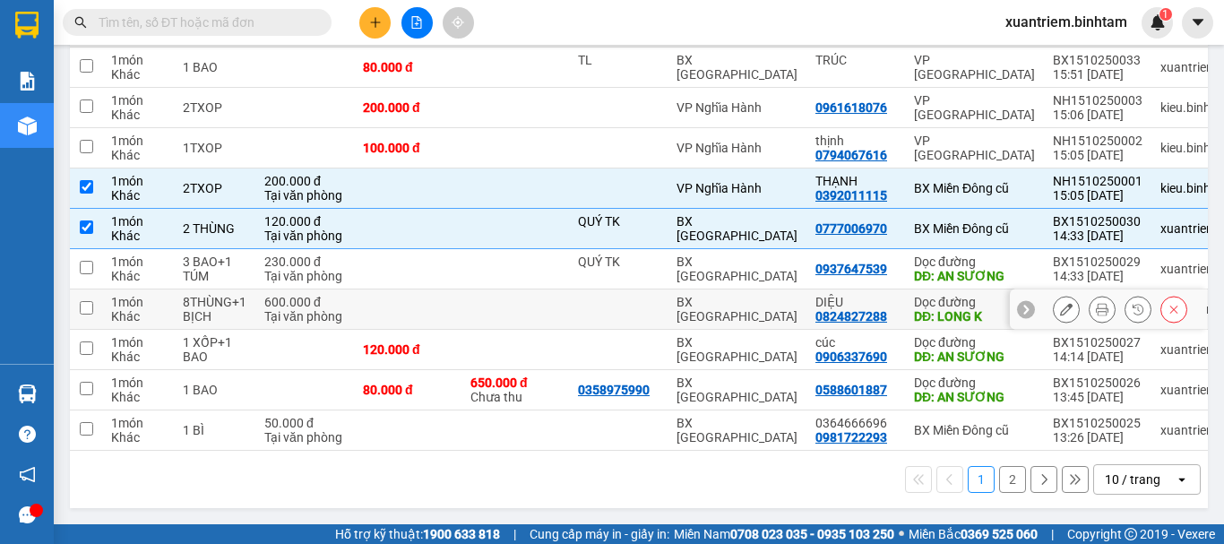
click at [458, 306] on td at bounding box center [408, 309] width 108 height 40
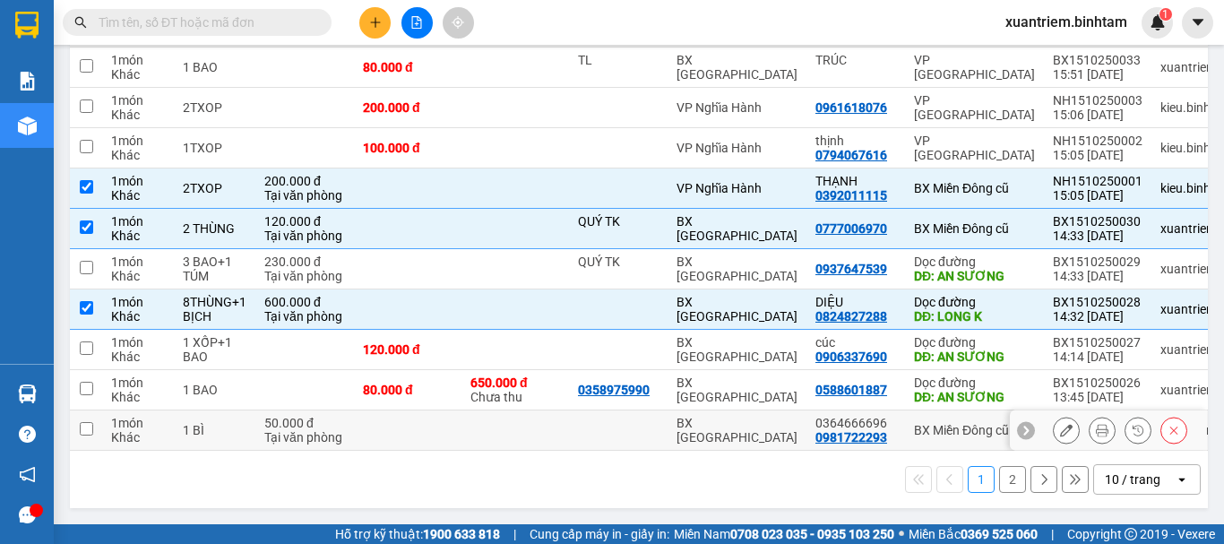
click at [439, 434] on td at bounding box center [408, 430] width 108 height 40
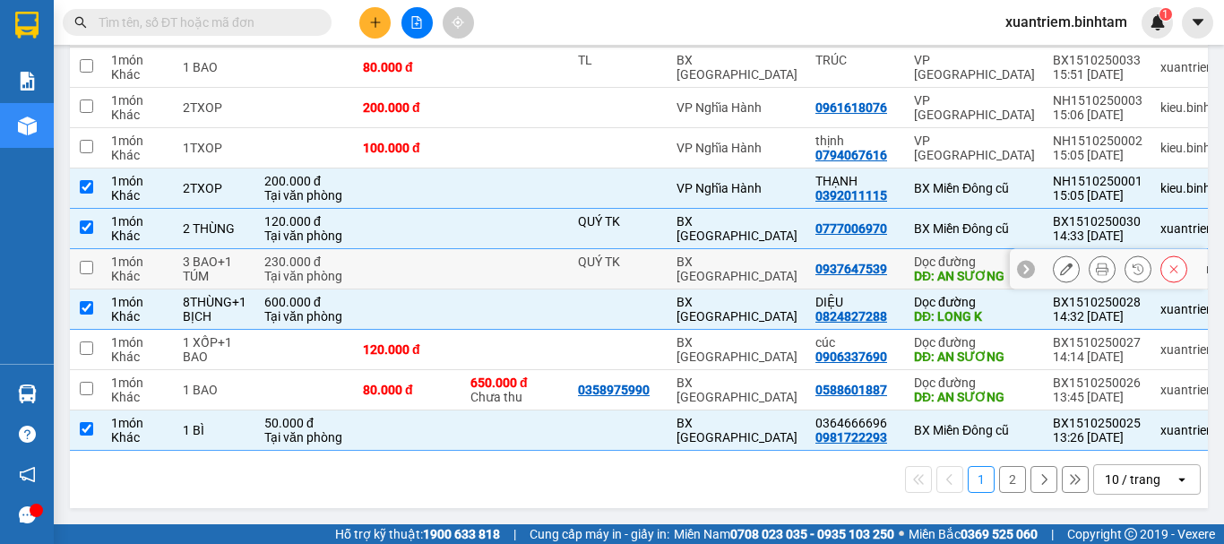
scroll to position [0, 0]
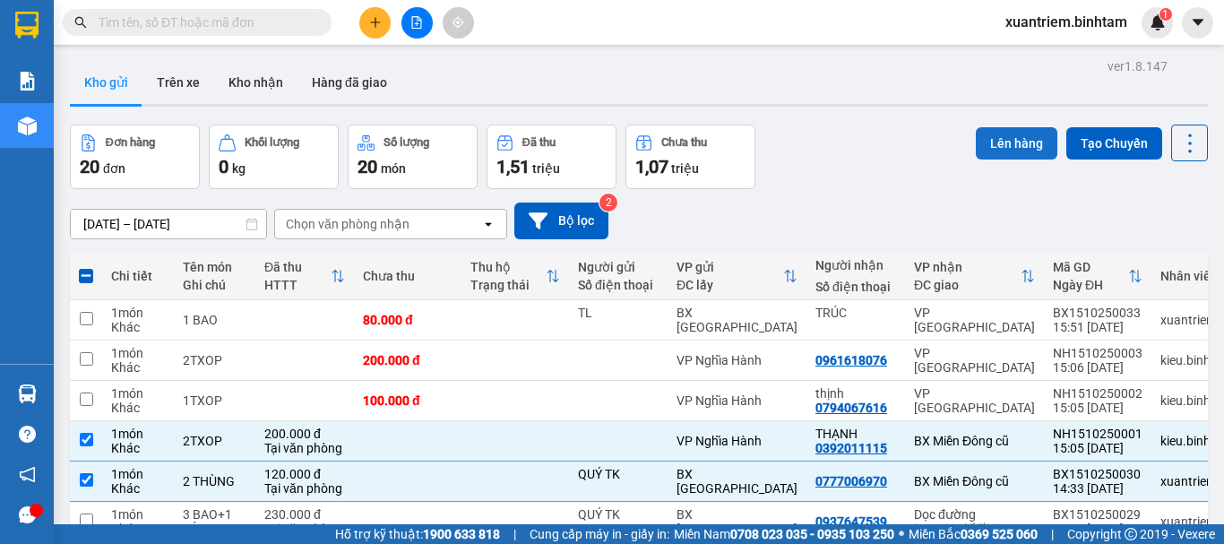
click at [979, 137] on button "Lên hàng" at bounding box center [1017, 143] width 82 height 32
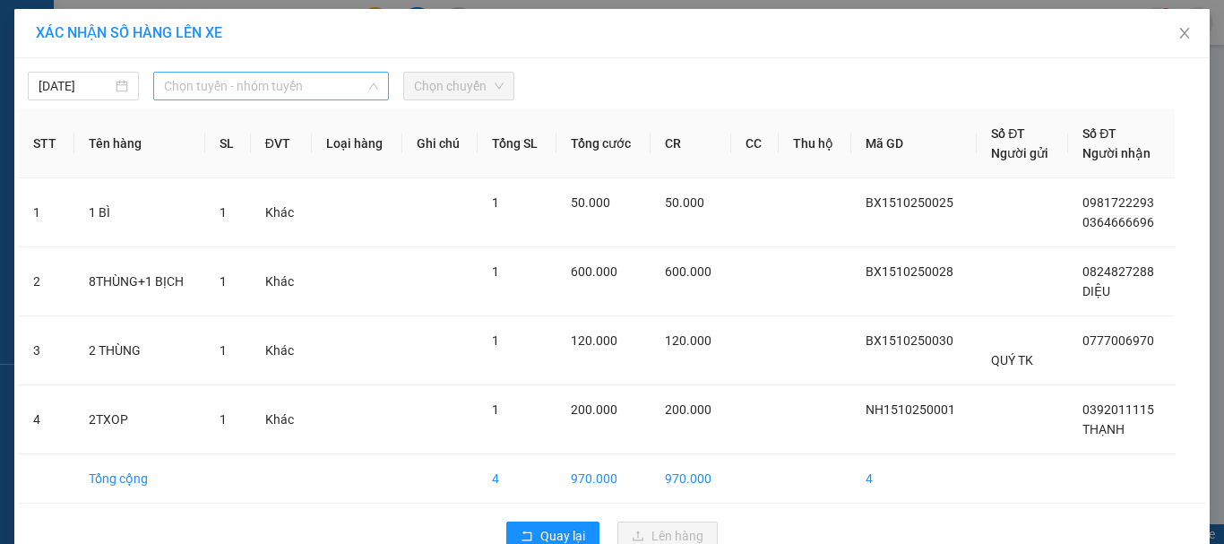
click at [379, 91] on div "Chọn tuyến - nhóm tuyến" at bounding box center [271, 86] width 236 height 29
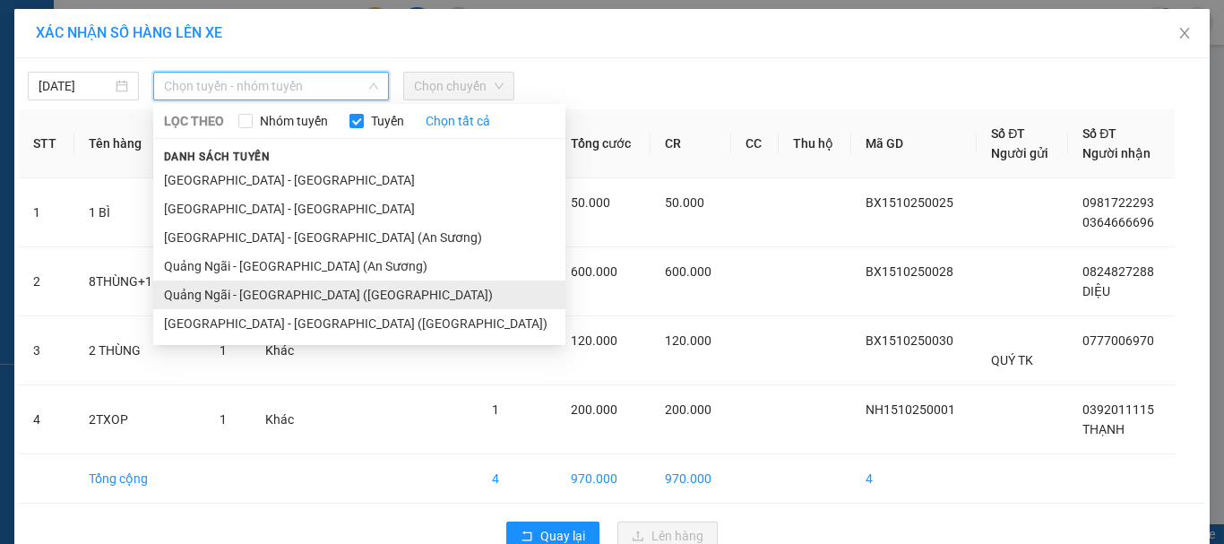
click at [306, 283] on li "Quảng Ngãi - [GEOGRAPHIC_DATA] ([GEOGRAPHIC_DATA])" at bounding box center [359, 294] width 412 height 29
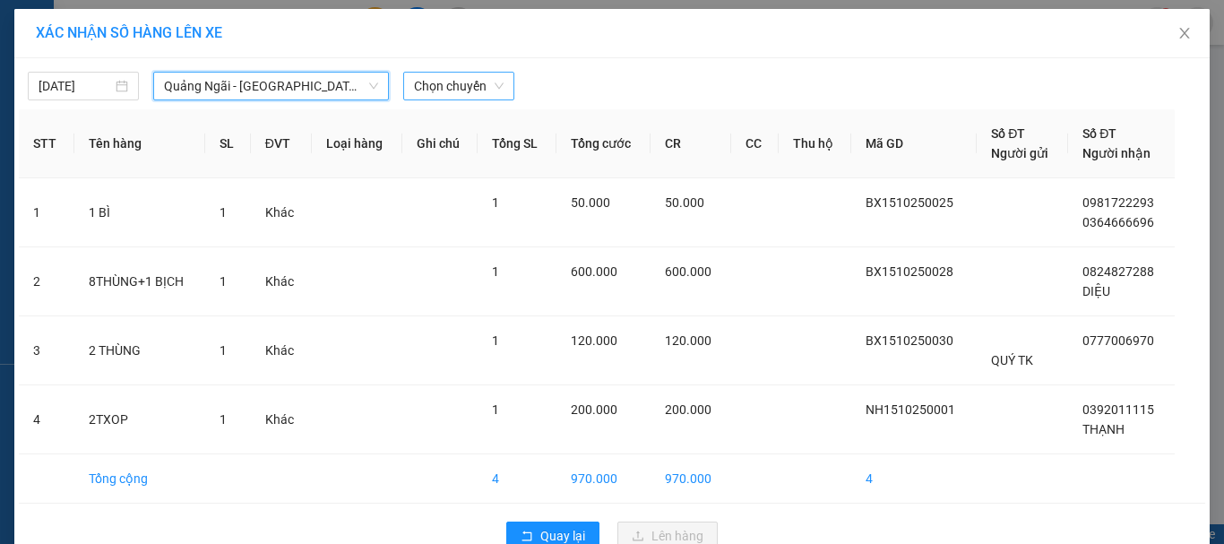
click at [482, 82] on span "Chọn chuyến" at bounding box center [459, 86] width 90 height 27
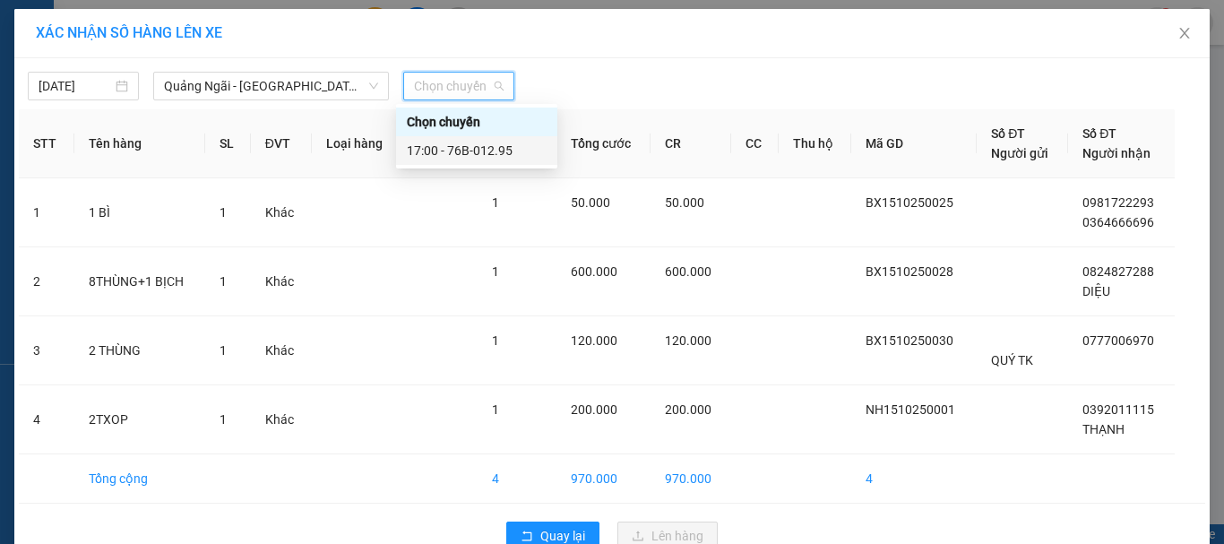
click at [480, 146] on div "17:00 - 76B-012.95" at bounding box center [477, 151] width 140 height 20
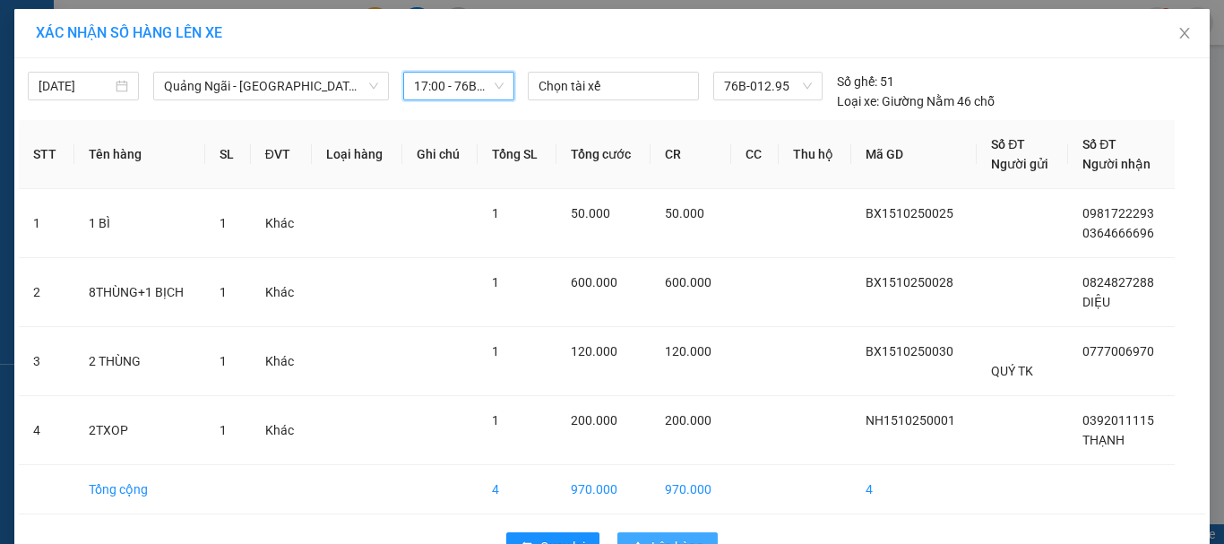
scroll to position [52, 0]
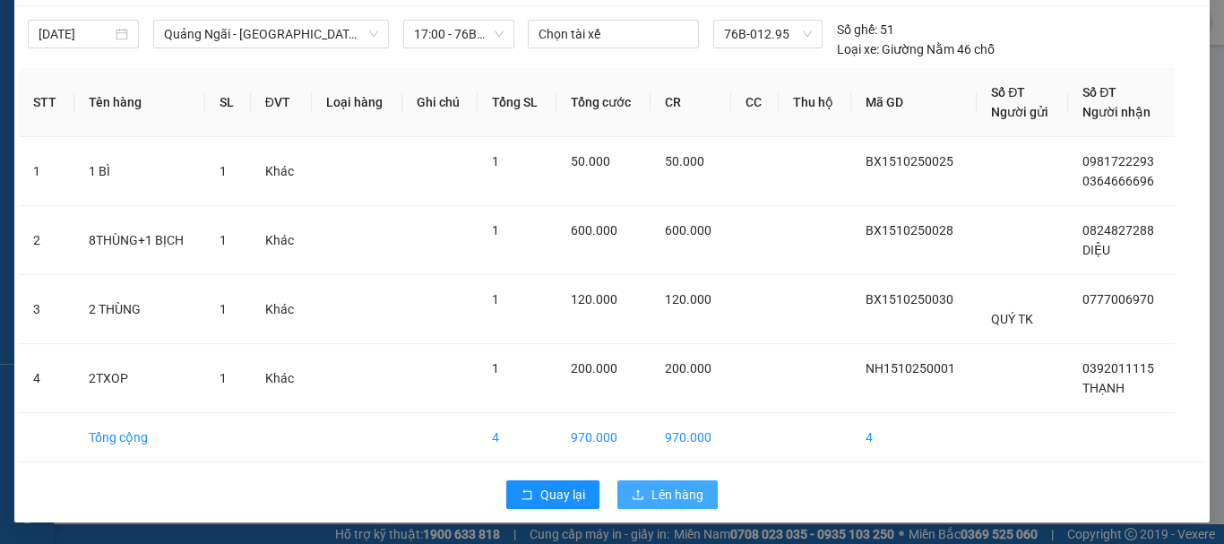
click at [651, 488] on span "Lên hàng" at bounding box center [677, 495] width 52 height 20
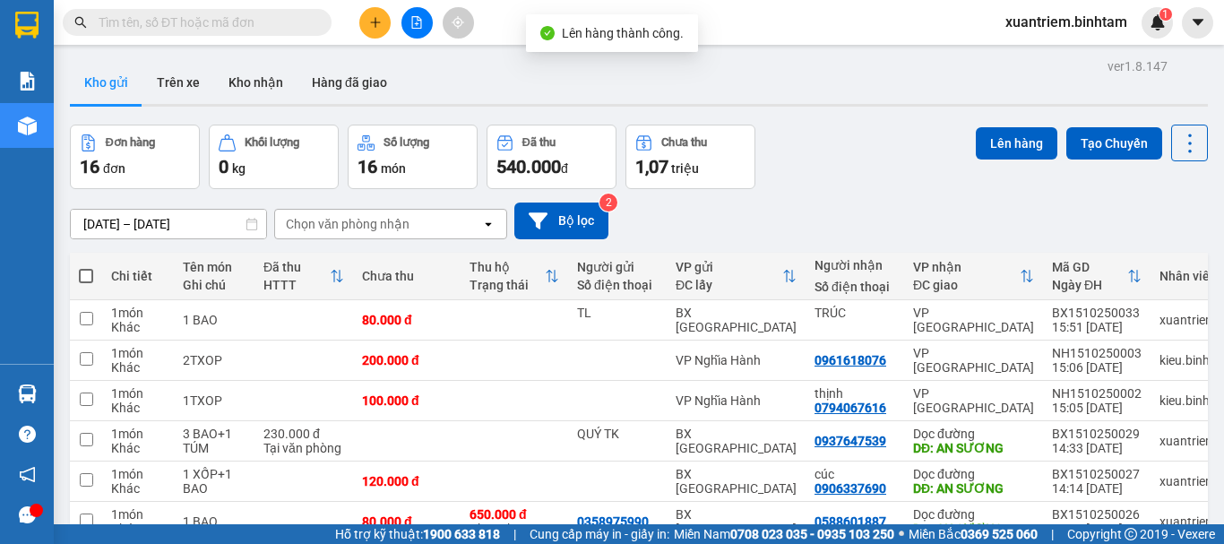
click at [87, 271] on span at bounding box center [86, 276] width 14 height 14
click at [86, 267] on input "checkbox" at bounding box center [86, 267] width 0 height 0
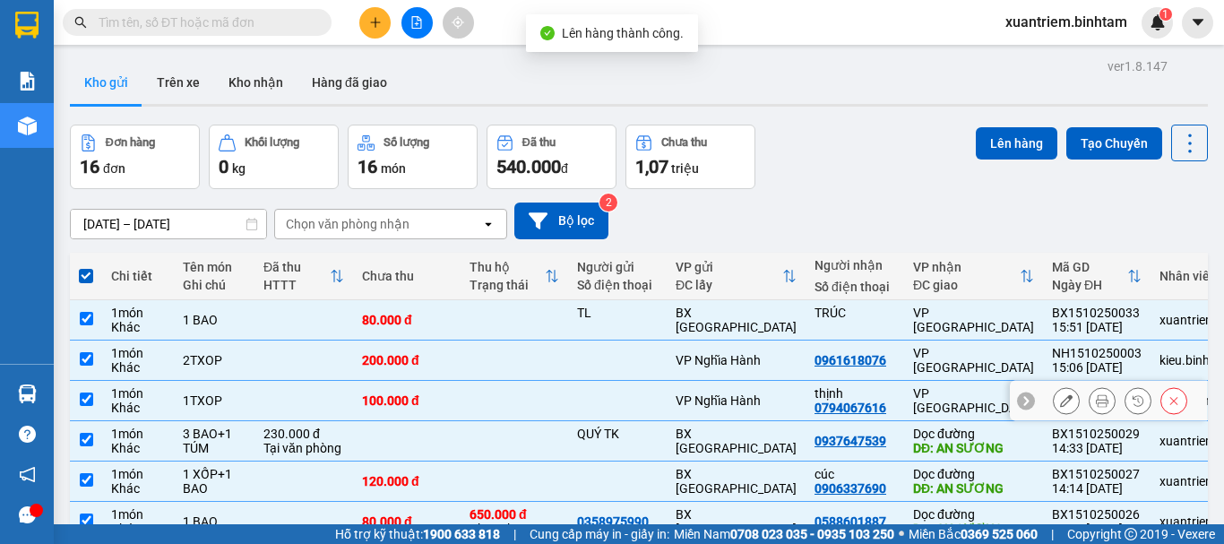
scroll to position [260, 0]
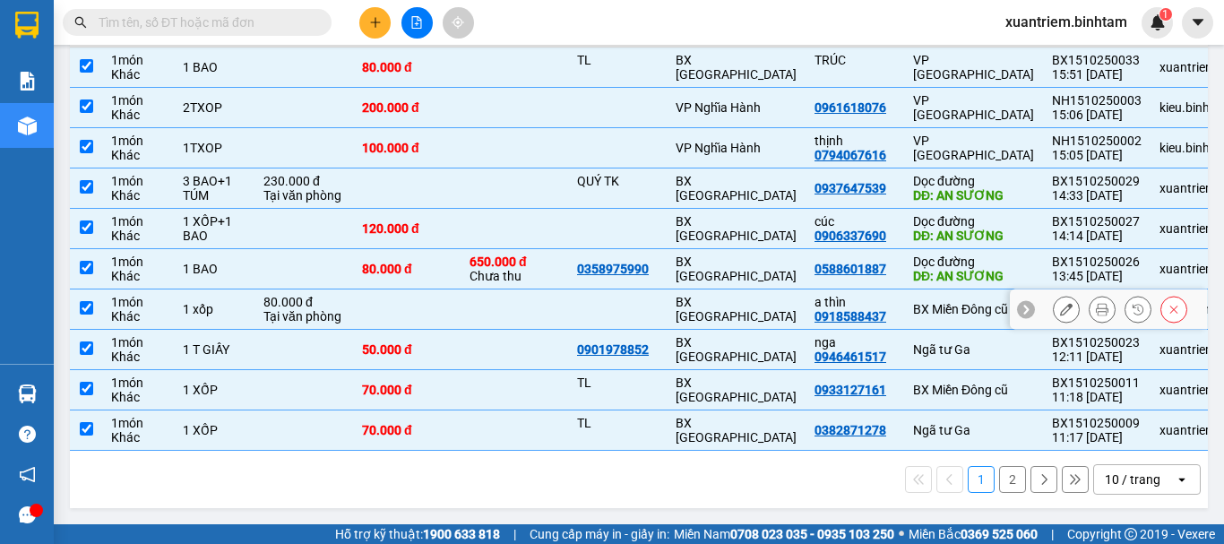
click at [530, 294] on td at bounding box center [514, 309] width 108 height 40
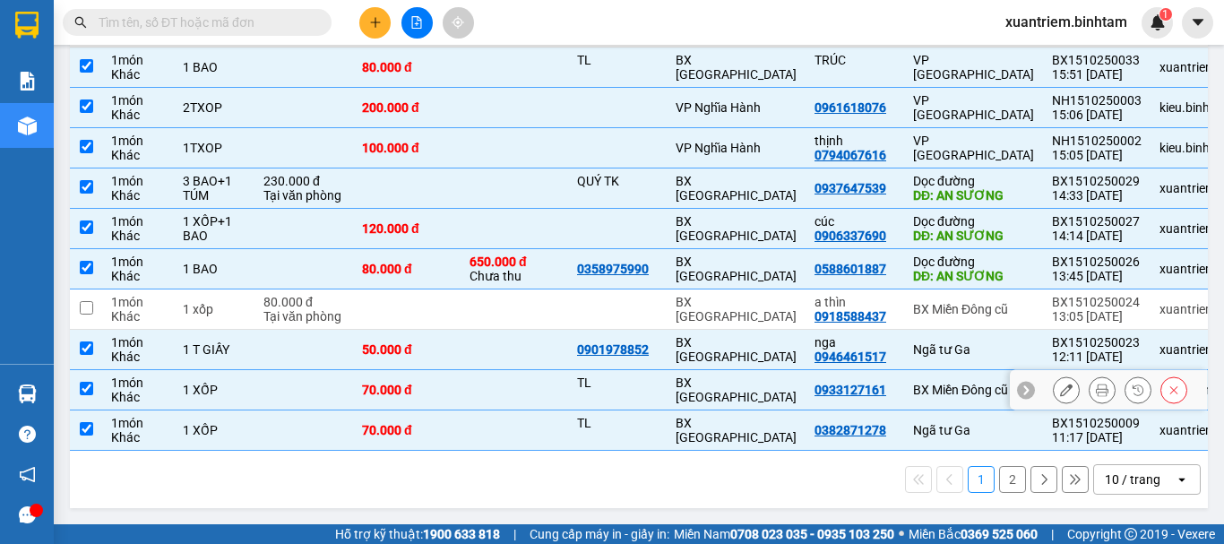
click at [512, 384] on td at bounding box center [514, 390] width 108 height 40
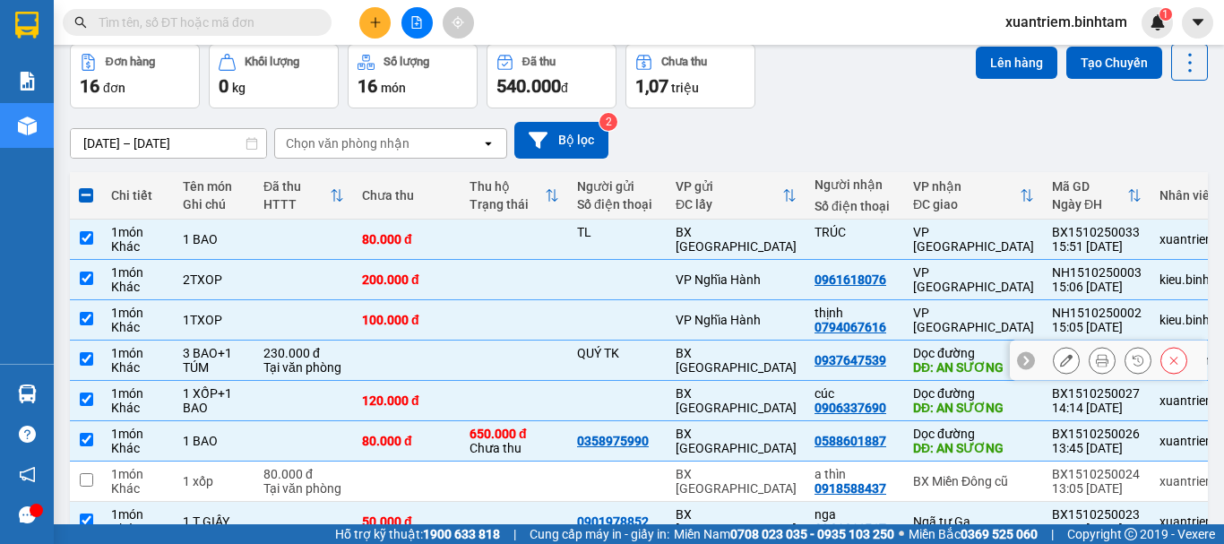
scroll to position [0, 0]
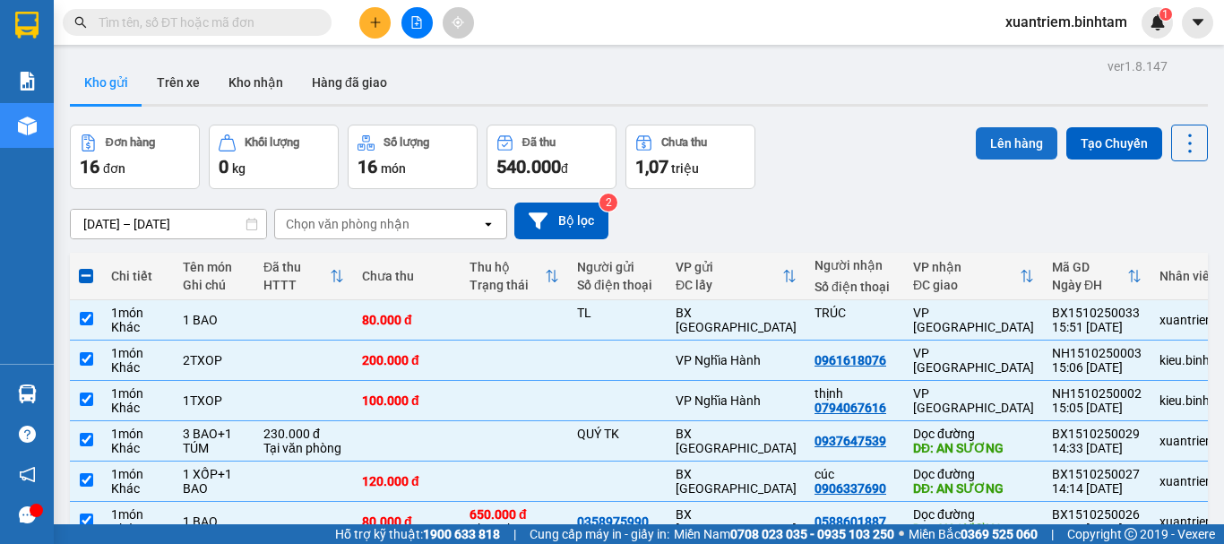
click at [993, 147] on button "Lên hàng" at bounding box center [1017, 143] width 82 height 32
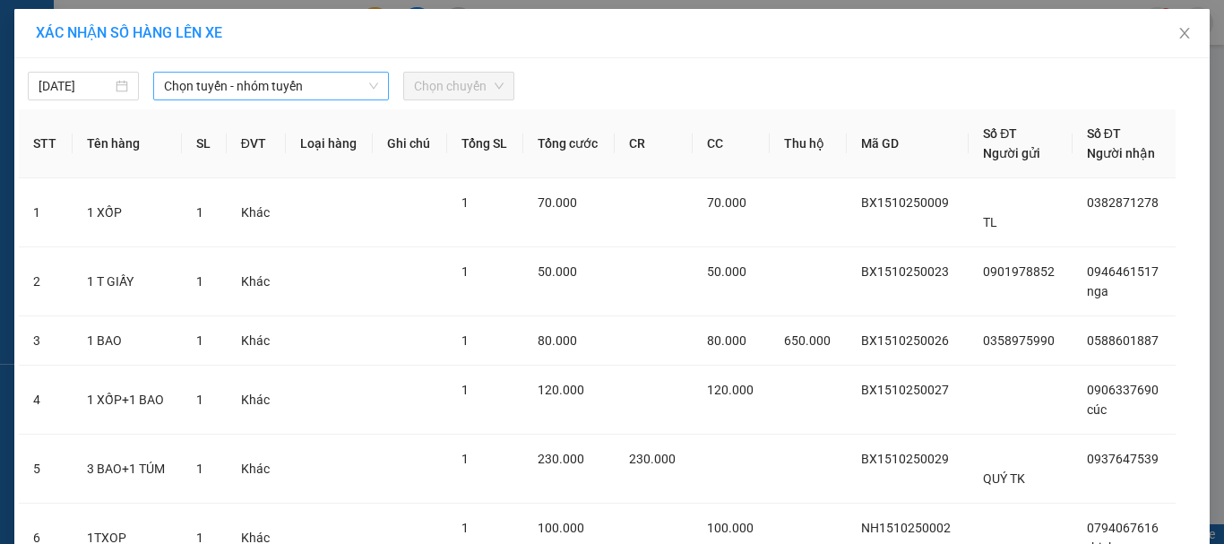
click at [303, 93] on span "Chọn tuyến - nhóm tuyến" at bounding box center [271, 86] width 214 height 27
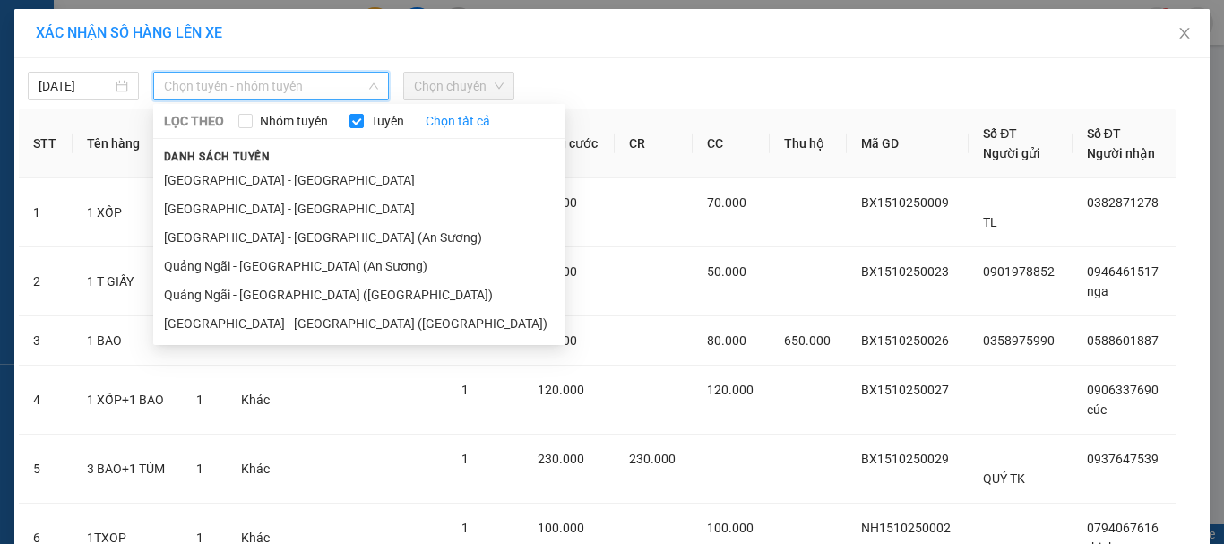
drag, startPoint x: 331, startPoint y: 260, endPoint x: 375, endPoint y: 143, distance: 124.8
click at [331, 260] on li "Quảng Ngãi - [GEOGRAPHIC_DATA] (An Sương)" at bounding box center [359, 266] width 412 height 29
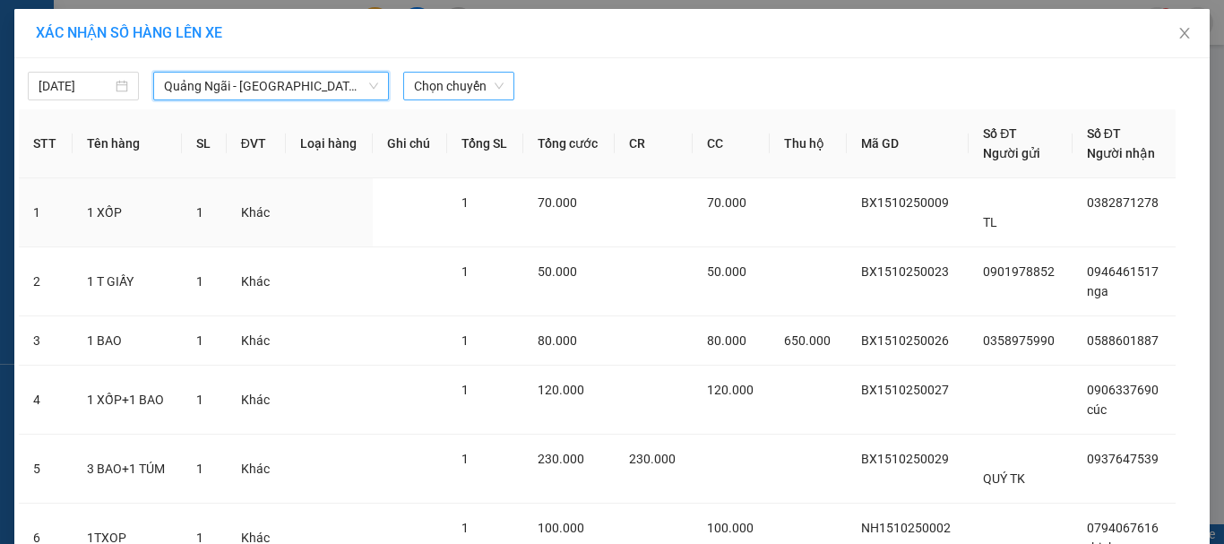
click at [460, 80] on span "Chọn chuyến" at bounding box center [459, 86] width 90 height 27
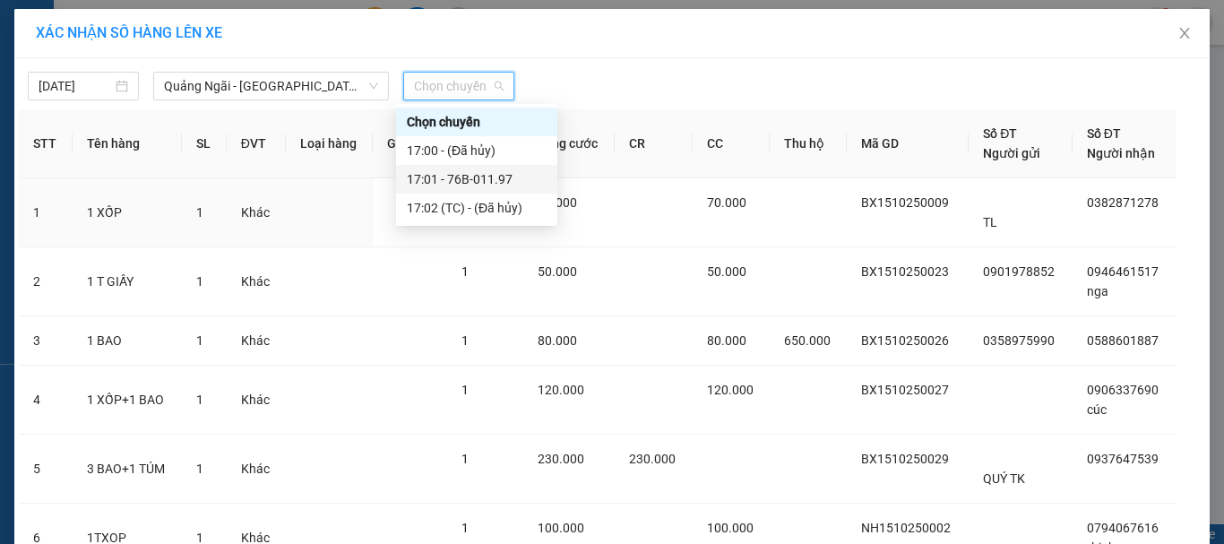
click at [502, 173] on div "17:01 - 76B-011.97" at bounding box center [477, 179] width 140 height 20
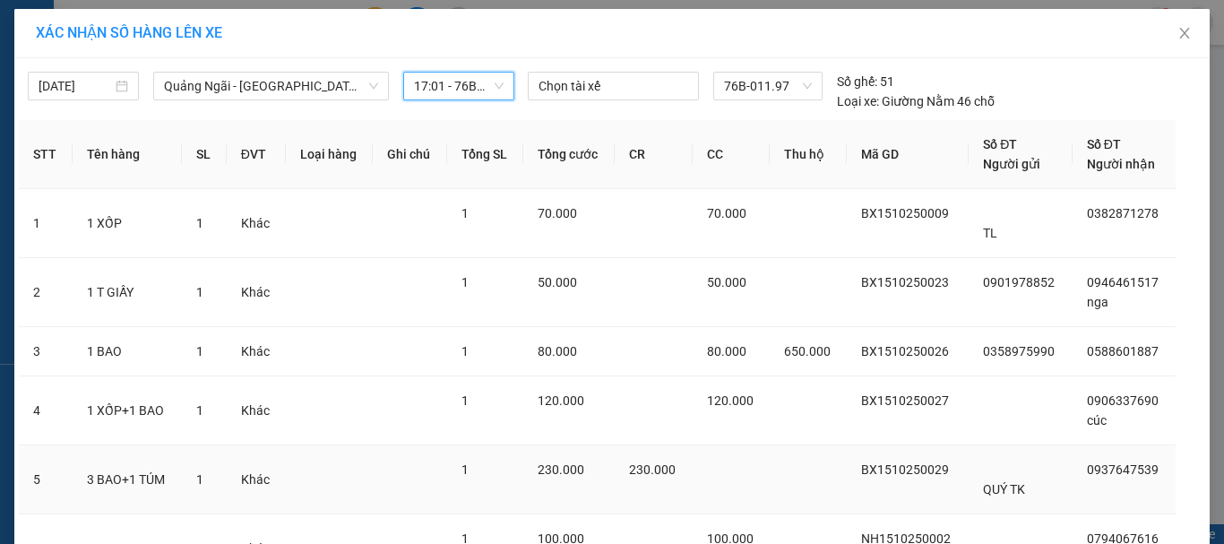
scroll to position [288, 0]
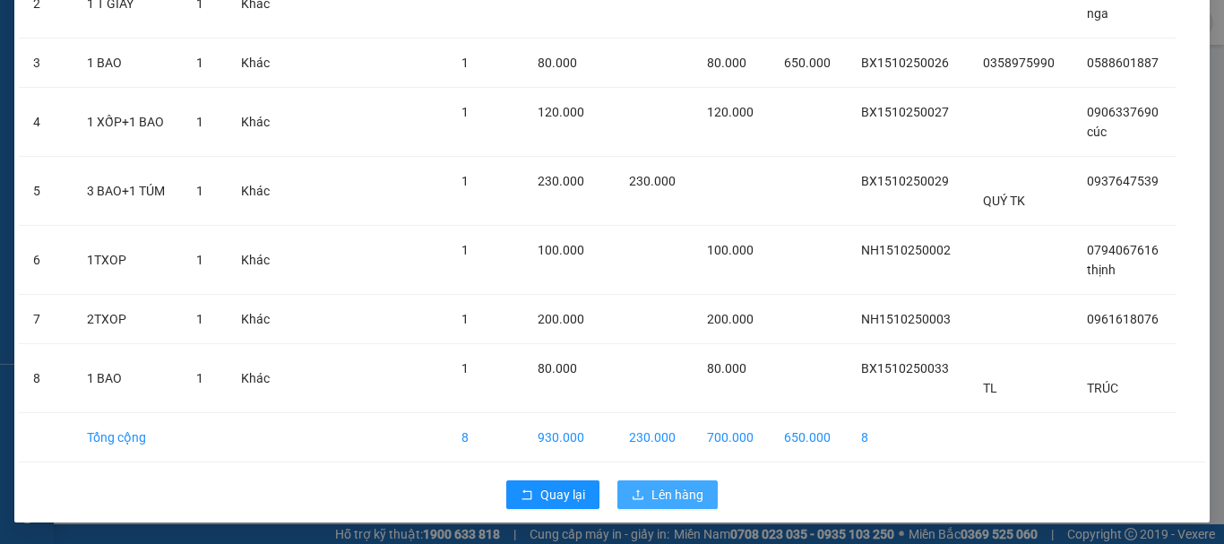
click at [632, 480] on button "Lên hàng" at bounding box center [667, 494] width 100 height 29
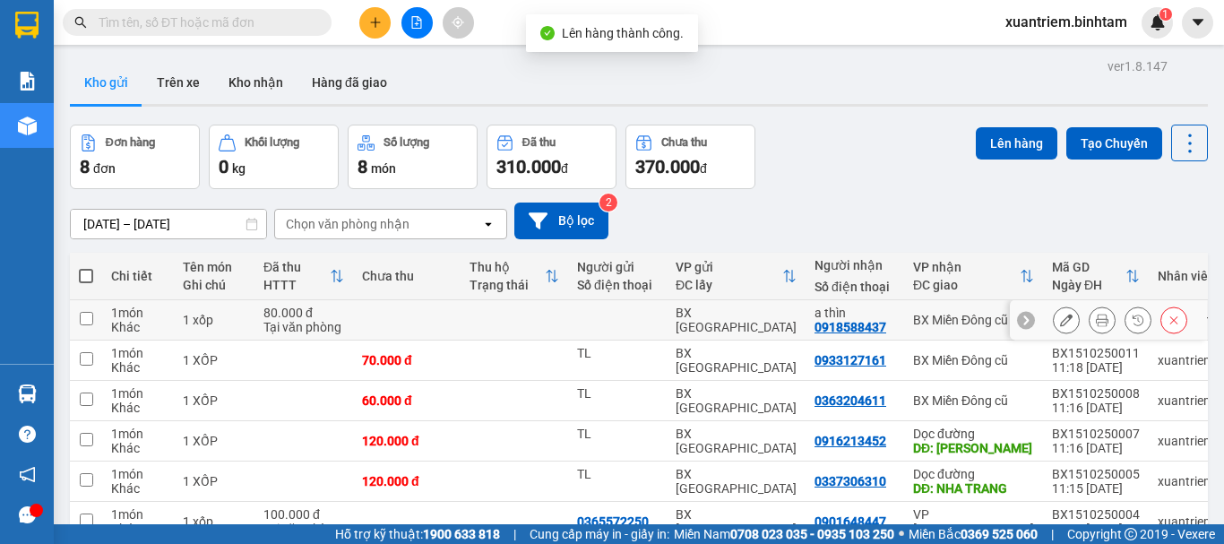
click at [466, 324] on td at bounding box center [514, 320] width 108 height 40
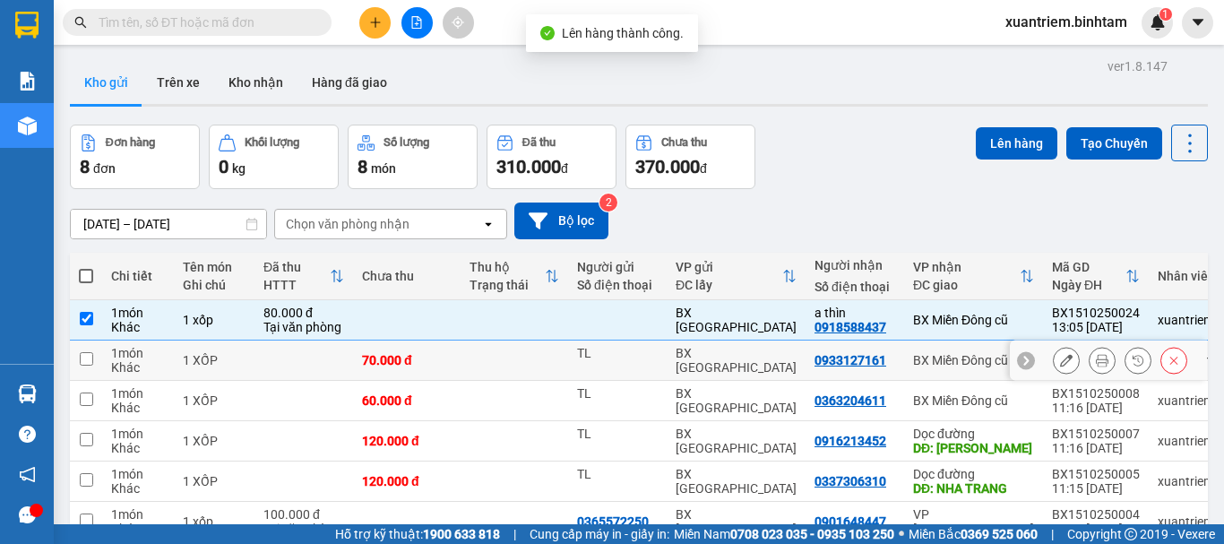
click at [443, 366] on div "70.000 đ" at bounding box center [407, 360] width 90 height 14
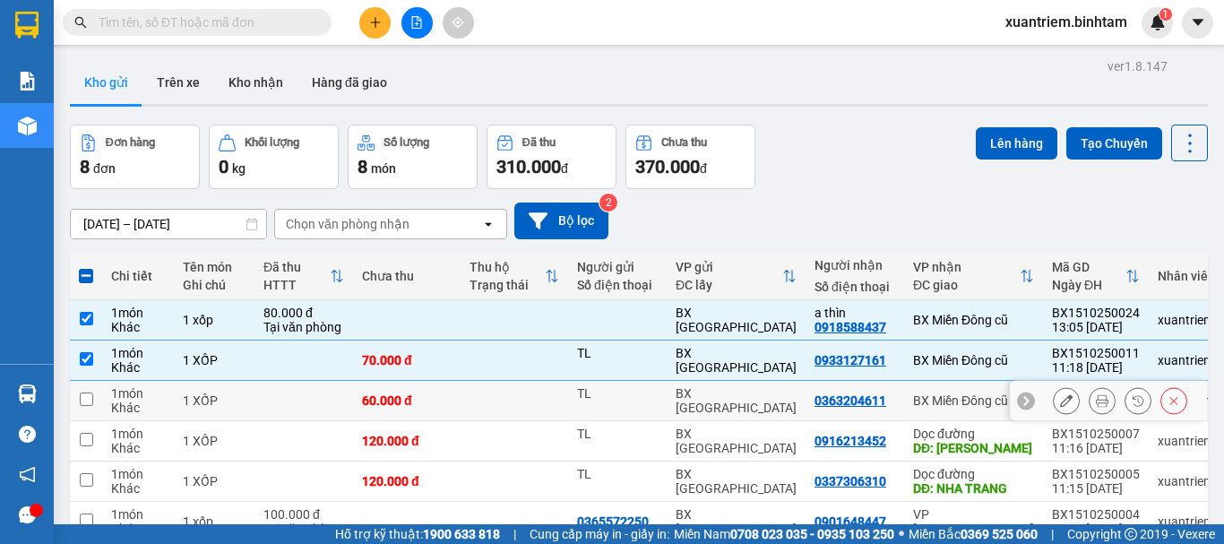
click at [444, 396] on div "60.000 đ" at bounding box center [407, 400] width 90 height 14
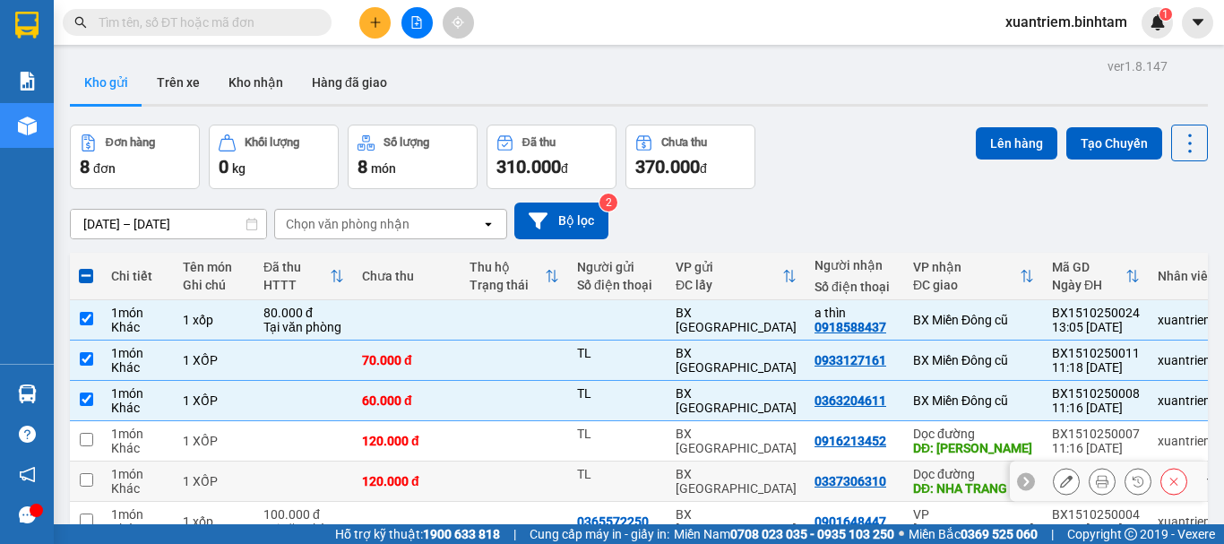
scroll to position [208, 0]
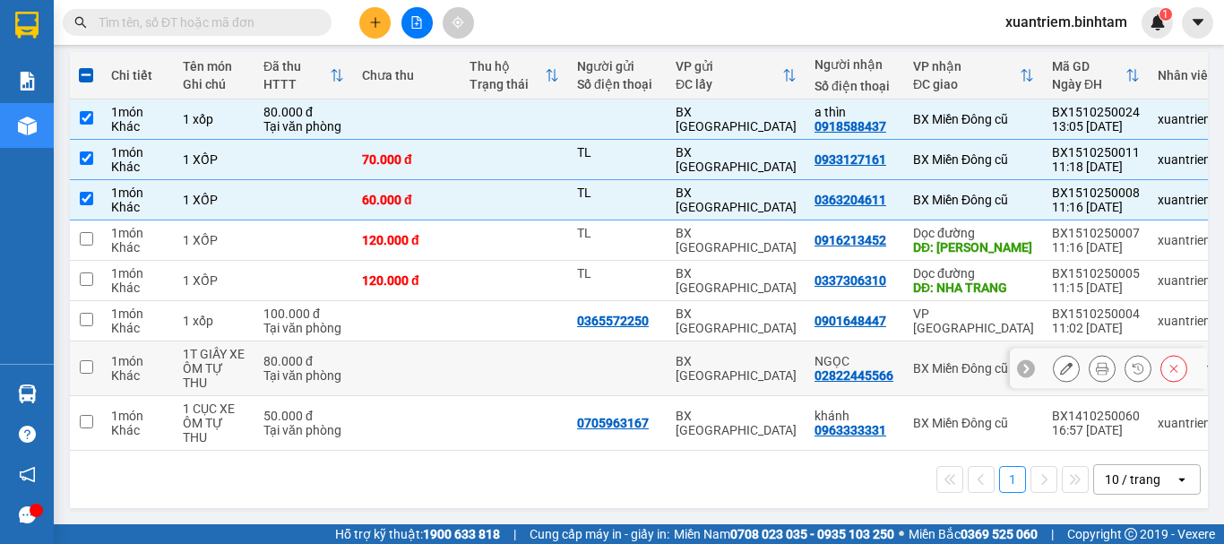
click at [430, 344] on td at bounding box center [407, 368] width 108 height 55
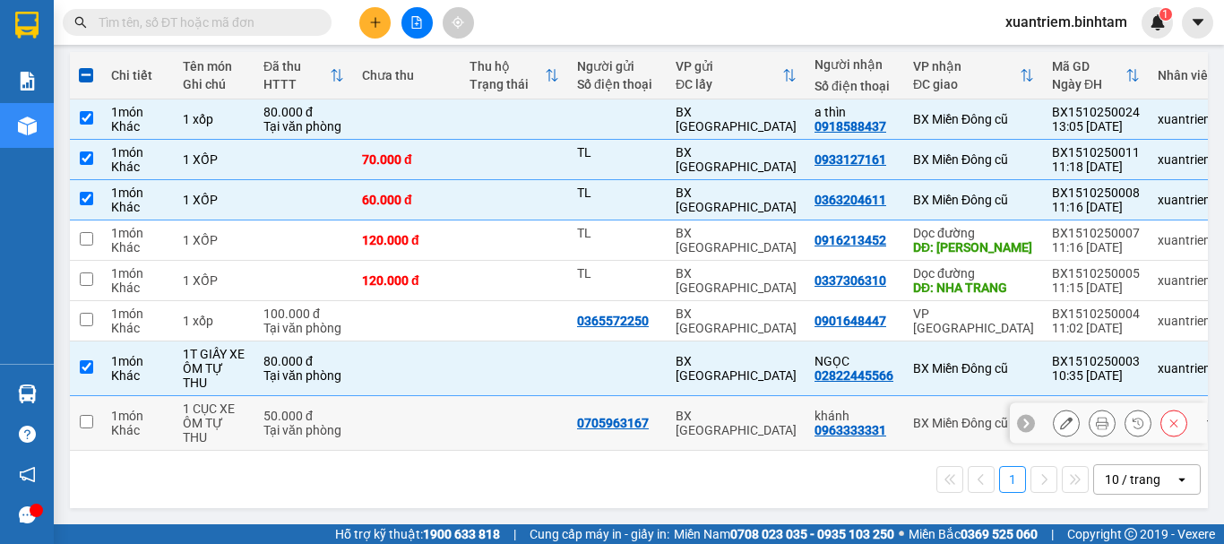
click at [426, 405] on td at bounding box center [407, 423] width 108 height 55
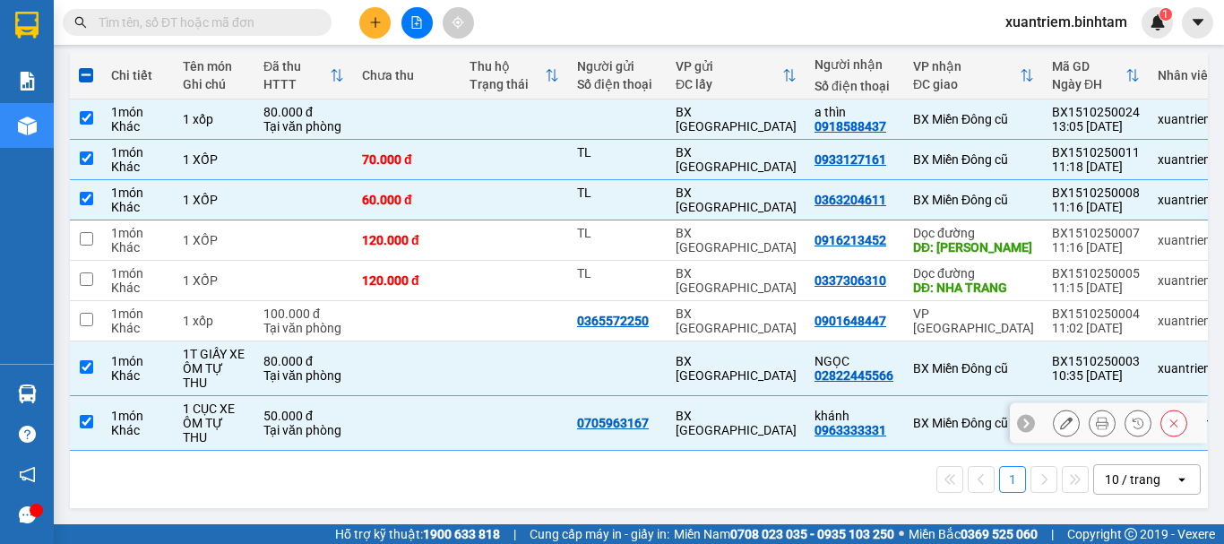
scroll to position [0, 0]
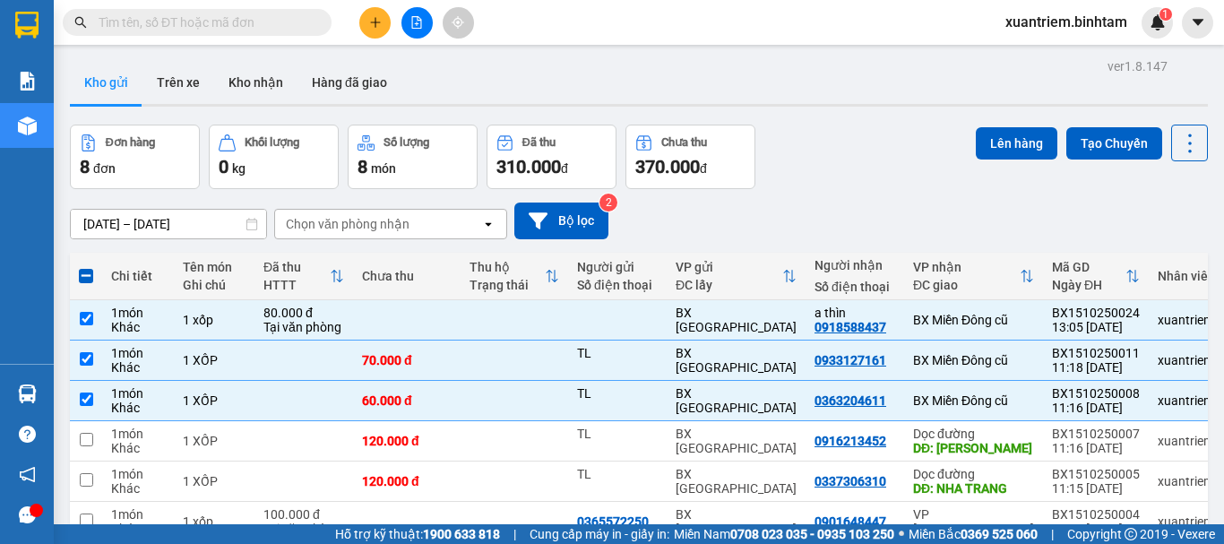
click at [976, 123] on div "ver 1.8.147 Kho gửi Trên xe Kho nhận Hàng đã giao Đơn hàng 8 đơn Khối lượng 0 k…" at bounding box center [639, 385] width 1152 height 662
click at [981, 139] on button "Lên hàng" at bounding box center [1017, 143] width 82 height 32
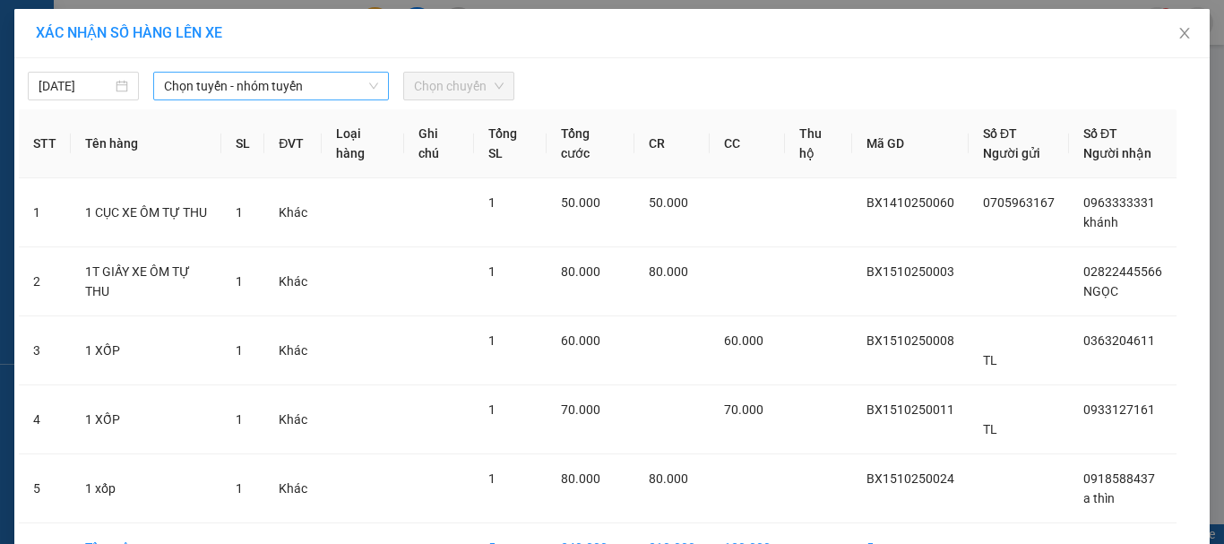
click at [313, 88] on span "Chọn tuyến - nhóm tuyến" at bounding box center [271, 86] width 214 height 27
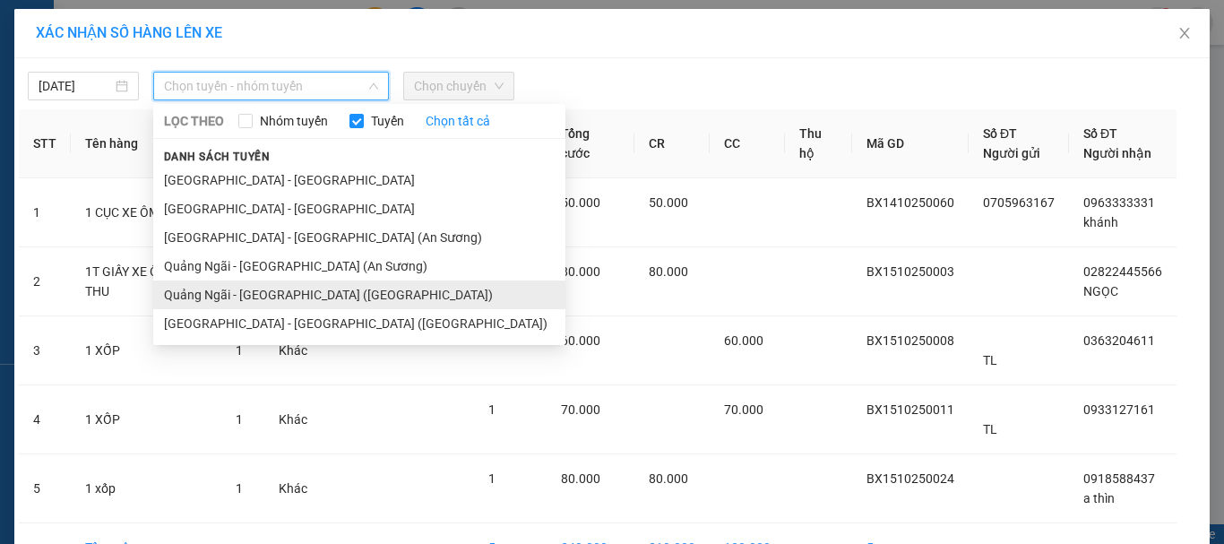
drag, startPoint x: 314, startPoint y: 293, endPoint x: 429, endPoint y: 112, distance: 214.2
click at [317, 288] on li "Quảng Ngãi - [GEOGRAPHIC_DATA] ([GEOGRAPHIC_DATA])" at bounding box center [359, 294] width 412 height 29
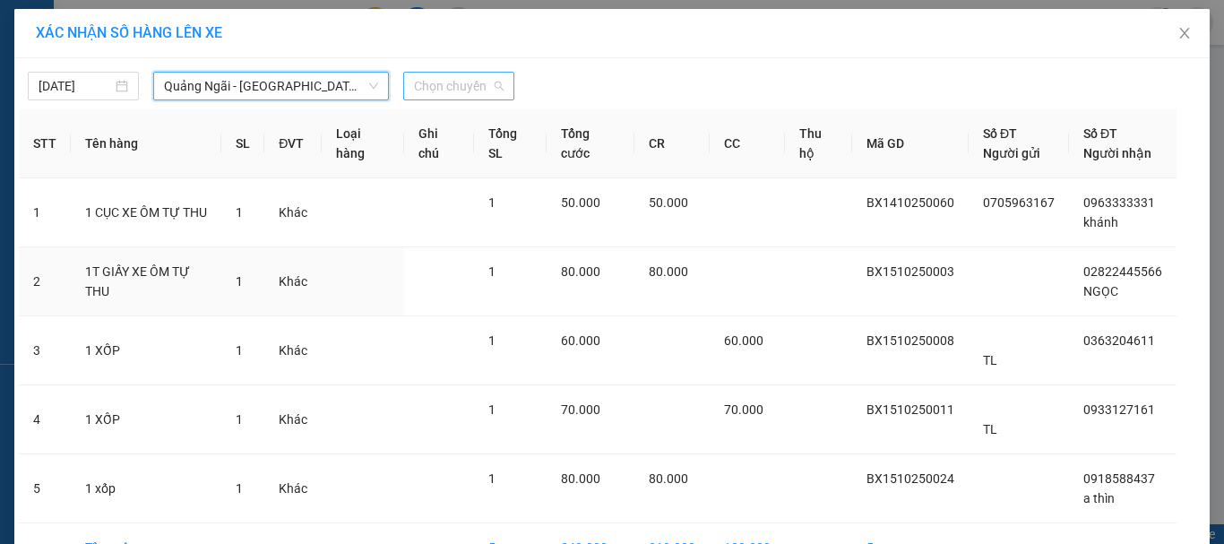
click at [481, 85] on span "Chọn chuyến" at bounding box center [459, 86] width 90 height 27
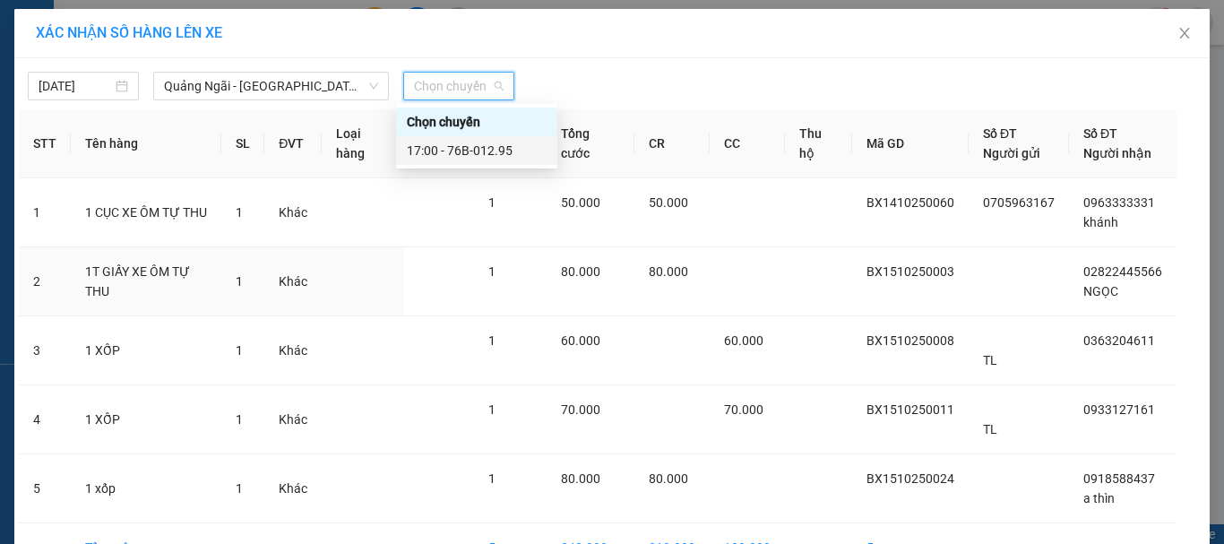
click at [493, 150] on div "17:00 - 76B-012.95" at bounding box center [477, 151] width 140 height 20
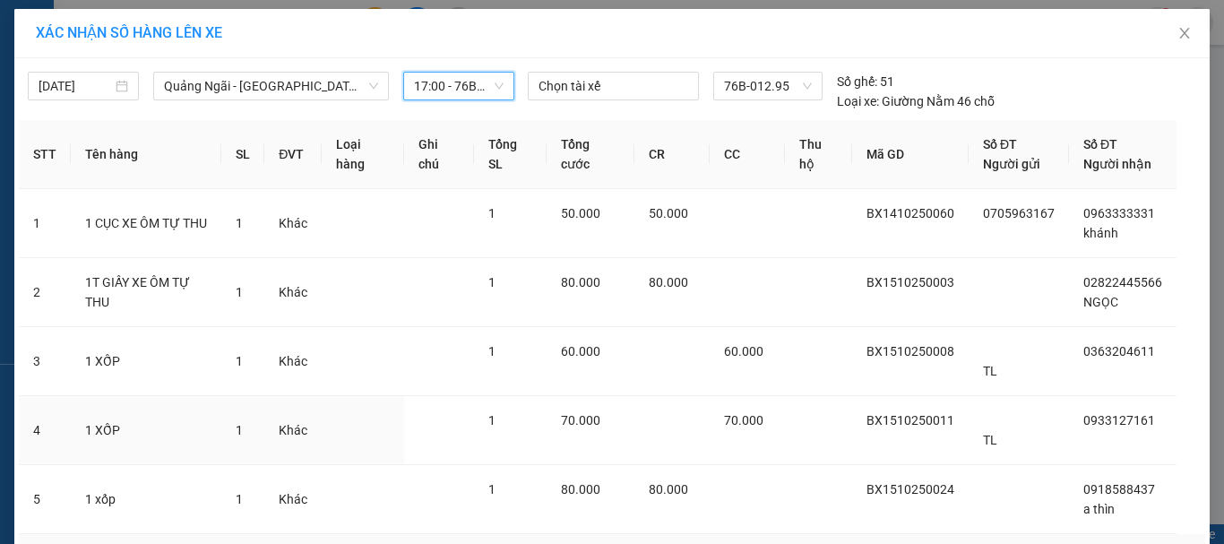
scroll to position [121, 0]
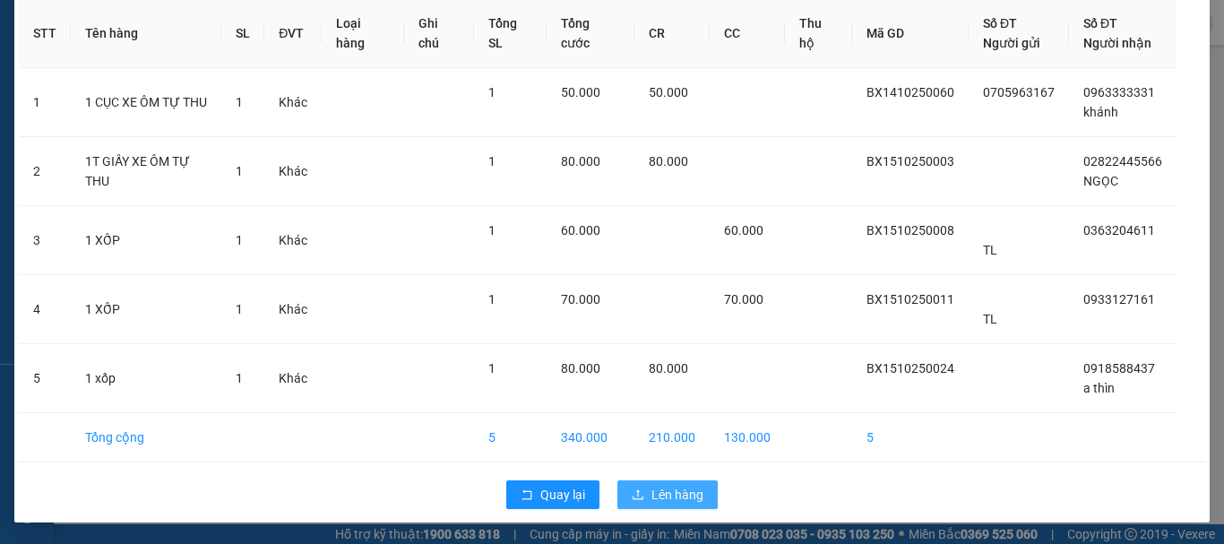
click at [651, 490] on span "Lên hàng" at bounding box center [677, 495] width 52 height 20
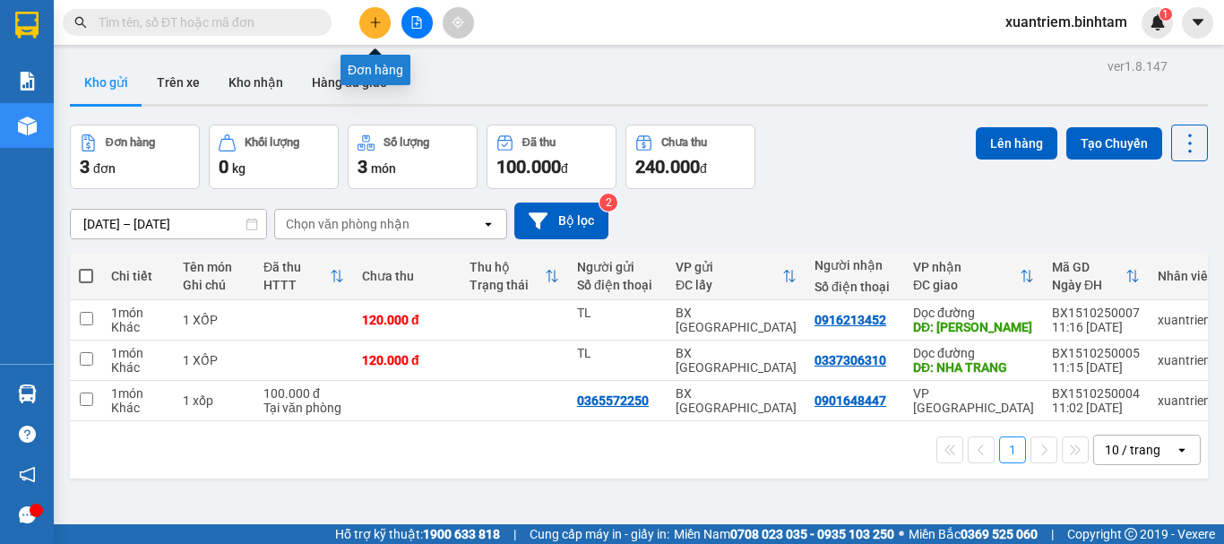
click at [365, 23] on button at bounding box center [374, 22] width 31 height 31
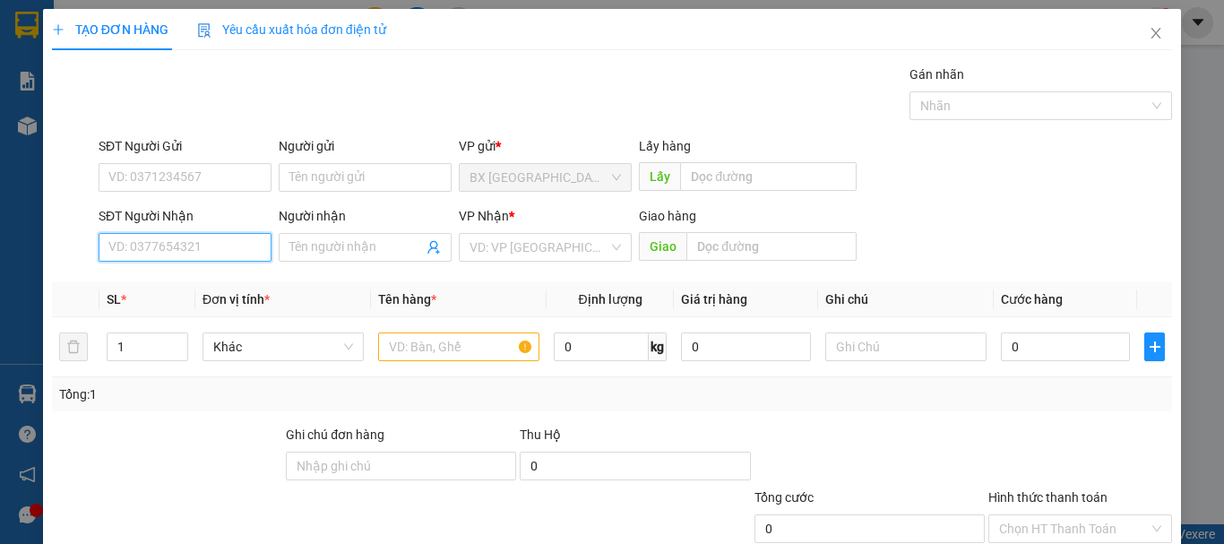
click at [245, 246] on input "SĐT Người Nhận" at bounding box center [185, 247] width 173 height 29
click at [228, 245] on input "0934711328" at bounding box center [185, 247] width 173 height 29
click at [200, 278] on div "0934711328" at bounding box center [183, 283] width 150 height 20
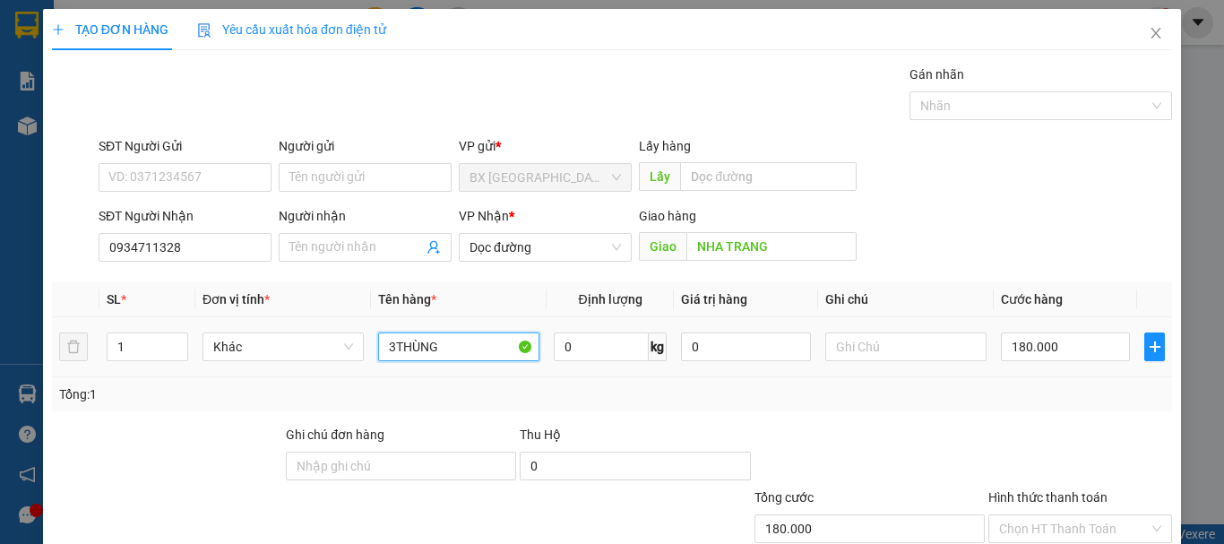
click at [388, 344] on input "3THÙNG" at bounding box center [458, 346] width 161 height 29
click at [390, 344] on input "3THÙNG" at bounding box center [458, 346] width 161 height 29
click at [1033, 354] on input "180.000" at bounding box center [1065, 346] width 129 height 29
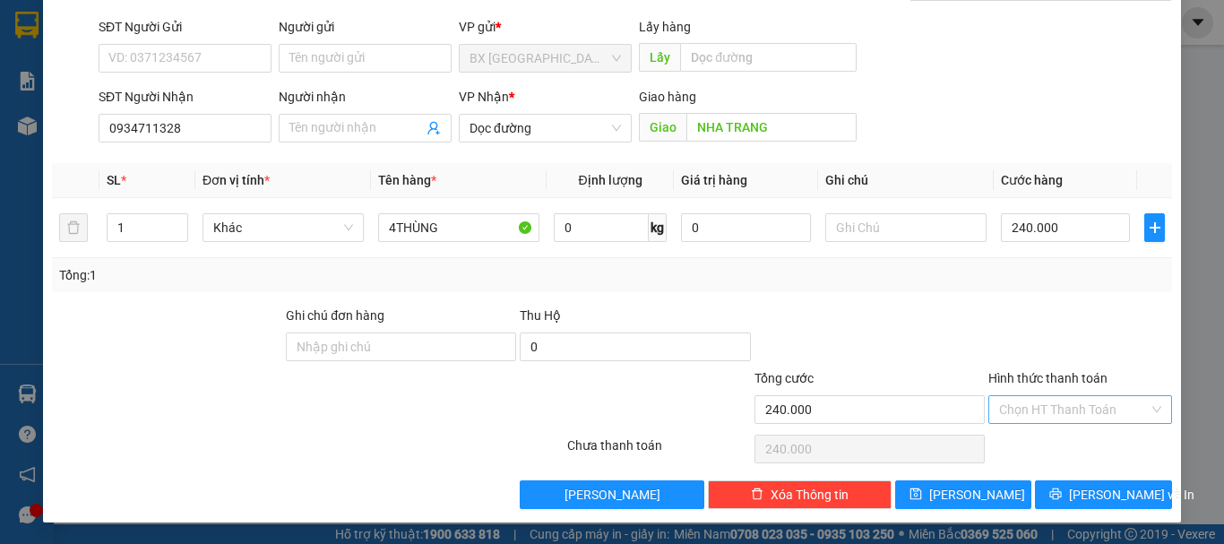
click at [1063, 409] on input "Hình thức thanh toán" at bounding box center [1074, 409] width 150 height 27
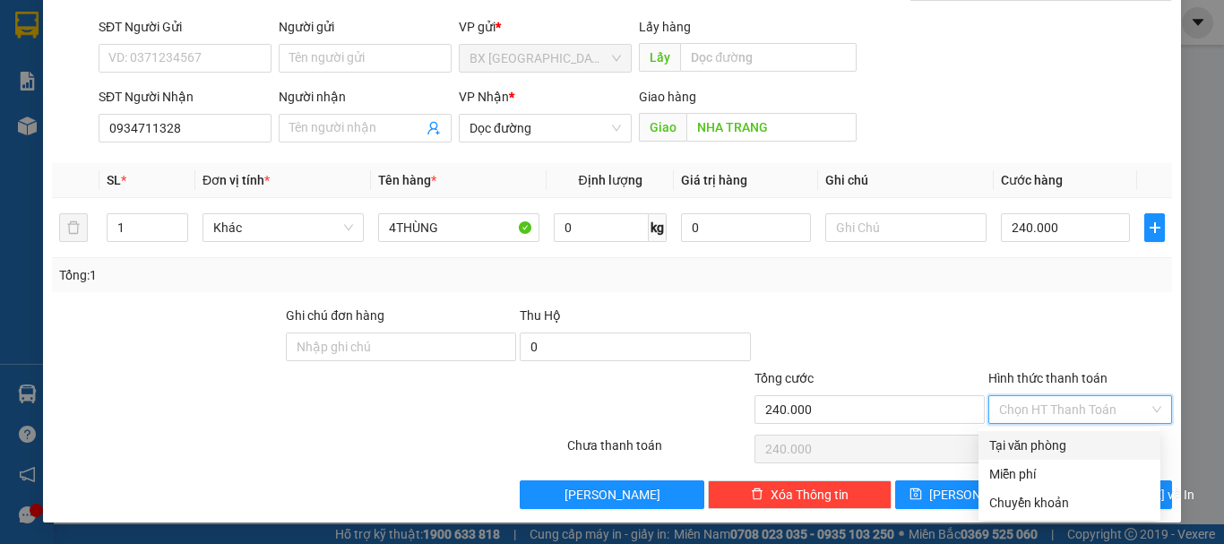
click at [1049, 441] on div "Tại văn phòng" at bounding box center [1069, 445] width 160 height 20
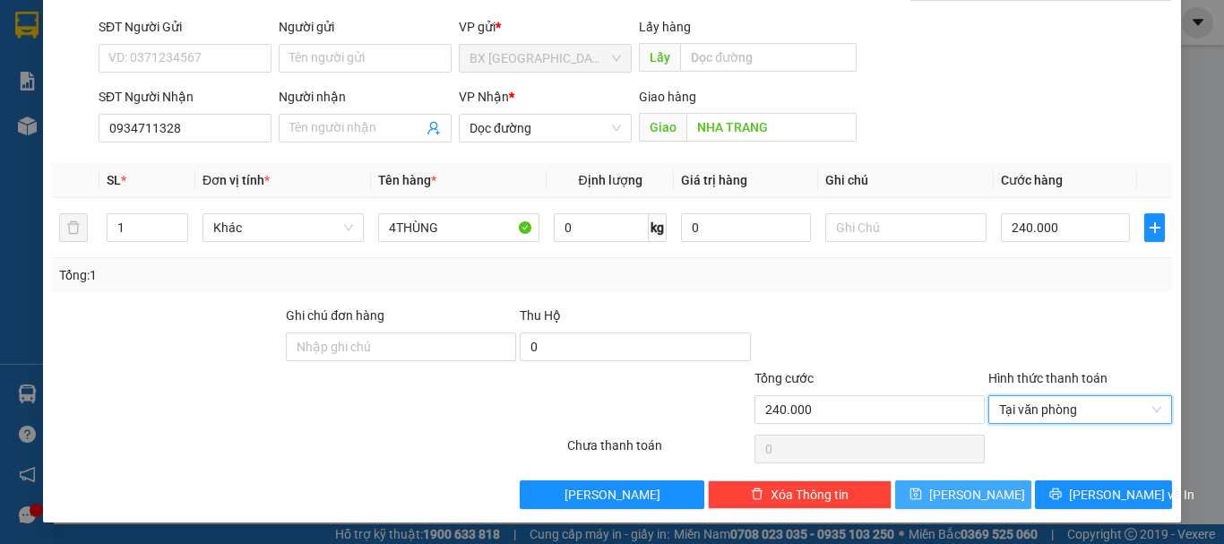
click at [975, 495] on button "[PERSON_NAME]" at bounding box center [963, 494] width 137 height 29
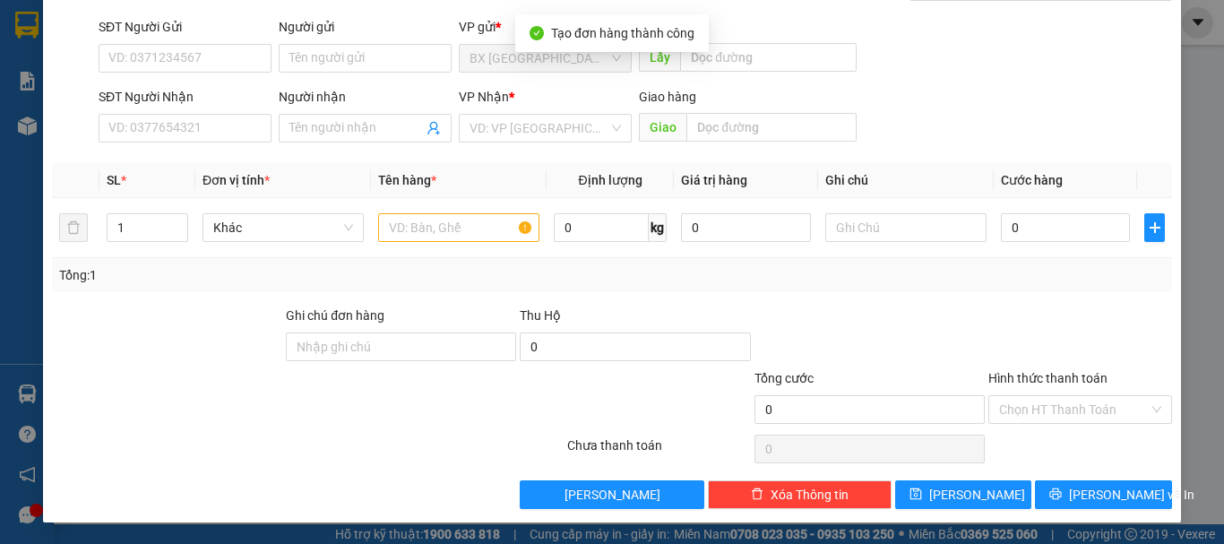
click at [240, 143] on div "SĐT Người Nhận VD: 0377654321" at bounding box center [185, 118] width 173 height 63
click at [239, 135] on input "SĐT Người Nhận" at bounding box center [185, 128] width 173 height 29
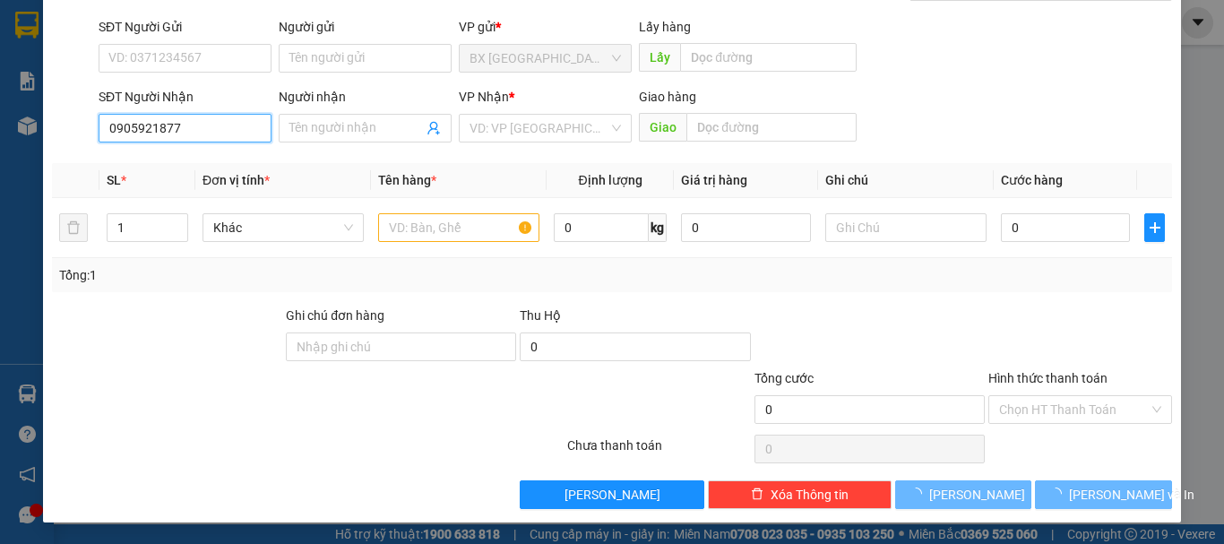
click at [250, 134] on input "0905921877" at bounding box center [185, 128] width 173 height 29
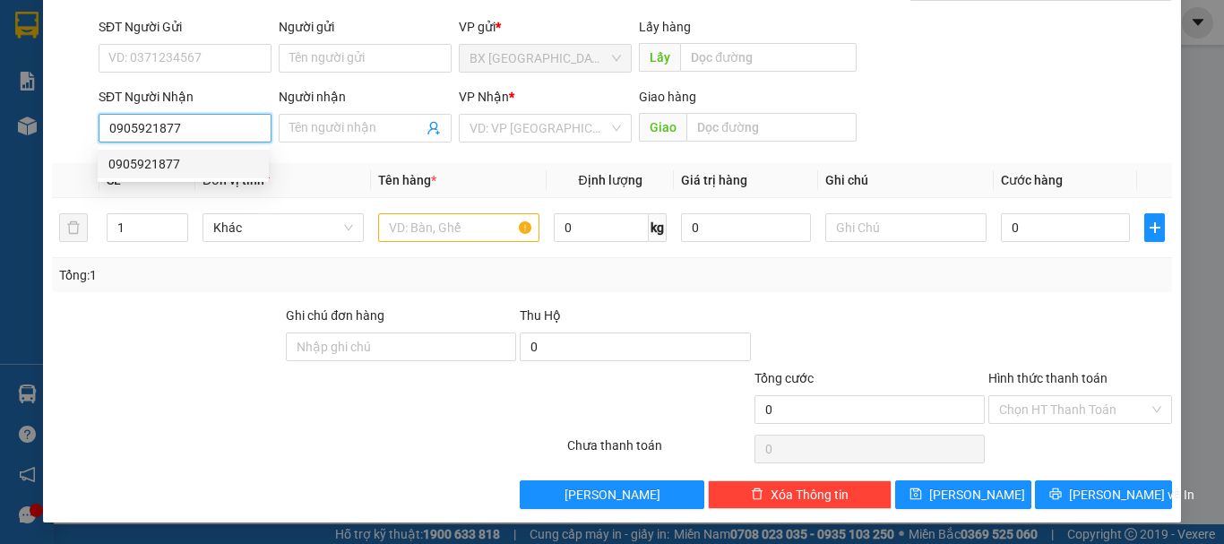
click at [194, 168] on div "0905921877" at bounding box center [183, 164] width 150 height 20
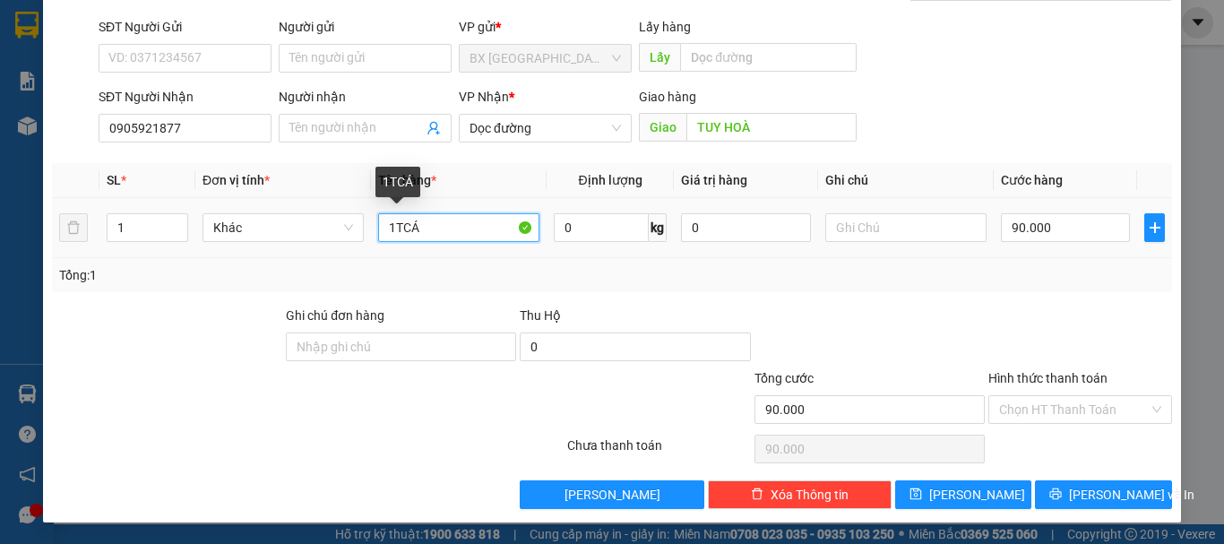
click at [391, 235] on input "1TCÁ" at bounding box center [458, 227] width 161 height 29
click at [1106, 242] on div "90.000" at bounding box center [1065, 228] width 129 height 36
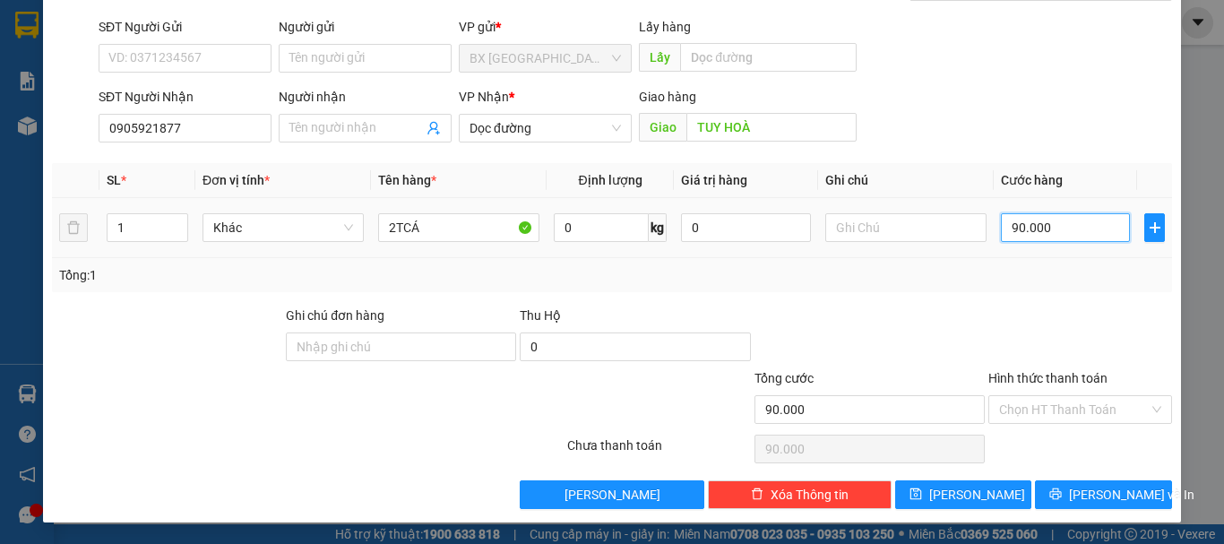
click at [1095, 235] on input "90.000" at bounding box center [1065, 227] width 129 height 29
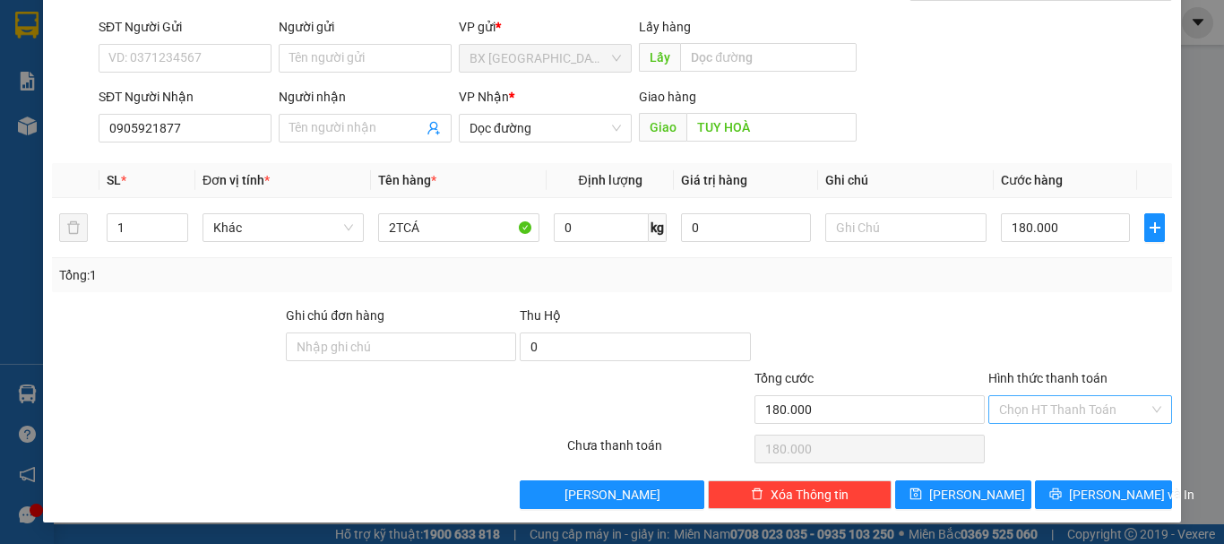
click at [1100, 415] on input "Hình thức thanh toán" at bounding box center [1074, 409] width 150 height 27
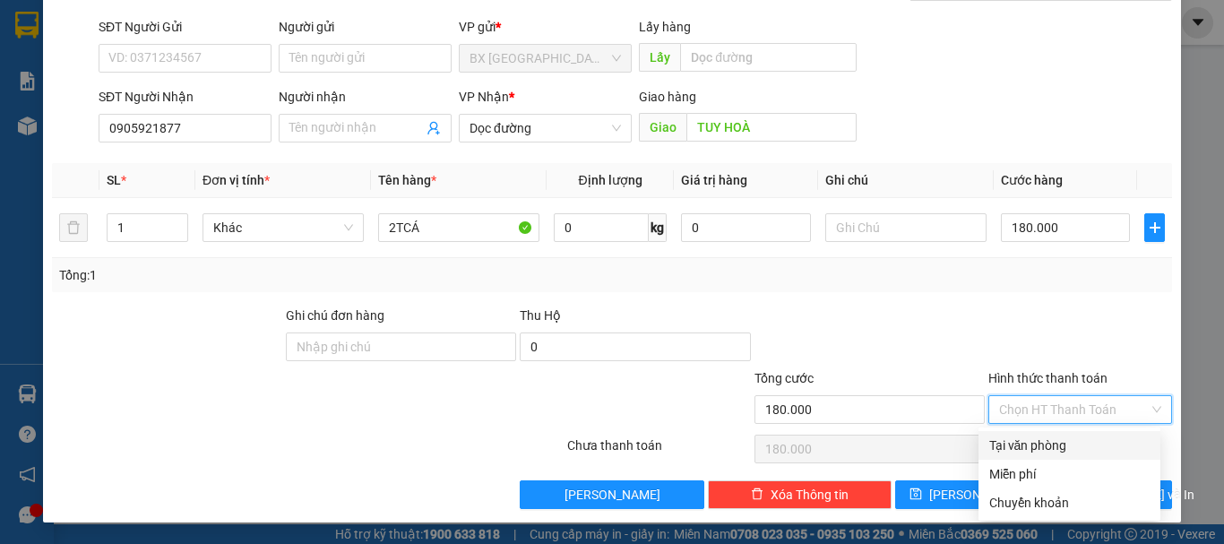
click at [1016, 447] on div "Tại văn phòng" at bounding box center [1069, 445] width 160 height 20
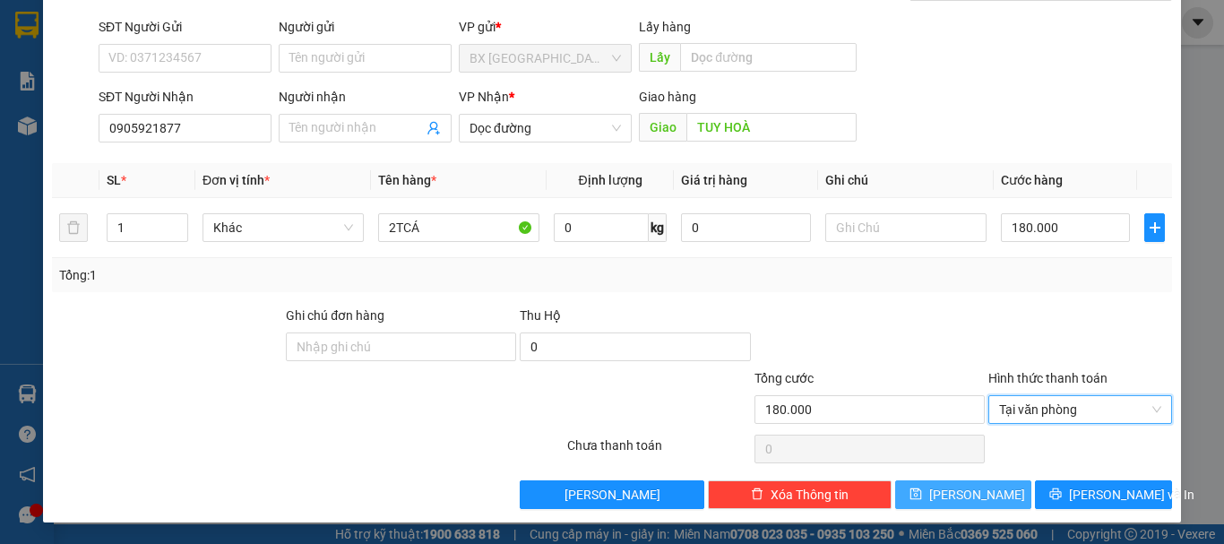
click at [978, 486] on button "[PERSON_NAME]" at bounding box center [963, 494] width 137 height 29
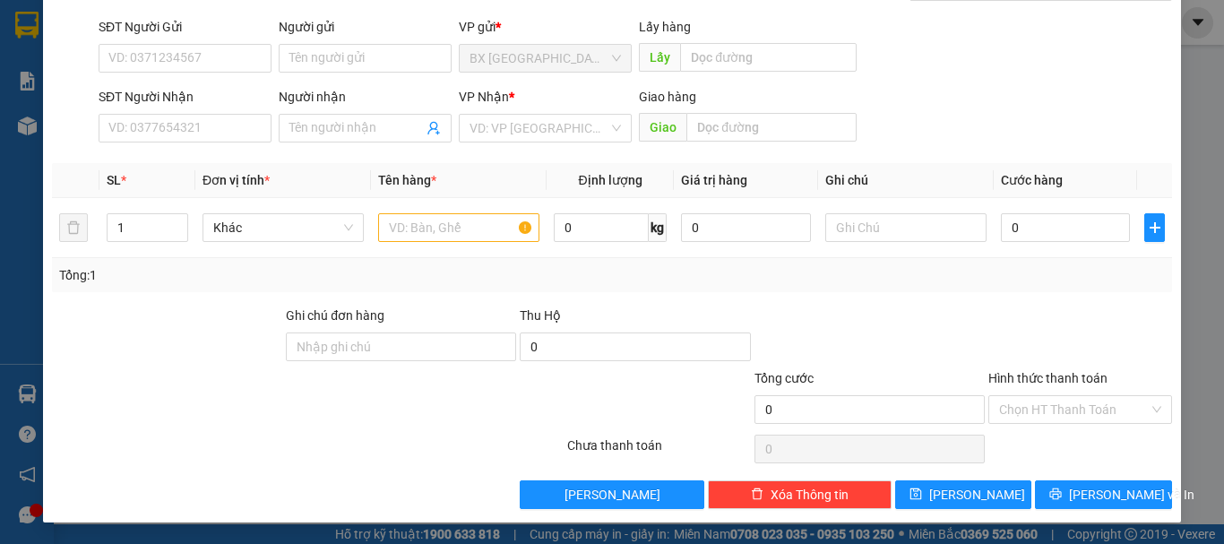
scroll to position [0, 0]
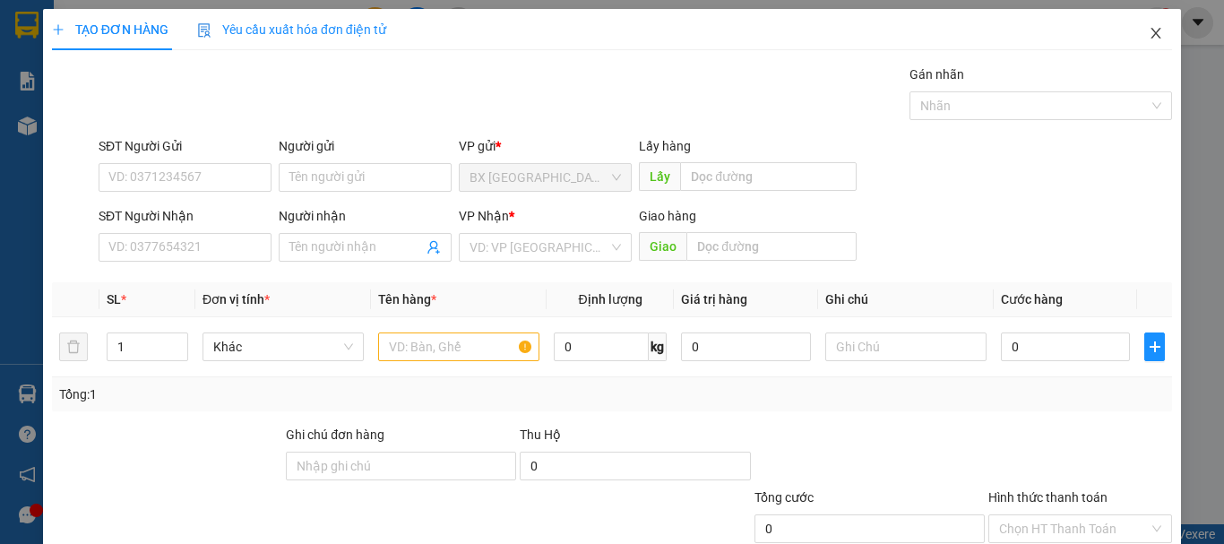
click at [1148, 31] on icon "close" at bounding box center [1155, 33] width 14 height 14
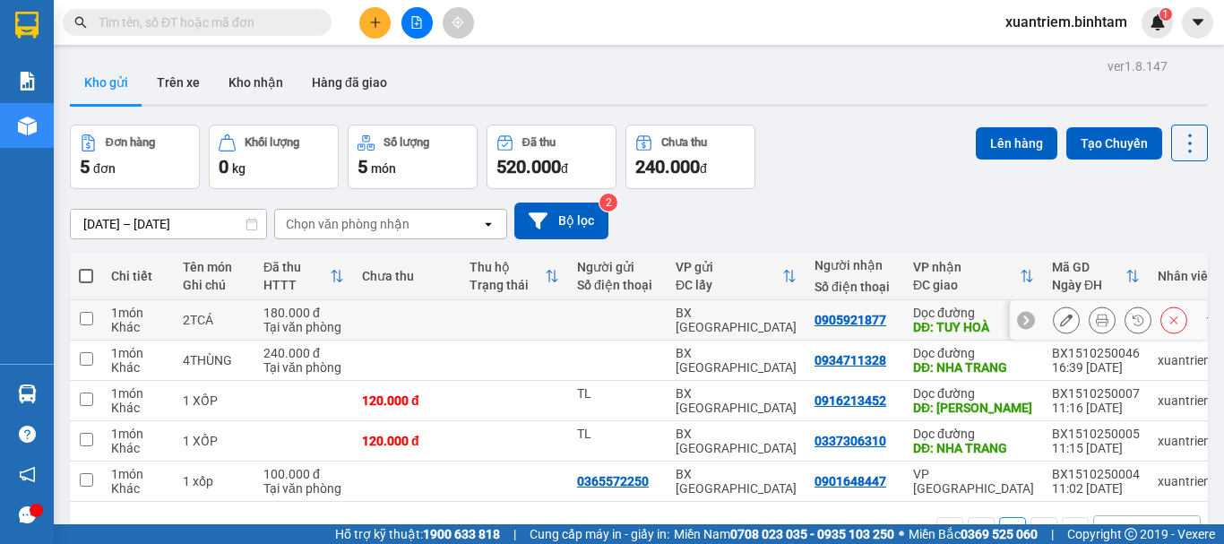
click at [416, 323] on td at bounding box center [407, 320] width 108 height 40
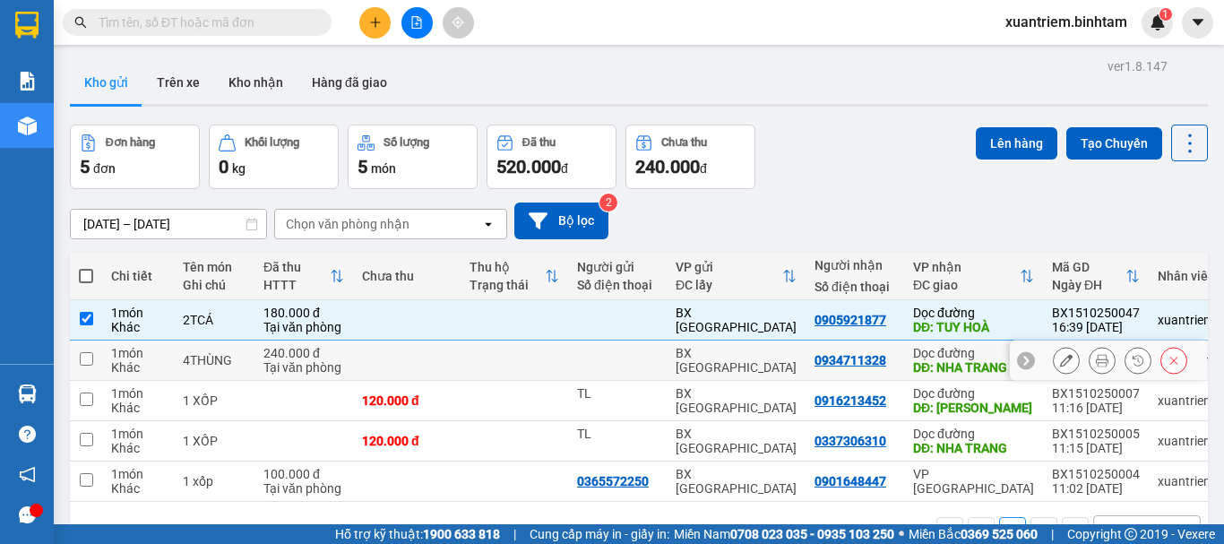
click at [412, 355] on td at bounding box center [407, 360] width 108 height 40
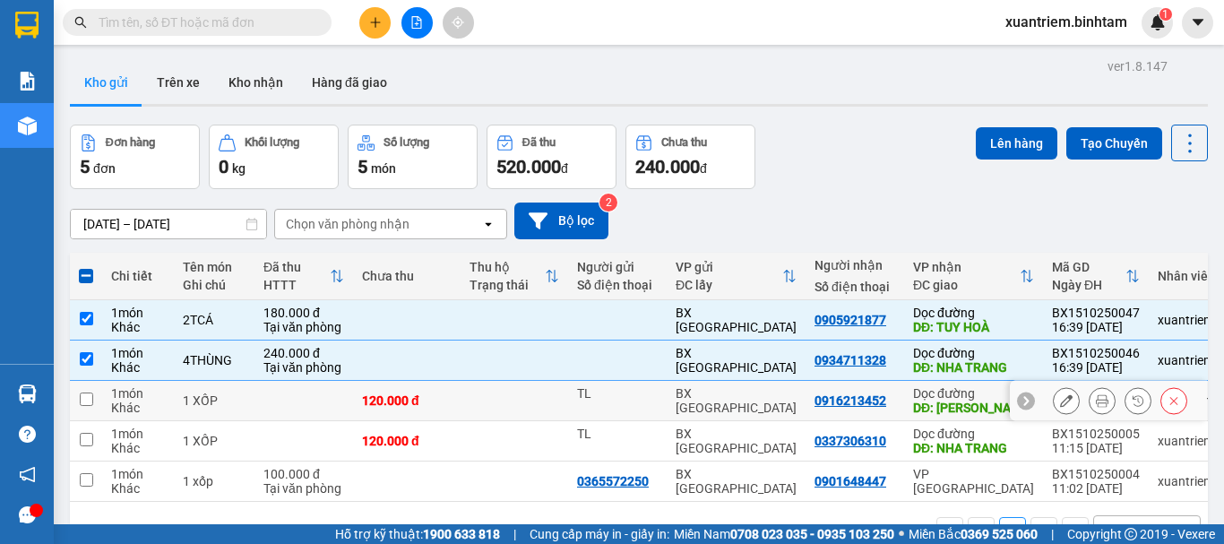
click at [405, 394] on div "120.000 đ" at bounding box center [407, 400] width 90 height 14
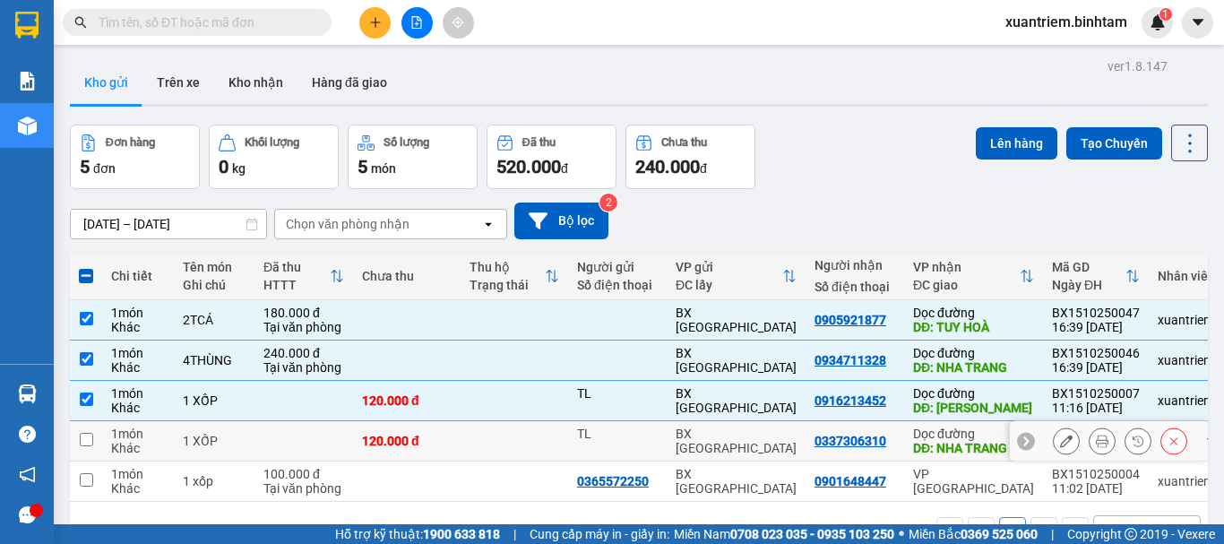
click at [391, 434] on div "120.000 đ" at bounding box center [407, 441] width 90 height 14
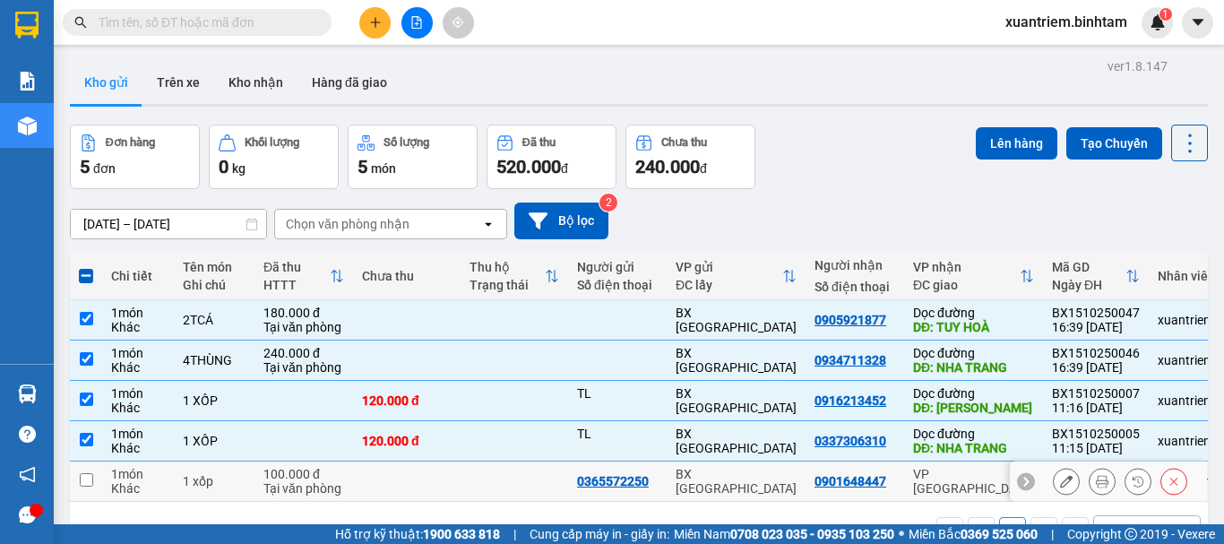
drag, startPoint x: 516, startPoint y: 476, endPoint x: 673, endPoint y: 369, distance: 189.6
click at [528, 467] on td at bounding box center [514, 481] width 108 height 40
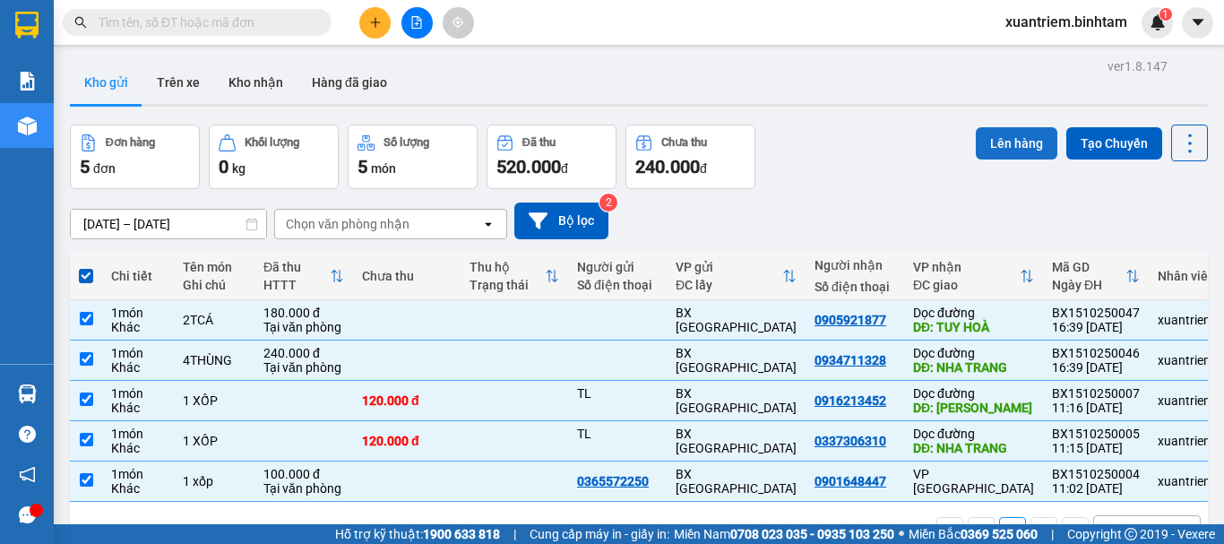
click at [987, 143] on button "Lên hàng" at bounding box center [1017, 143] width 82 height 32
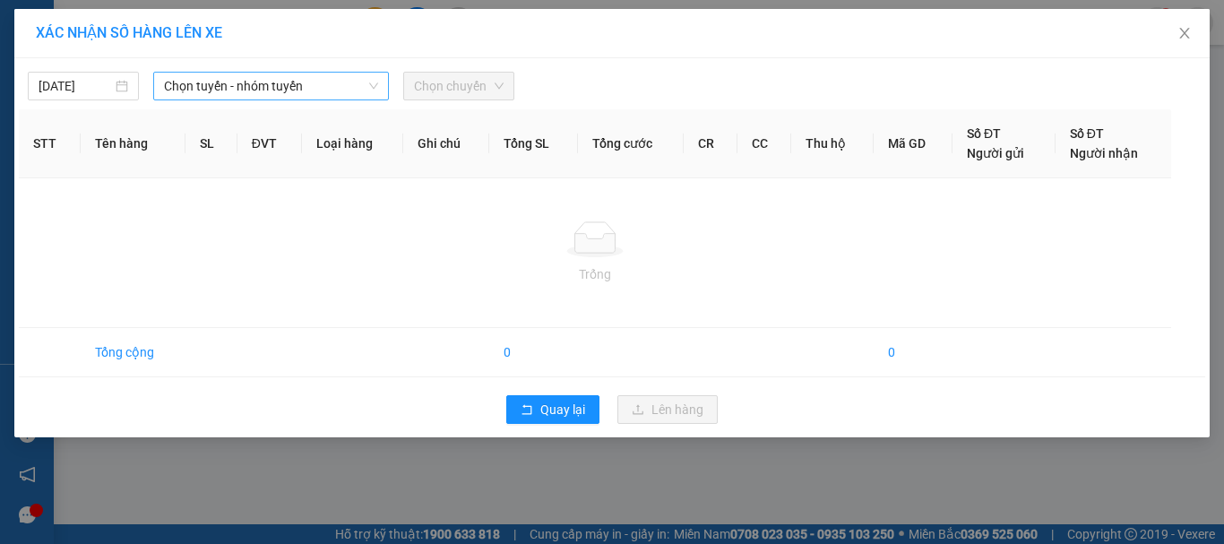
click at [311, 93] on span "Chọn tuyến - nhóm tuyến" at bounding box center [271, 86] width 214 height 27
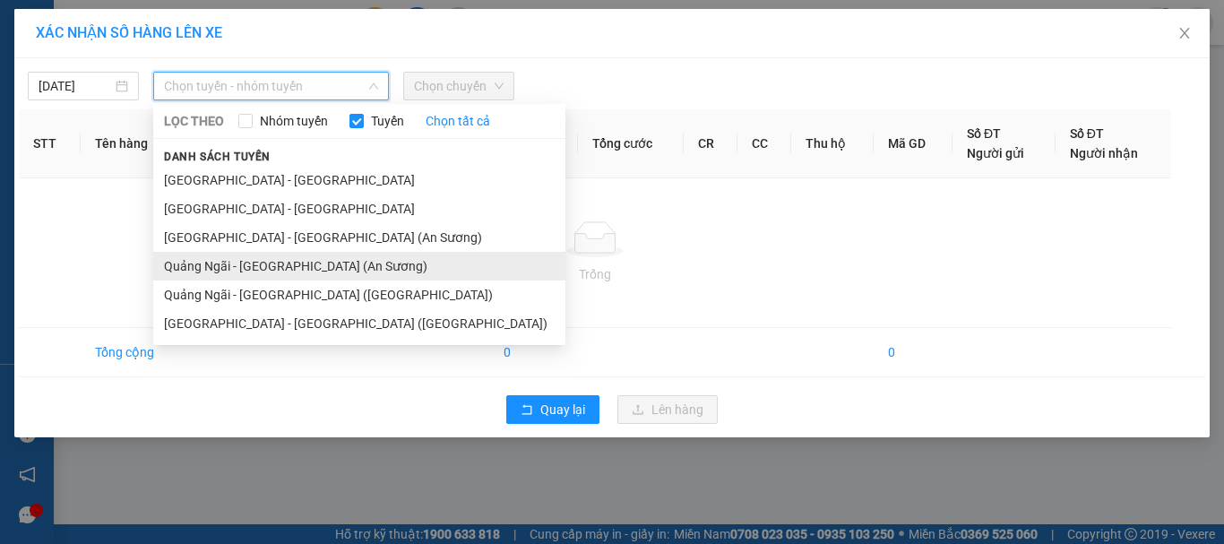
click at [286, 253] on li "Quảng Ngãi - [GEOGRAPHIC_DATA] (An Sương)" at bounding box center [359, 266] width 412 height 29
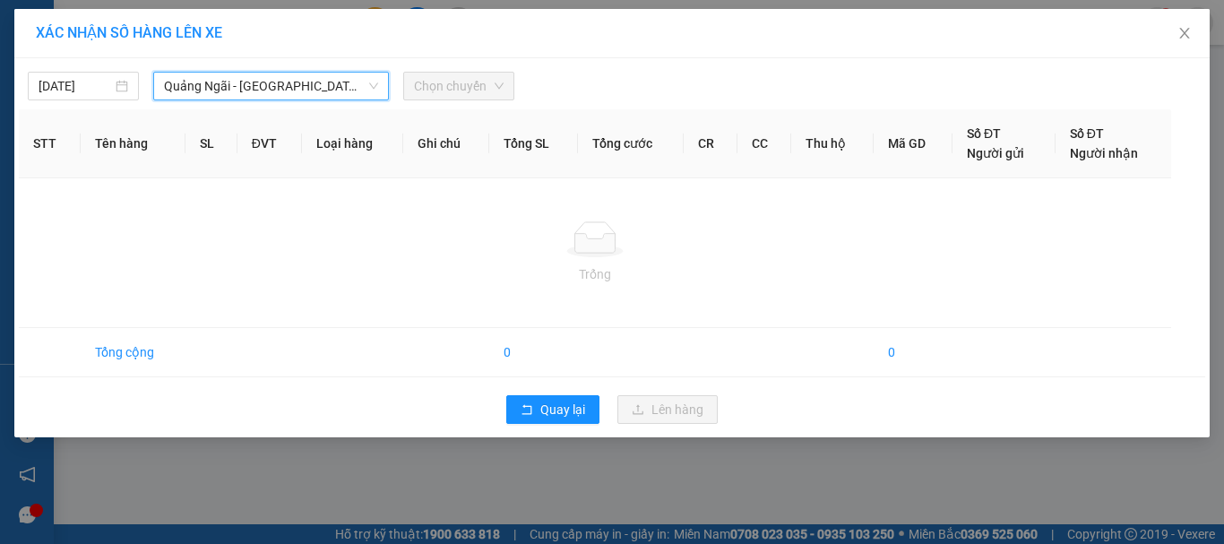
click at [491, 82] on span "Chọn chuyến" at bounding box center [459, 86] width 90 height 27
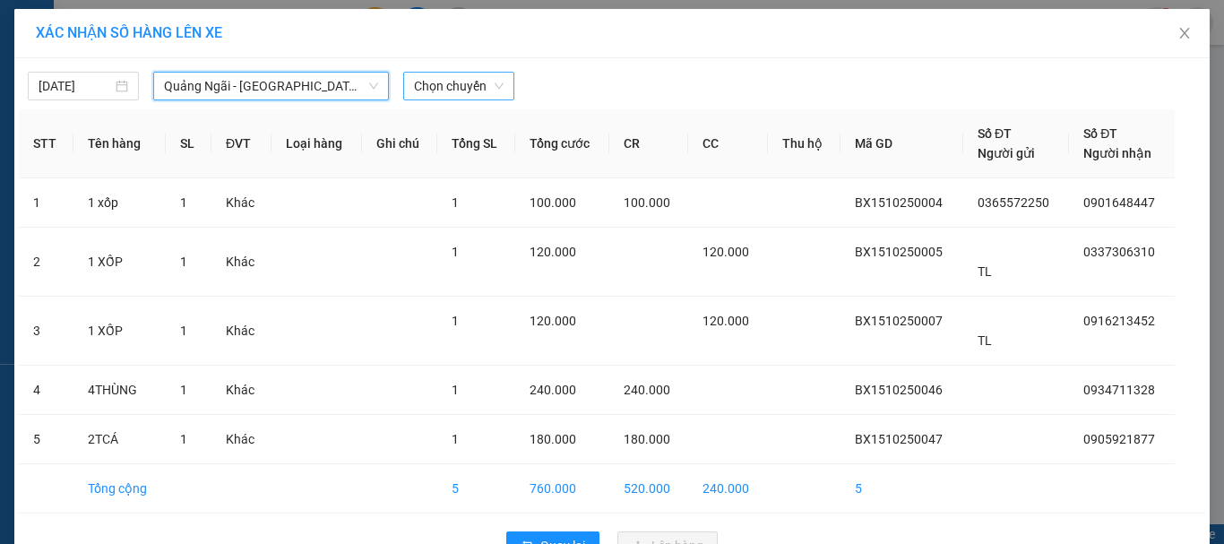
click at [465, 73] on span "Chọn chuyến" at bounding box center [459, 86] width 90 height 27
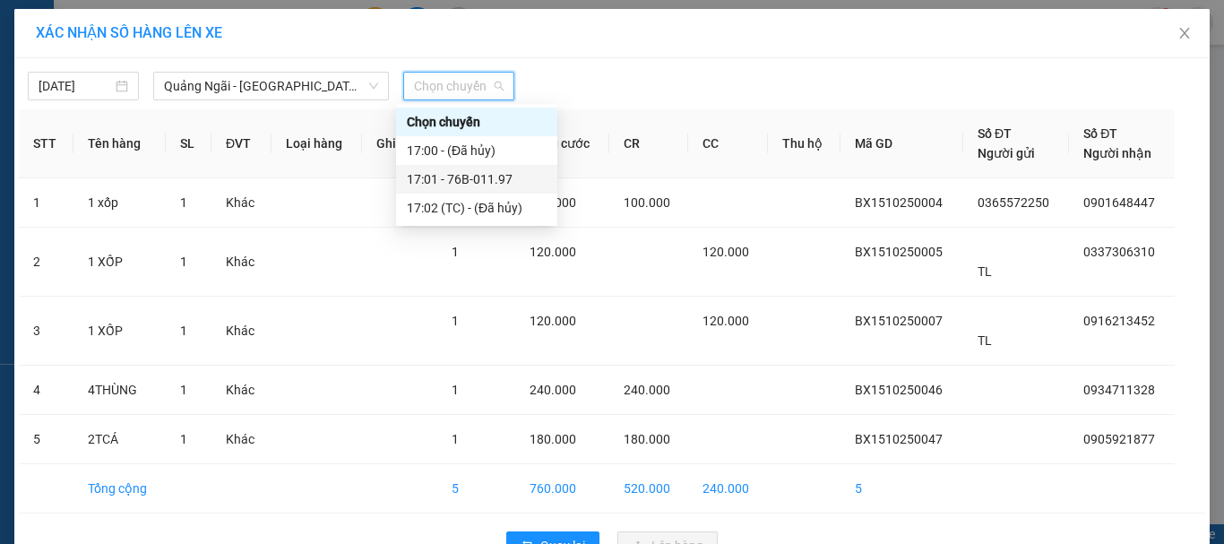
click at [468, 178] on div "17:01 - 76B-011.97" at bounding box center [477, 179] width 140 height 20
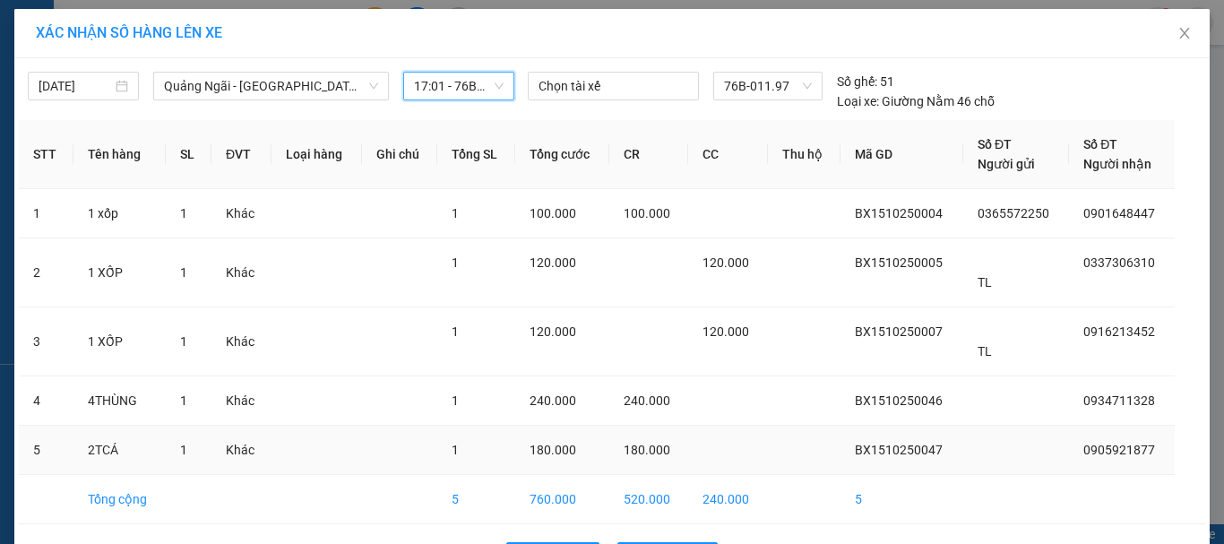
scroll to position [62, 0]
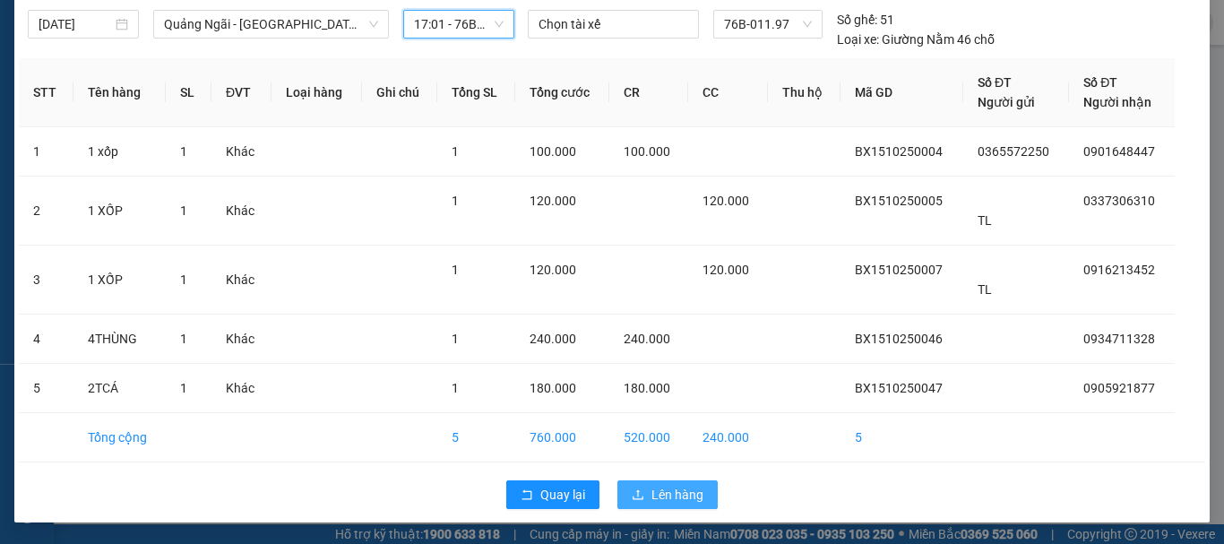
click at [641, 481] on button "Lên hàng" at bounding box center [667, 494] width 100 height 29
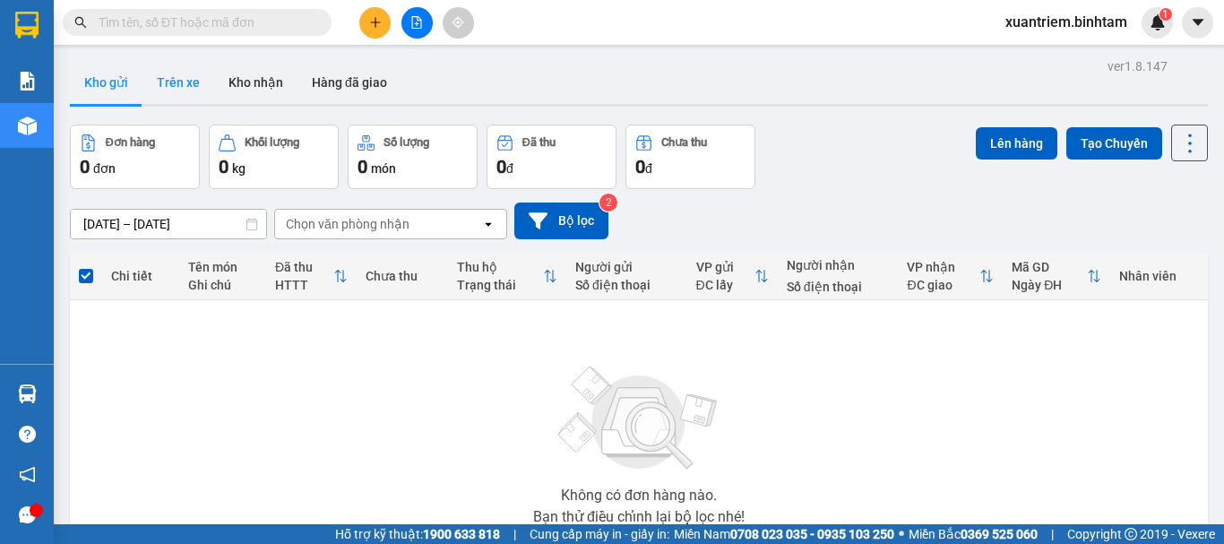
click at [184, 78] on button "Trên xe" at bounding box center [178, 82] width 72 height 43
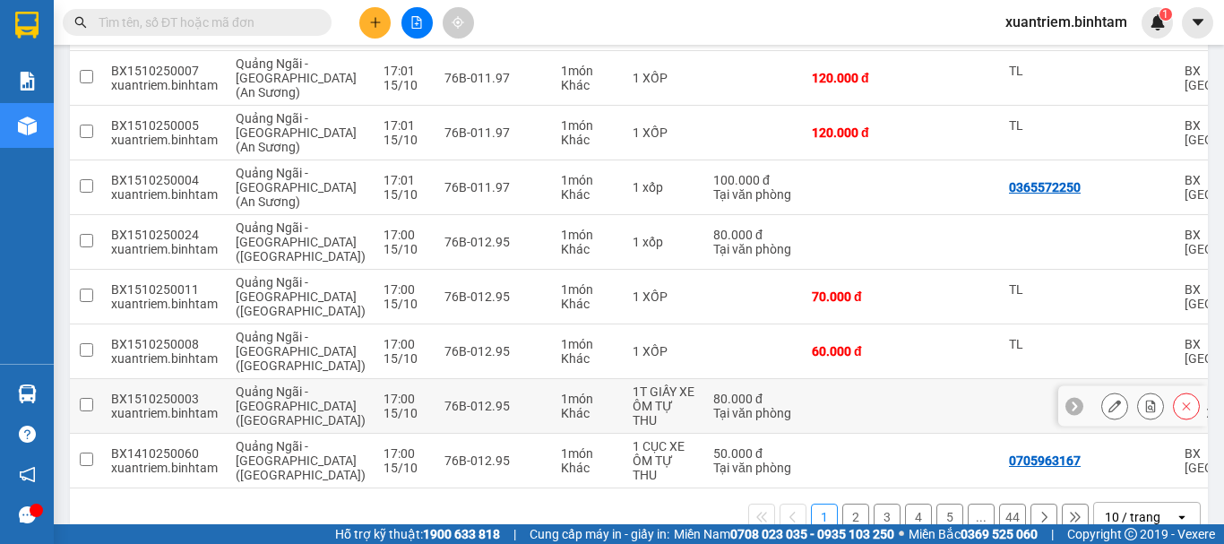
scroll to position [403, 0]
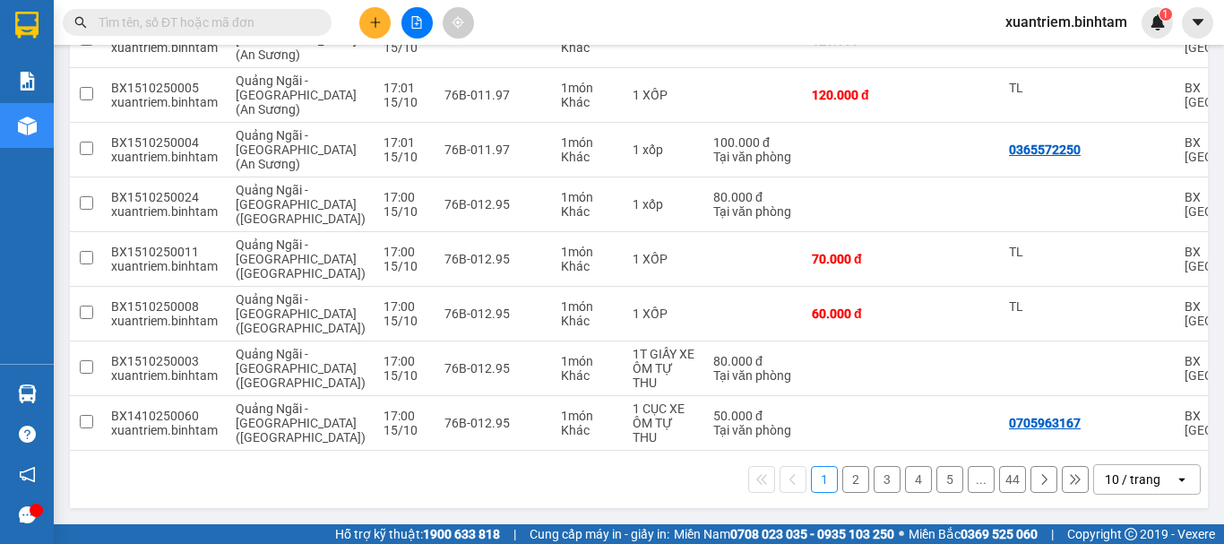
click at [842, 477] on button "2" at bounding box center [855, 479] width 27 height 27
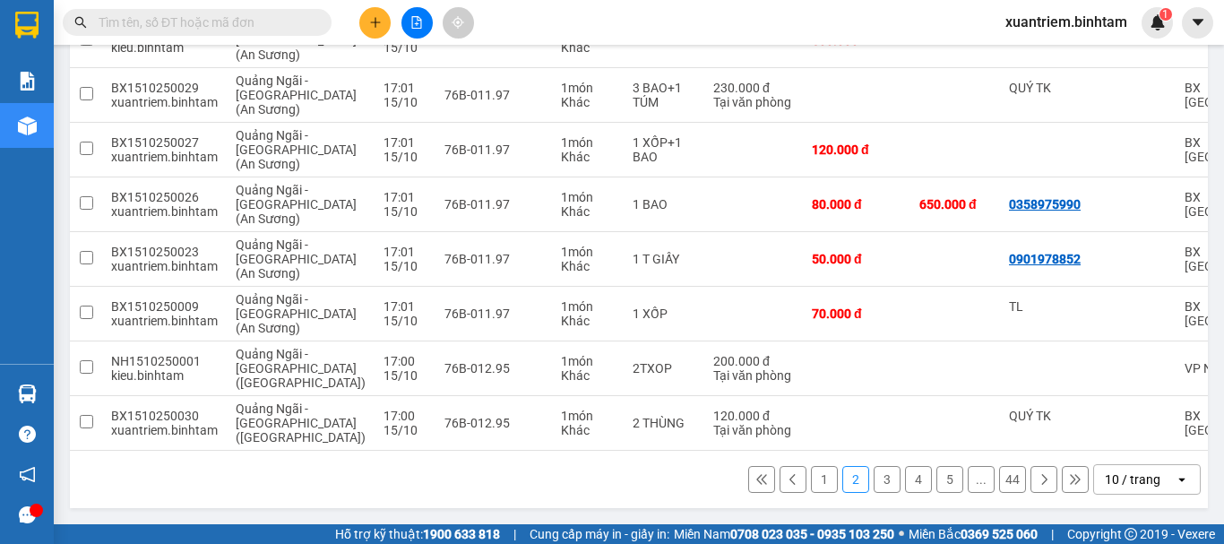
click at [880, 477] on button "3" at bounding box center [886, 479] width 27 height 27
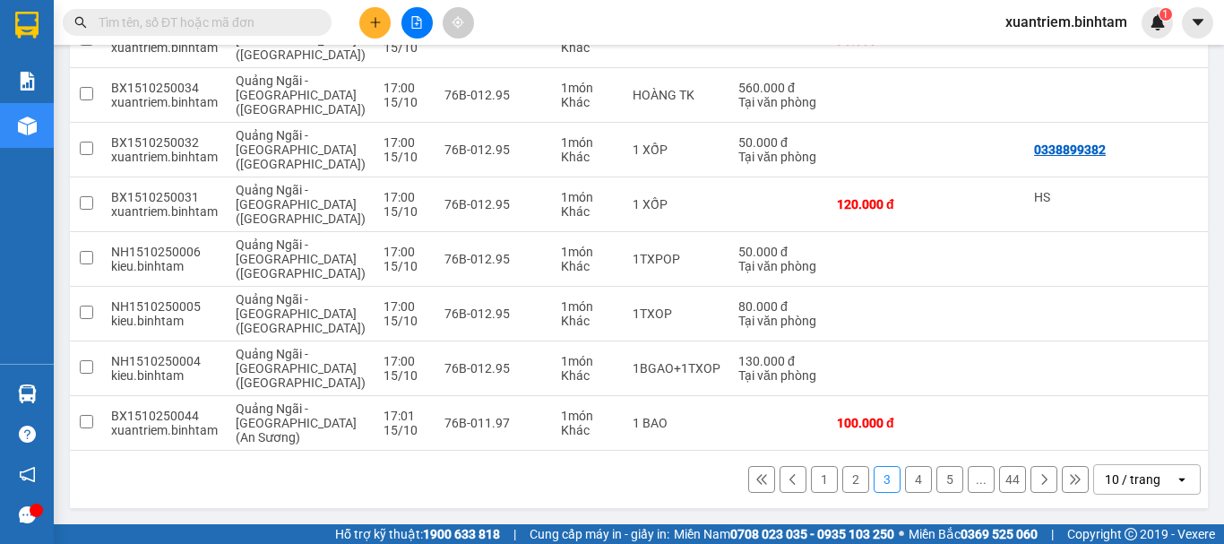
click at [815, 469] on button "1" at bounding box center [824, 479] width 27 height 27
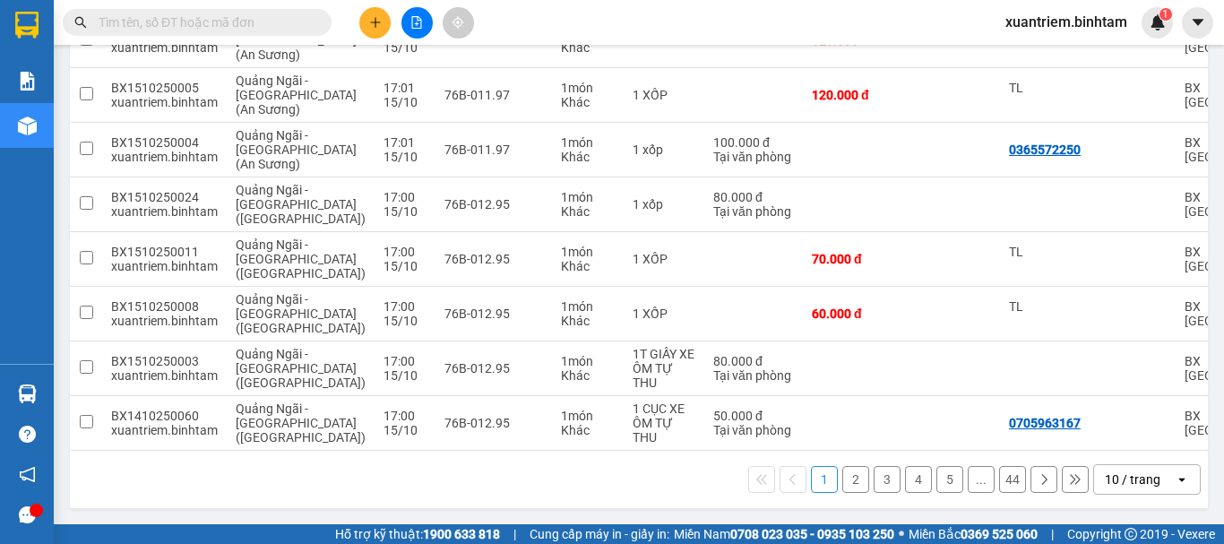
click at [905, 476] on button "4" at bounding box center [918, 479] width 27 height 27
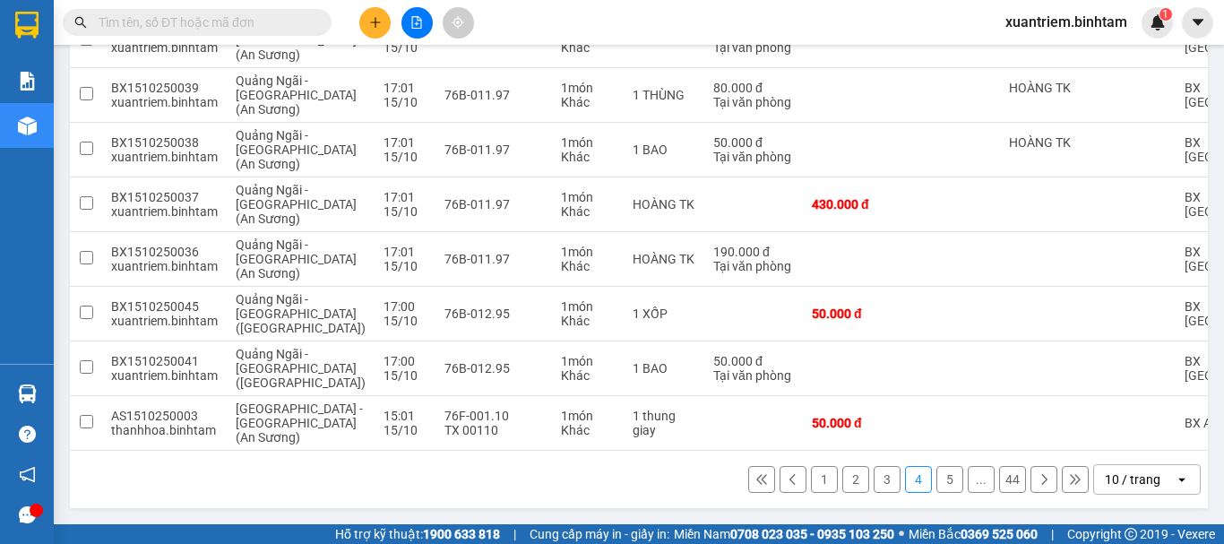
click at [936, 481] on button "5" at bounding box center [949, 479] width 27 height 27
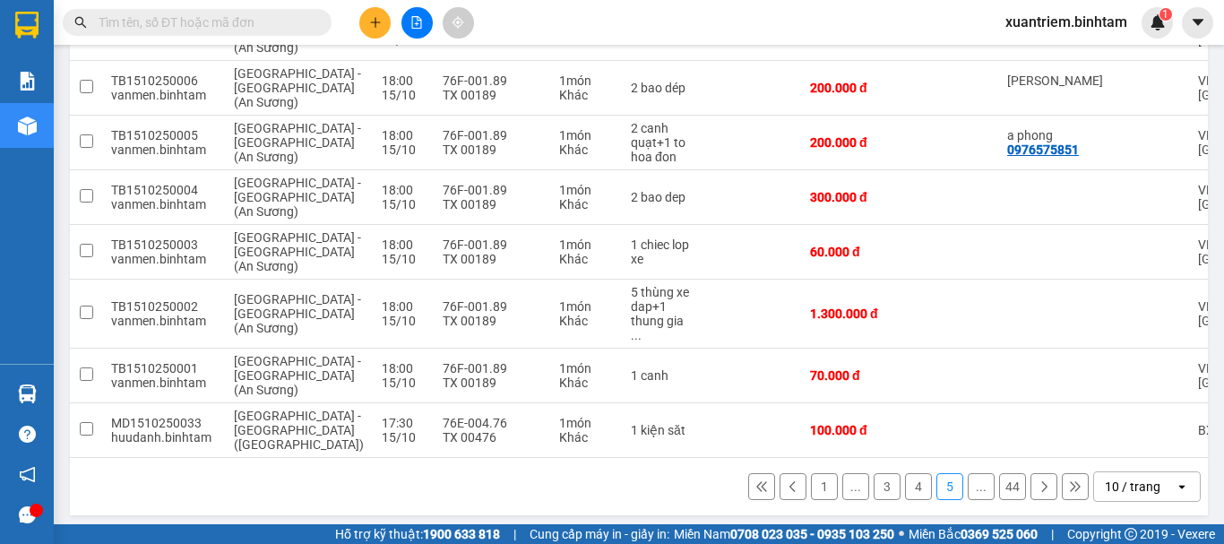
click at [974, 477] on button "..." at bounding box center [981, 486] width 27 height 27
click at [811, 476] on button "1" at bounding box center [824, 486] width 27 height 27
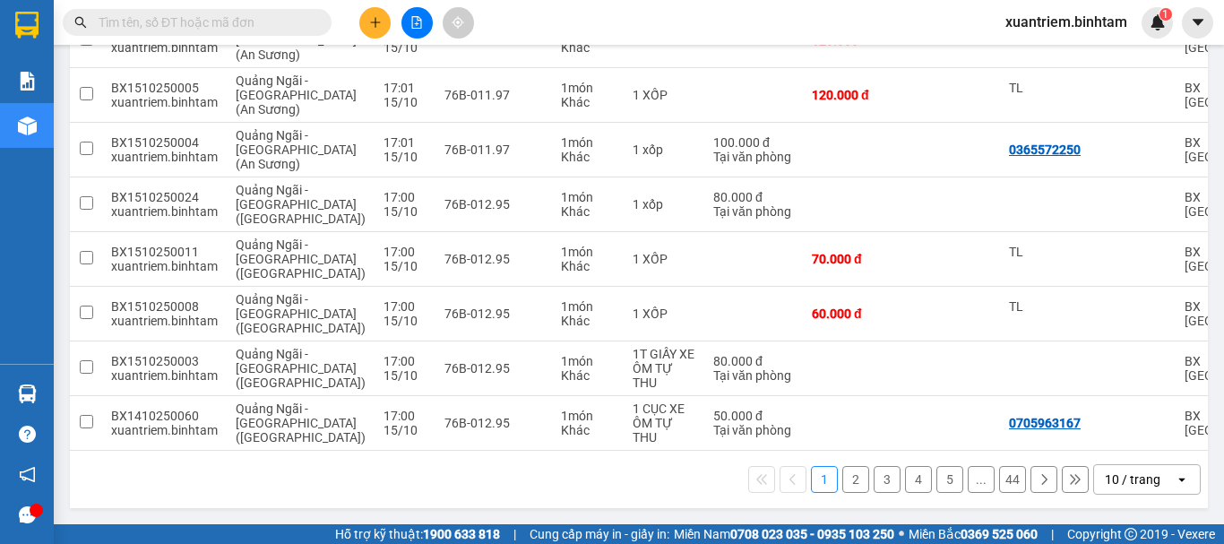
click at [842, 483] on button "2" at bounding box center [855, 479] width 27 height 27
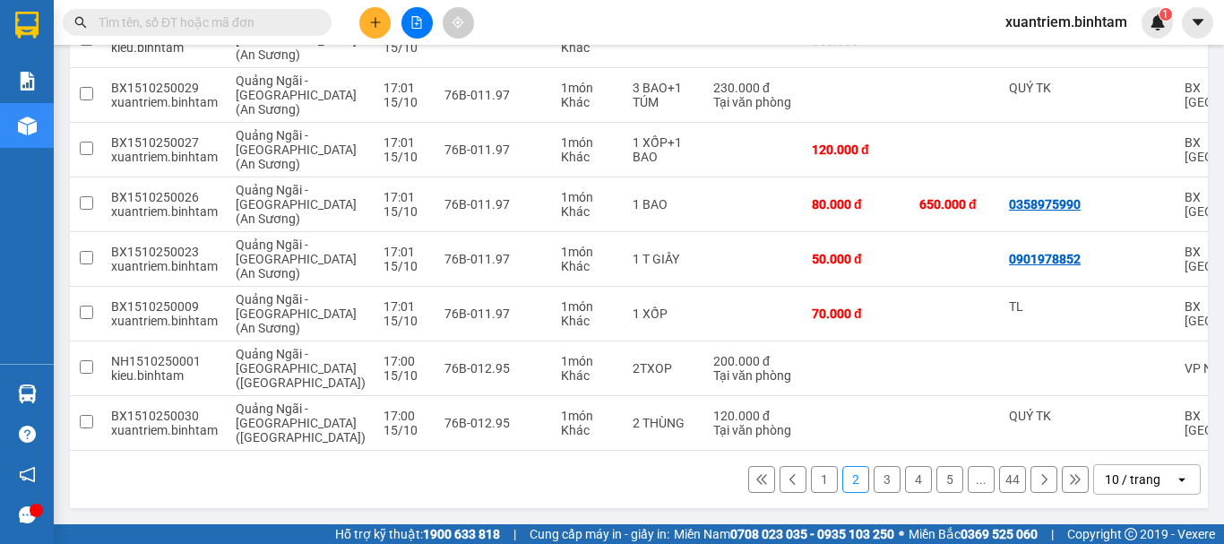
click at [874, 481] on button "3" at bounding box center [886, 479] width 27 height 27
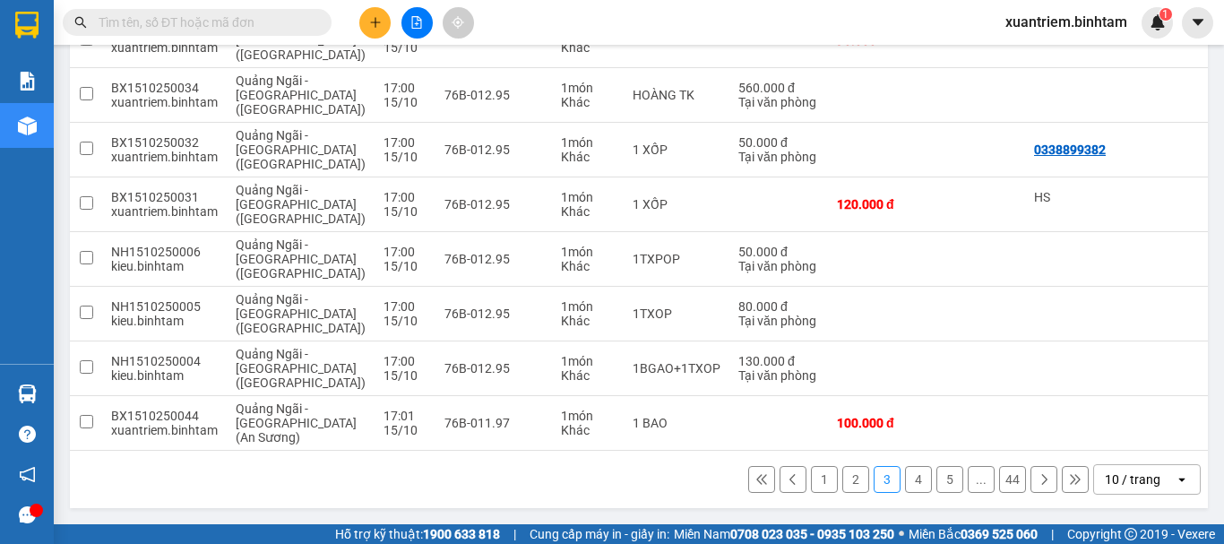
click at [1037, 475] on icon at bounding box center [1043, 479] width 13 height 13
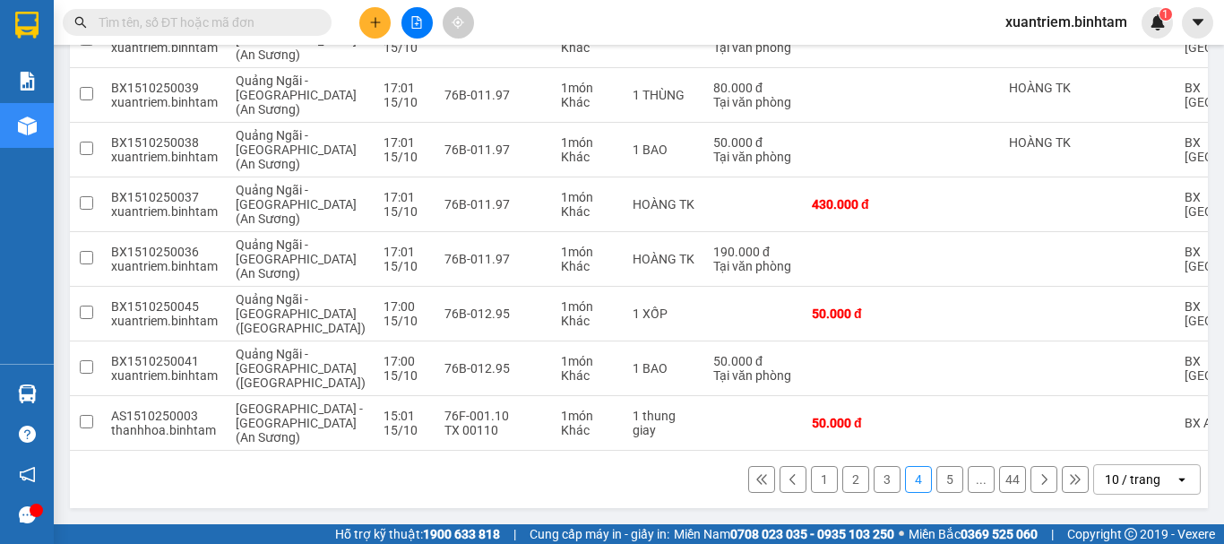
click at [1030, 490] on button at bounding box center [1043, 479] width 27 height 27
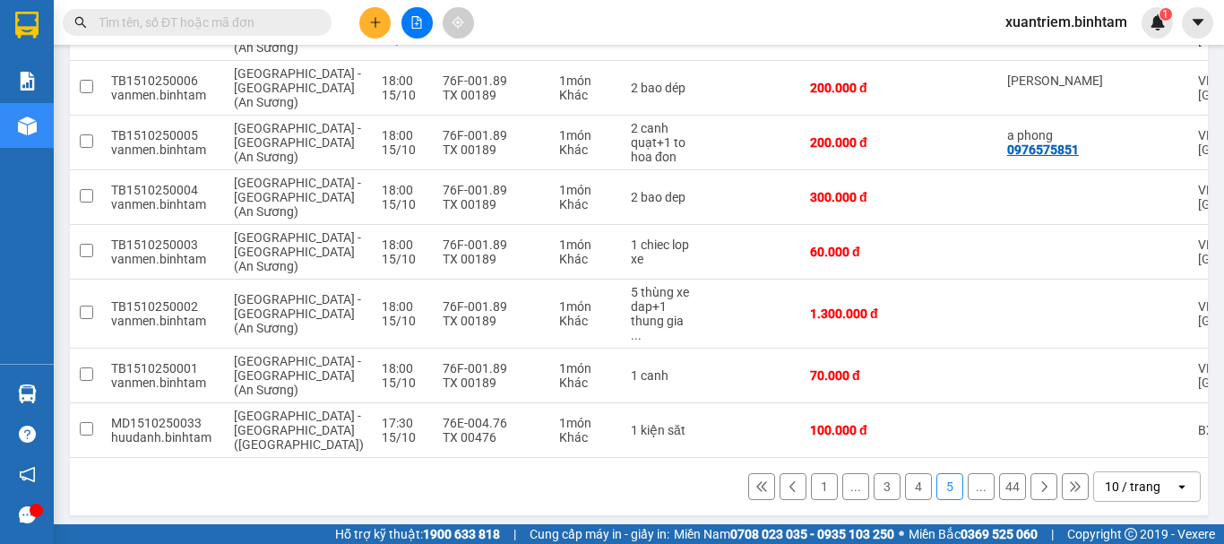
click at [1037, 480] on icon at bounding box center [1043, 486] width 13 height 13
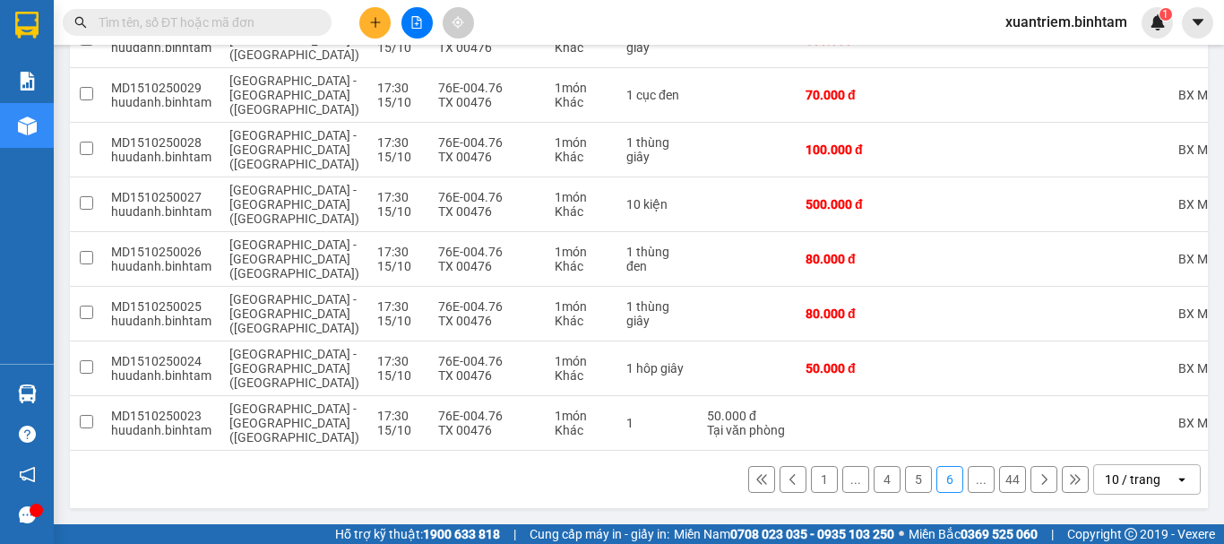
click at [1037, 477] on icon at bounding box center [1043, 479] width 13 height 13
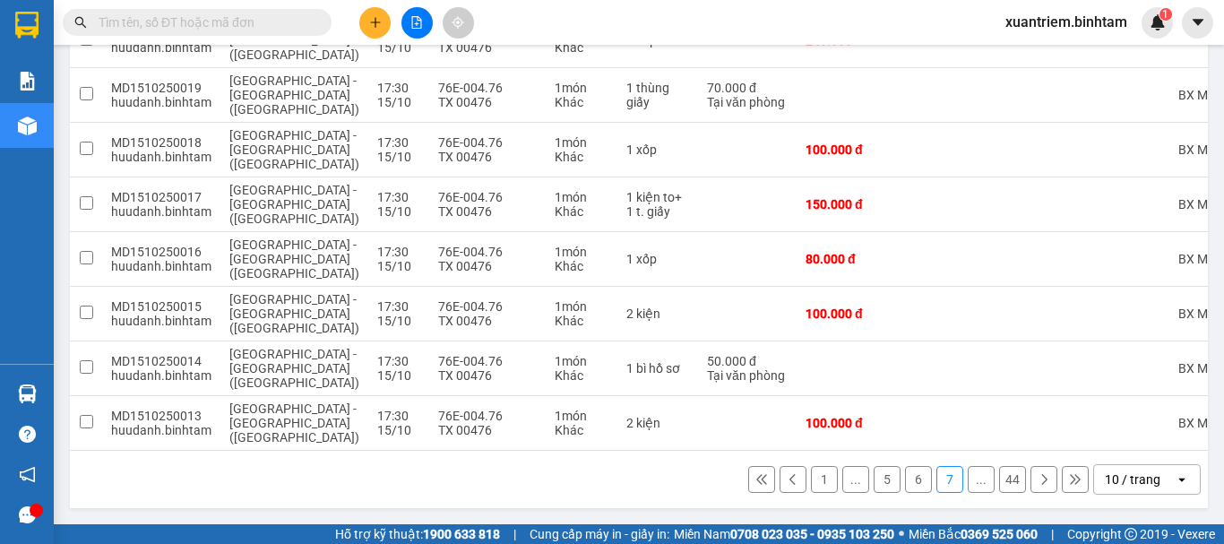
click at [1042, 475] on icon at bounding box center [1044, 479] width 5 height 11
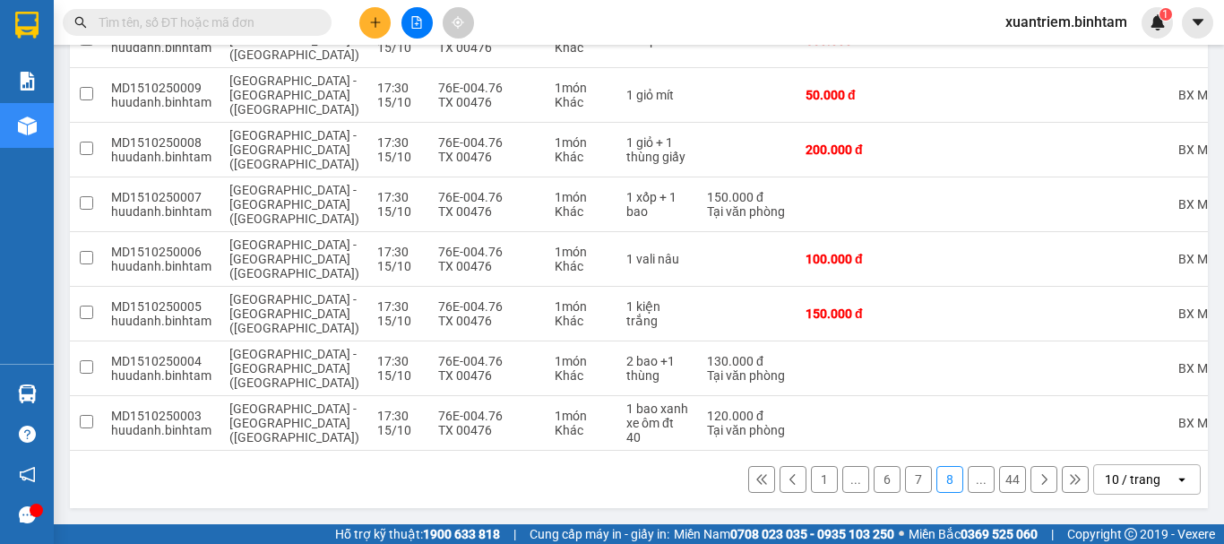
click at [815, 477] on button "1" at bounding box center [824, 479] width 27 height 27
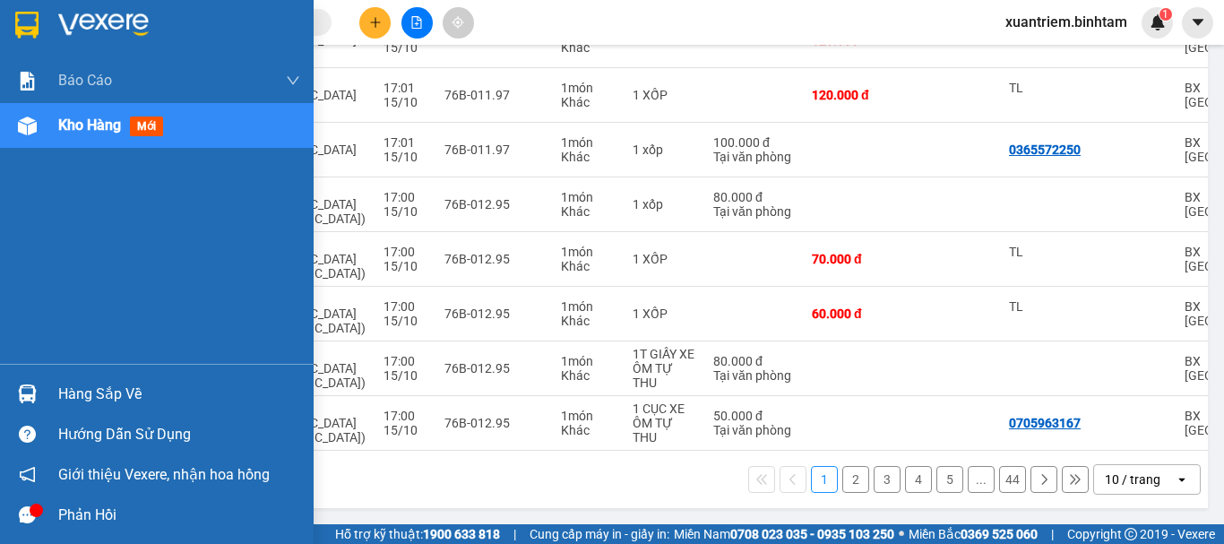
drag, startPoint x: 52, startPoint y: 123, endPoint x: 132, endPoint y: 128, distance: 79.9
click at [55, 123] on div "Kho hàng mới" at bounding box center [157, 125] width 314 height 45
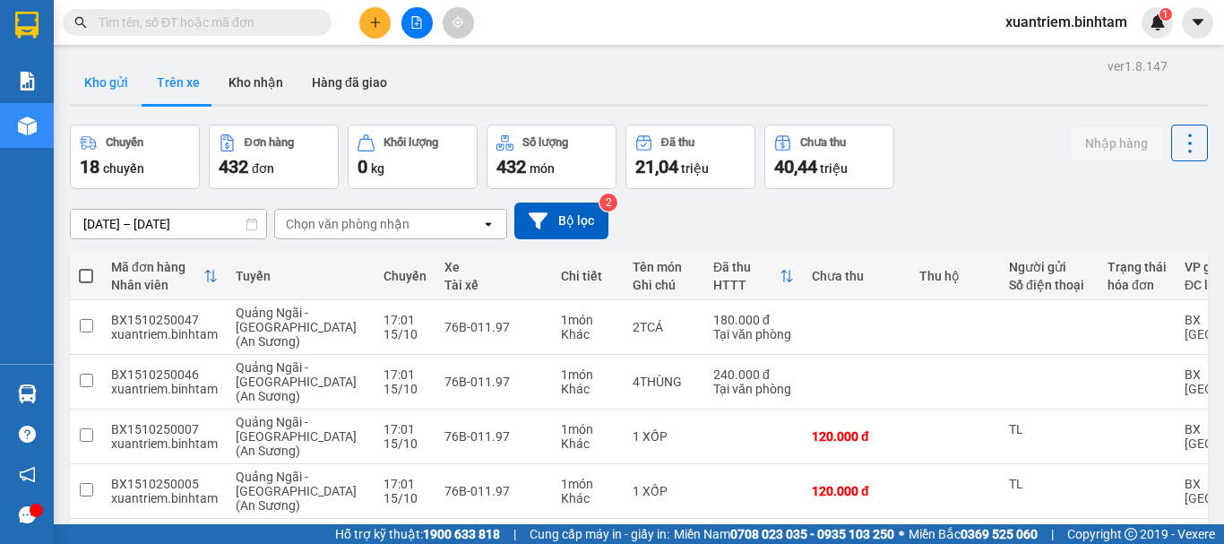
click at [110, 81] on button "Kho gửi" at bounding box center [106, 82] width 73 height 43
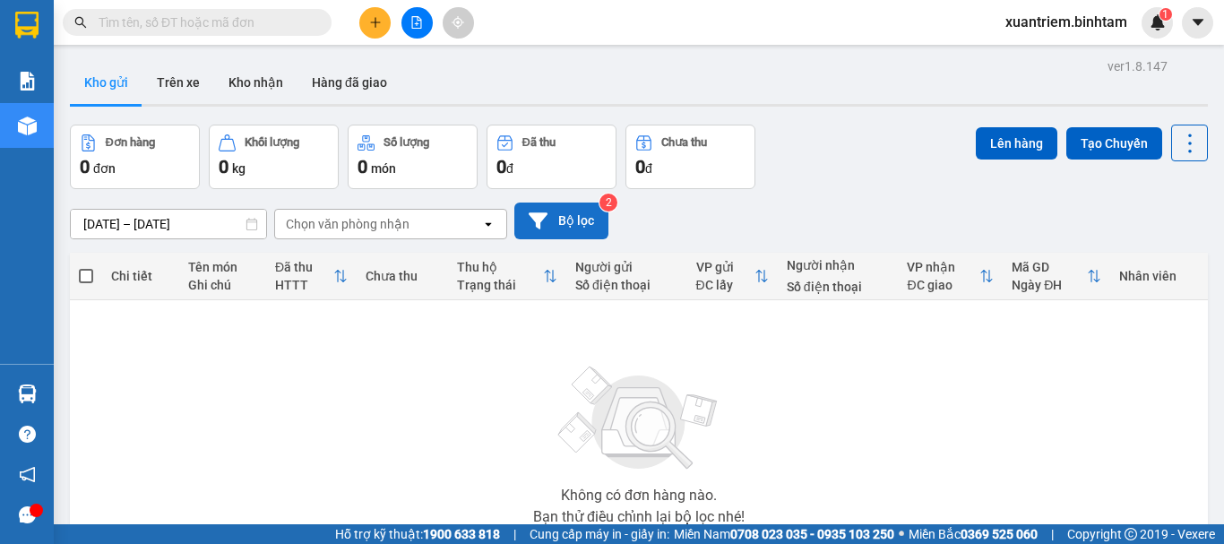
click at [568, 216] on button "Bộ lọc" at bounding box center [561, 220] width 94 height 37
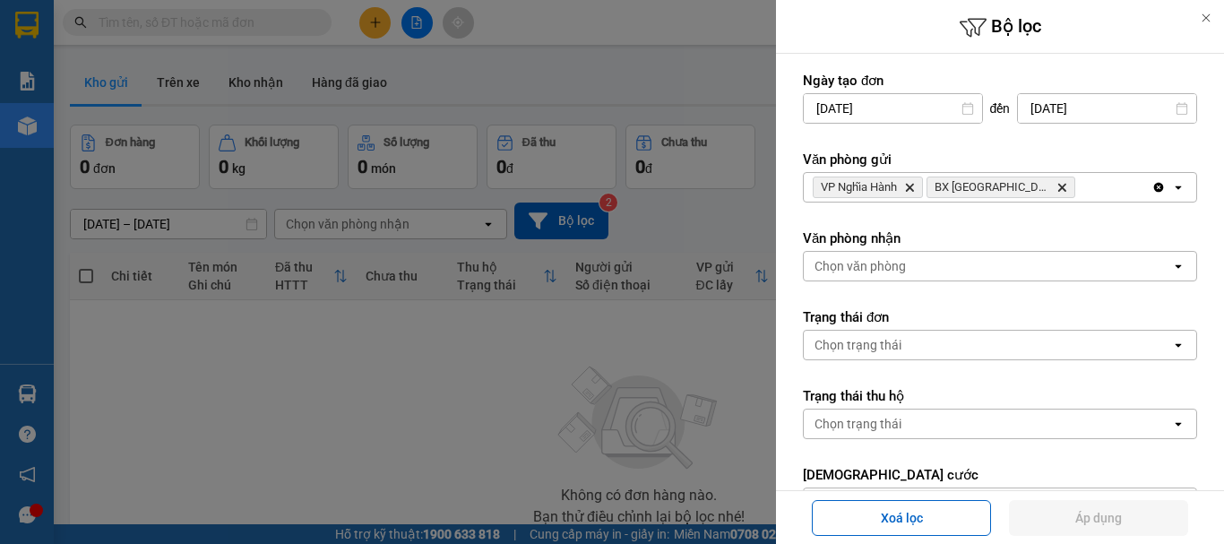
click at [378, 419] on div at bounding box center [612, 272] width 1224 height 544
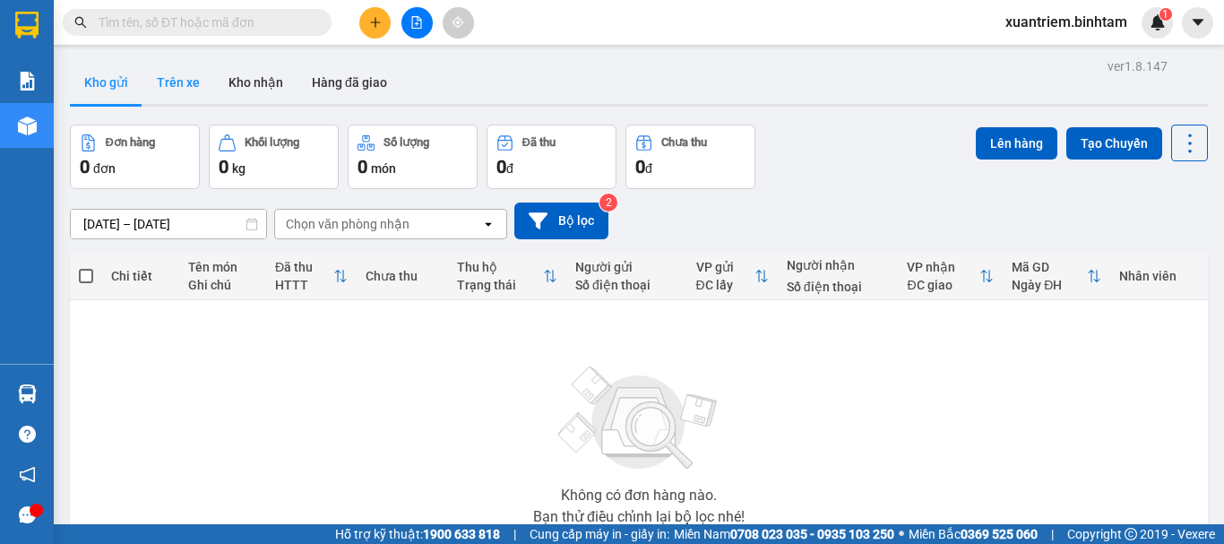
click at [178, 87] on button "Trên xe" at bounding box center [178, 82] width 72 height 43
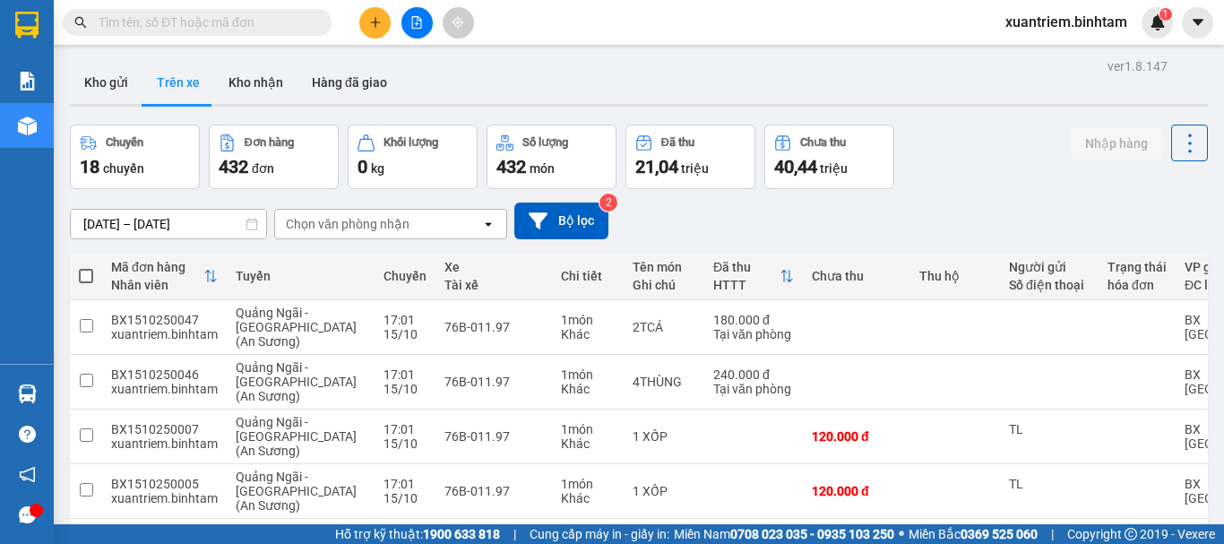
click at [360, 222] on div "Chọn văn phòng nhận" at bounding box center [348, 224] width 124 height 18
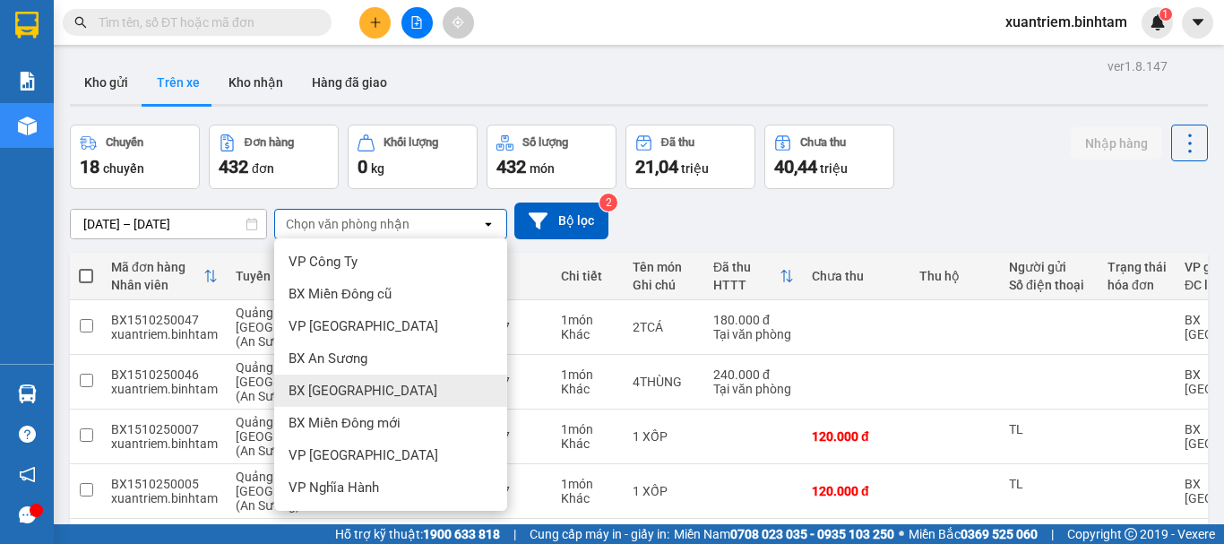
click at [354, 392] on span "BX [GEOGRAPHIC_DATA]" at bounding box center [362, 391] width 149 height 18
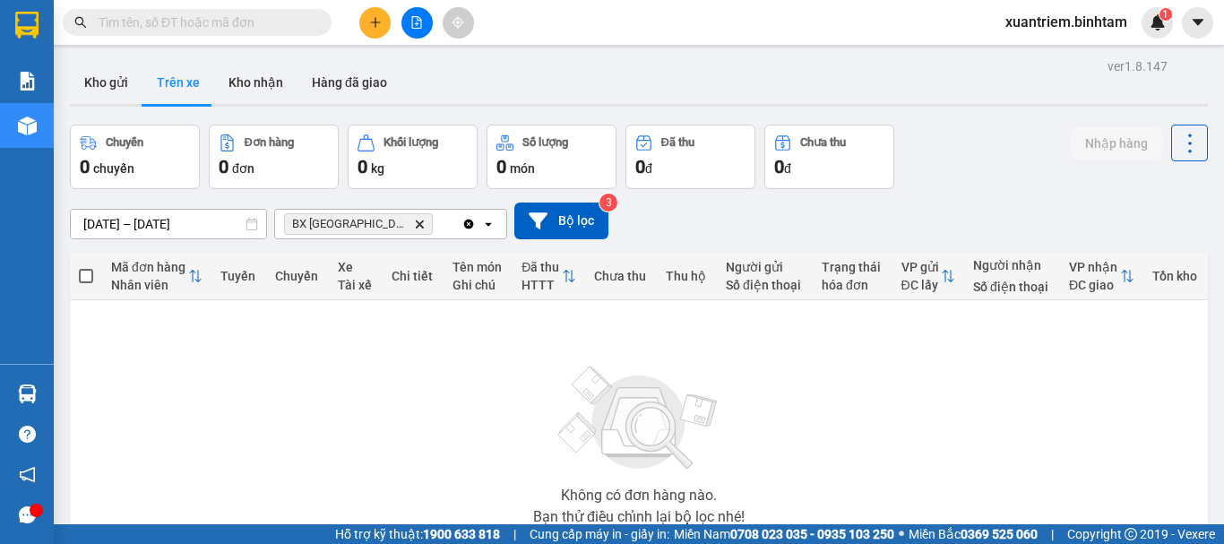
click at [245, 220] on icon at bounding box center [251, 224] width 13 height 13
click at [214, 221] on div "ver 1.8.147 Kho gửi Trên xe Kho nhận Hàng đã giao Chuyến 0 chuyến Đơn hàng 0 đơ…" at bounding box center [639, 349] width 1152 height 591
click at [474, 443] on div "Không có đơn hàng nào. Bạn thử điều chỉnh lại bộ lọc nhé!" at bounding box center [639, 439] width 1120 height 269
click at [366, 395] on div "Không có đơn hàng nào. Bạn thử điều chỉnh lại bộ lọc nhé!" at bounding box center [639, 439] width 1120 height 269
click at [554, 212] on button "Bộ lọc" at bounding box center [561, 220] width 94 height 37
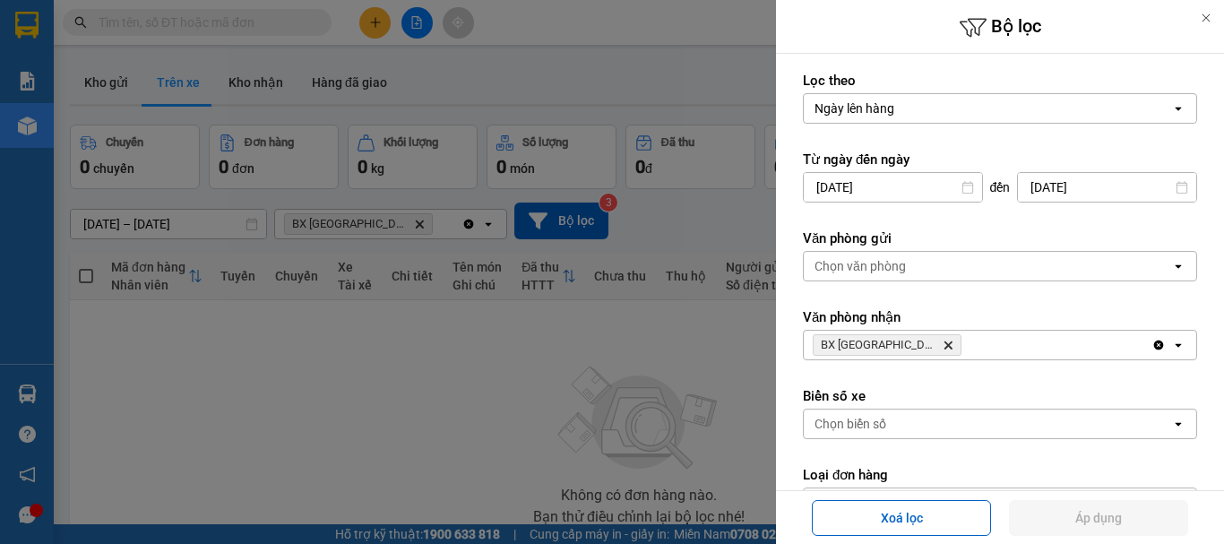
click at [931, 265] on div "Chọn văn phòng" at bounding box center [987, 266] width 367 height 29
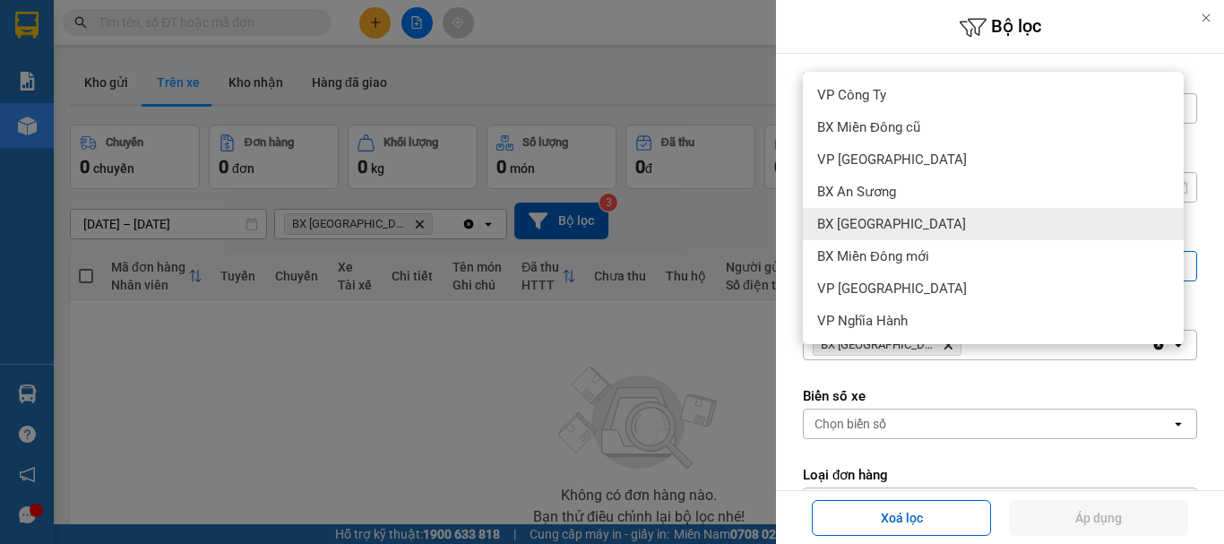
click at [894, 221] on span "BX [GEOGRAPHIC_DATA]" at bounding box center [891, 224] width 149 height 18
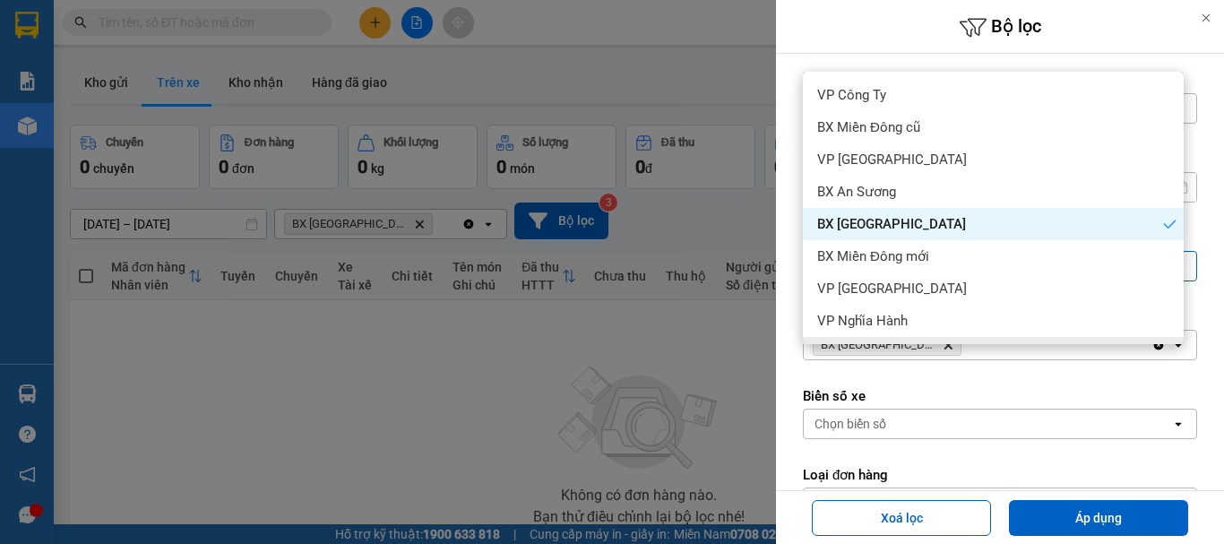
click at [923, 340] on div "Dọc đường" at bounding box center [993, 353] width 381 height 32
click at [944, 344] on icon "BX Quảng Ngãi, close by backspace" at bounding box center [948, 345] width 8 height 8
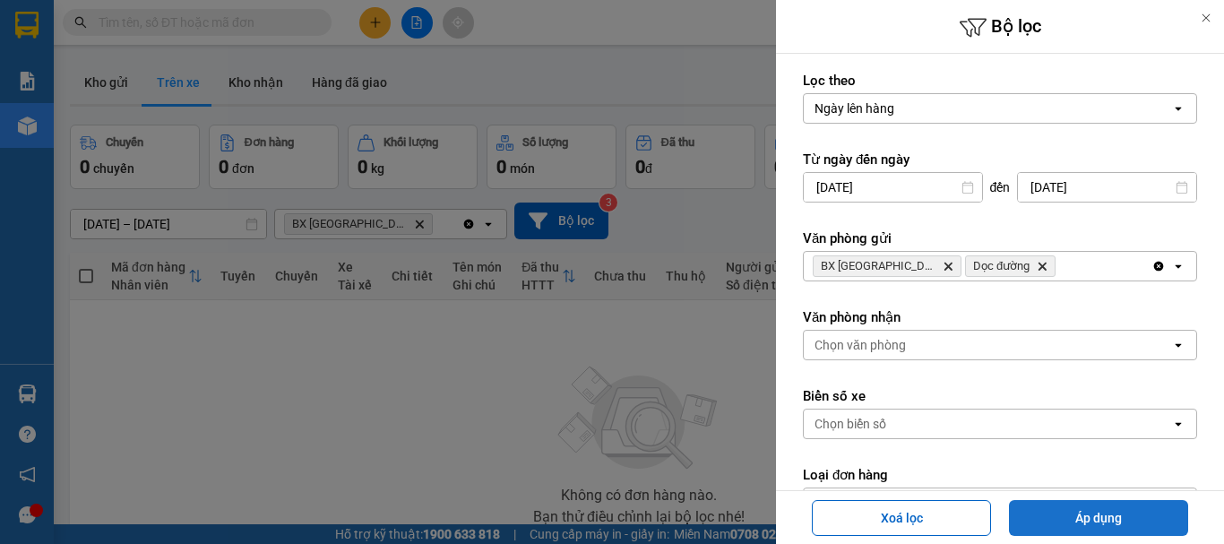
click at [1091, 513] on button "Áp dụng" at bounding box center [1098, 518] width 179 height 36
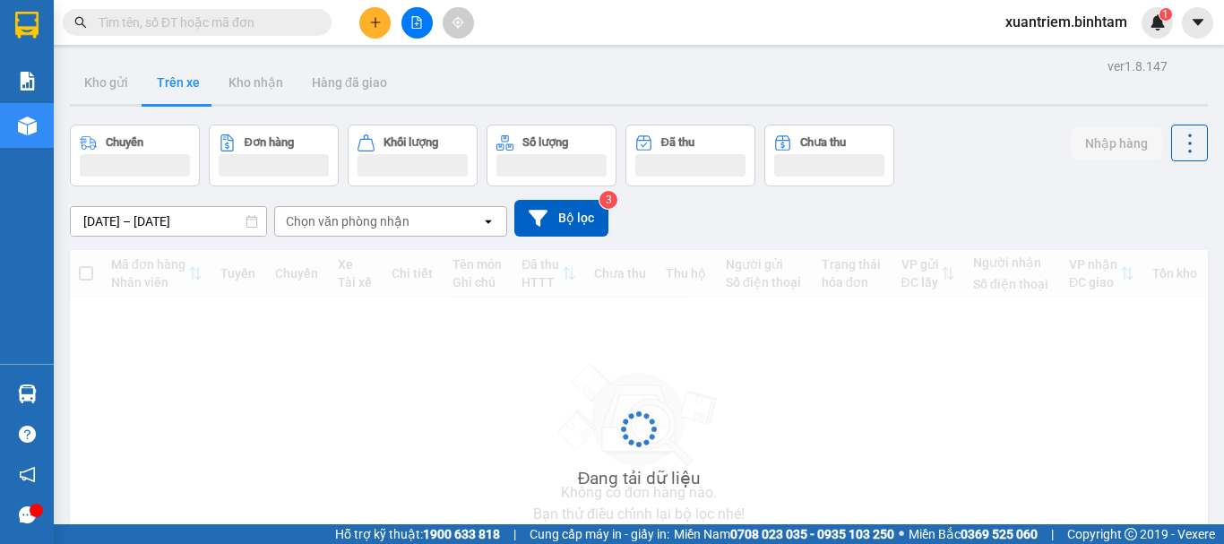
click at [168, 84] on button "Trên xe" at bounding box center [178, 82] width 72 height 43
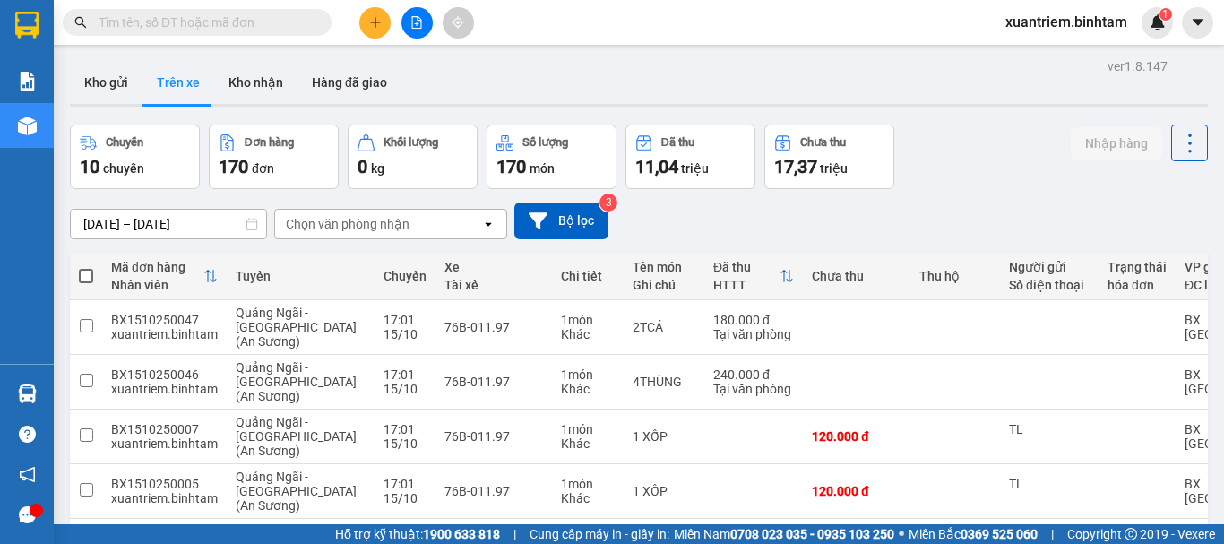
scroll to position [269, 0]
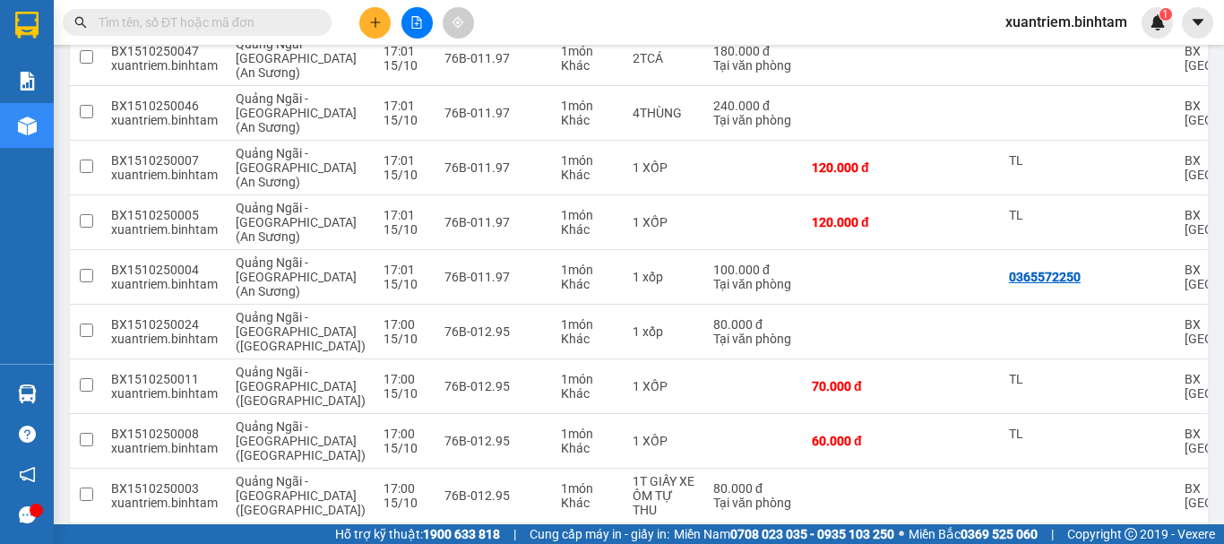
click at [241, 24] on input "text" at bounding box center [204, 23] width 211 height 20
click at [139, 19] on input "text" at bounding box center [204, 23] width 211 height 20
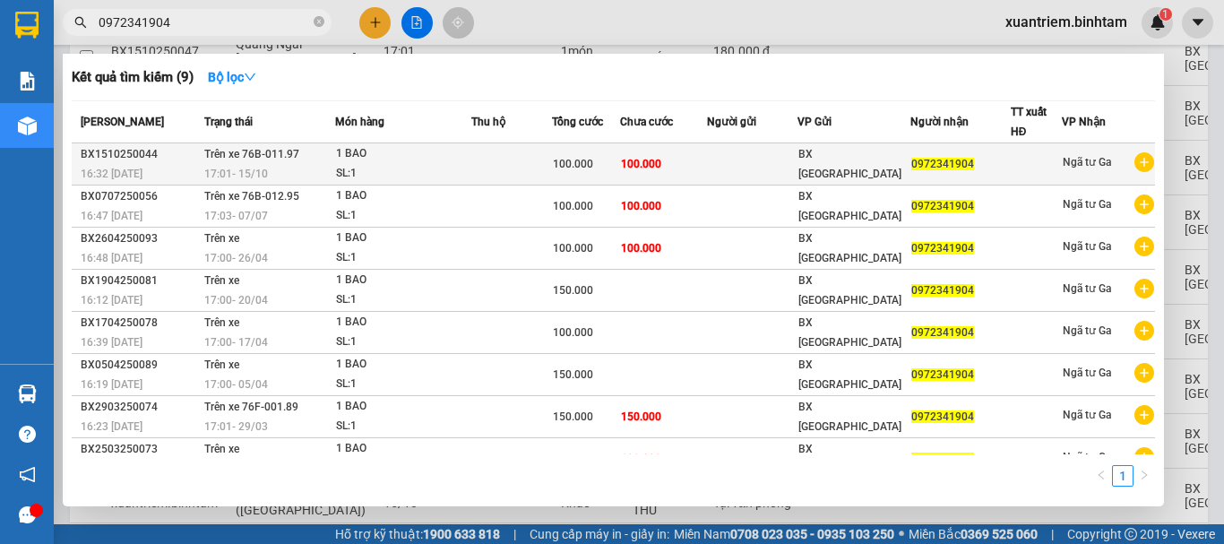
click at [133, 156] on div "BX1510250044" at bounding box center [140, 154] width 118 height 19
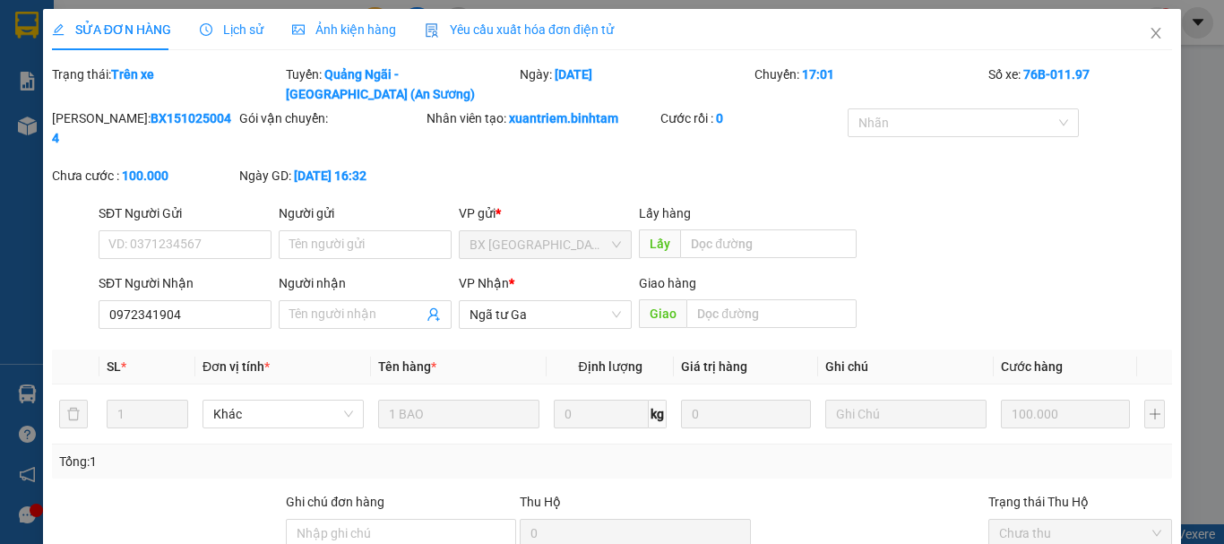
click at [1055, 492] on div "Trạng thái Thu Hộ" at bounding box center [1080, 502] width 184 height 20
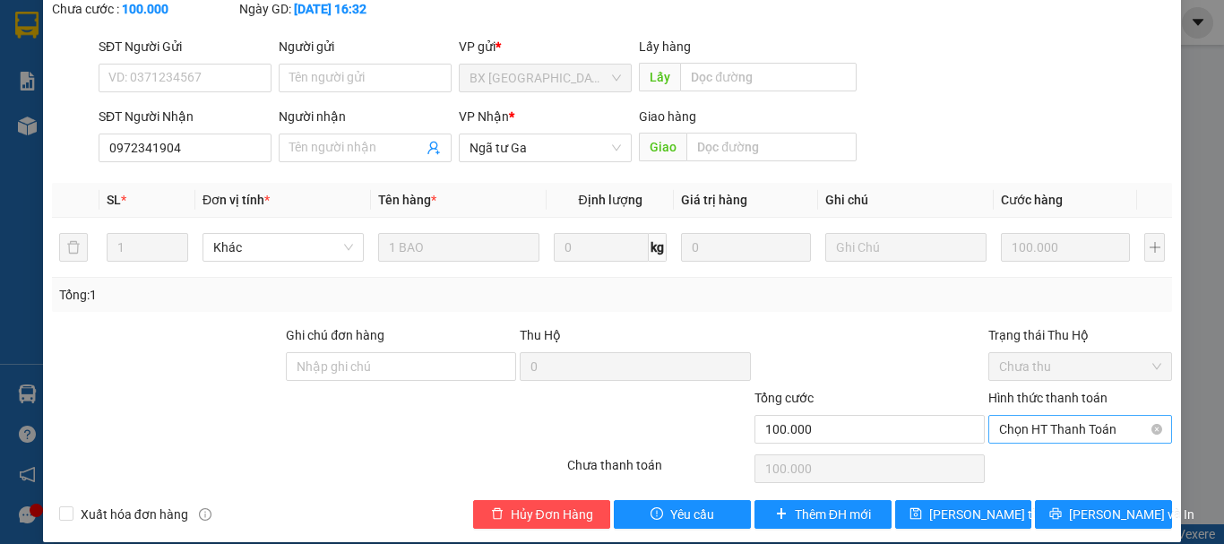
click at [1058, 416] on span "Chọn HT Thanh Toán" at bounding box center [1080, 429] width 162 height 27
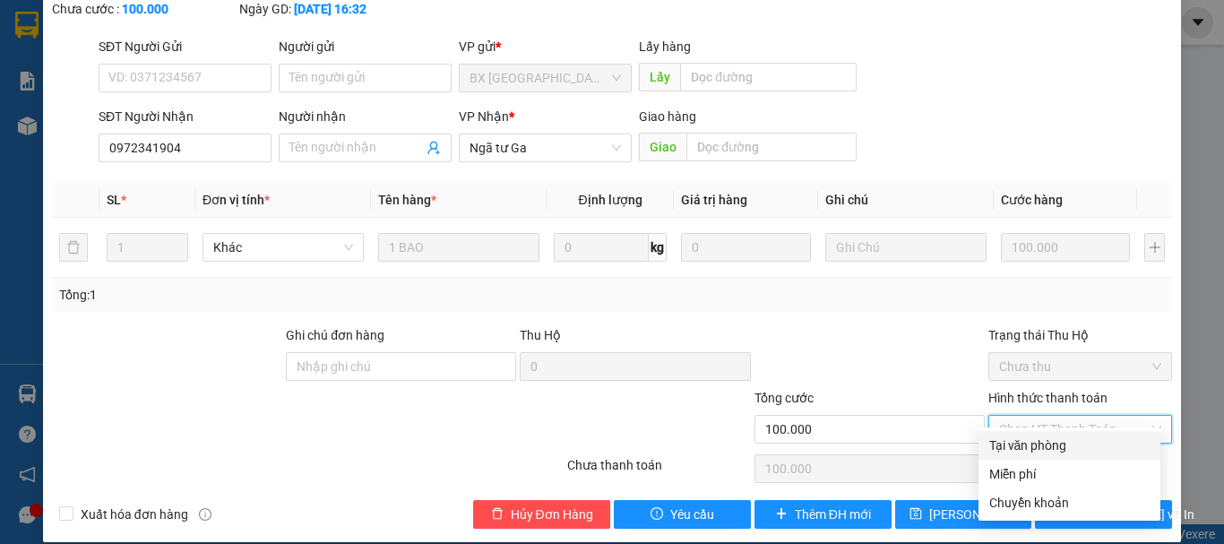
click at [1050, 452] on div "Tại văn phòng" at bounding box center [1069, 445] width 160 height 20
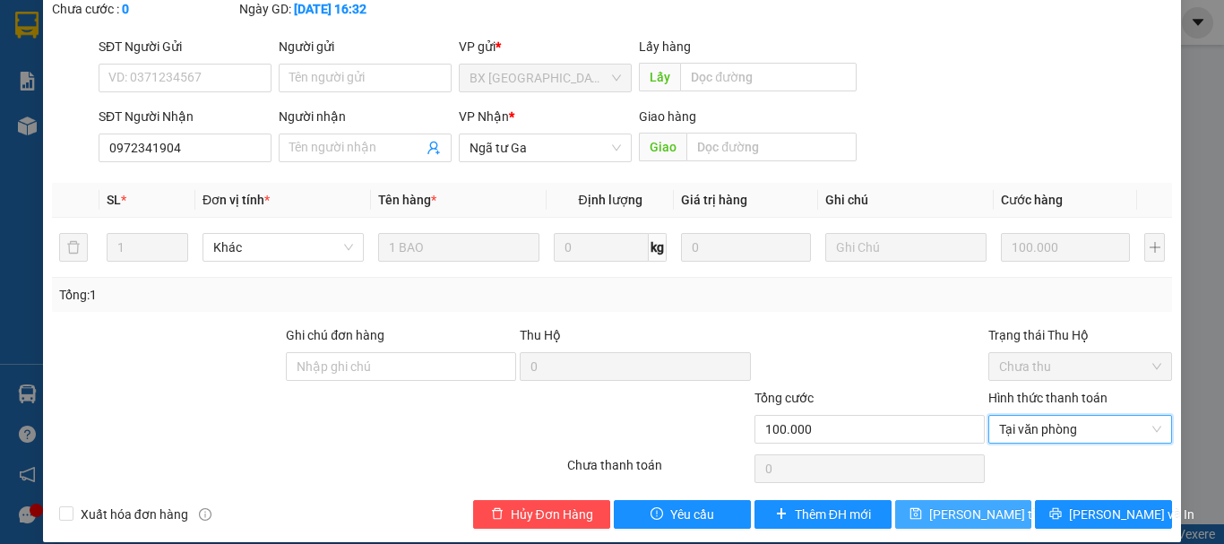
click at [960, 504] on span "[PERSON_NAME] thay đổi" at bounding box center [1000, 514] width 143 height 20
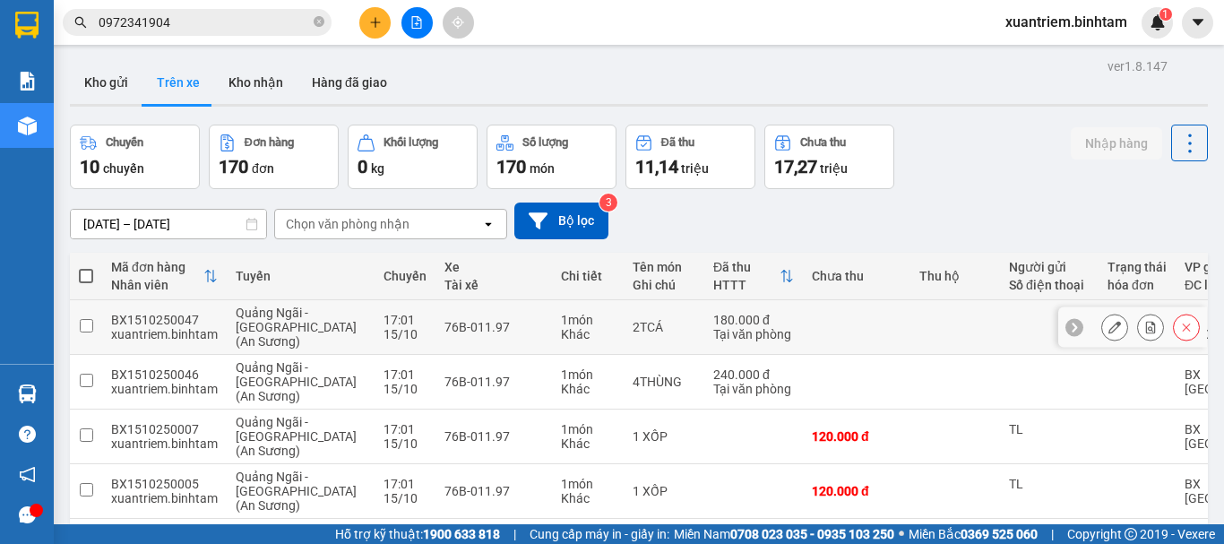
drag, startPoint x: 99, startPoint y: 332, endPoint x: 95, endPoint y: 478, distance: 146.1
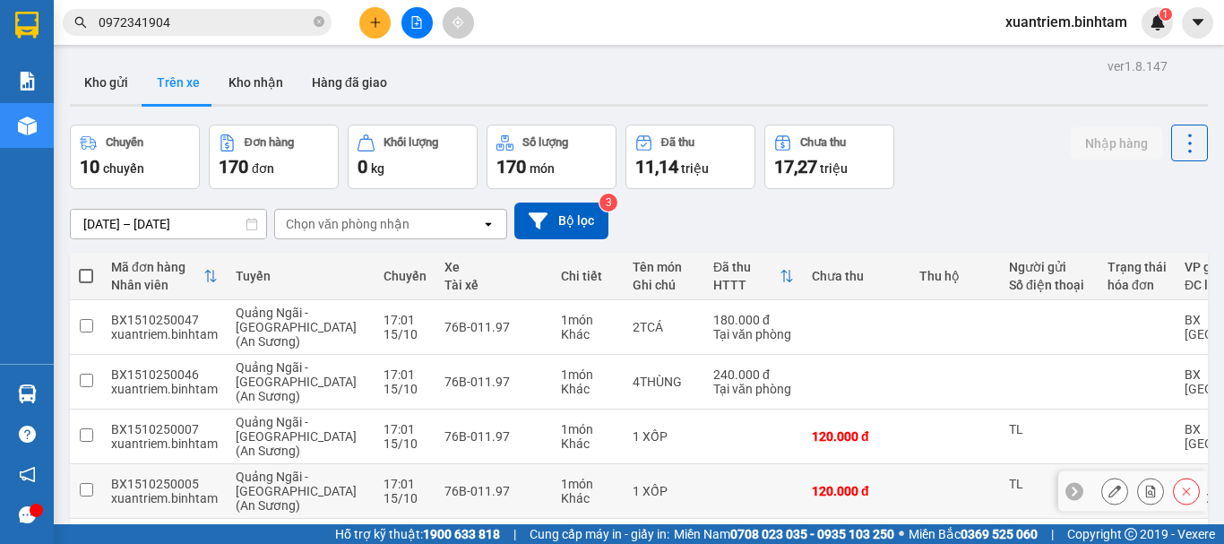
drag, startPoint x: 95, startPoint y: 478, endPoint x: 411, endPoint y: 14, distance: 561.6
click at [411, 14] on button at bounding box center [416, 22] width 31 height 31
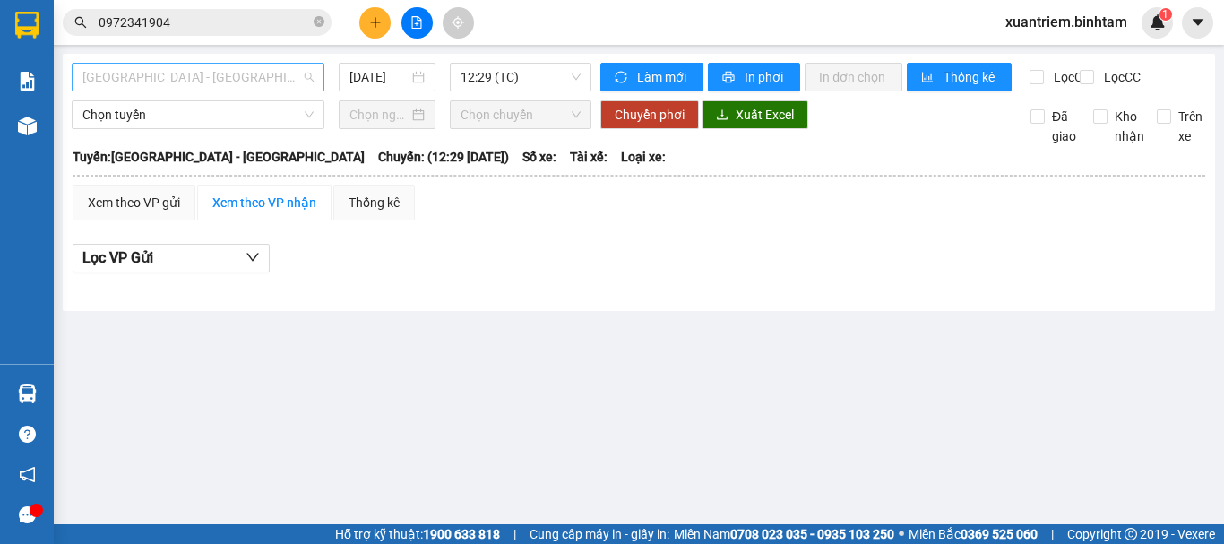
click at [297, 71] on span "[GEOGRAPHIC_DATA] - [GEOGRAPHIC_DATA]" at bounding box center [197, 77] width 231 height 27
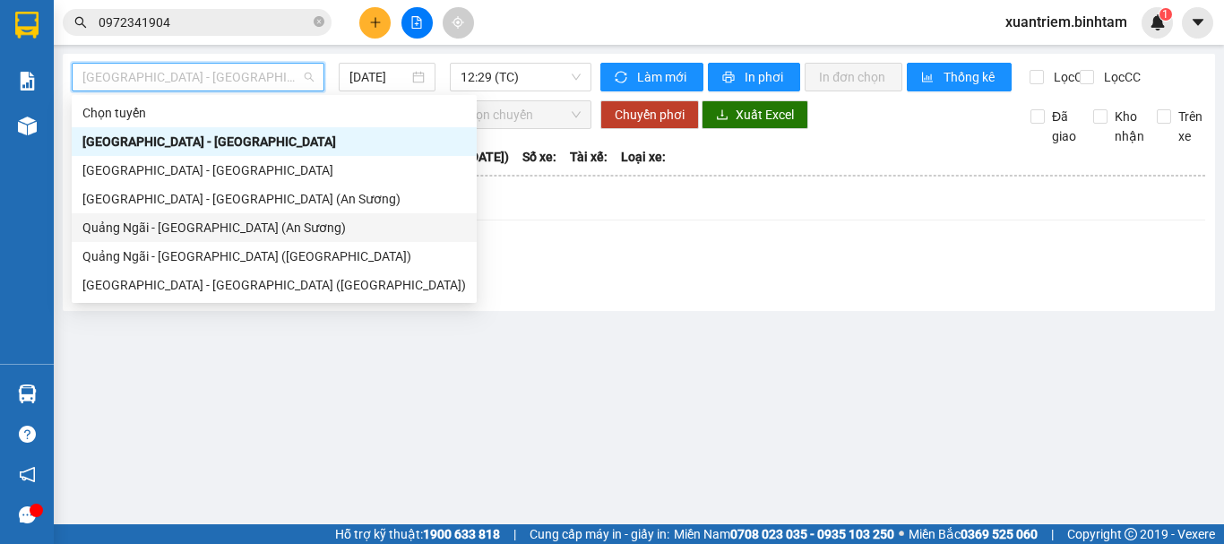
click at [218, 223] on div "Quảng Ngãi - [GEOGRAPHIC_DATA] (An Sương)" at bounding box center [273, 228] width 383 height 20
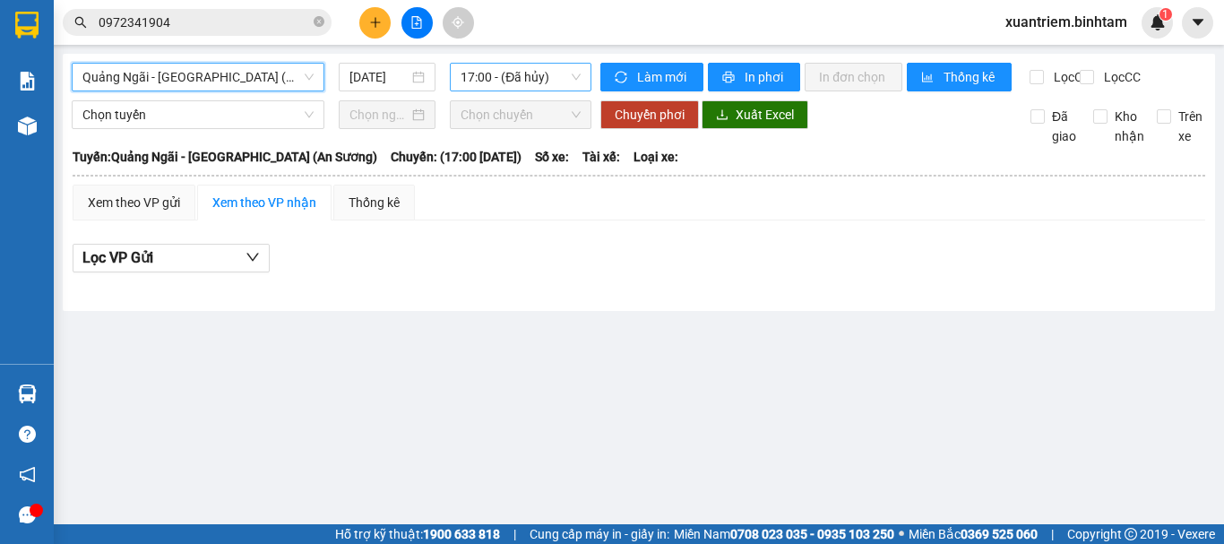
click at [517, 81] on span "17:00 - (Đã hủy)" at bounding box center [520, 77] width 120 height 27
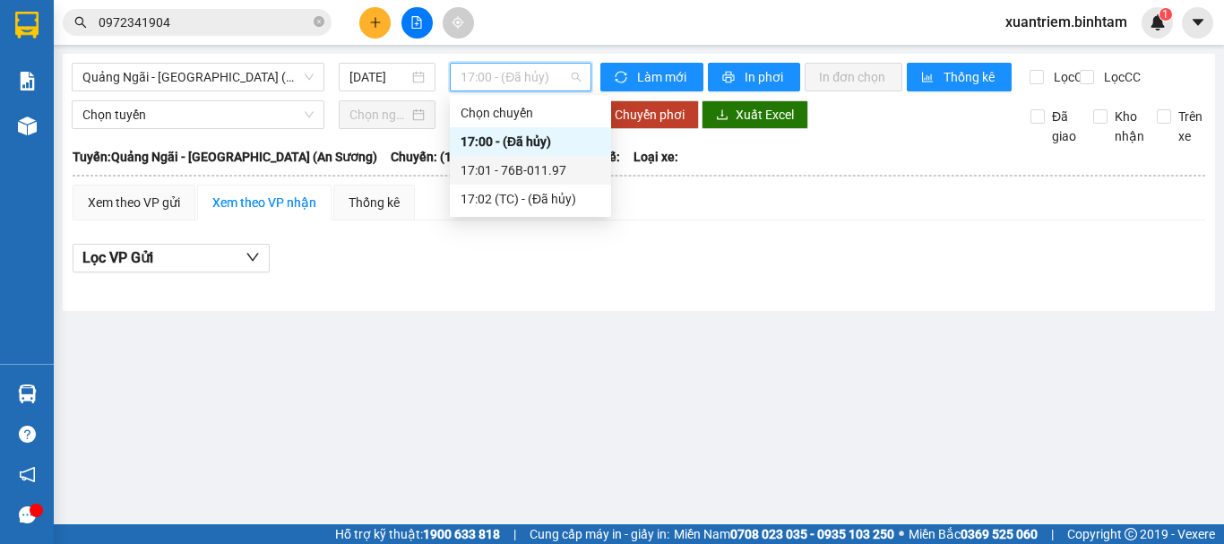
click at [542, 168] on div "17:01 - 76B-011.97" at bounding box center [530, 170] width 140 height 20
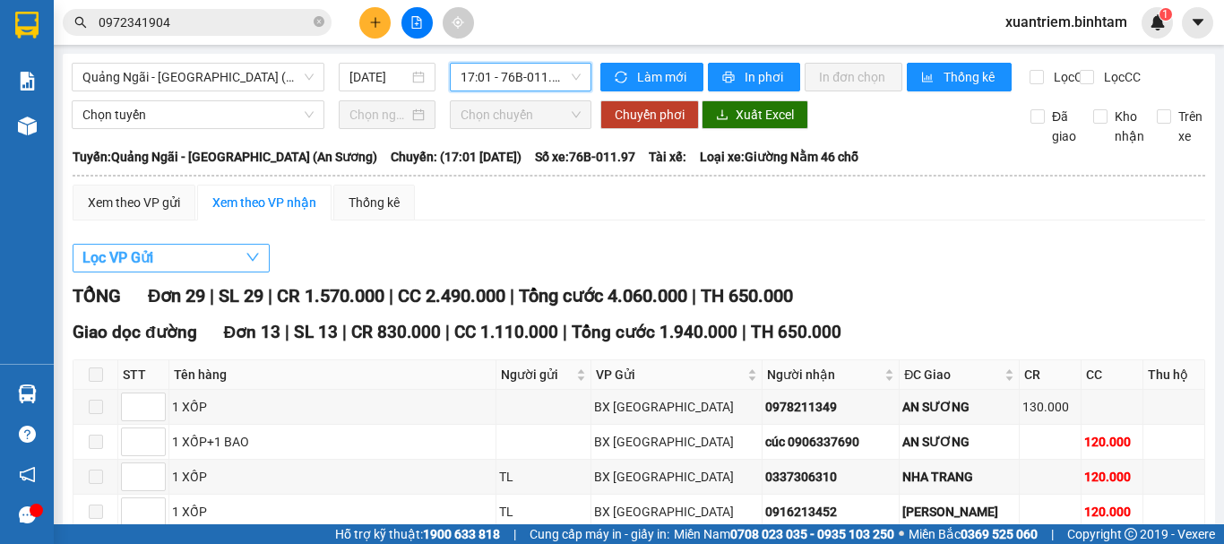
click at [175, 272] on button "Lọc VP Gửi" at bounding box center [171, 258] width 197 height 29
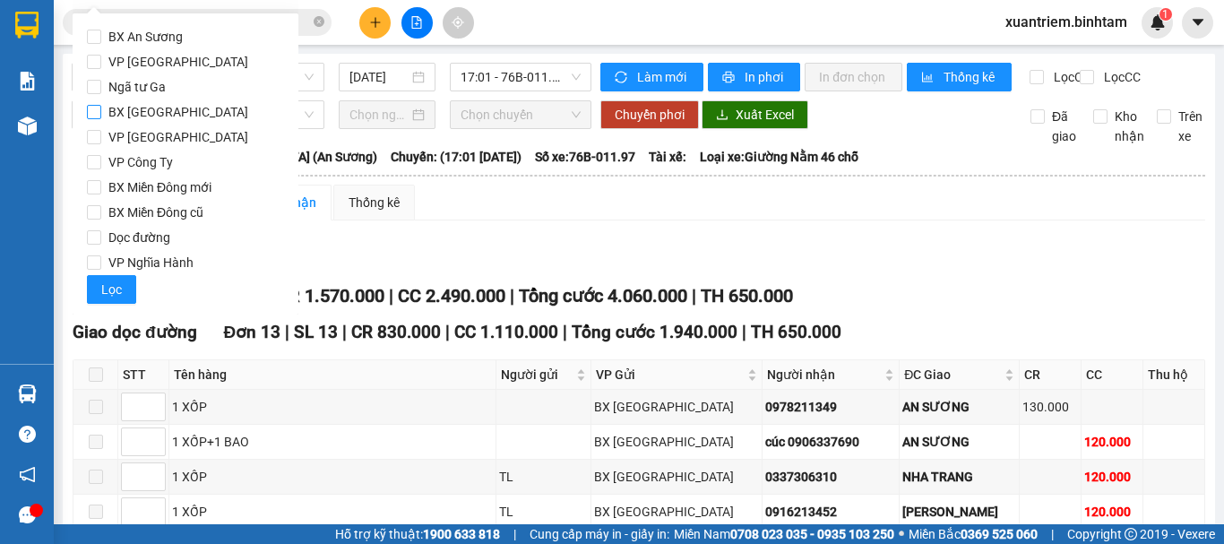
drag, startPoint x: 158, startPoint y: 107, endPoint x: 178, endPoint y: 214, distance: 109.5
click at [159, 108] on span "BX [GEOGRAPHIC_DATA]" at bounding box center [178, 111] width 154 height 25
click at [101, 108] on input "BX [GEOGRAPHIC_DATA]" at bounding box center [94, 112] width 14 height 14
click at [179, 219] on span "BX Miền Đông cũ" at bounding box center [155, 212] width 109 height 25
click at [101, 219] on input "BX Miền Đông cũ" at bounding box center [94, 212] width 14 height 14
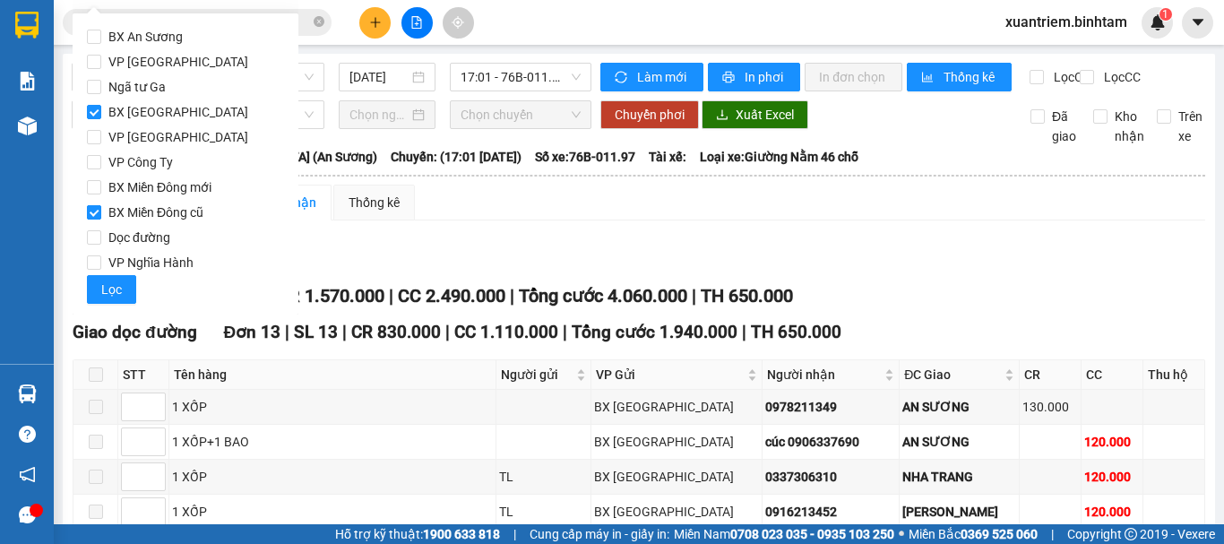
click at [159, 215] on span "BX Miền Đông cũ" at bounding box center [155, 212] width 109 height 25
click at [101, 215] on input "BX Miền Đông cũ" at bounding box center [94, 212] width 14 height 14
click at [151, 257] on span "VP Nghĩa Hành" at bounding box center [150, 262] width 99 height 25
click at [101, 257] on input "VP Nghĩa Hành" at bounding box center [94, 262] width 14 height 14
drag, startPoint x: 124, startPoint y: 281, endPoint x: 153, endPoint y: 258, distance: 37.6
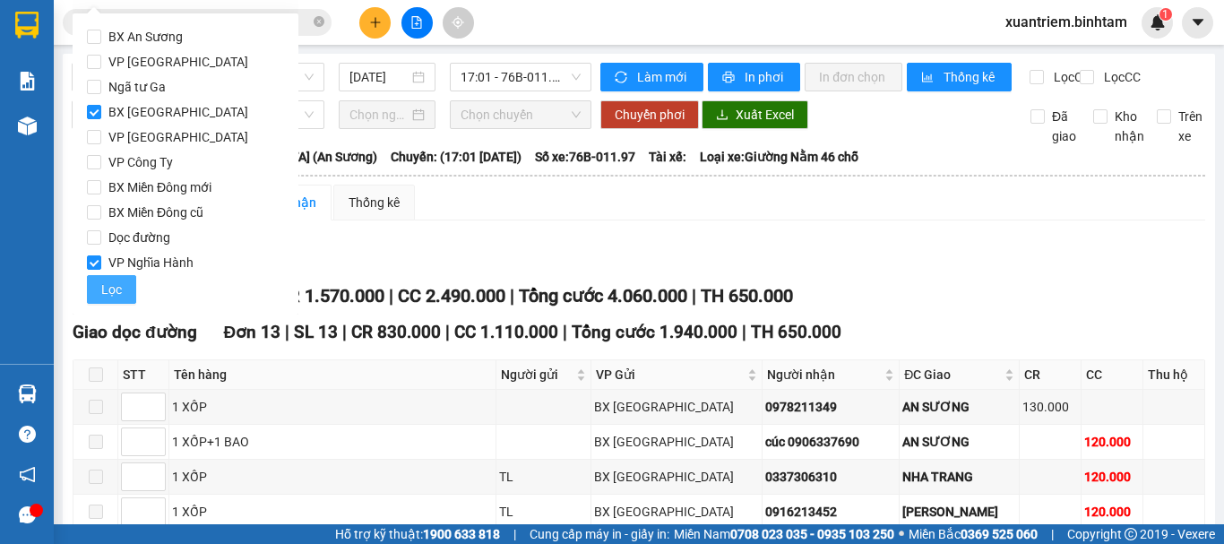
click at [123, 281] on button "Lọc" at bounding box center [111, 289] width 49 height 29
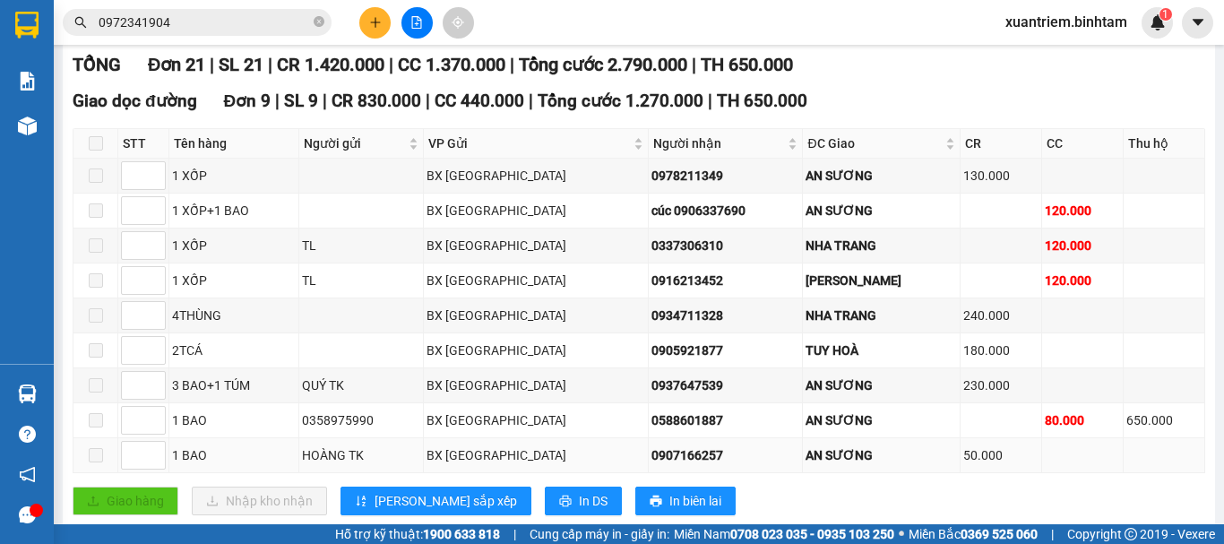
scroll to position [358, 0]
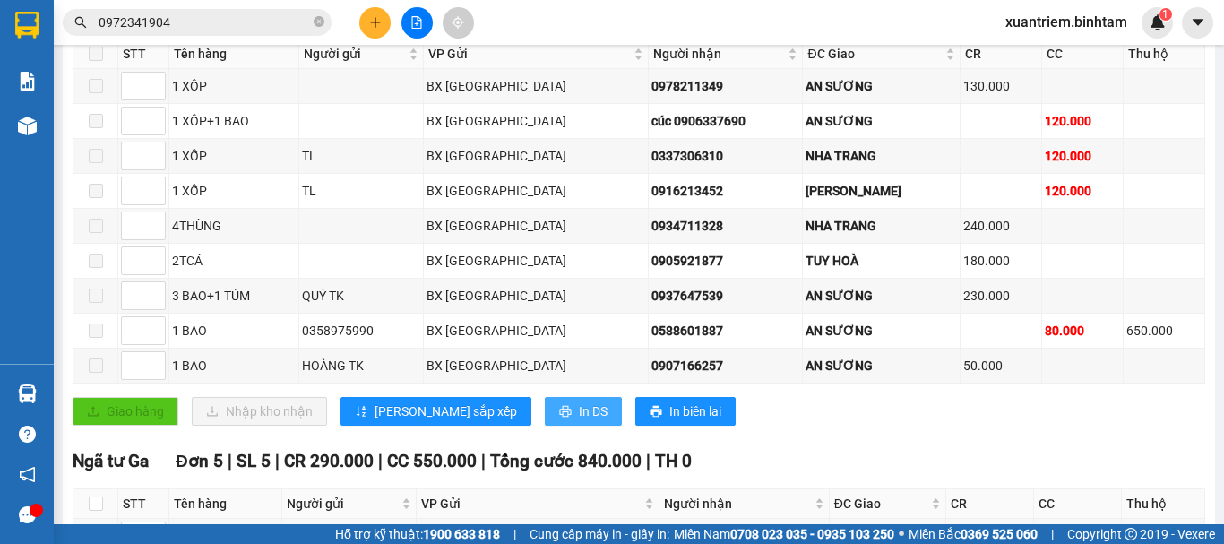
click at [579, 421] on span "In DS" at bounding box center [593, 411] width 29 height 20
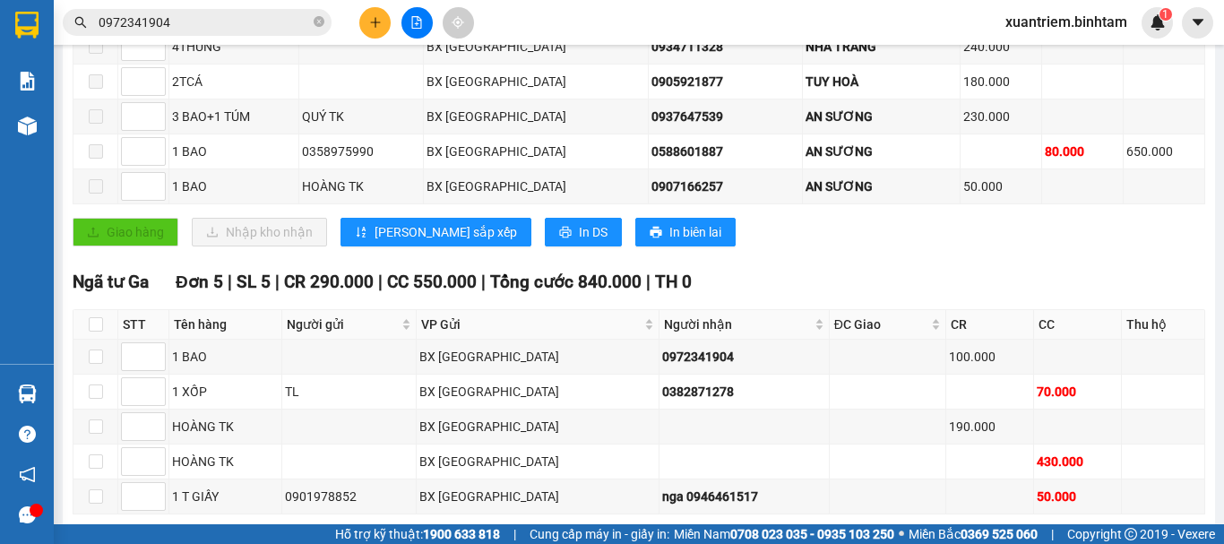
scroll to position [717, 0]
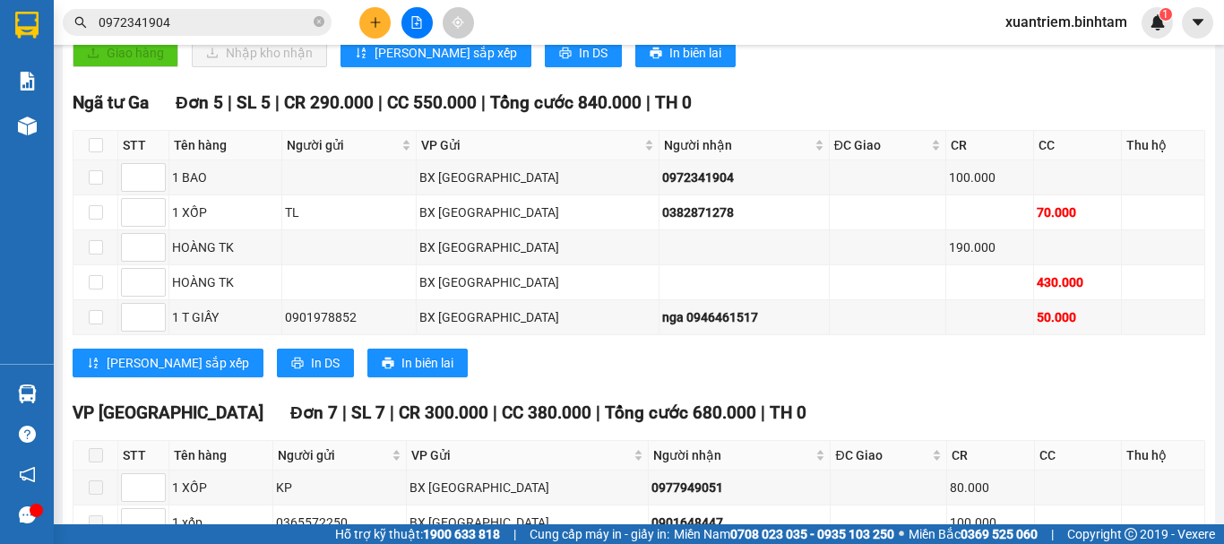
click at [609, 377] on div "[PERSON_NAME] sắp xếp In DS In biên lai" at bounding box center [639, 362] width 1132 height 29
click at [311, 373] on span "In DS" at bounding box center [325, 363] width 29 height 20
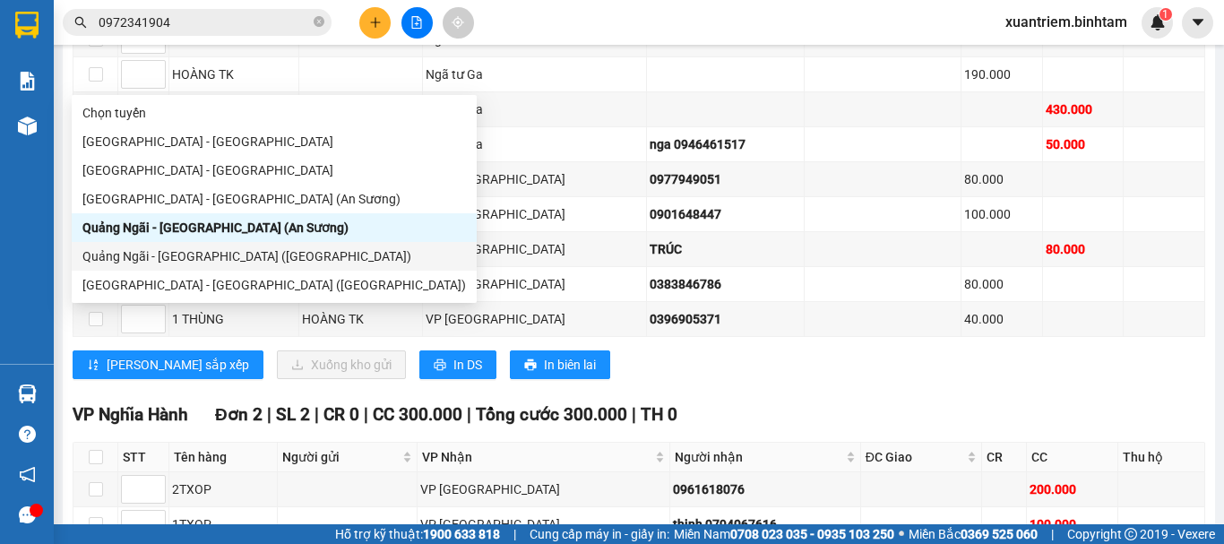
click at [211, 258] on div "Quảng Ngãi - [GEOGRAPHIC_DATA] ([GEOGRAPHIC_DATA])" at bounding box center [273, 256] width 383 height 20
